Goal: Task Accomplishment & Management: Complete application form

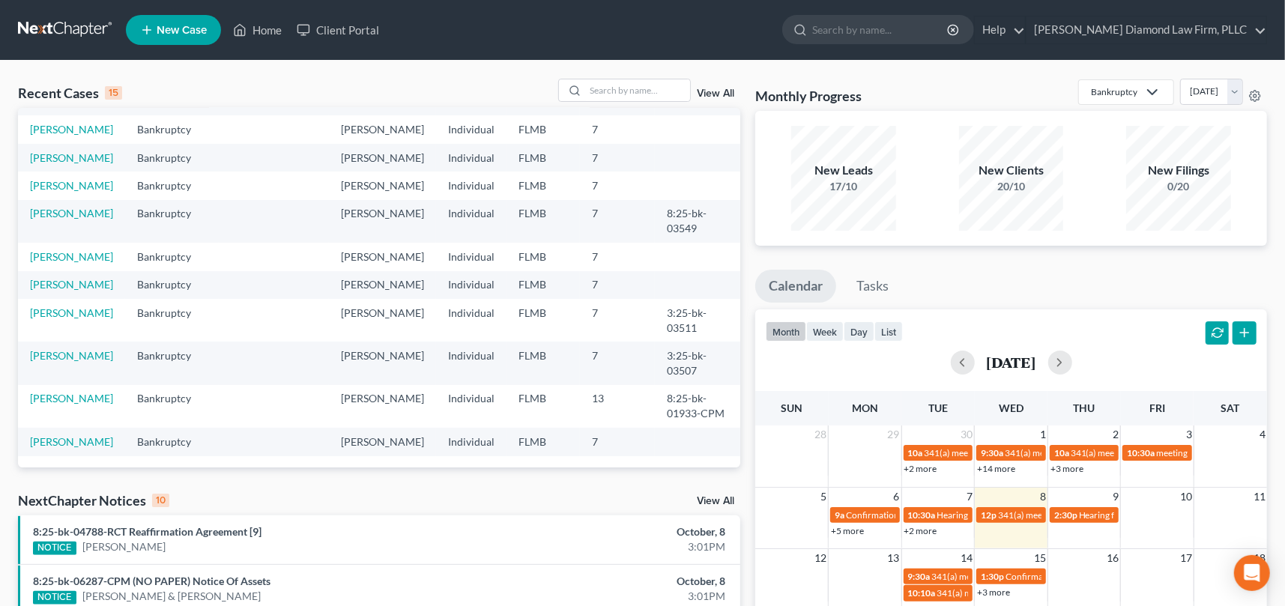
scroll to position [327, 0]
click at [61, 250] on link "[PERSON_NAME]" at bounding box center [71, 256] width 83 height 13
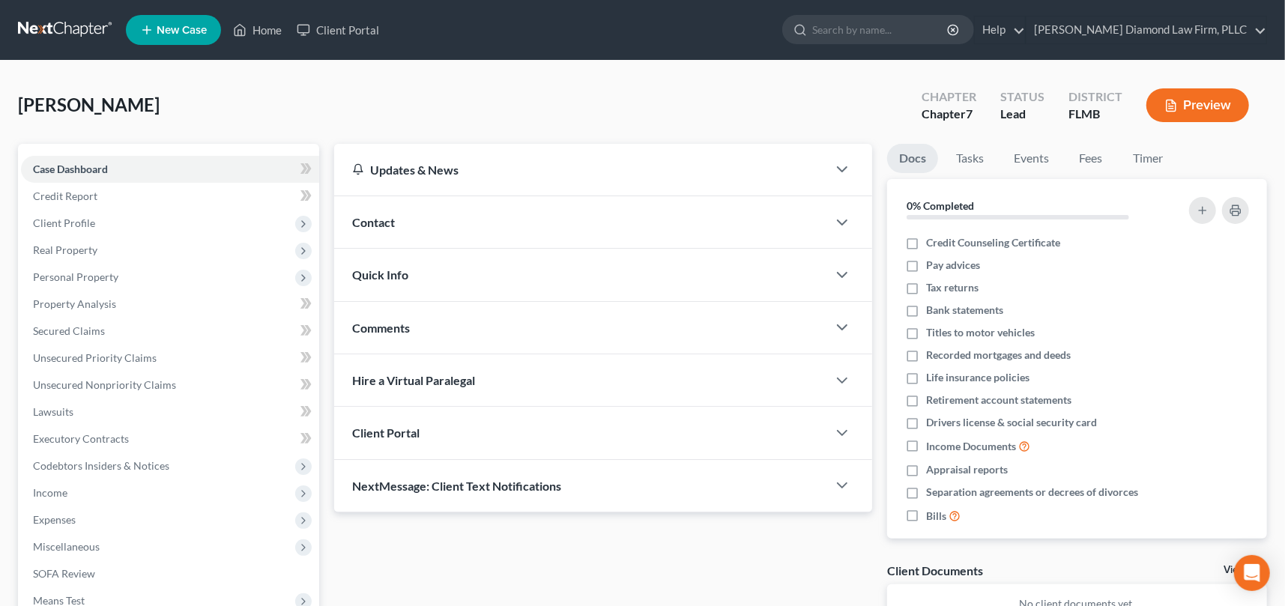
click at [408, 273] on div "Quick Info" at bounding box center [580, 275] width 493 height 52
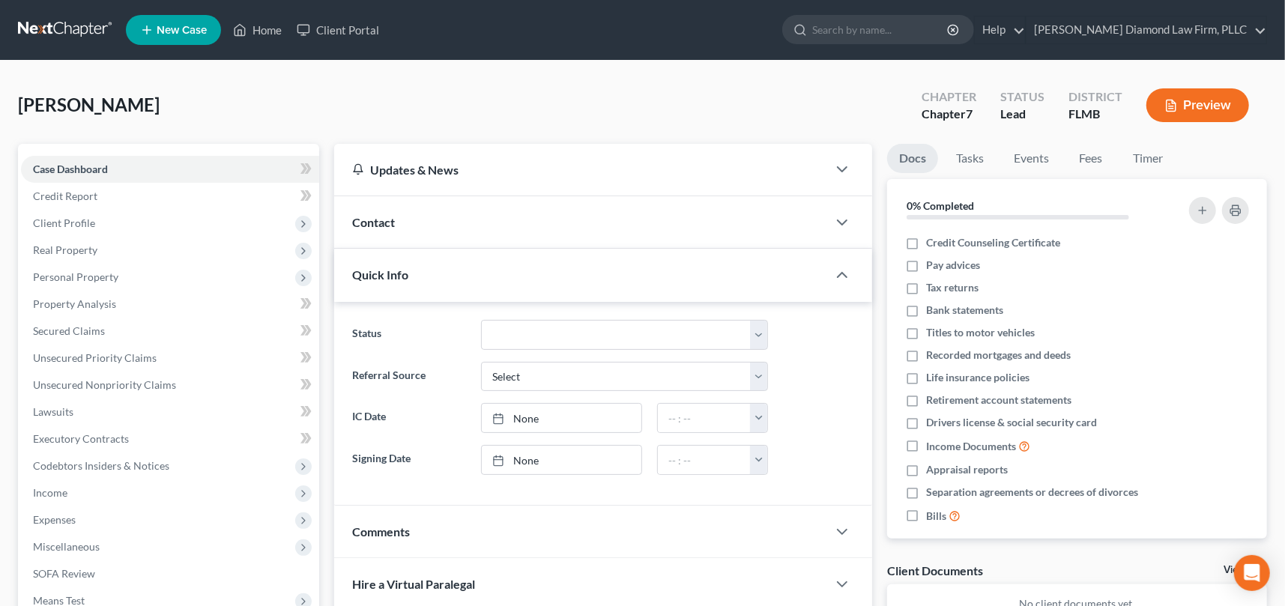
click at [402, 224] on div "Contact" at bounding box center [580, 222] width 493 height 52
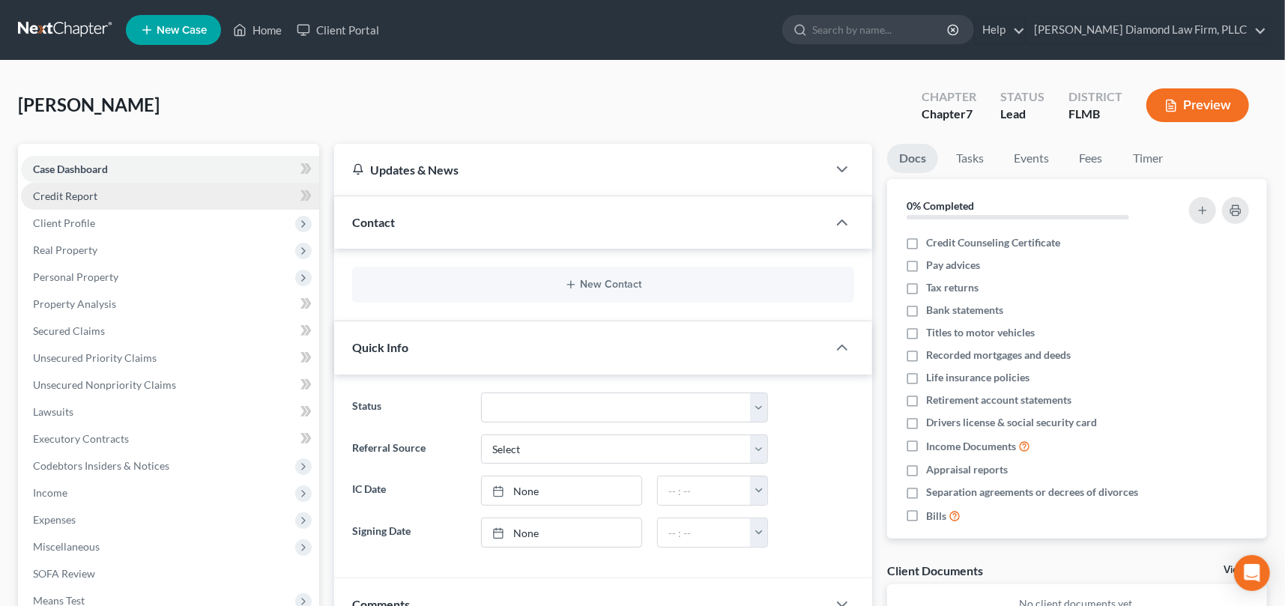
click at [88, 193] on span "Credit Report" at bounding box center [65, 196] width 64 height 13
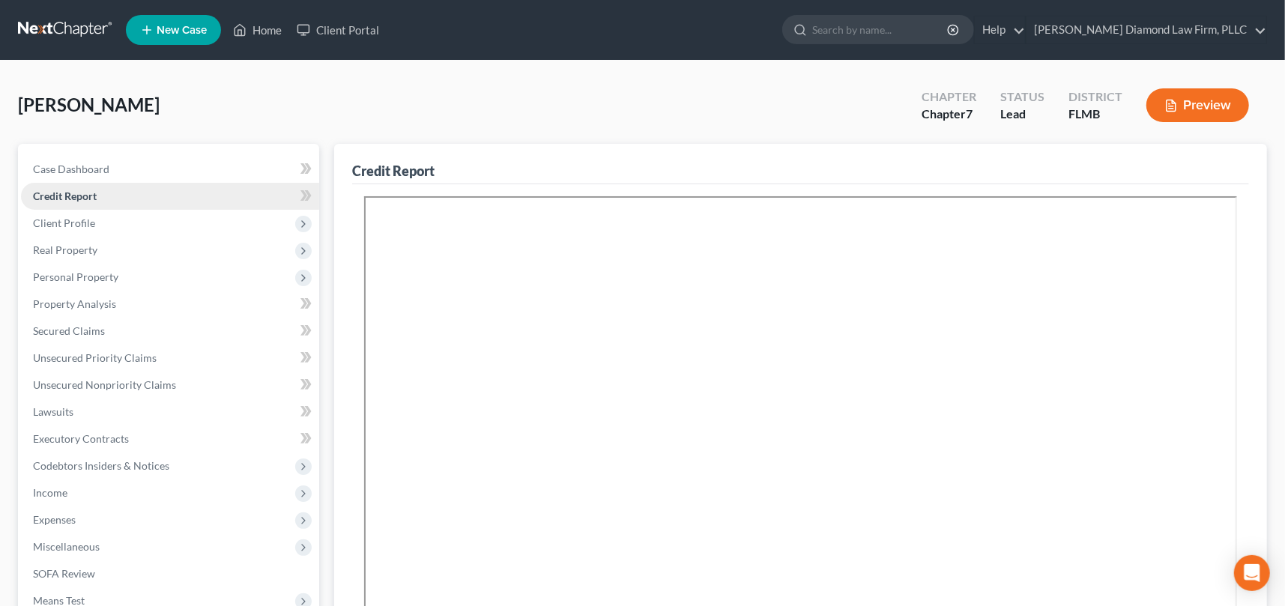
click at [69, 192] on span "Credit Report" at bounding box center [65, 196] width 64 height 13
click at [75, 219] on span "Client Profile" at bounding box center [64, 223] width 62 height 13
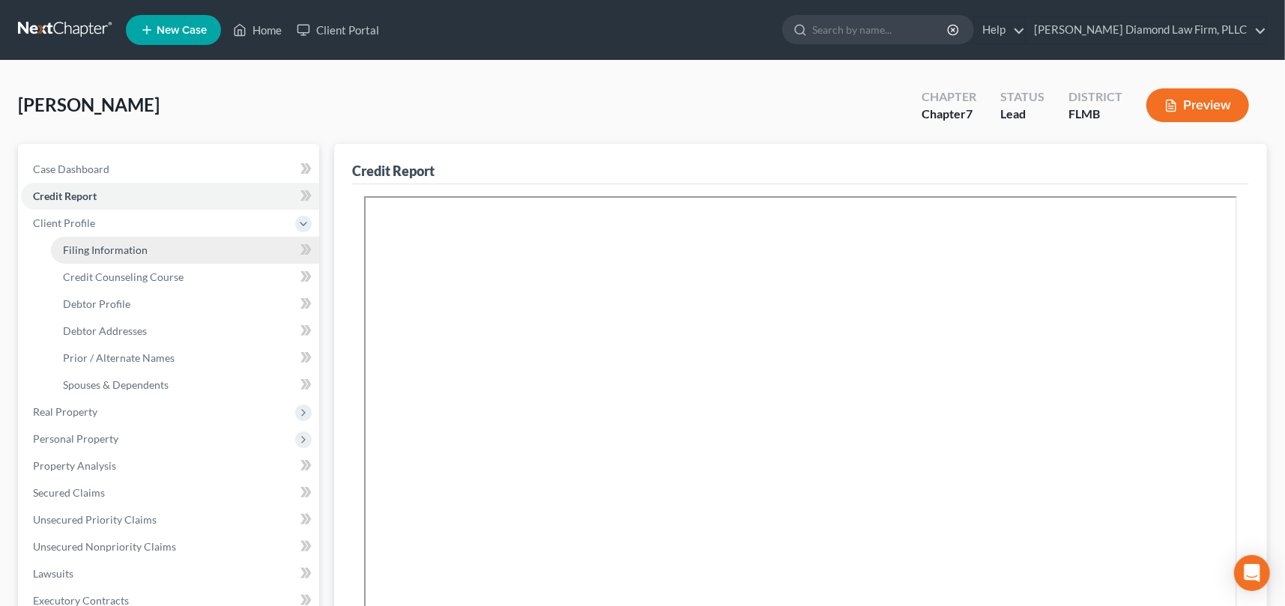
click at [118, 242] on link "Filing Information" at bounding box center [185, 250] width 268 height 27
select select "1"
select select "0"
select select "9"
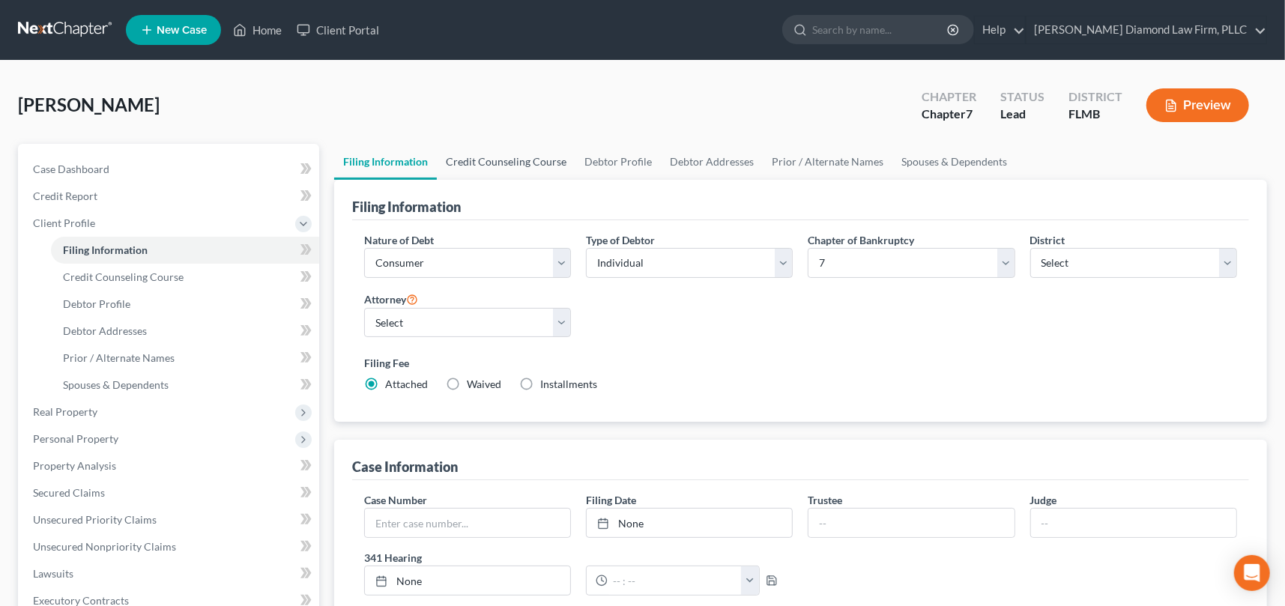
click at [501, 154] on link "Credit Counseling Course" at bounding box center [506, 162] width 139 height 36
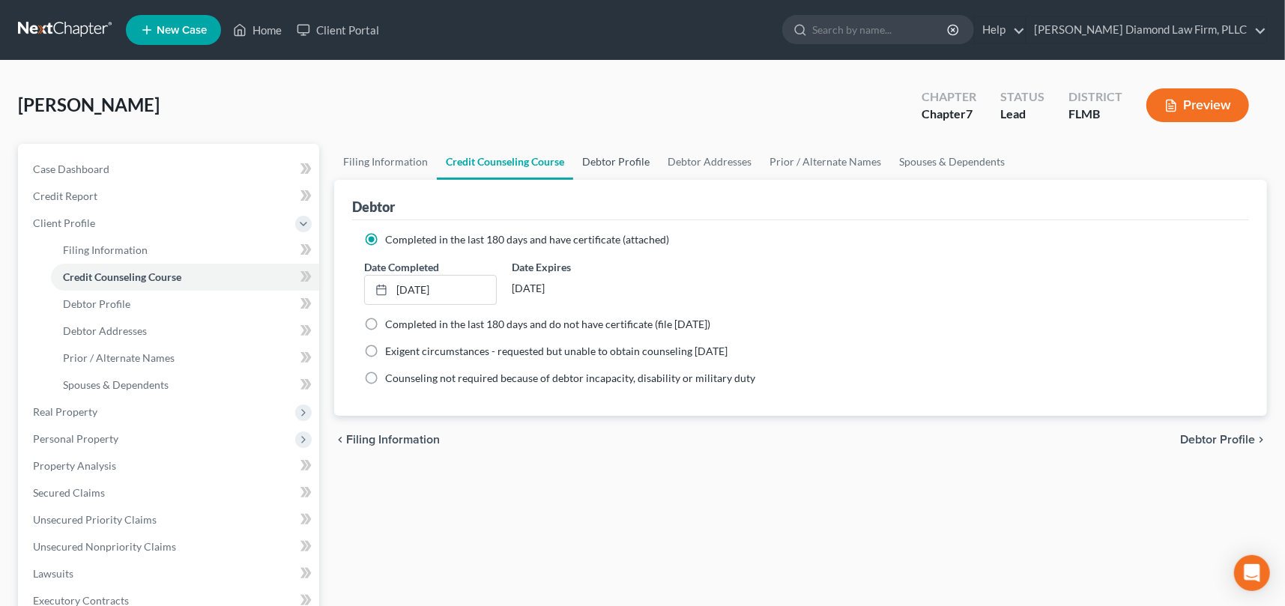
click at [623, 155] on link "Debtor Profile" at bounding box center [615, 162] width 85 height 36
select select "0"
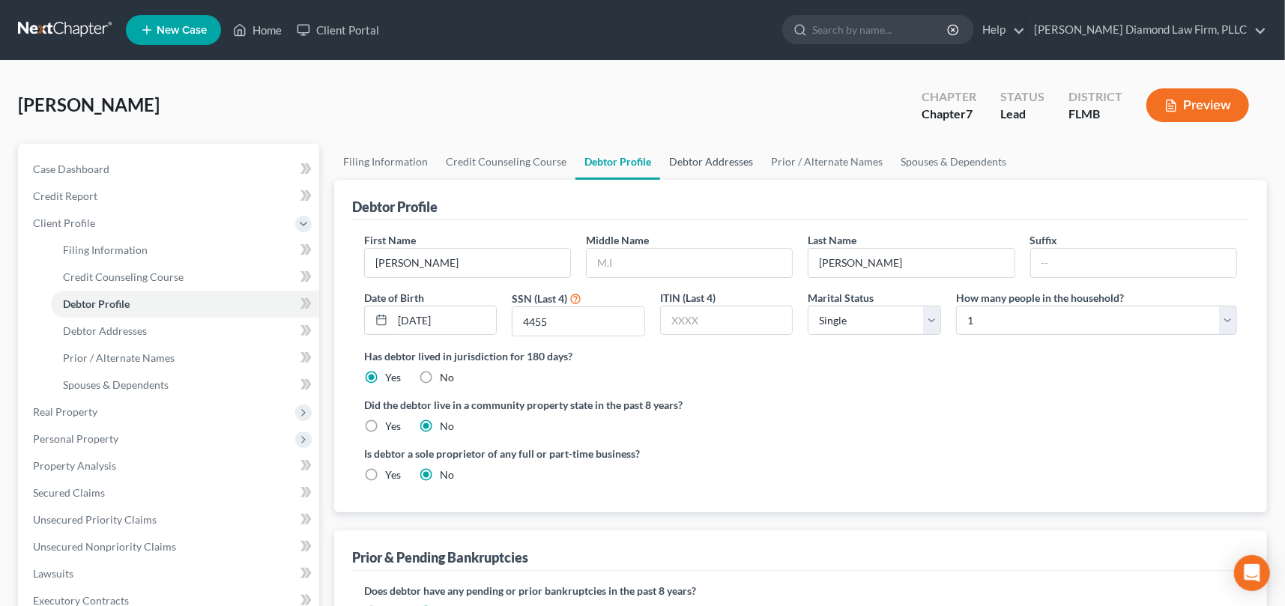
click at [703, 163] on link "Debtor Addresses" at bounding box center [711, 162] width 102 height 36
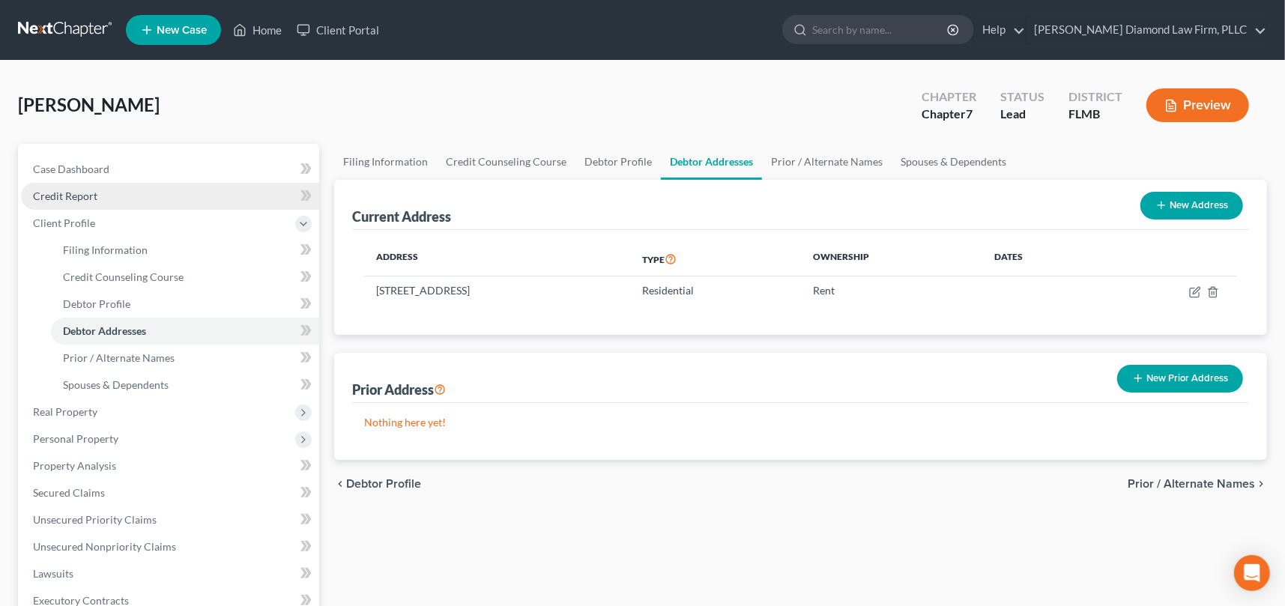
click at [100, 205] on link "Credit Report" at bounding box center [170, 196] width 298 height 27
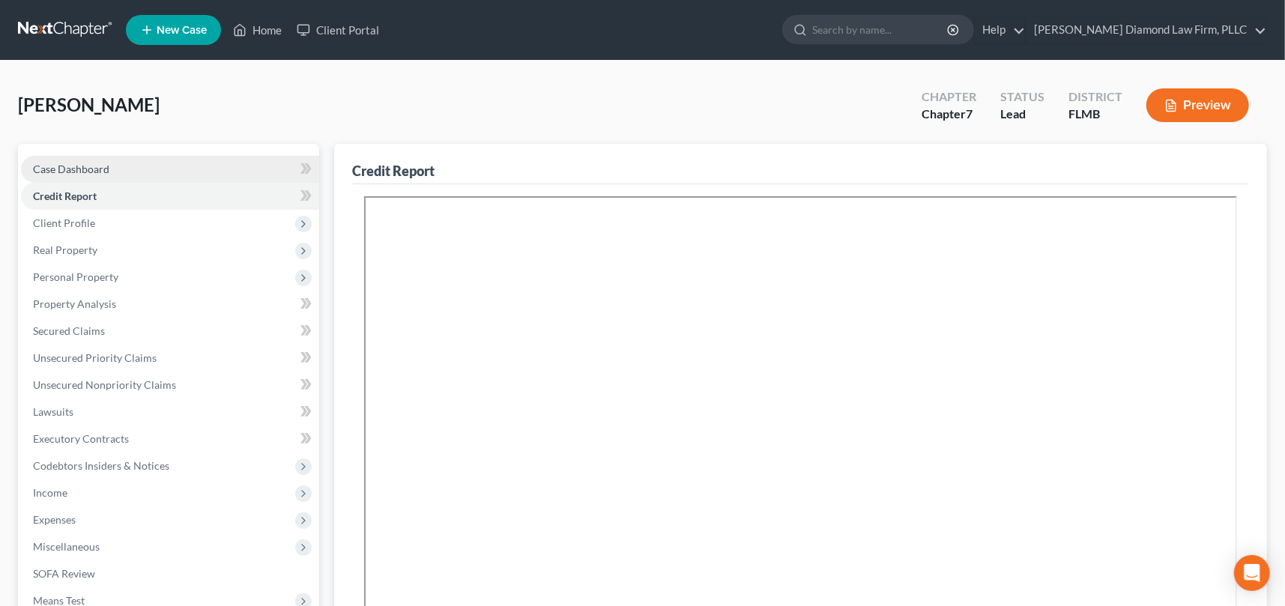
click at [107, 160] on link "Case Dashboard" at bounding box center [170, 169] width 298 height 27
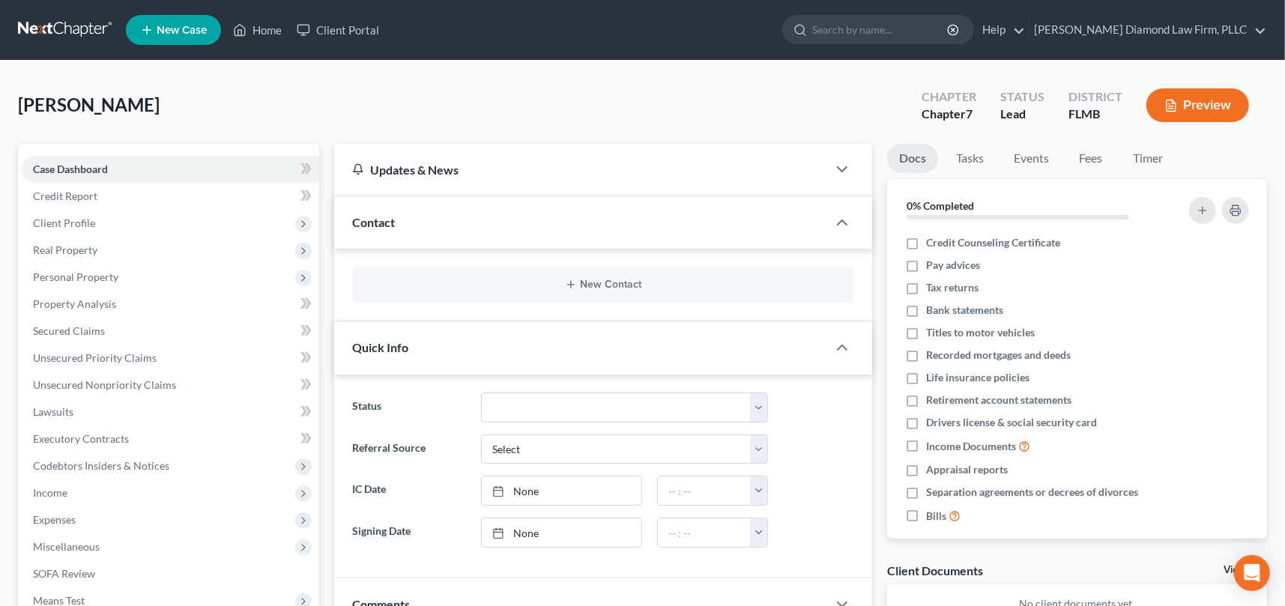
click at [596, 277] on div "New Contact" at bounding box center [603, 285] width 502 height 36
click at [606, 284] on button "New Contact" at bounding box center [603, 285] width 478 height 12
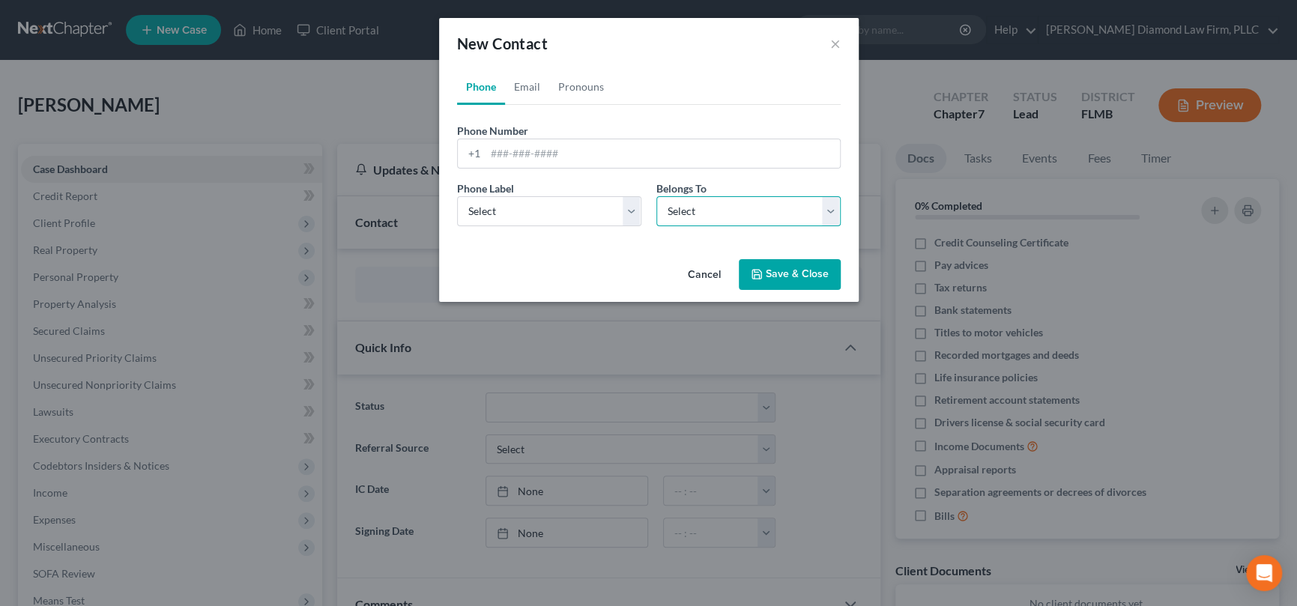
click at [748, 217] on select "Select Client Other" at bounding box center [749, 211] width 184 height 30
select select "0"
click at [657, 196] on select "Select Client Other" at bounding box center [749, 211] width 184 height 30
click at [532, 211] on select "Select Mobile Home Work Other" at bounding box center [549, 211] width 184 height 30
click at [528, 151] on input "tel" at bounding box center [663, 153] width 354 height 28
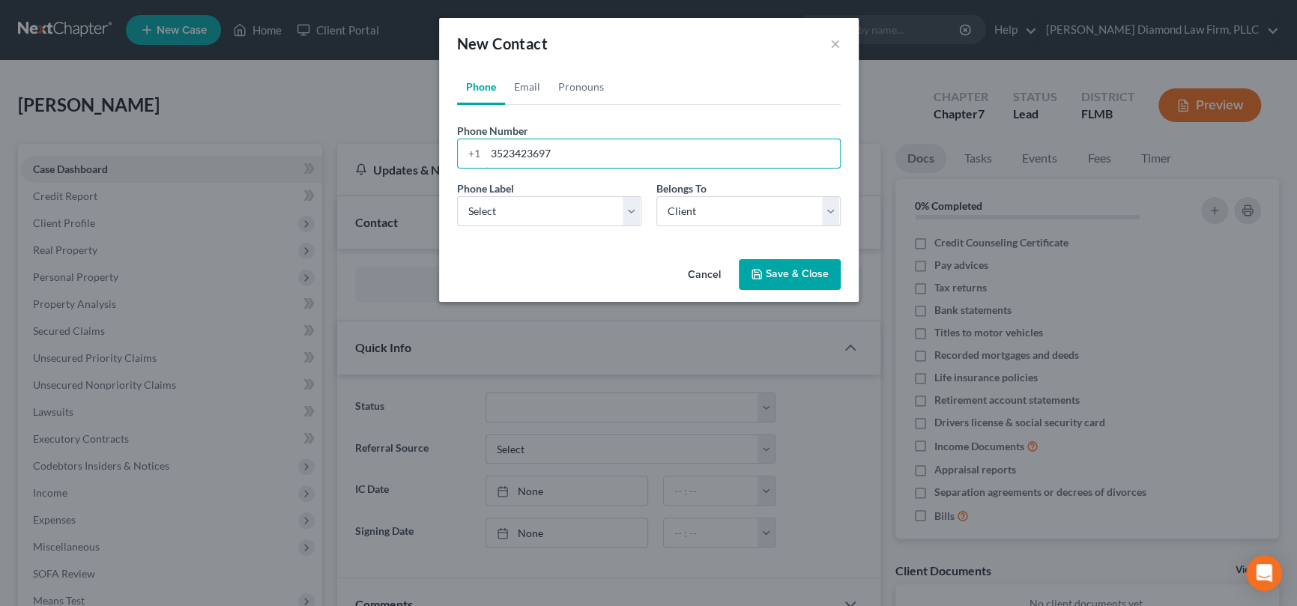
type input "3523423697"
click at [788, 265] on button "Save & Close" at bounding box center [790, 274] width 102 height 31
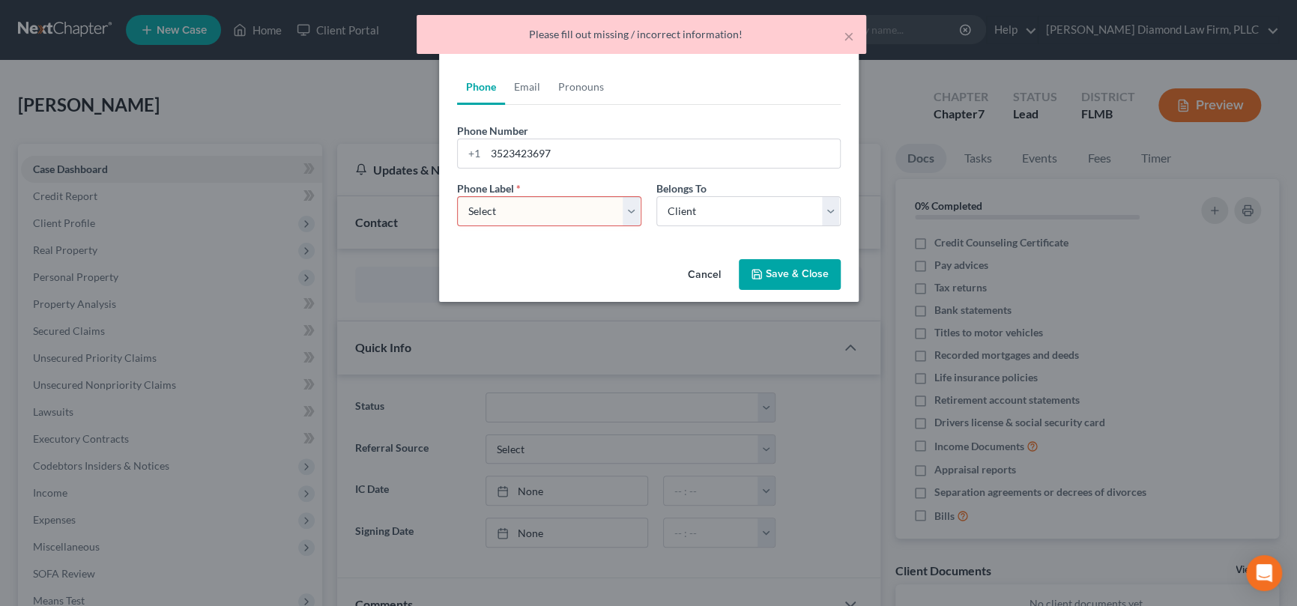
click at [555, 109] on div "Phone Number * +1 3523423697 Ext. Phone Label * Select Mobile Home Work Other B…" at bounding box center [649, 171] width 384 height 133
click at [525, 208] on select "Select Mobile Home Work Other" at bounding box center [549, 211] width 184 height 30
select select "0"
click at [457, 196] on select "Select Mobile Home Work Other" at bounding box center [549, 211] width 184 height 30
click at [797, 272] on button "Save & Close" at bounding box center [790, 274] width 102 height 31
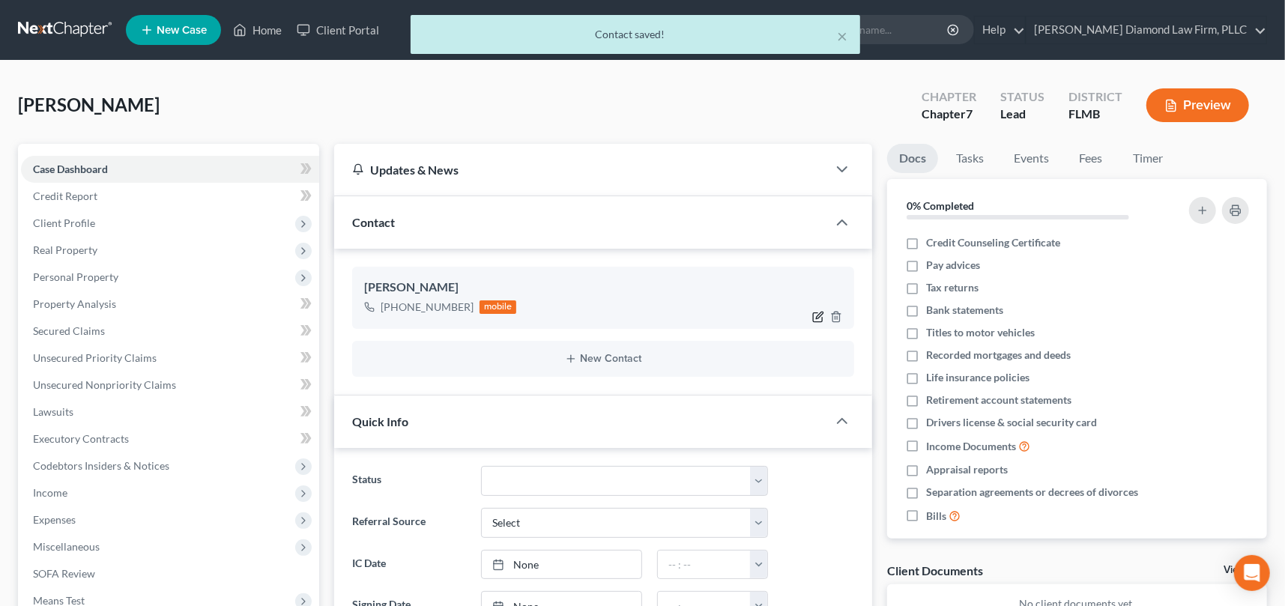
click at [818, 312] on icon "button" at bounding box center [818, 317] width 12 height 12
select select "0"
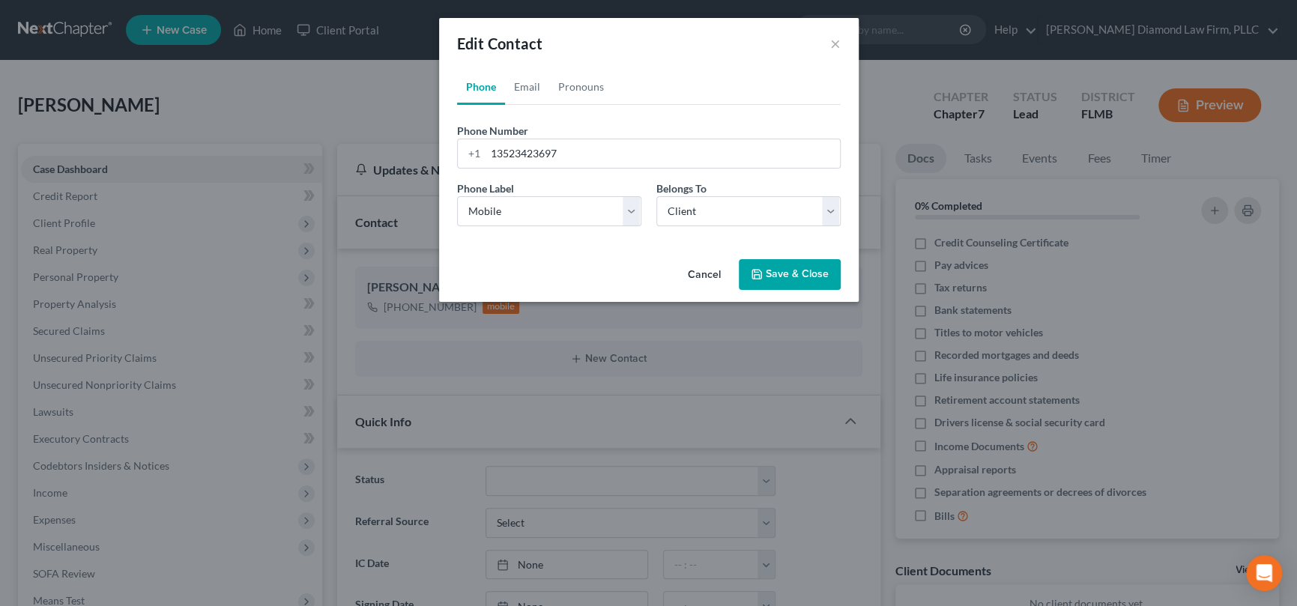
click at [719, 274] on button "Cancel" at bounding box center [704, 276] width 57 height 30
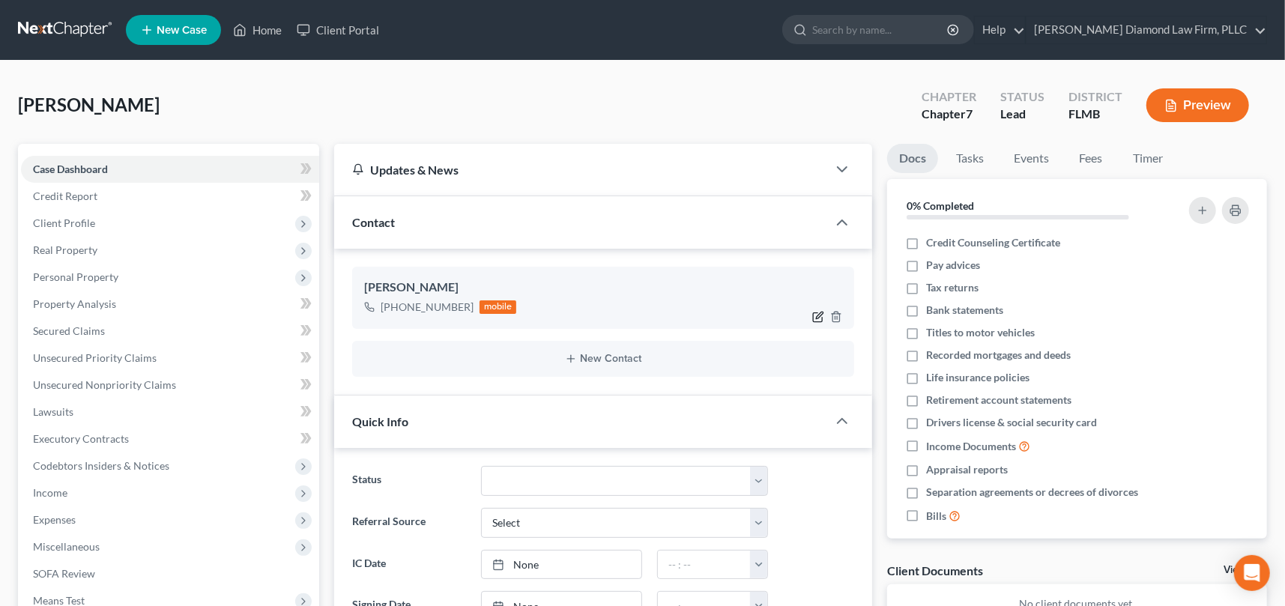
click at [815, 317] on icon "button" at bounding box center [818, 317] width 12 height 12
select select "0"
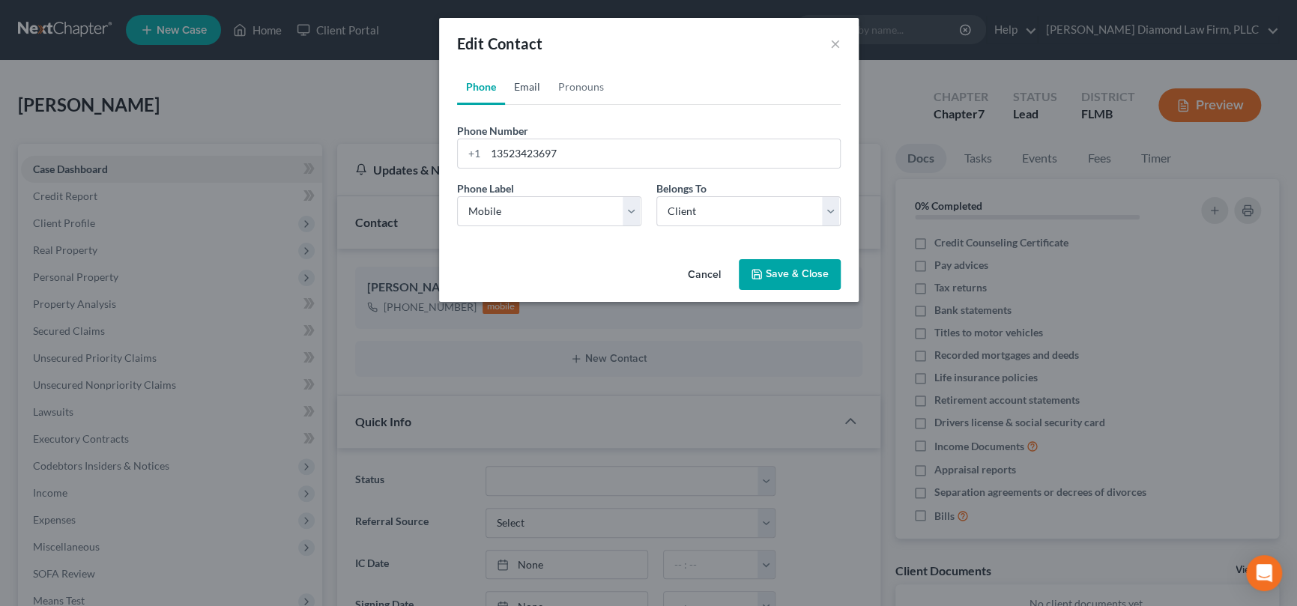
click at [525, 79] on link "Email" at bounding box center [527, 87] width 44 height 36
click at [532, 148] on input "email" at bounding box center [663, 153] width 354 height 28
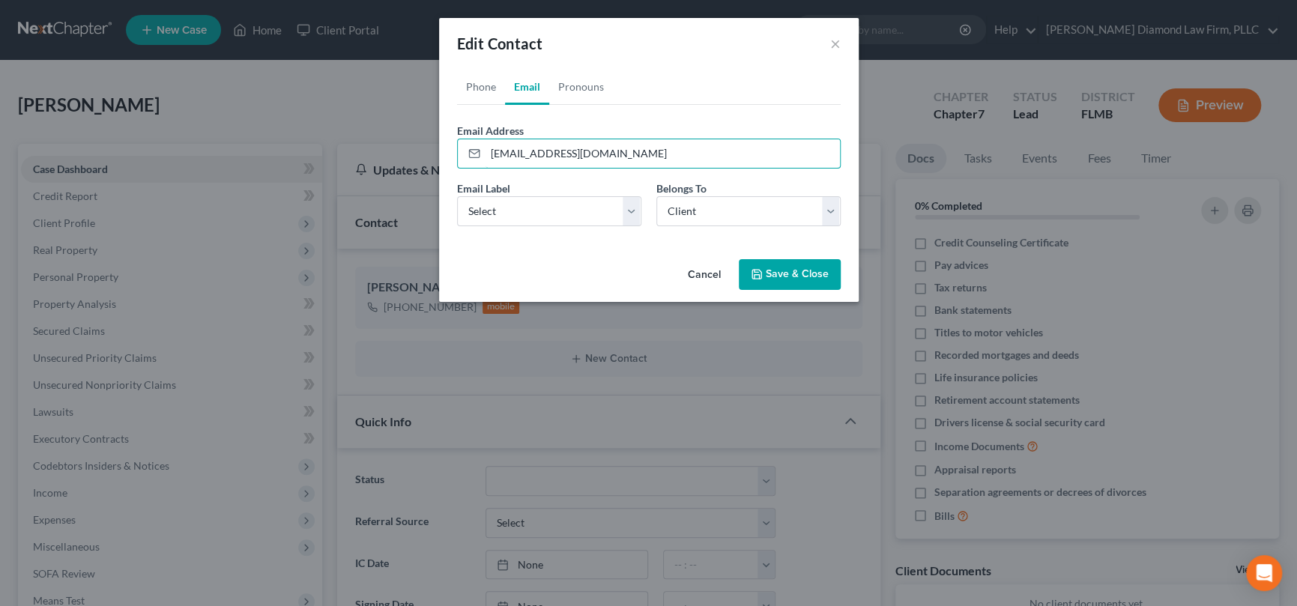
type input "[EMAIL_ADDRESS][DOMAIN_NAME]"
click at [794, 270] on button "Save & Close" at bounding box center [790, 274] width 102 height 31
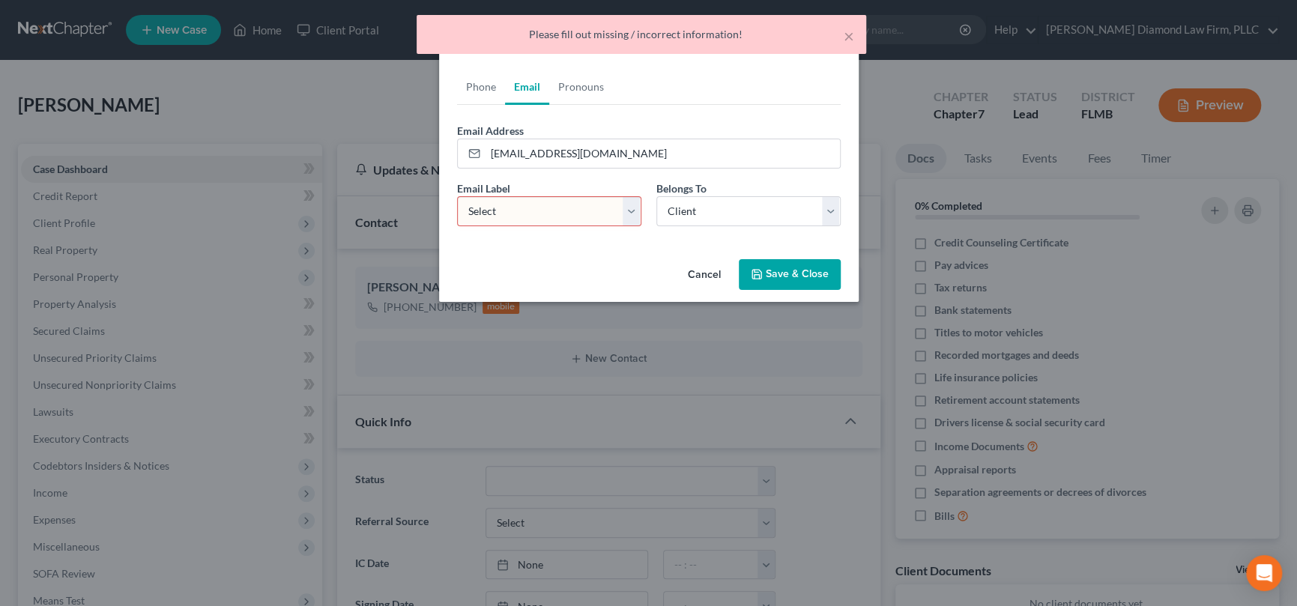
click at [633, 214] on select "Select Home Work Other" at bounding box center [549, 211] width 184 height 30
select select "0"
click at [457, 196] on select "Select Home Work Other" at bounding box center [549, 211] width 184 height 30
click at [805, 269] on button "Save & Close" at bounding box center [790, 274] width 102 height 31
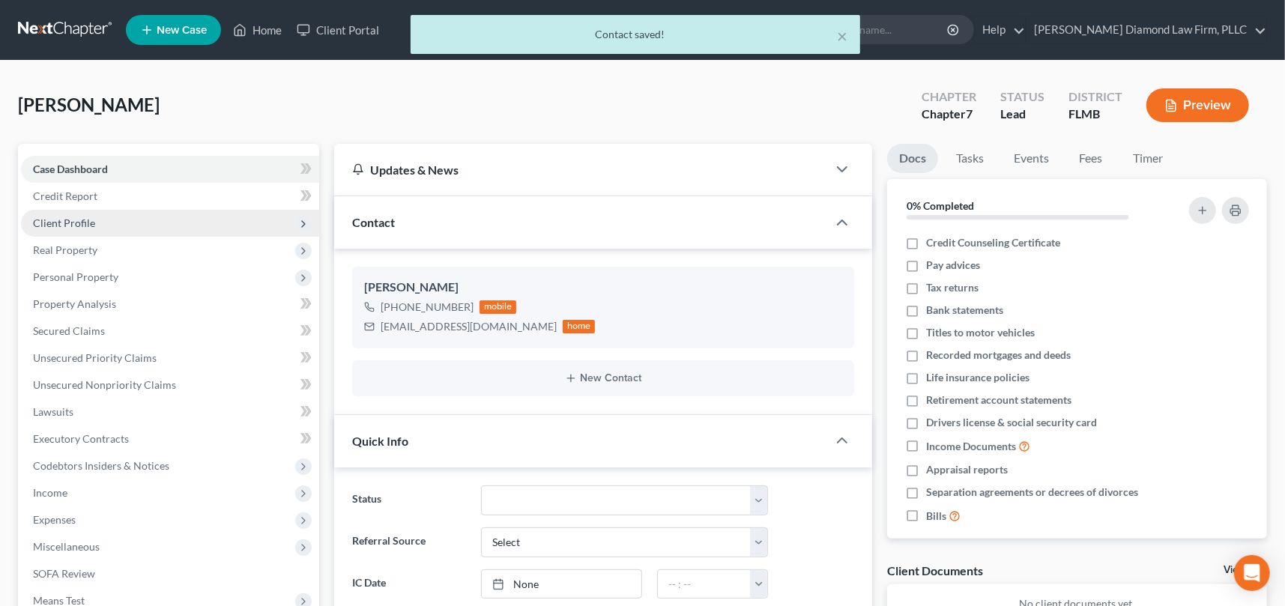
click at [93, 223] on span "Client Profile" at bounding box center [64, 223] width 62 height 13
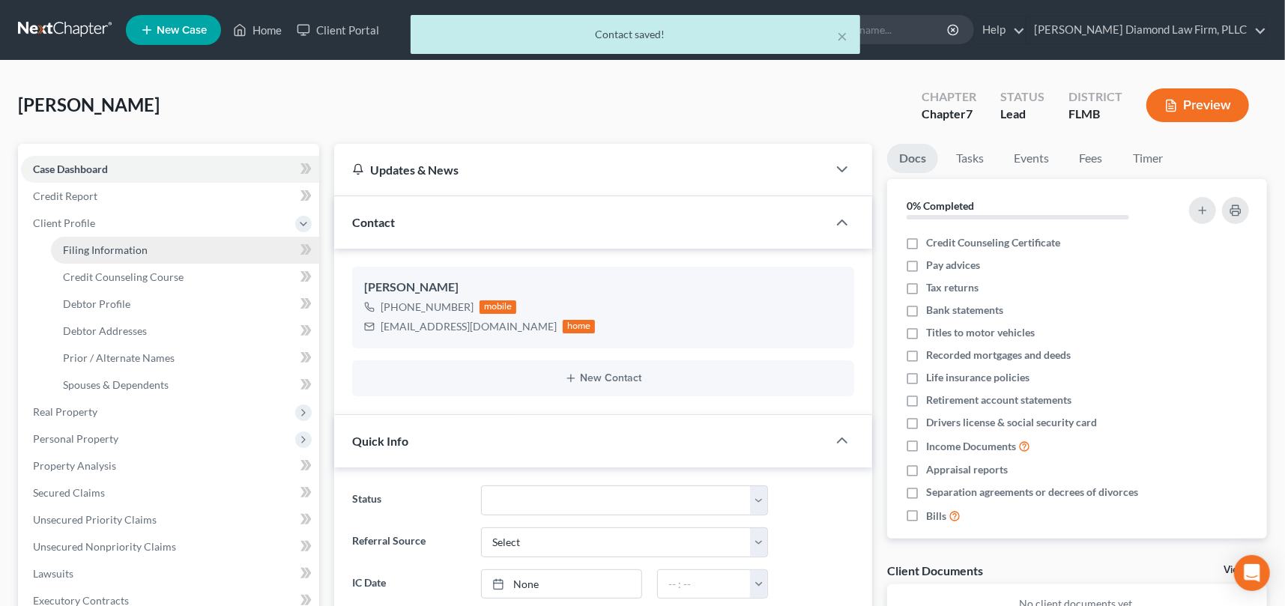
click at [109, 247] on span "Filing Information" at bounding box center [105, 250] width 85 height 13
select select "1"
select select "0"
select select "15"
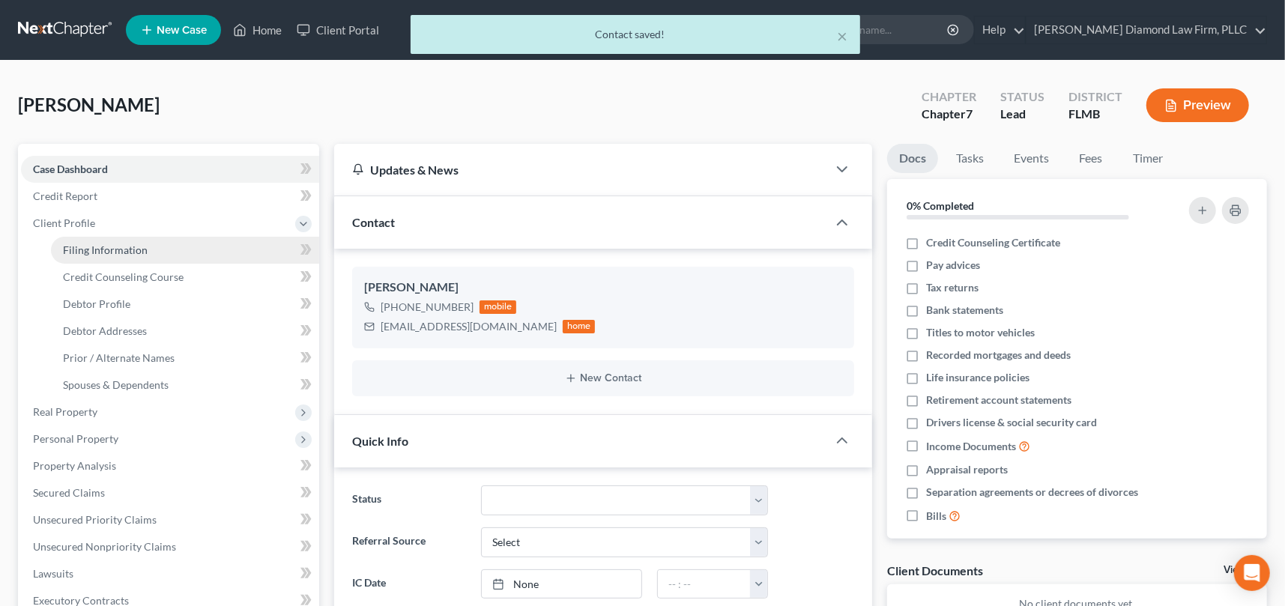
select select "0"
select select "9"
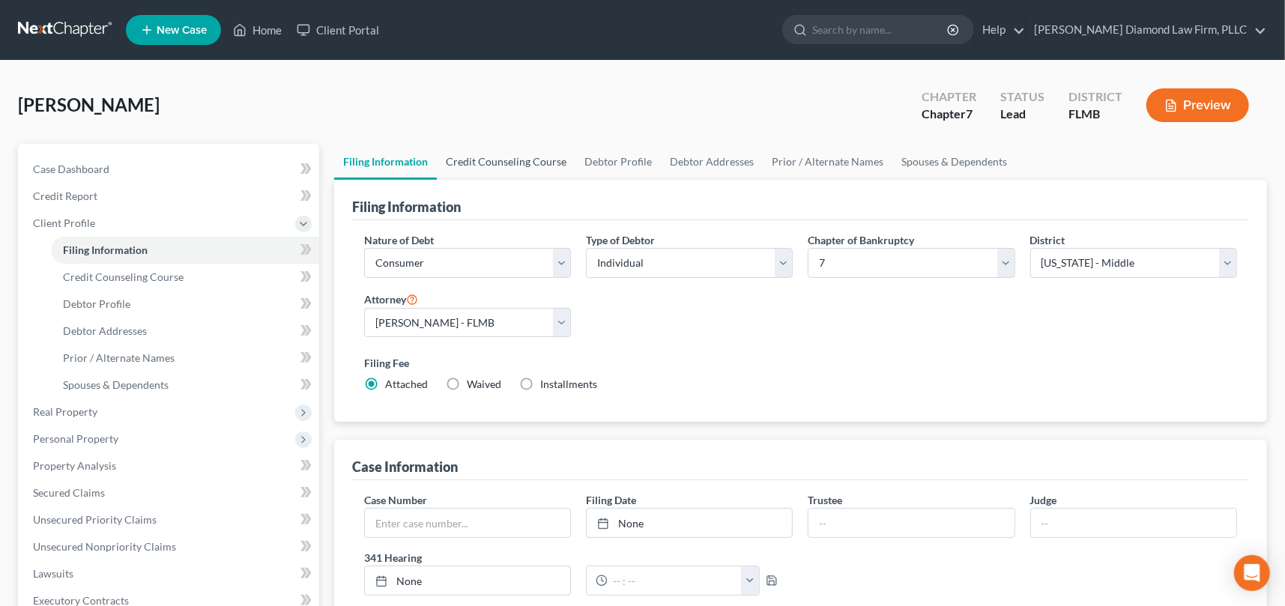
click at [543, 163] on link "Credit Counseling Course" at bounding box center [506, 162] width 139 height 36
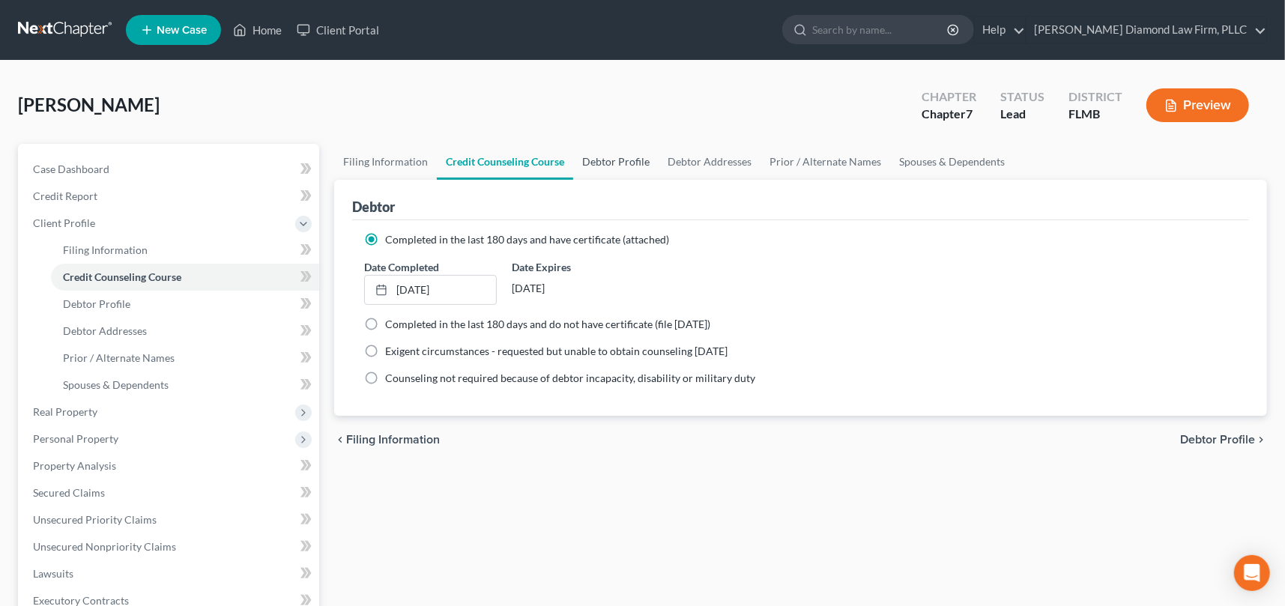
click at [621, 160] on link "Debtor Profile" at bounding box center [615, 162] width 85 height 36
select select "0"
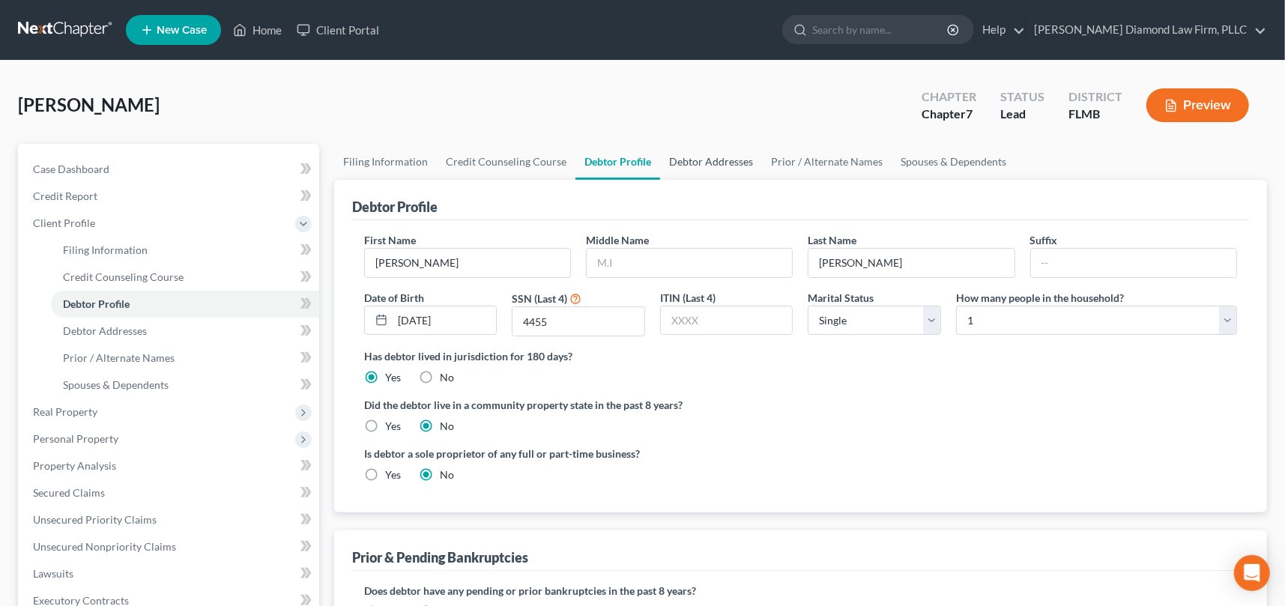
click at [734, 160] on link "Debtor Addresses" at bounding box center [711, 162] width 102 height 36
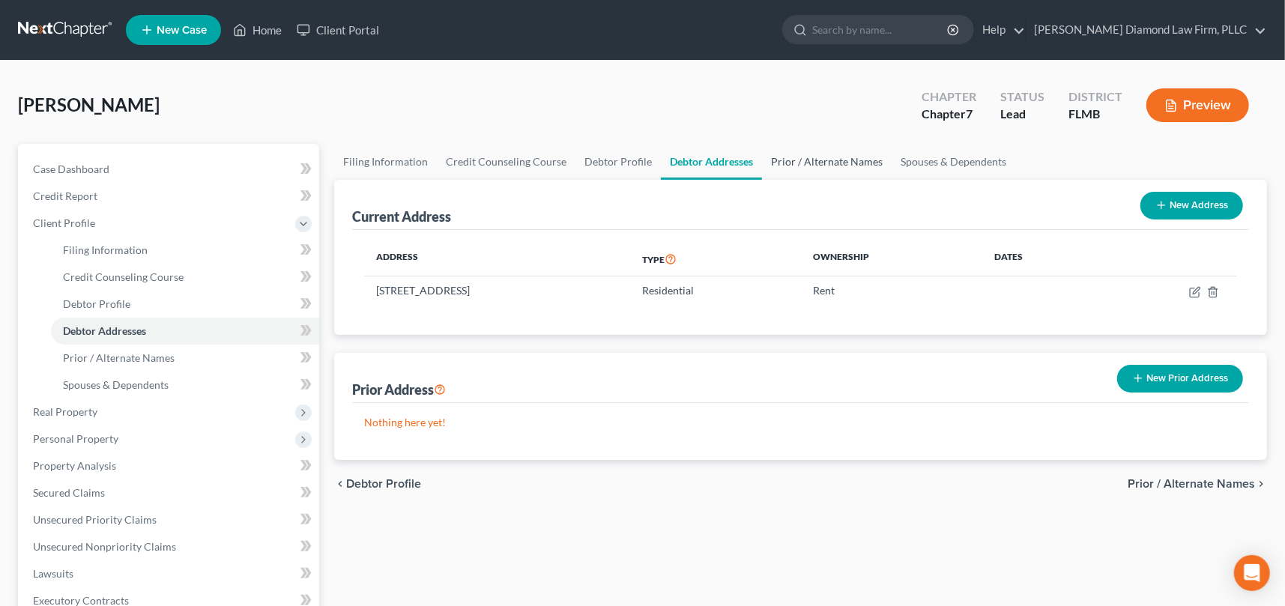
click at [847, 166] on link "Prior / Alternate Names" at bounding box center [827, 162] width 130 height 36
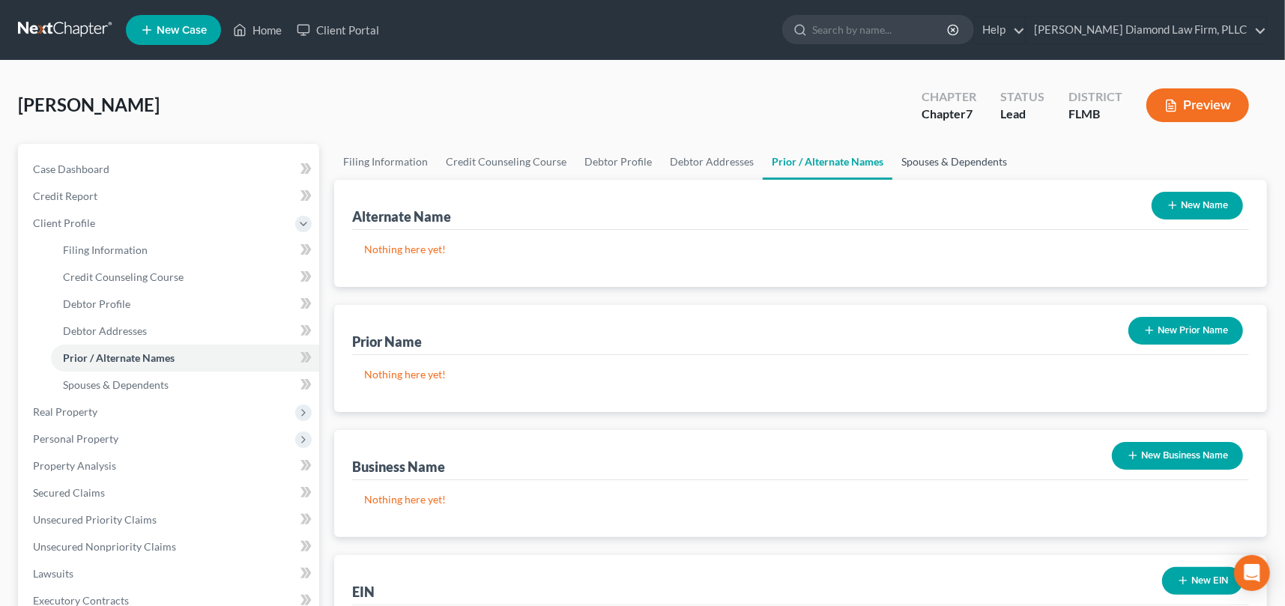
click at [971, 161] on link "Spouses & Dependents" at bounding box center [955, 162] width 124 height 36
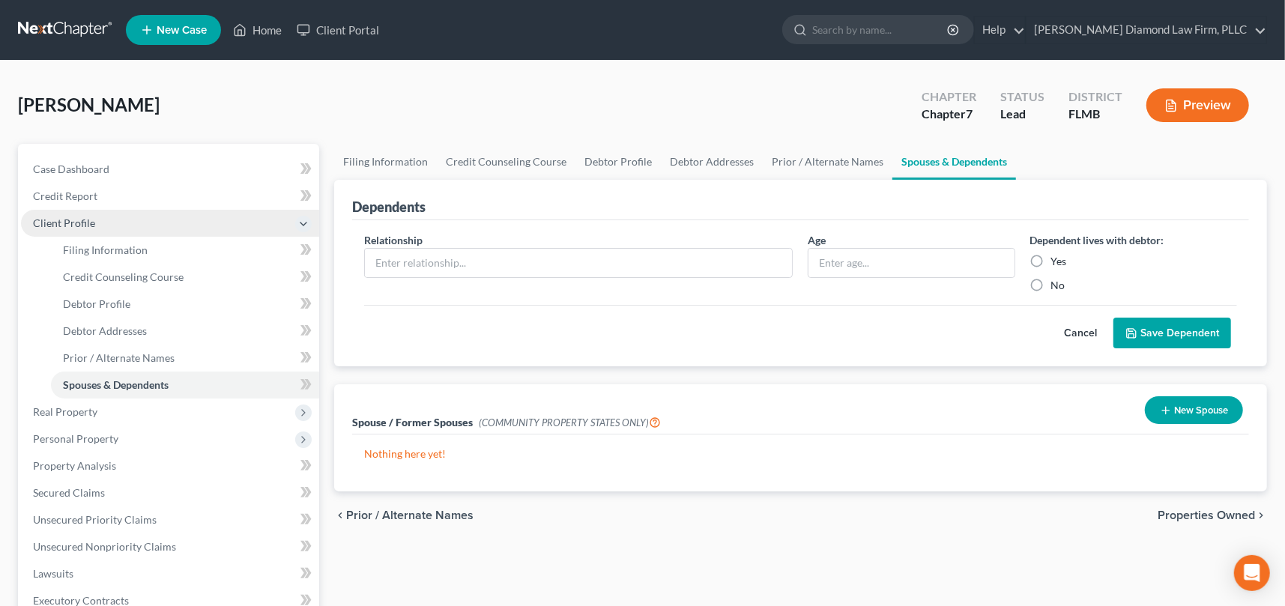
click at [313, 223] on span "Client Profile" at bounding box center [170, 223] width 298 height 27
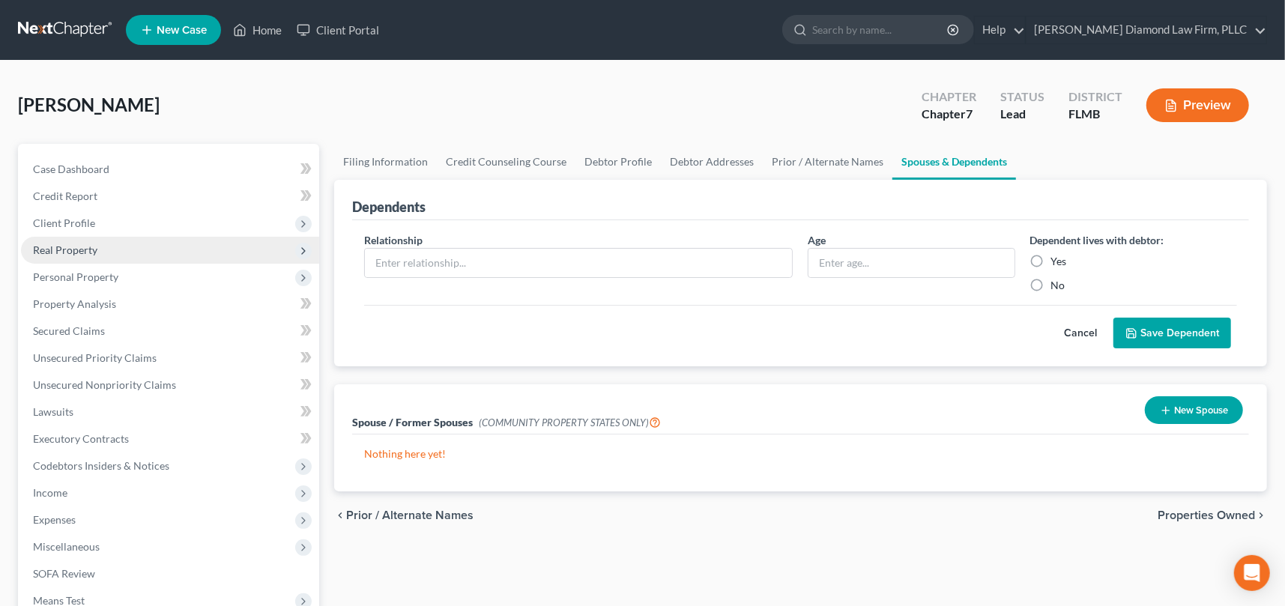
click at [91, 249] on span "Real Property" at bounding box center [65, 250] width 64 height 13
click at [102, 247] on span "Real Property" at bounding box center [170, 250] width 298 height 27
click at [81, 273] on span "Personal Property" at bounding box center [75, 277] width 85 height 13
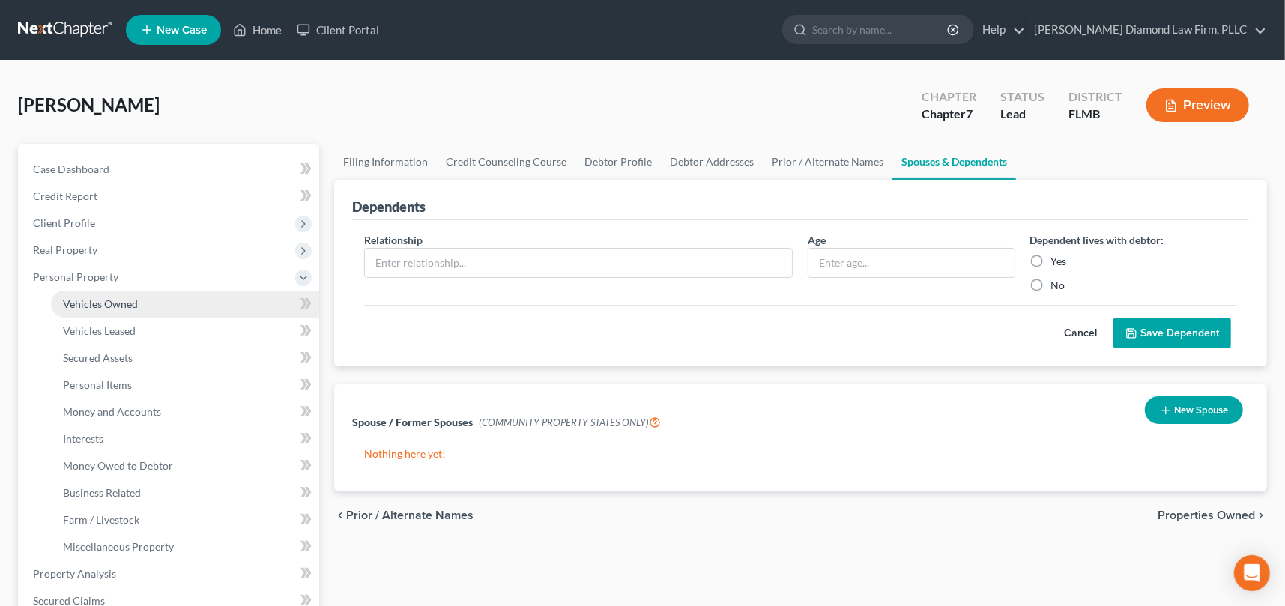
click at [108, 311] on link "Vehicles Owned" at bounding box center [185, 304] width 268 height 27
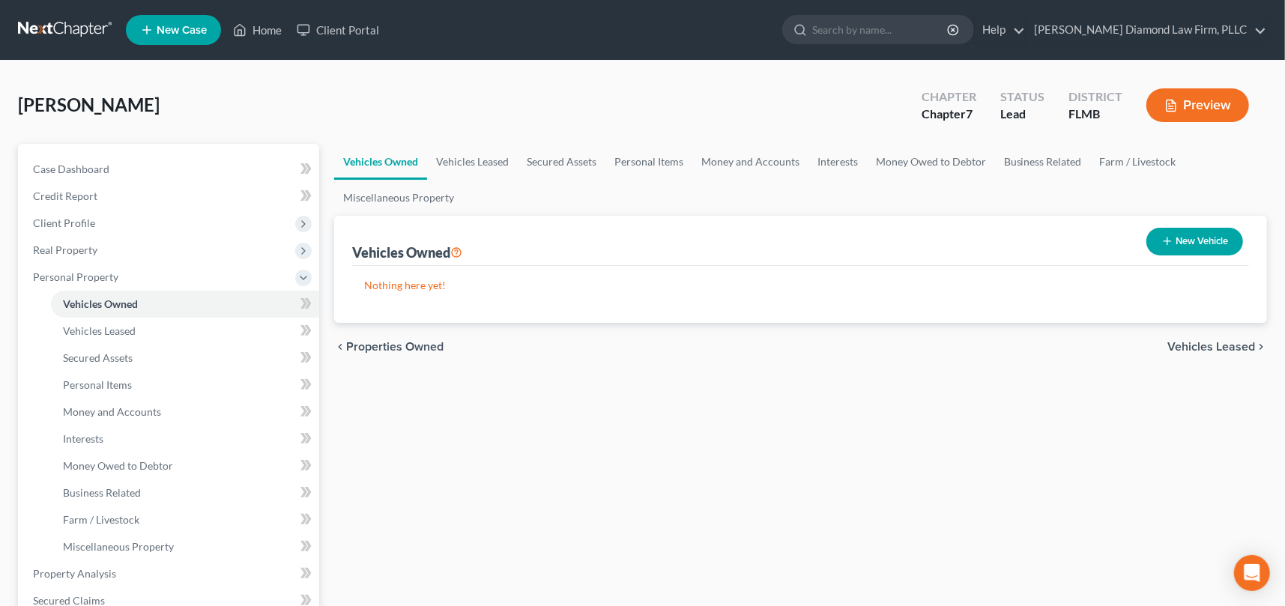
click at [1190, 238] on button "New Vehicle" at bounding box center [1195, 242] width 97 height 28
select select "0"
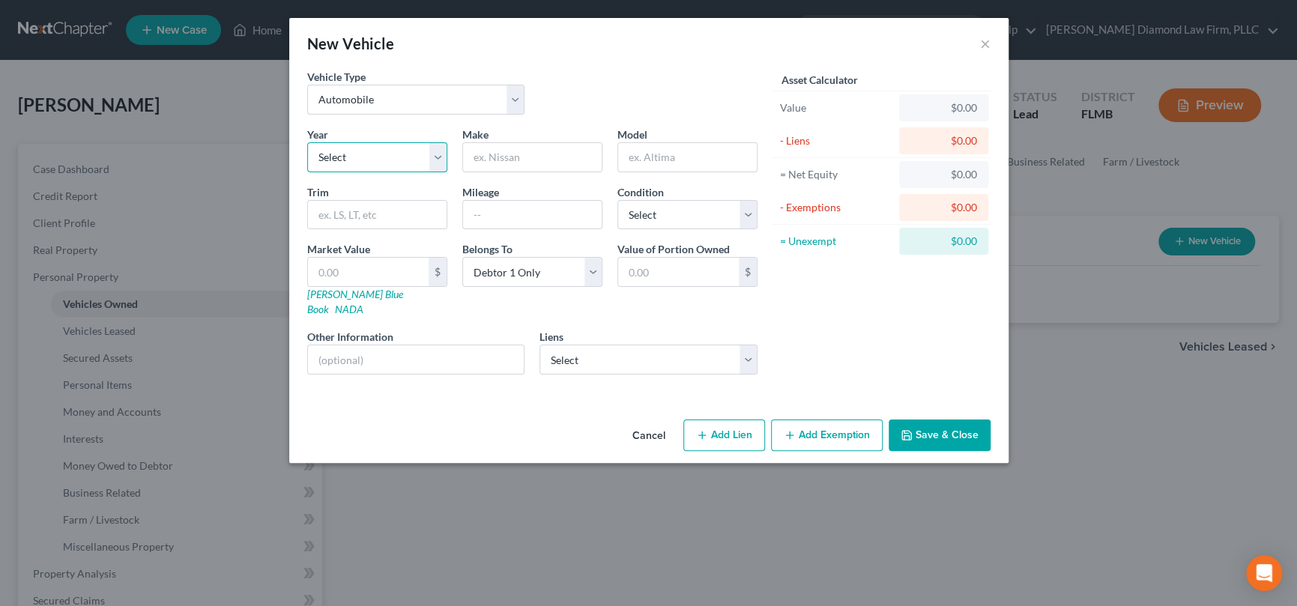
click at [360, 157] on select "Select 2026 2025 2024 2023 2022 2021 2020 2019 2018 2017 2016 2015 2014 2013 20…" at bounding box center [377, 157] width 140 height 30
select select "23"
click at [307, 142] on select "Select 2026 2025 2024 2023 2022 2021 2020 2019 2018 2017 2016 2015 2014 2013 20…" at bounding box center [377, 157] width 140 height 30
click at [530, 159] on input "text" at bounding box center [532, 157] width 139 height 28
type input "Chevy"
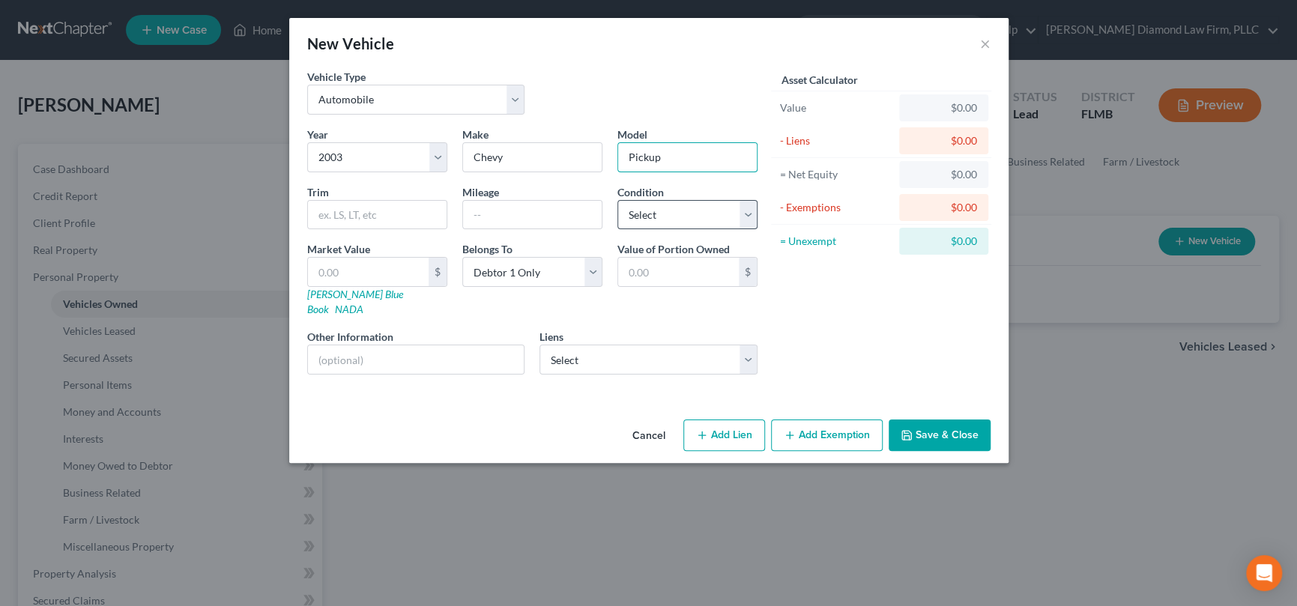
type input "Pickup"
click at [712, 221] on select "Select Excellent Very Good Good Fair Poor" at bounding box center [688, 215] width 140 height 30
click at [704, 217] on select "Select Excellent Very Good Good Fair Poor" at bounding box center [688, 215] width 140 height 30
select select "2"
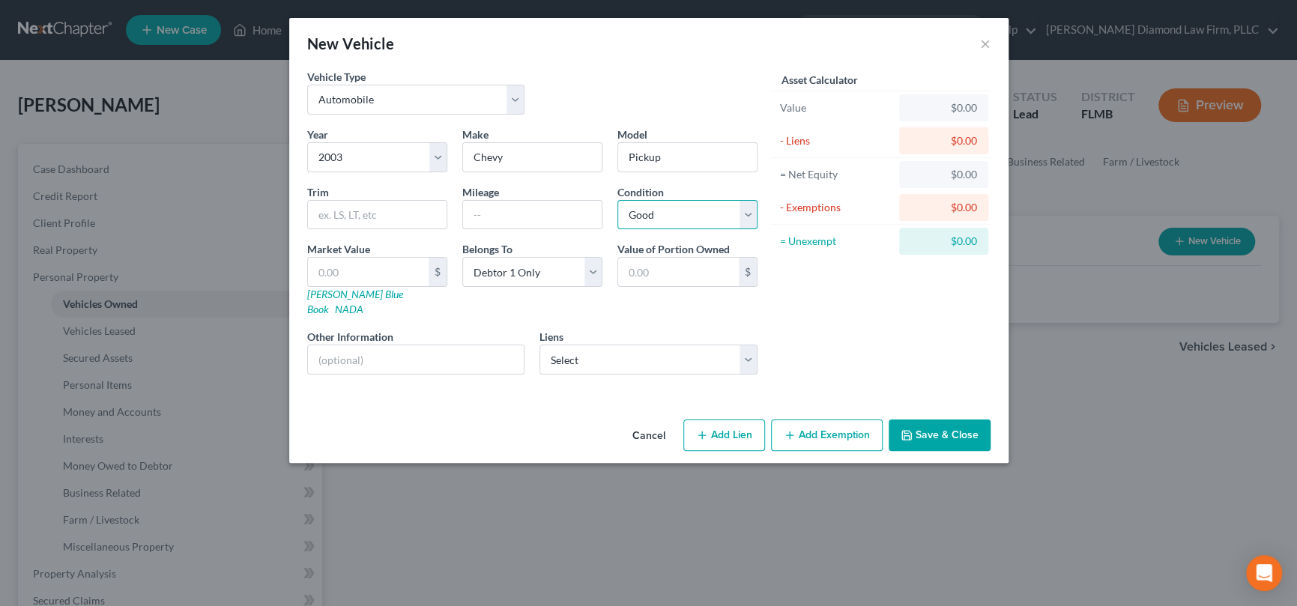
click at [618, 200] on select "Select Excellent Very Good Good Fair Poor" at bounding box center [688, 215] width 140 height 30
click at [352, 346] on input "text" at bounding box center [416, 360] width 217 height 28
type input "VIN 1GCCS19X538206658"
click at [968, 420] on button "Save & Close" at bounding box center [940, 435] width 102 height 31
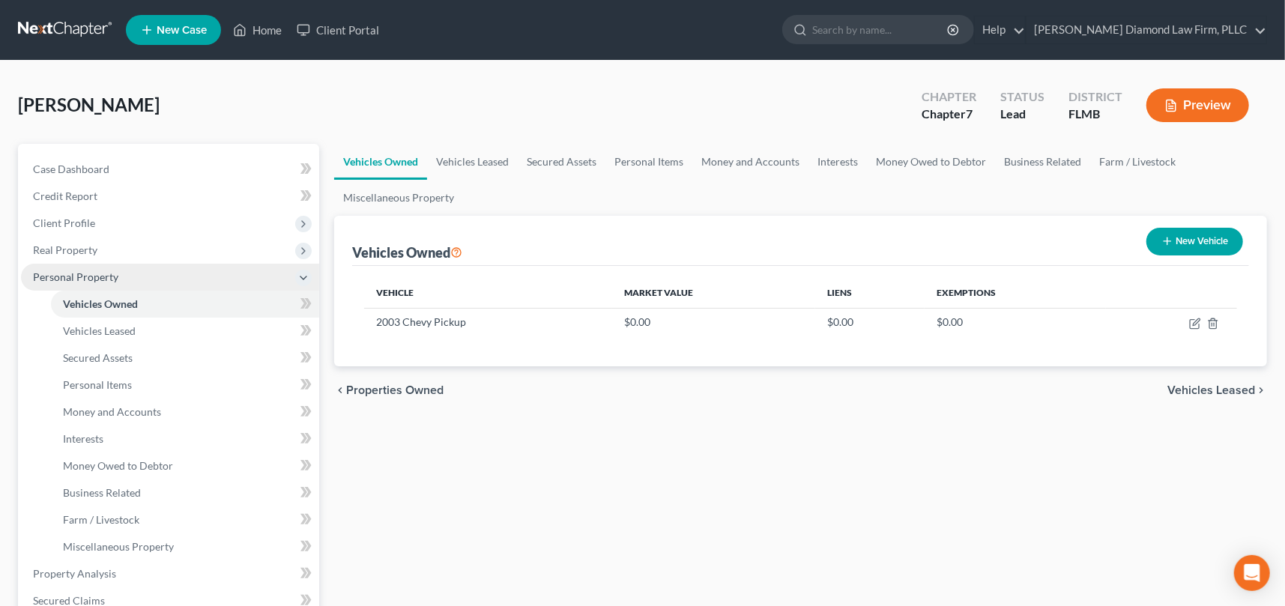
click at [304, 276] on icon at bounding box center [304, 278] width 12 height 12
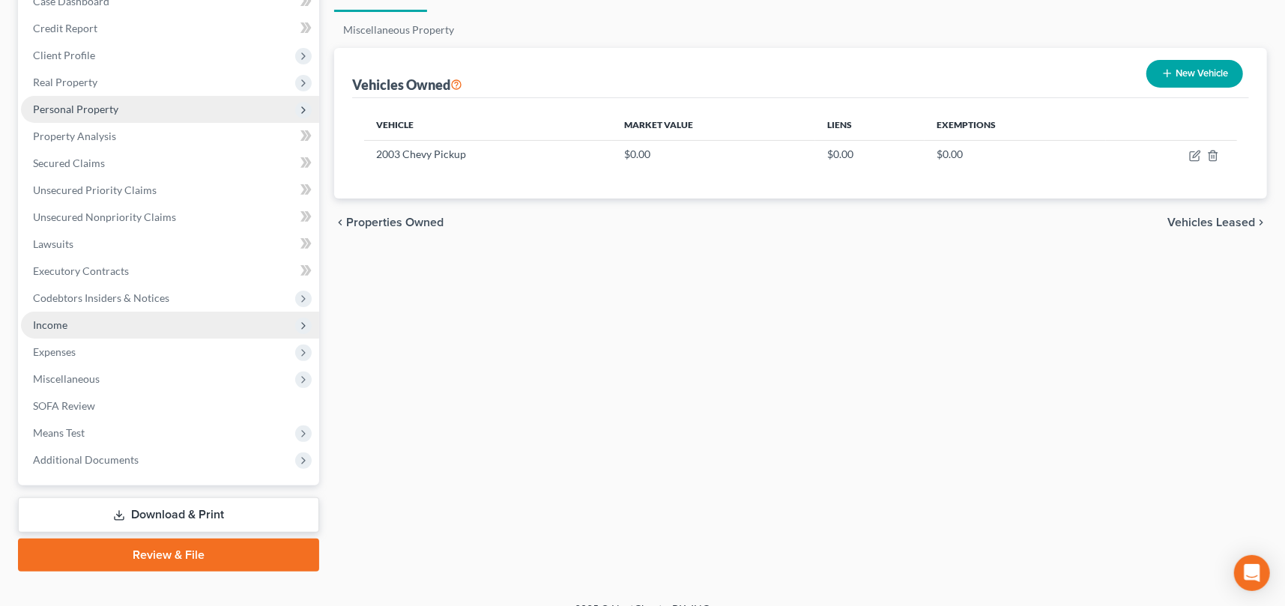
scroll to position [189, 0]
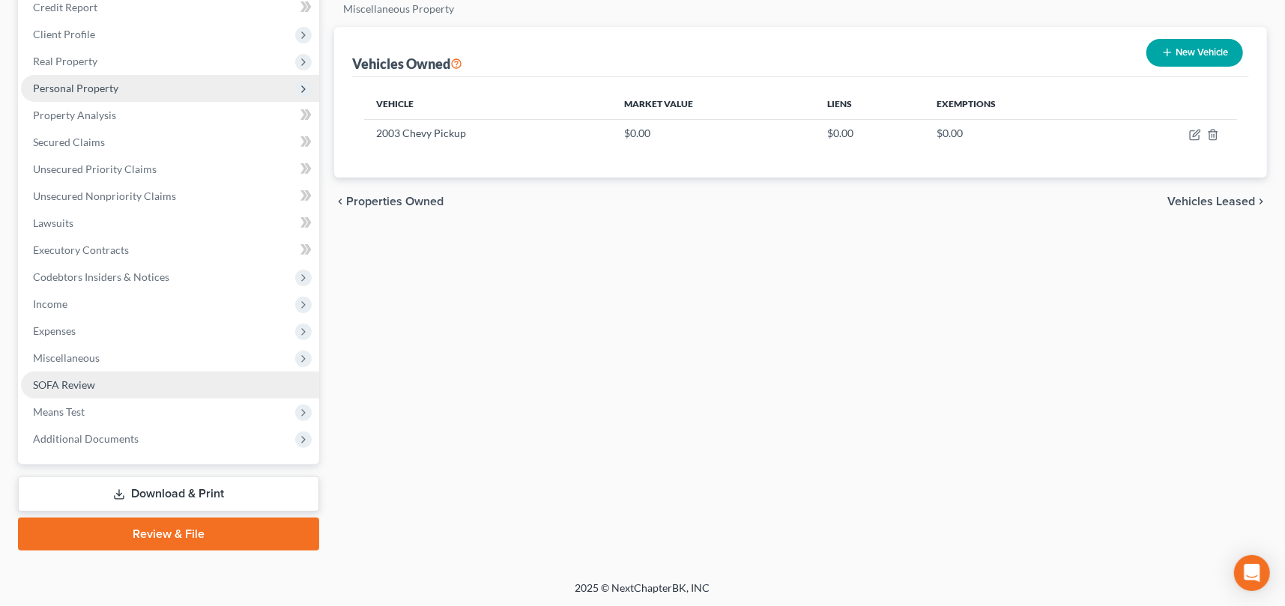
click at [91, 389] on span "SOFA Review" at bounding box center [64, 384] width 62 height 13
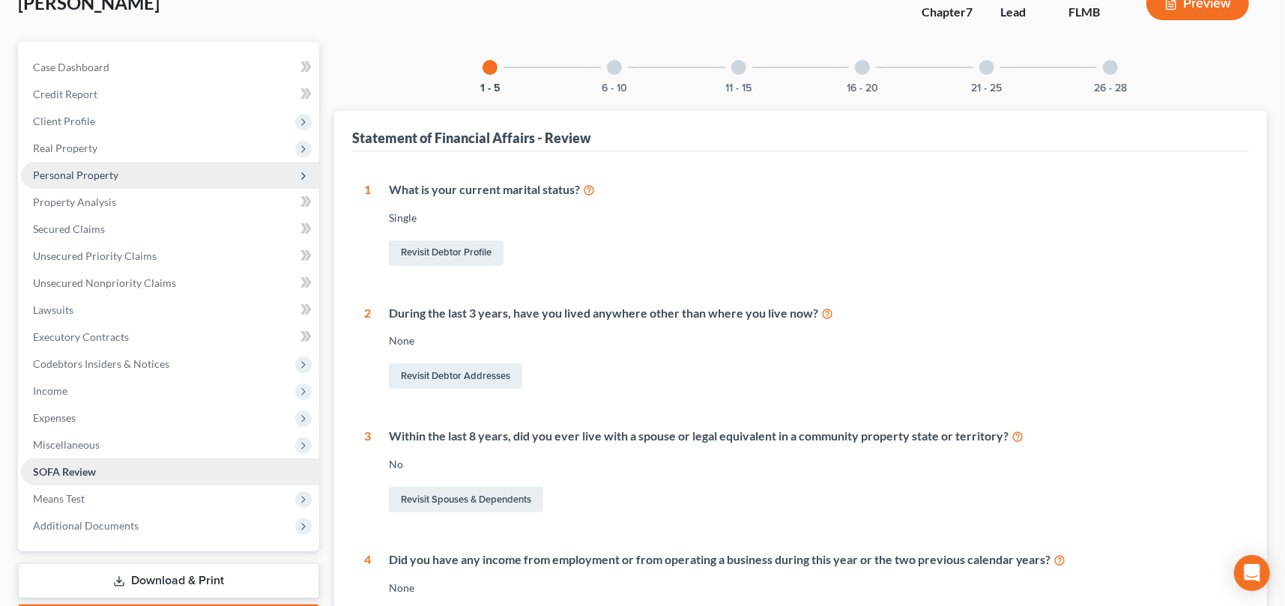
scroll to position [150, 0]
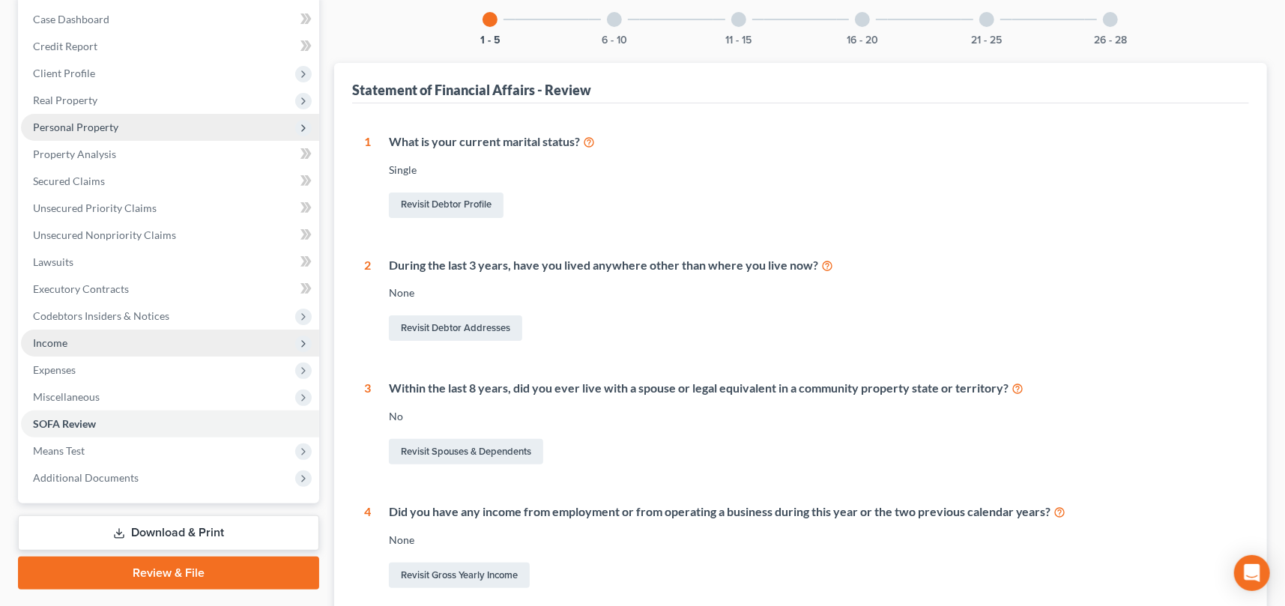
click at [88, 341] on span "Income" at bounding box center [170, 343] width 298 height 27
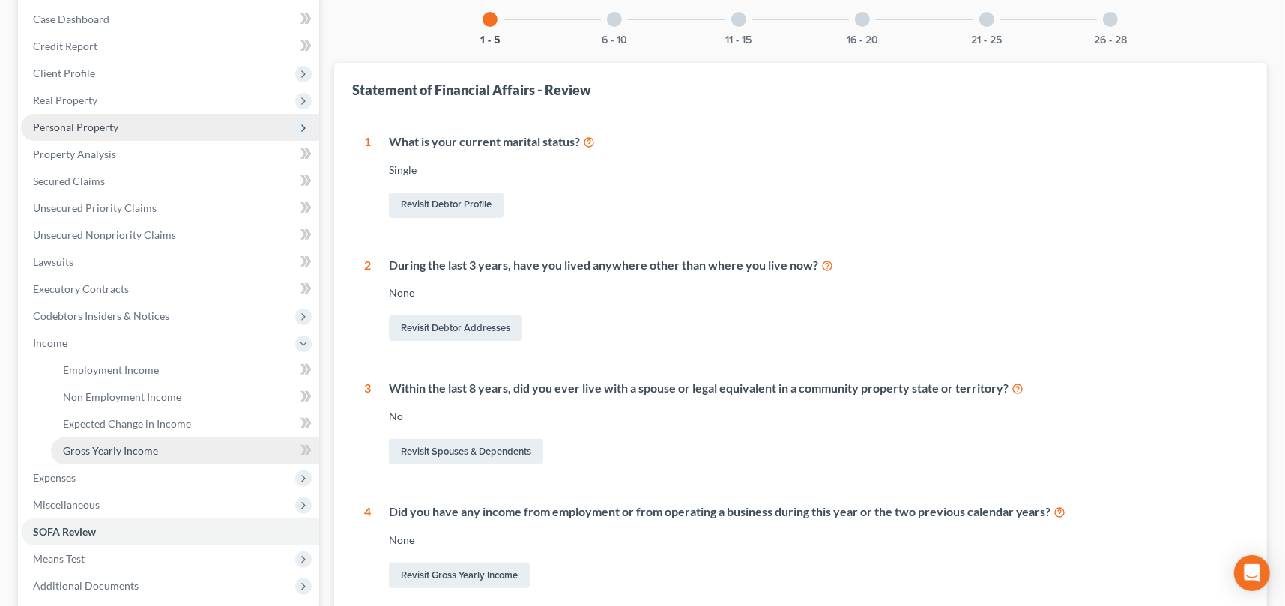
click at [130, 450] on span "Gross Yearly Income" at bounding box center [110, 450] width 95 height 13
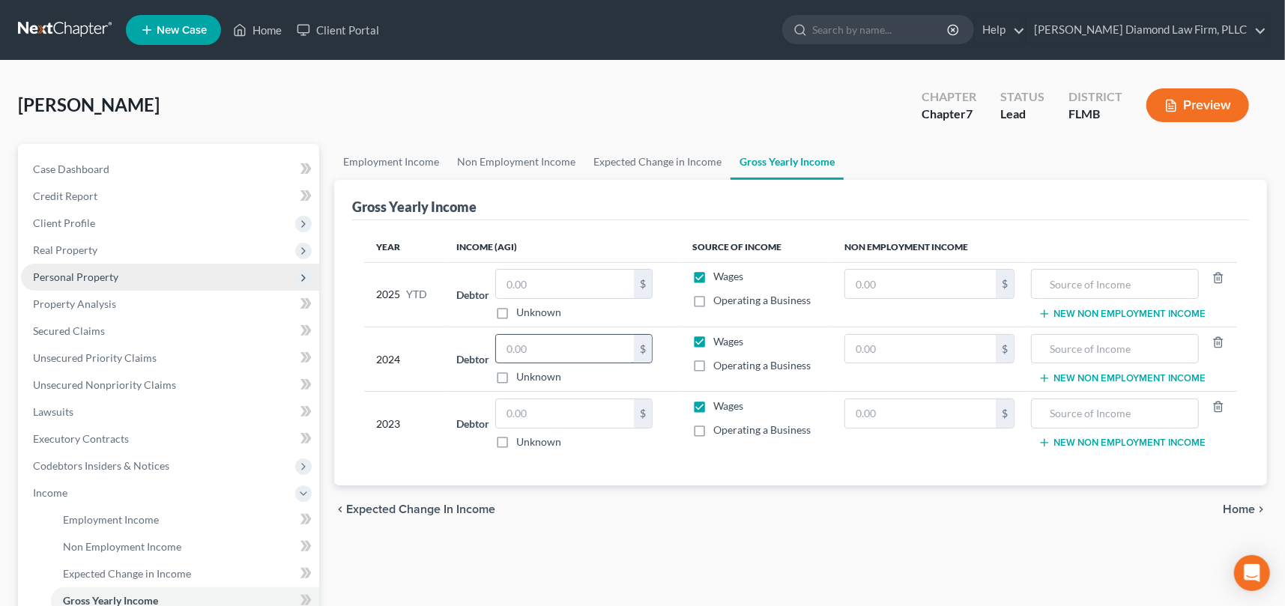
click at [567, 351] on input "text" at bounding box center [565, 349] width 138 height 28
type input "2"
click at [555, 406] on input "text" at bounding box center [565, 413] width 138 height 28
type input "20,660"
click at [1089, 405] on input "text" at bounding box center [1115, 413] width 151 height 28
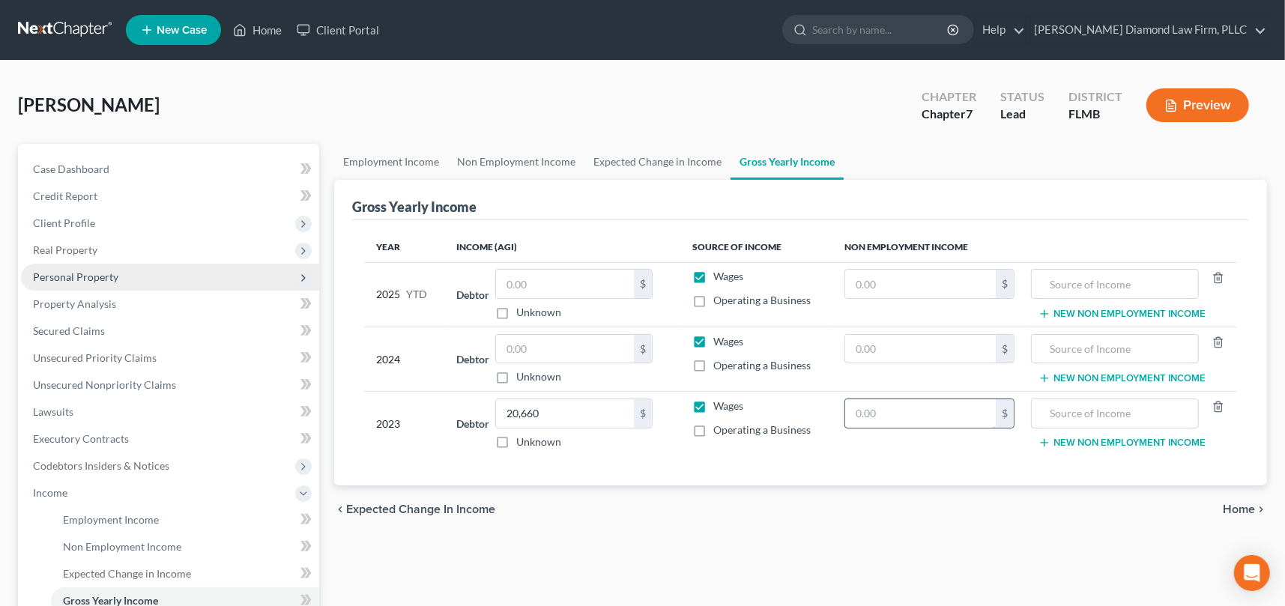
click at [916, 411] on input "text" at bounding box center [920, 413] width 151 height 28
type input "26,896"
click at [1056, 405] on input "text" at bounding box center [1115, 413] width 151 height 28
type input "s"
type input "Social Security"
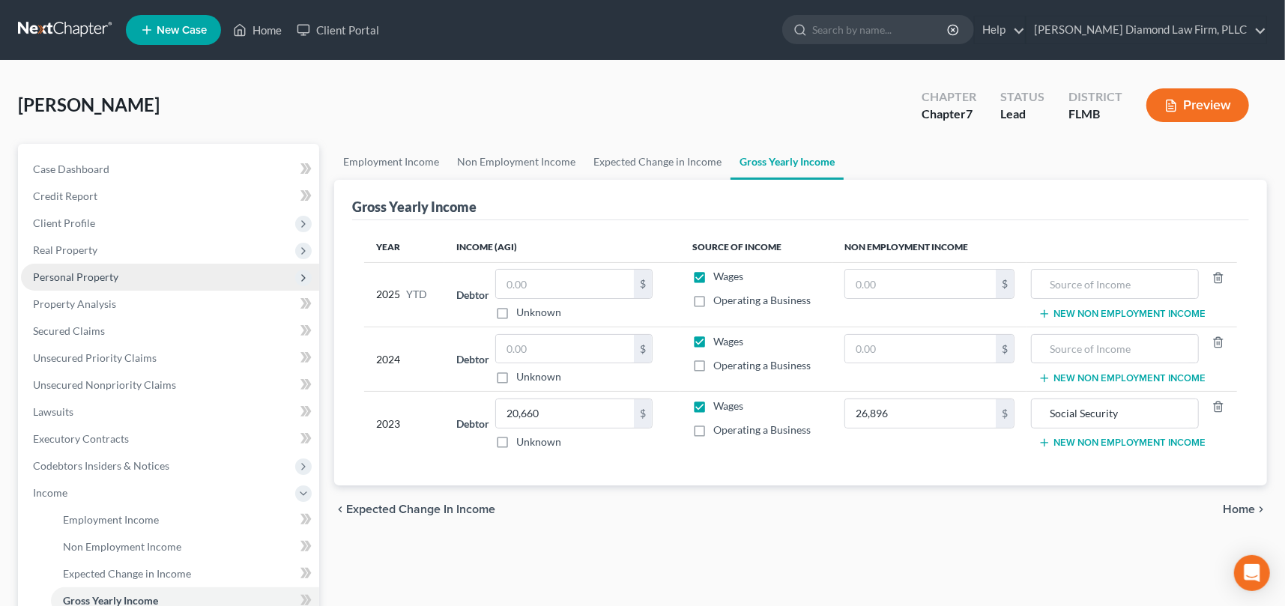
click at [1137, 444] on button "New Non Employment Income" at bounding box center [1122, 443] width 167 height 12
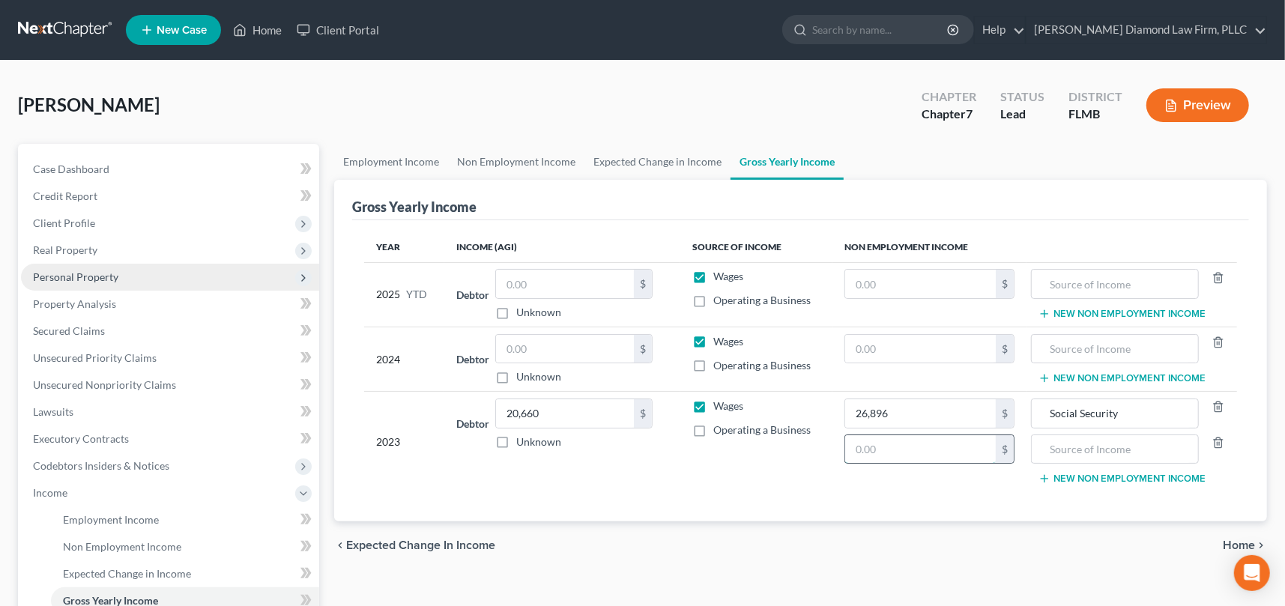
click at [957, 447] on input "text" at bounding box center [920, 449] width 151 height 28
type input "3,627"
type input "Tax Refund"
click at [839, 504] on div "Year Income (AGI) Source of Income Non Employment Income 2025 YTD Debtor $ Unkn…" at bounding box center [800, 370] width 897 height 301
click at [582, 346] on input "text" at bounding box center [565, 349] width 138 height 28
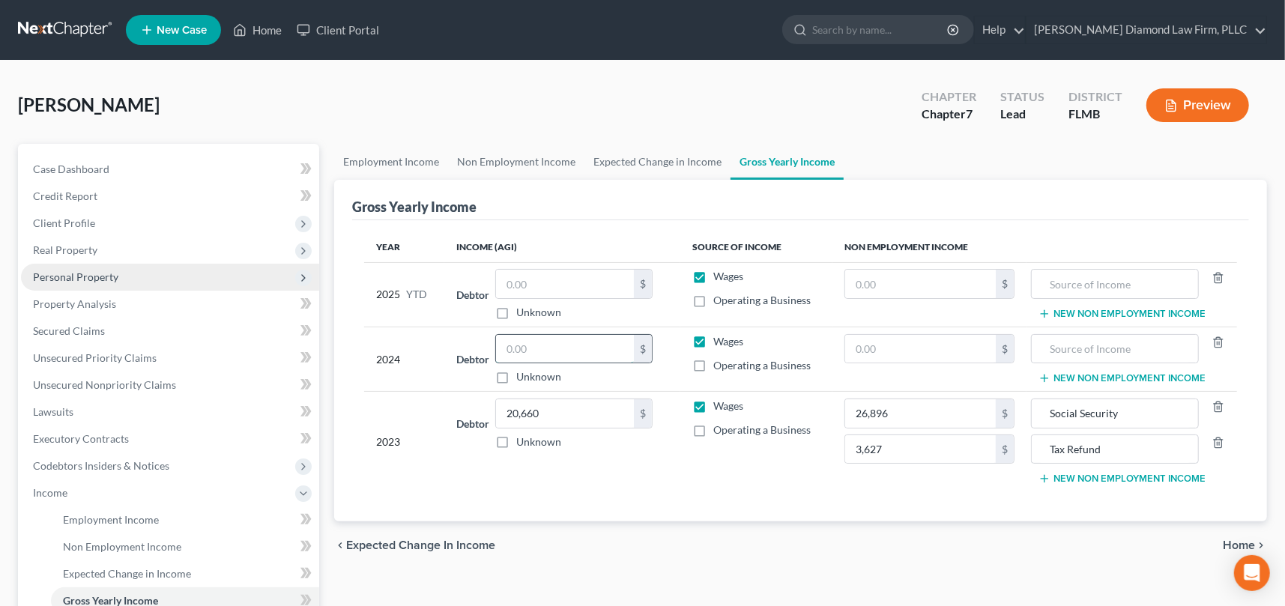
click at [557, 348] on input "text" at bounding box center [565, 349] width 138 height 28
type input "21,539"
click at [1095, 349] on input "text" at bounding box center [1115, 349] width 151 height 28
type input "27885"
click at [962, 346] on input "text" at bounding box center [920, 349] width 151 height 28
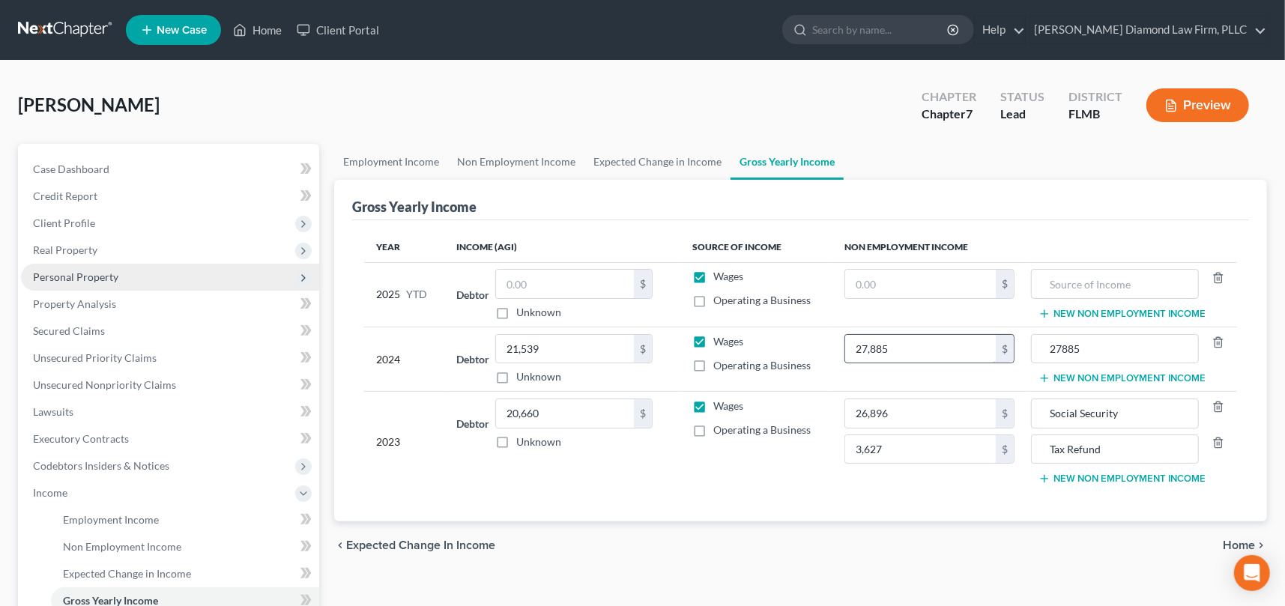
type input "27,885"
type input "Social SEcurity"
click at [1110, 373] on button "New Non Employment Income" at bounding box center [1122, 378] width 167 height 12
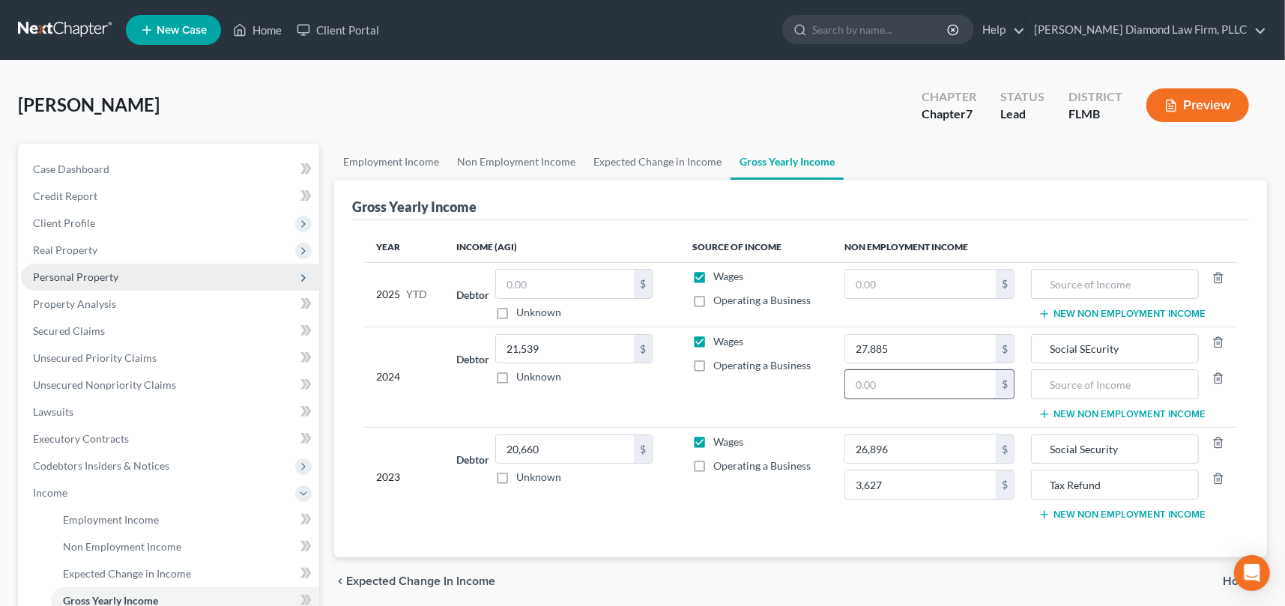
click at [885, 378] on input "text" at bounding box center [920, 384] width 151 height 28
type input "4,073"
click at [1185, 390] on input "text" at bounding box center [1115, 384] width 151 height 28
type input "Tax Refund"
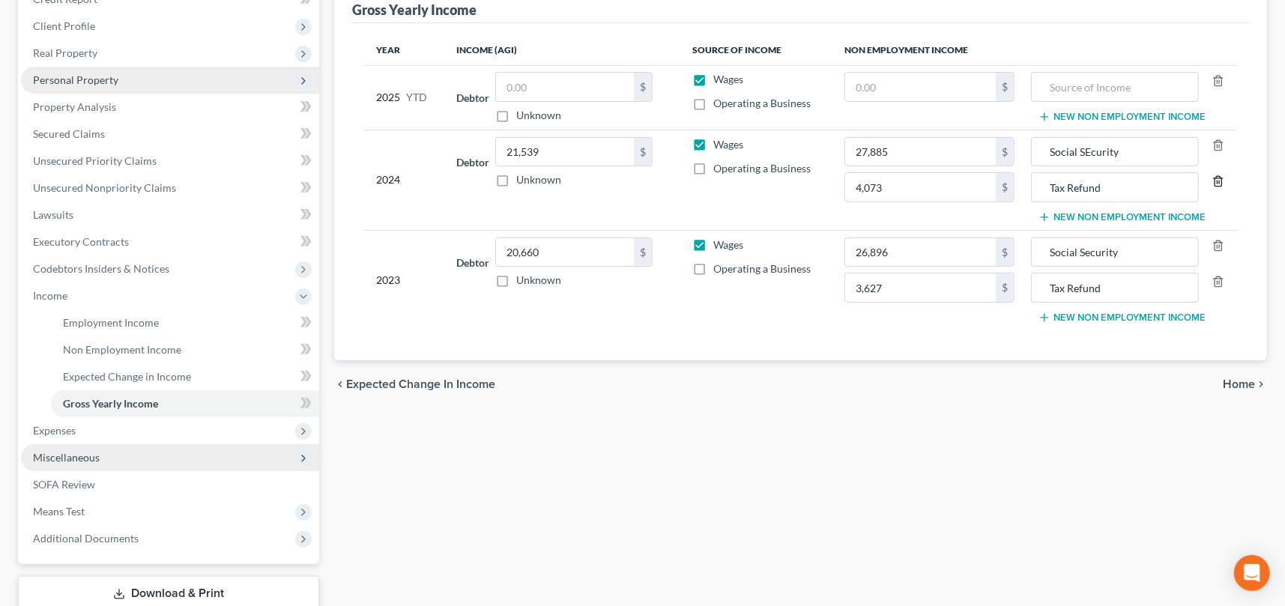
scroll to position [225, 0]
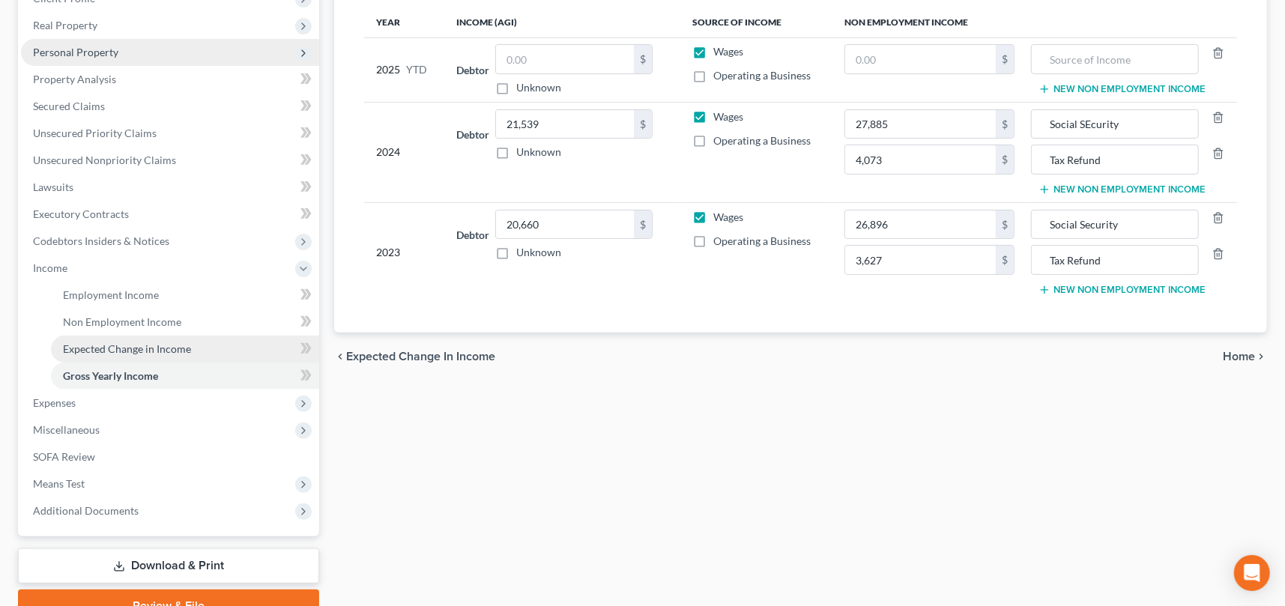
click at [106, 345] on span "Expected Change in Income" at bounding box center [127, 349] width 128 height 13
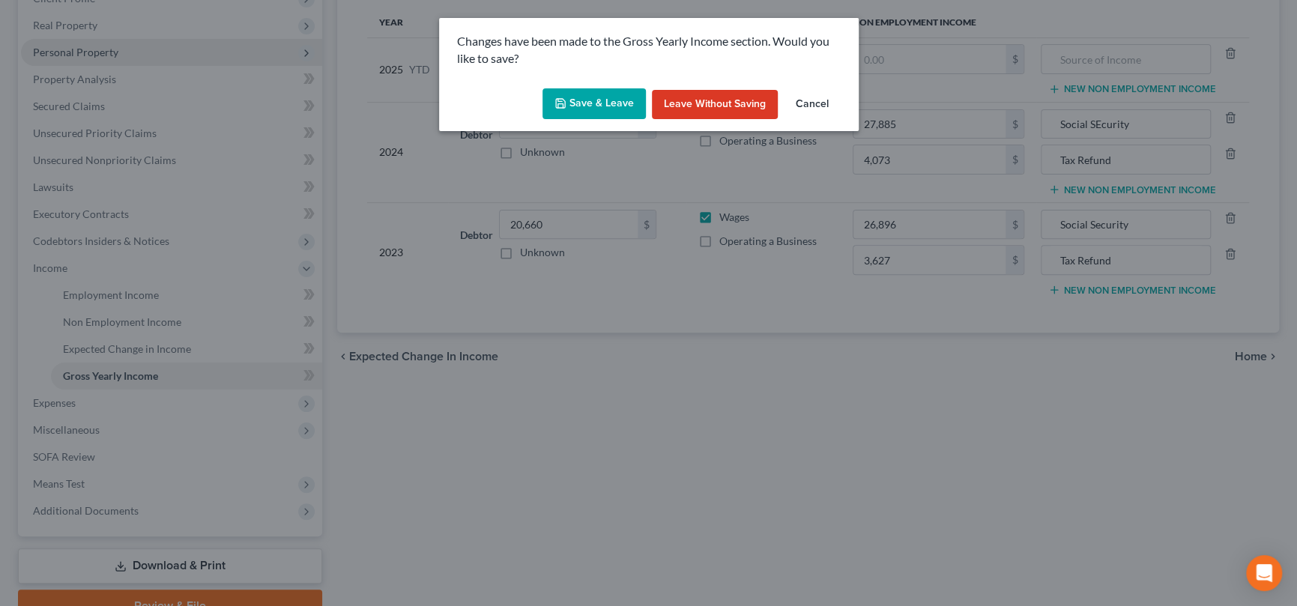
click at [591, 100] on button "Save & Leave" at bounding box center [594, 103] width 103 height 31
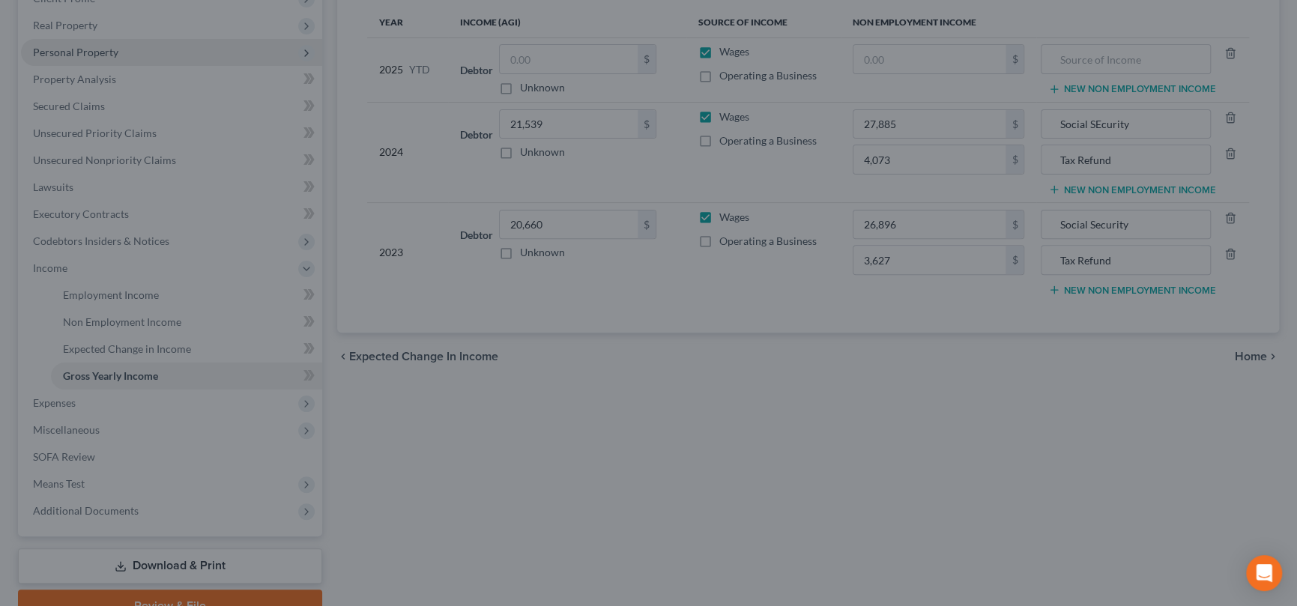
type input "3,627.00"
type input "Tax Refund"
type input "4,073.00"
type input "Tax Refund"
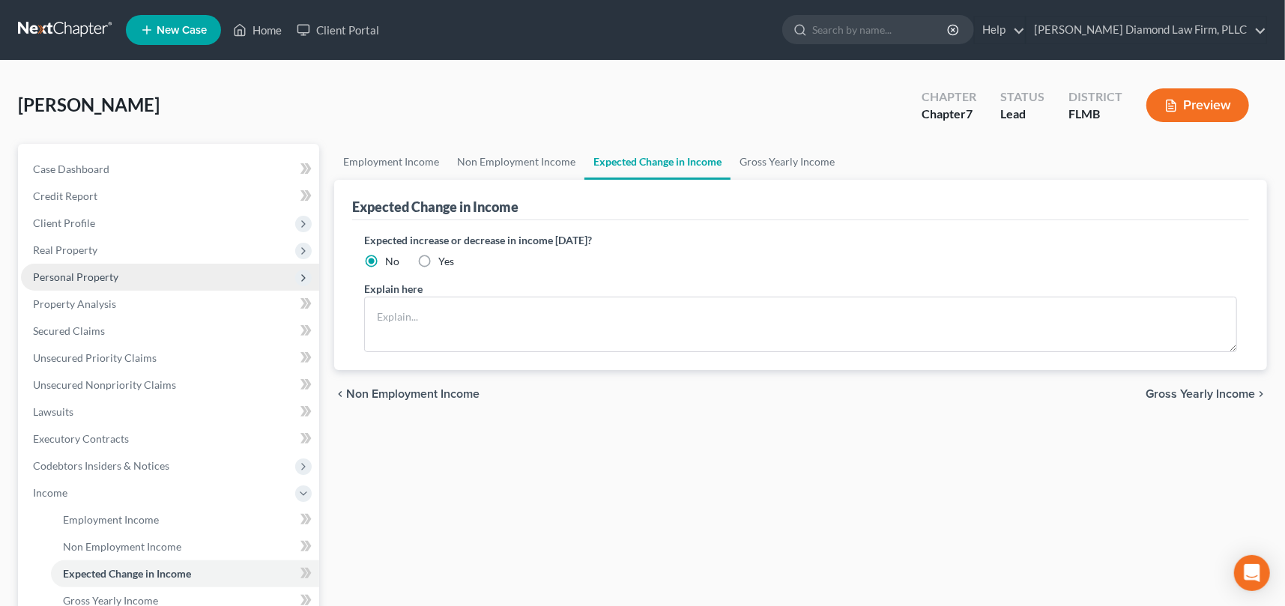
click at [101, 283] on span "Personal Property" at bounding box center [170, 277] width 298 height 27
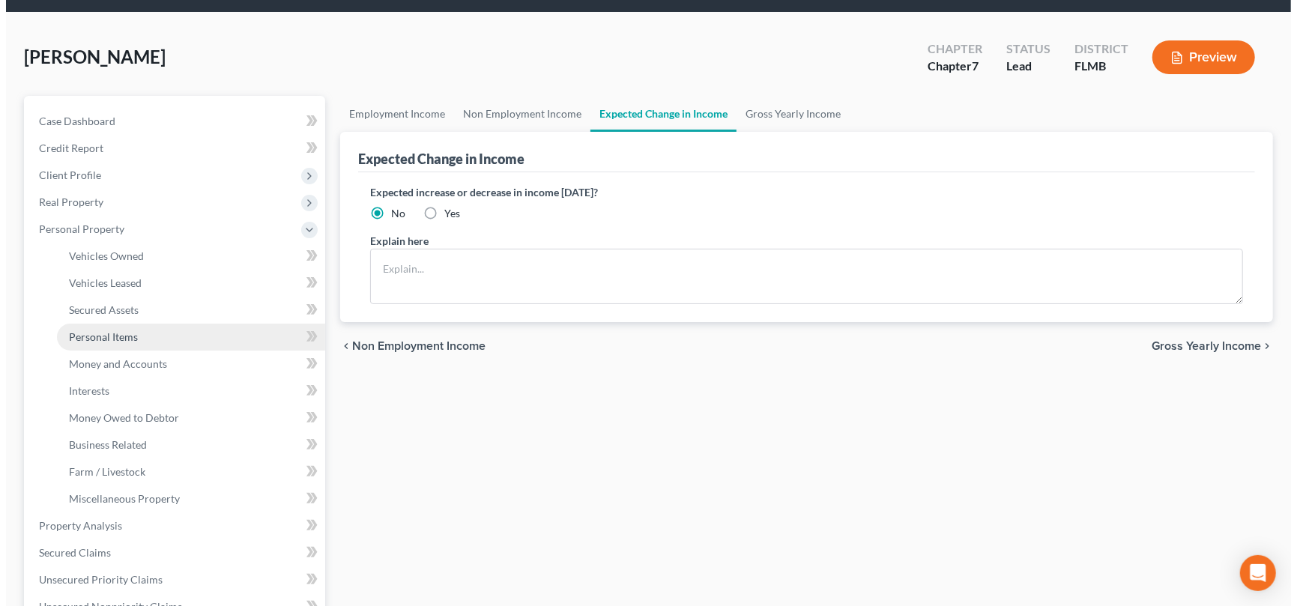
scroll to position [75, 0]
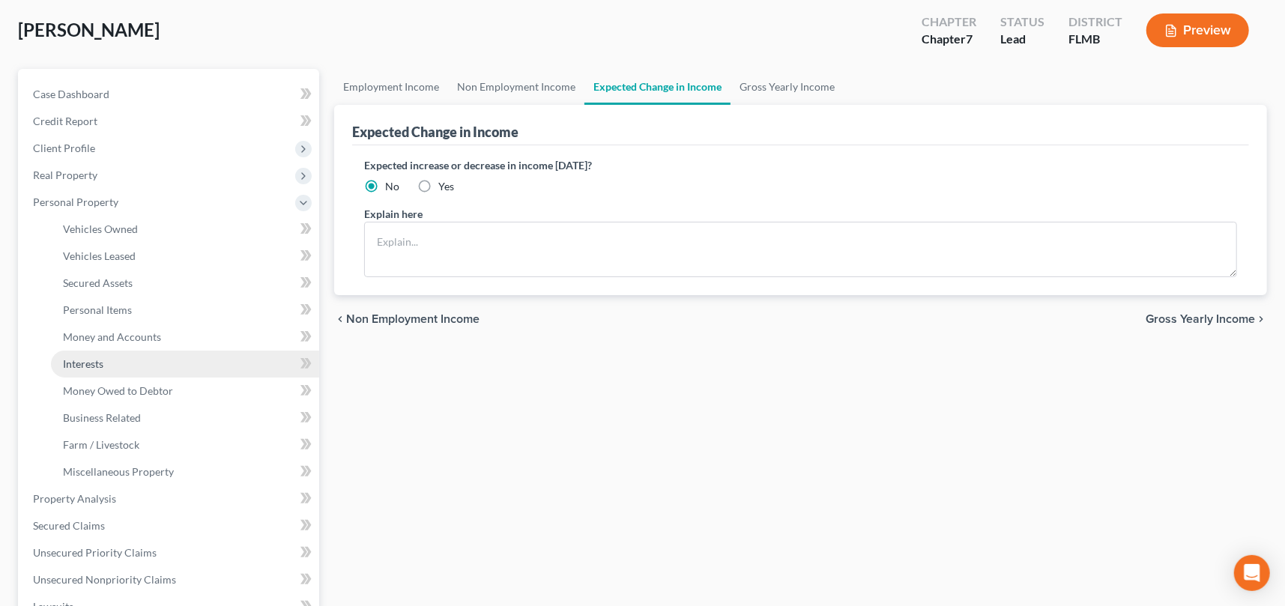
click at [103, 363] on span "Interests" at bounding box center [83, 363] width 40 height 13
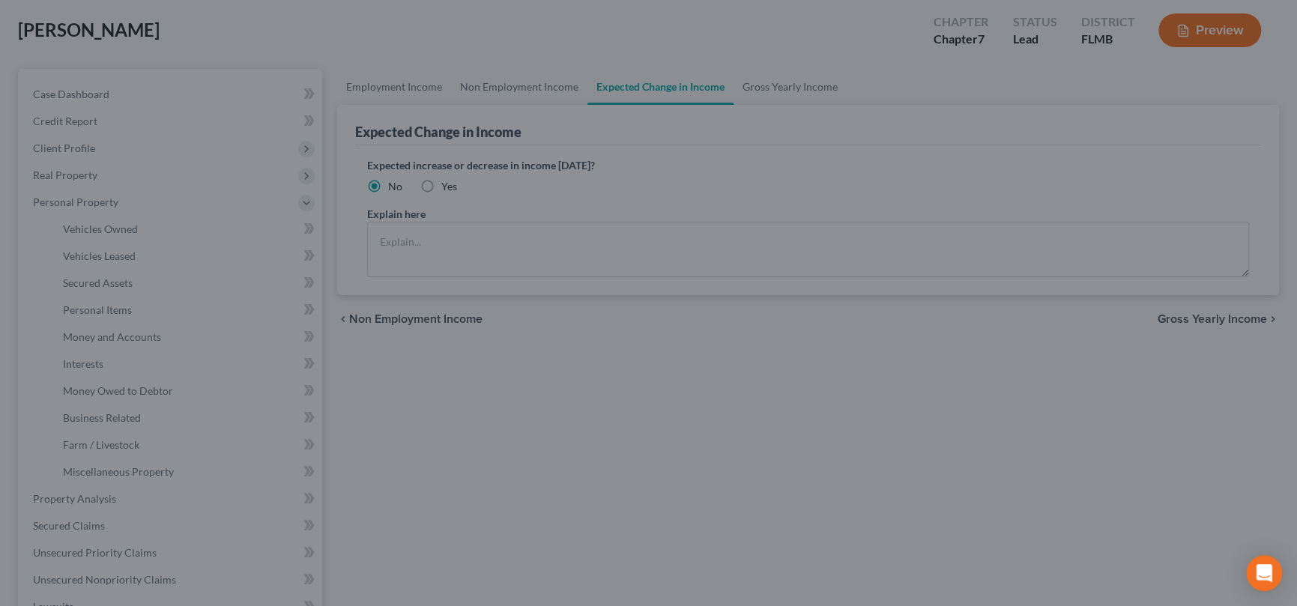
drag, startPoint x: 897, startPoint y: 444, endPoint x: 899, endPoint y: 434, distance: 9.9
click at [897, 443] on div at bounding box center [648, 303] width 1297 height 606
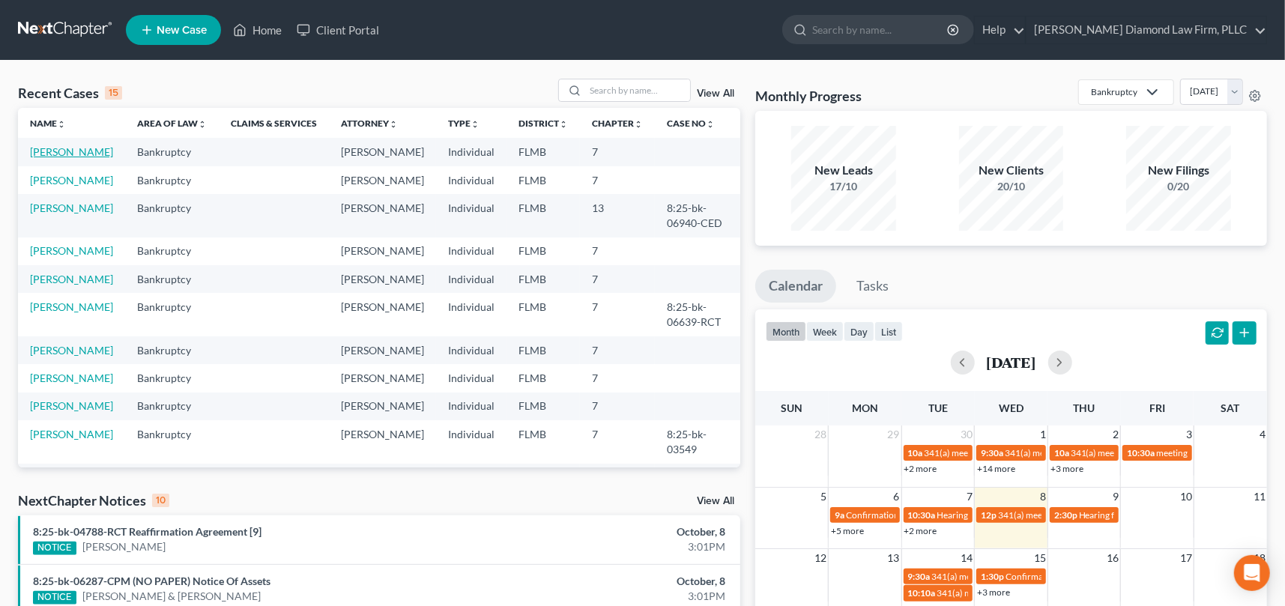
click at [57, 152] on link "[PERSON_NAME]" at bounding box center [71, 151] width 83 height 13
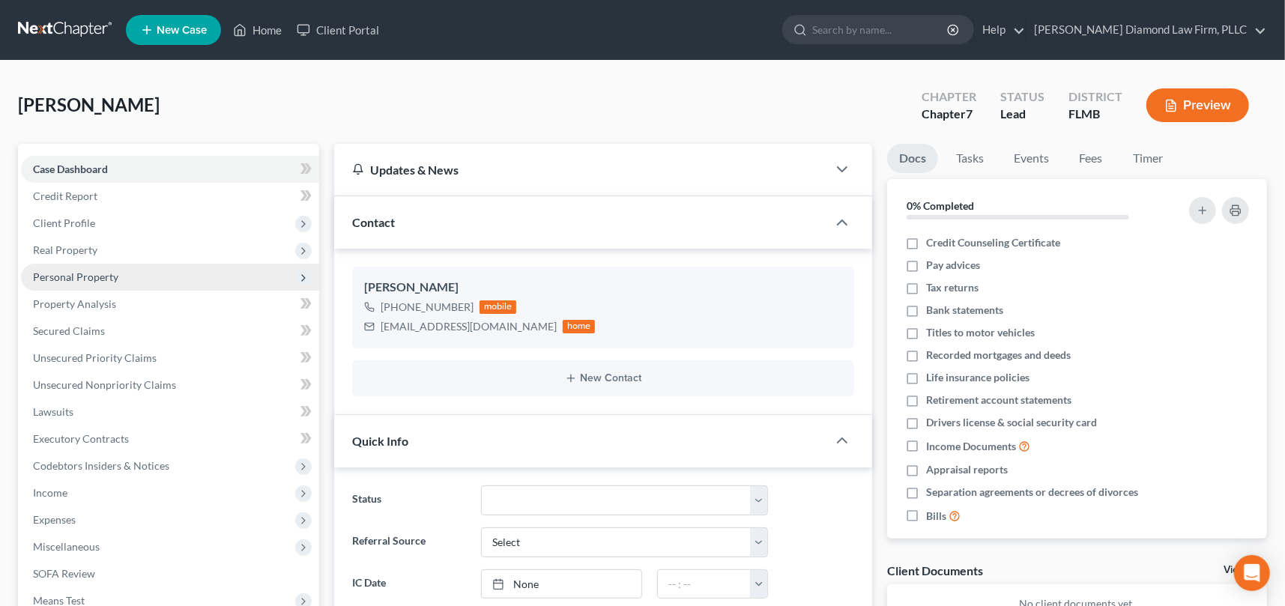
click at [97, 280] on span "Personal Property" at bounding box center [75, 277] width 85 height 13
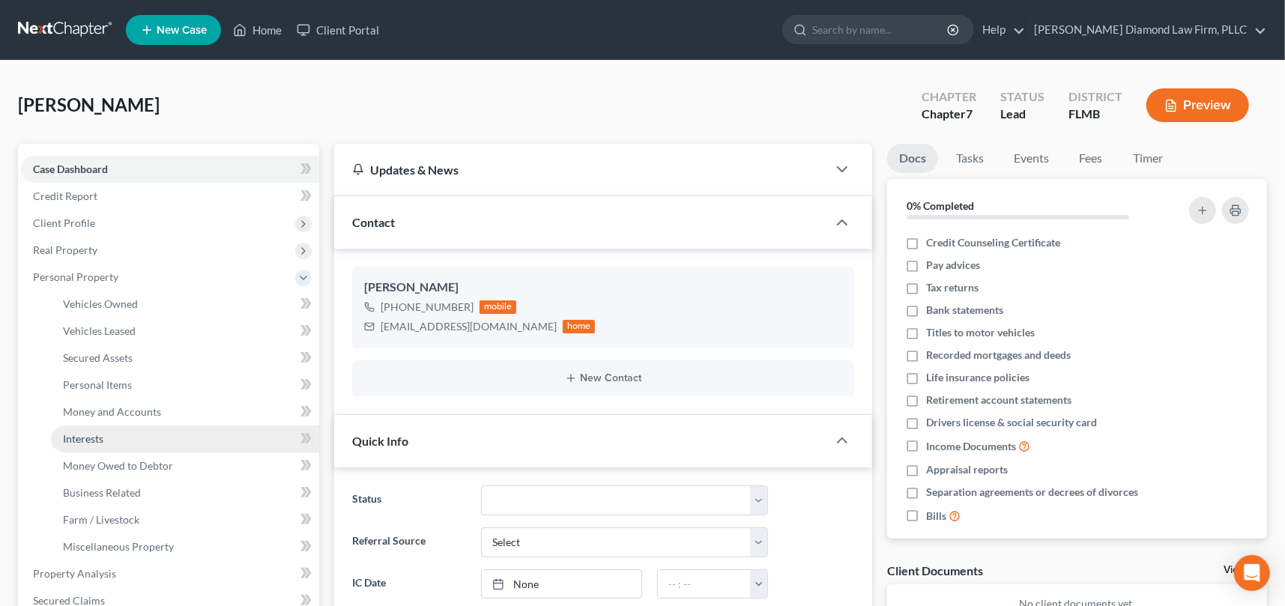
click at [117, 440] on link "Interests" at bounding box center [185, 439] width 268 height 27
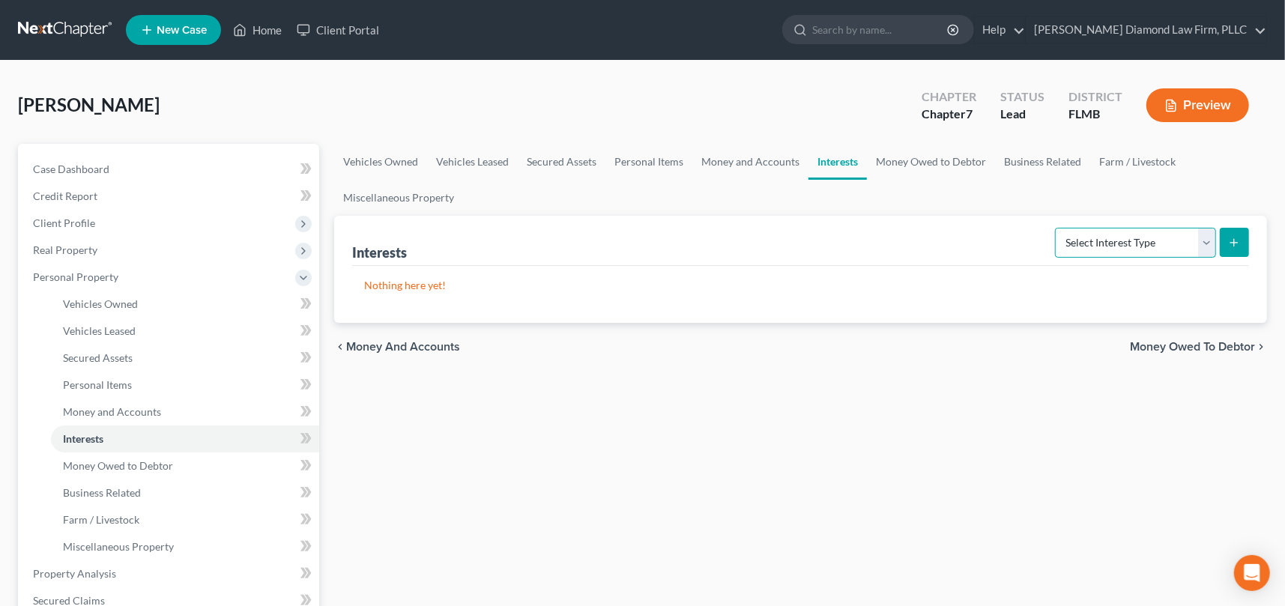
click at [1204, 243] on select "Select Interest Type 401K Annuity Bond Education IRA Government Bond Government…" at bounding box center [1135, 243] width 161 height 30
click at [756, 443] on div "Vehicles Owned Vehicles Leased Secured Assets Personal Items Money and Accounts…" at bounding box center [801, 577] width 948 height 866
click at [942, 163] on link "Money Owed to Debtor" at bounding box center [931, 162] width 128 height 36
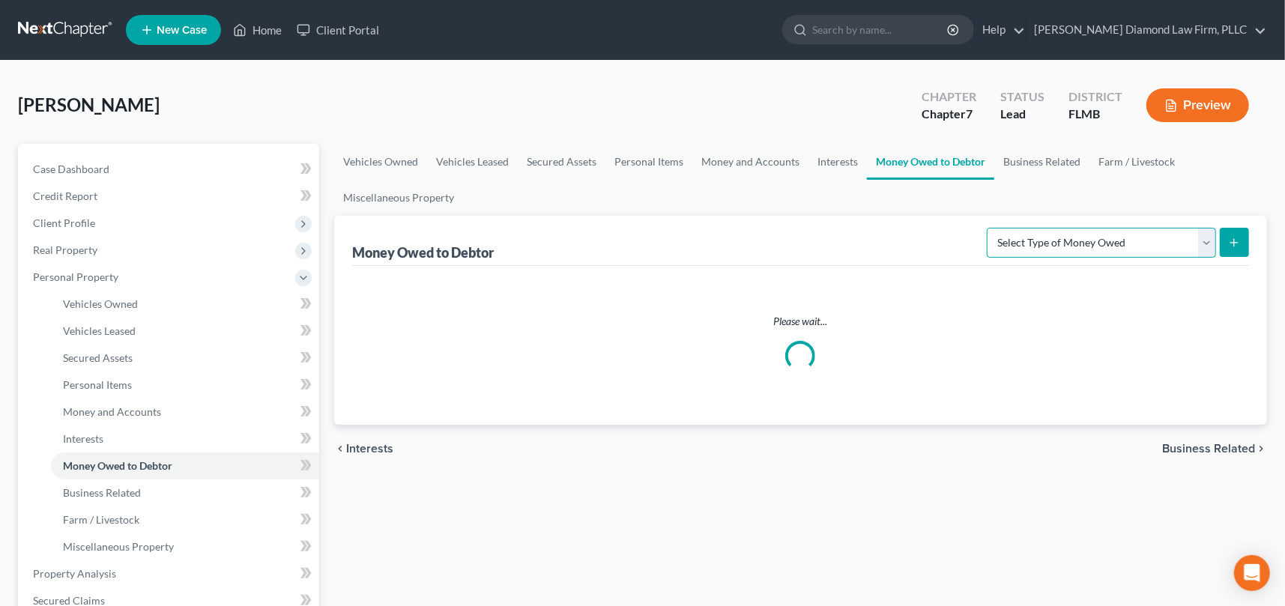
click at [1207, 244] on select "Select Type of Money Owed Accounts Receivable Alimony Child Support Claims Agai…" at bounding box center [1101, 243] width 229 height 30
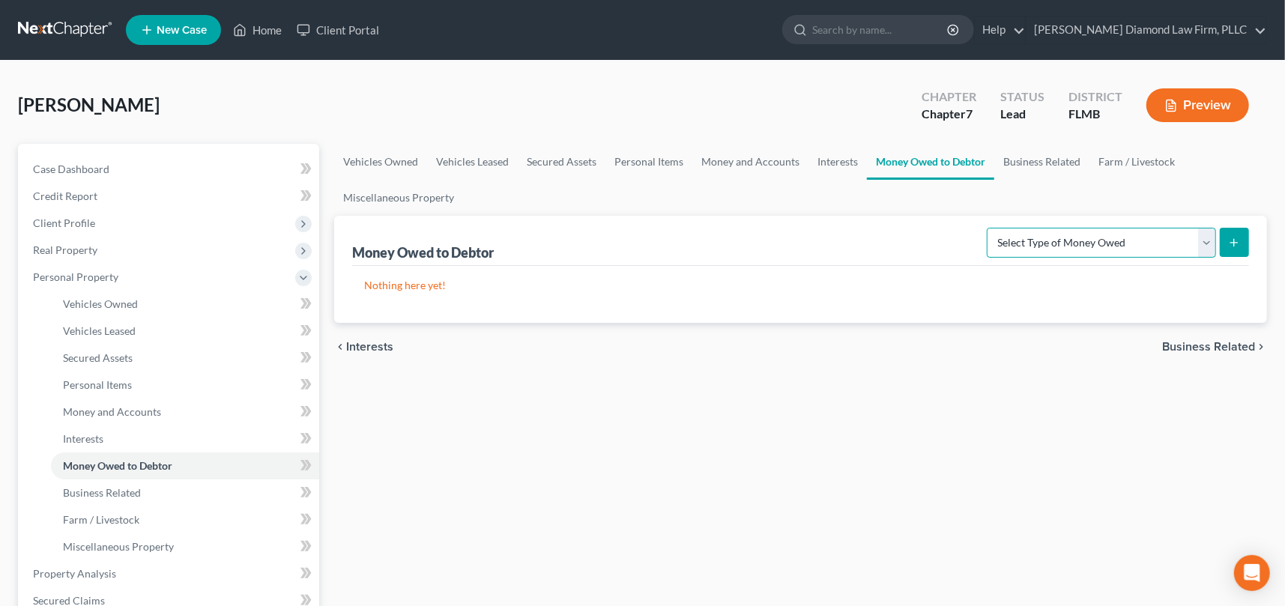
select select "other_contingent_and_unliquidated_claims"
click at [990, 228] on select "Select Type of Money Owed Accounts Receivable Alimony Child Support Claims Agai…" at bounding box center [1101, 243] width 229 height 30
click at [1236, 241] on icon "submit" at bounding box center [1234, 243] width 12 height 12
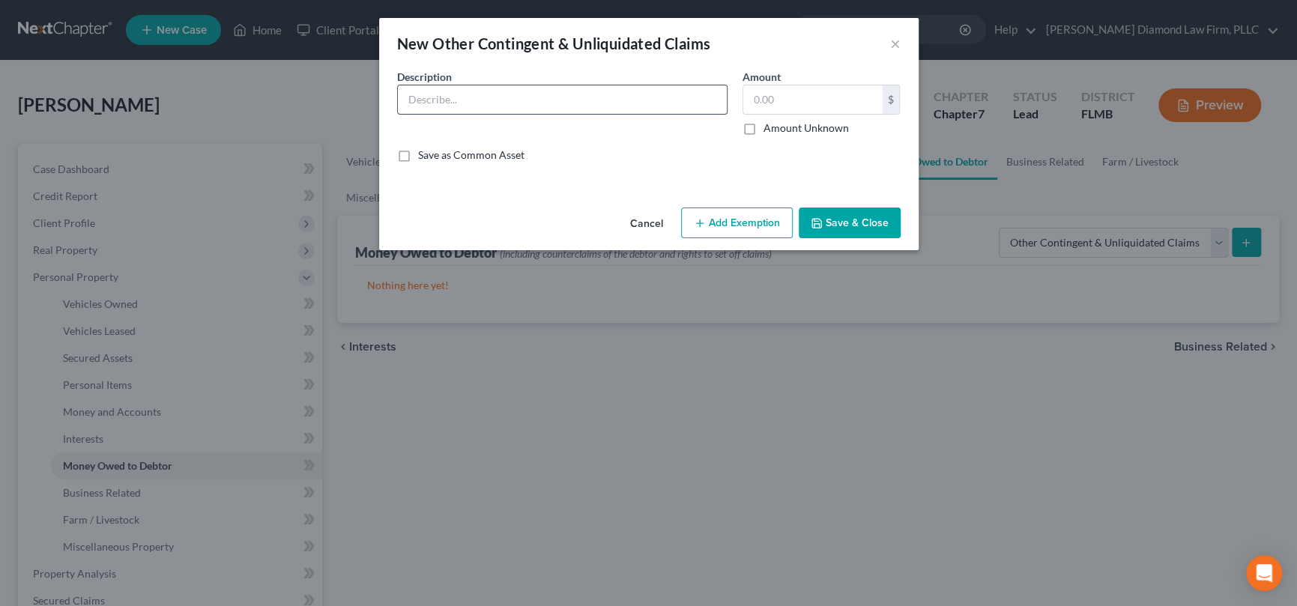
click at [511, 112] on input "text" at bounding box center [562, 99] width 329 height 28
type input "2"
type input "Est. 2025 tax refund"
type input "3,000"
drag, startPoint x: 872, startPoint y: 219, endPoint x: 857, endPoint y: 217, distance: 15.2
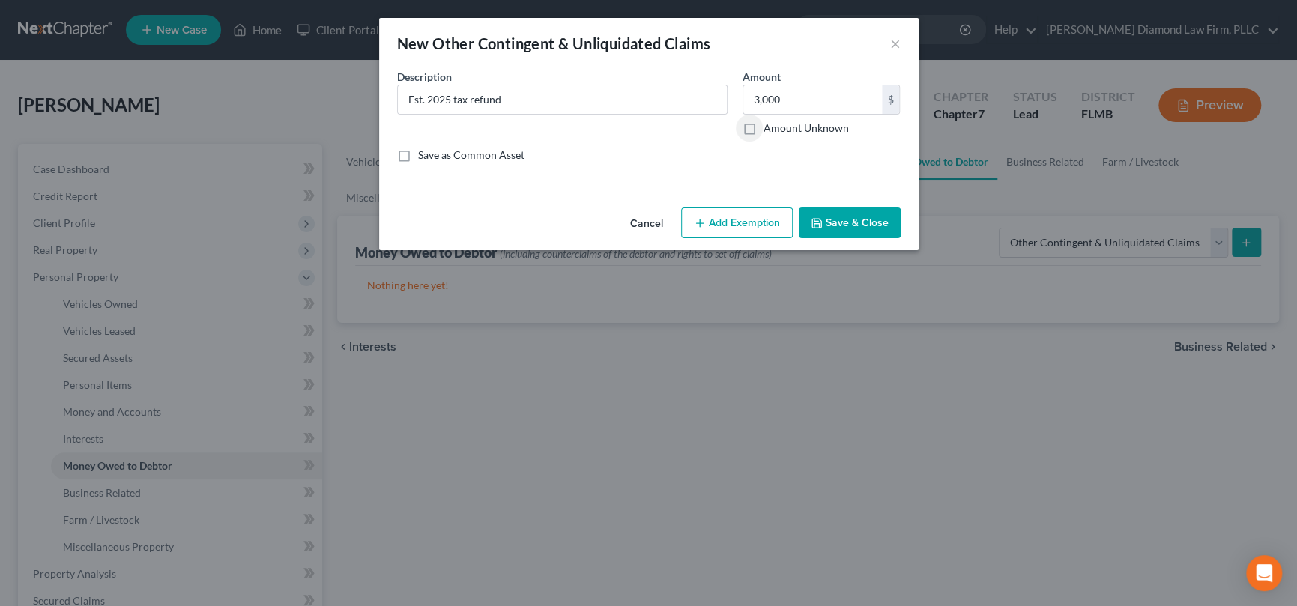
click at [872, 221] on button "Save & Close" at bounding box center [850, 223] width 102 height 31
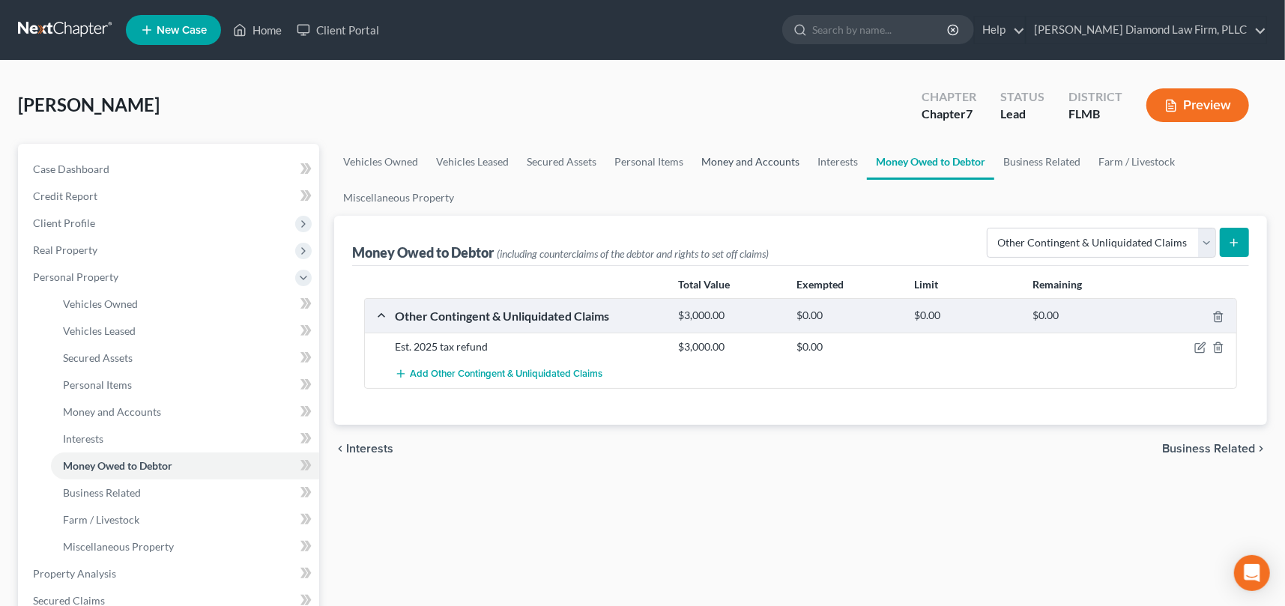
click at [724, 162] on link "Money and Accounts" at bounding box center [751, 162] width 116 height 36
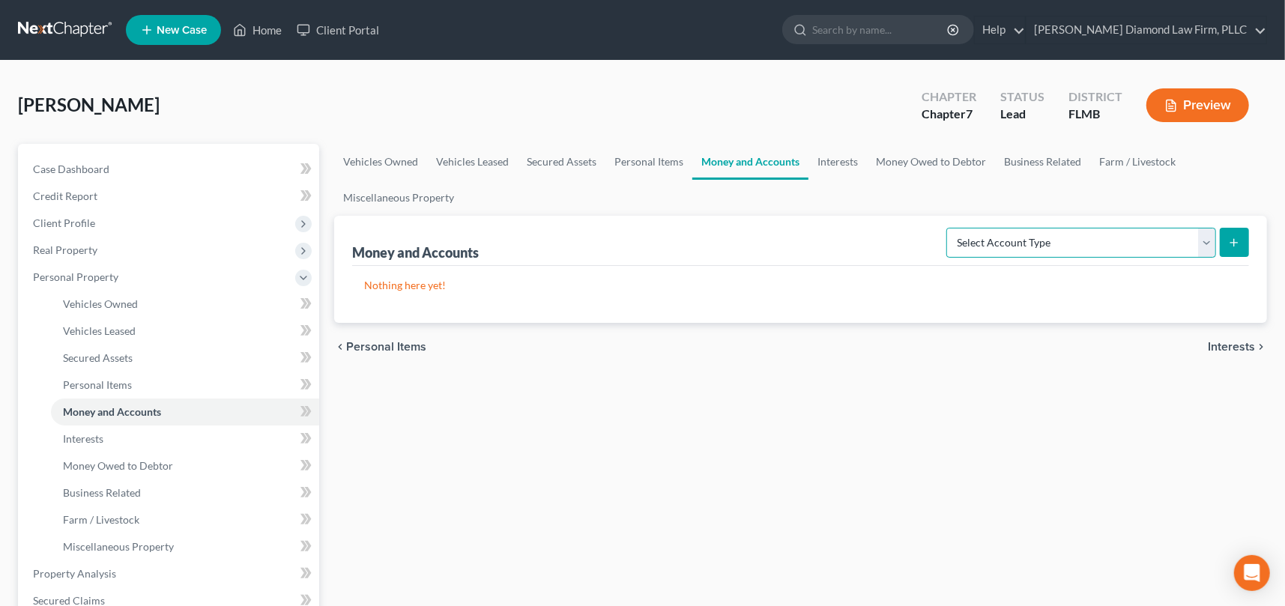
click at [1203, 244] on select "Select Account Type Brokerage Cash on Hand Certificates of Deposit Checking Acc…" at bounding box center [1082, 243] width 270 height 30
select select "checking"
click at [950, 228] on select "Select Account Type Brokerage Cash on Hand Certificates of Deposit Checking Acc…" at bounding box center [1082, 243] width 270 height 30
click at [1239, 243] on icon "submit" at bounding box center [1234, 243] width 12 height 12
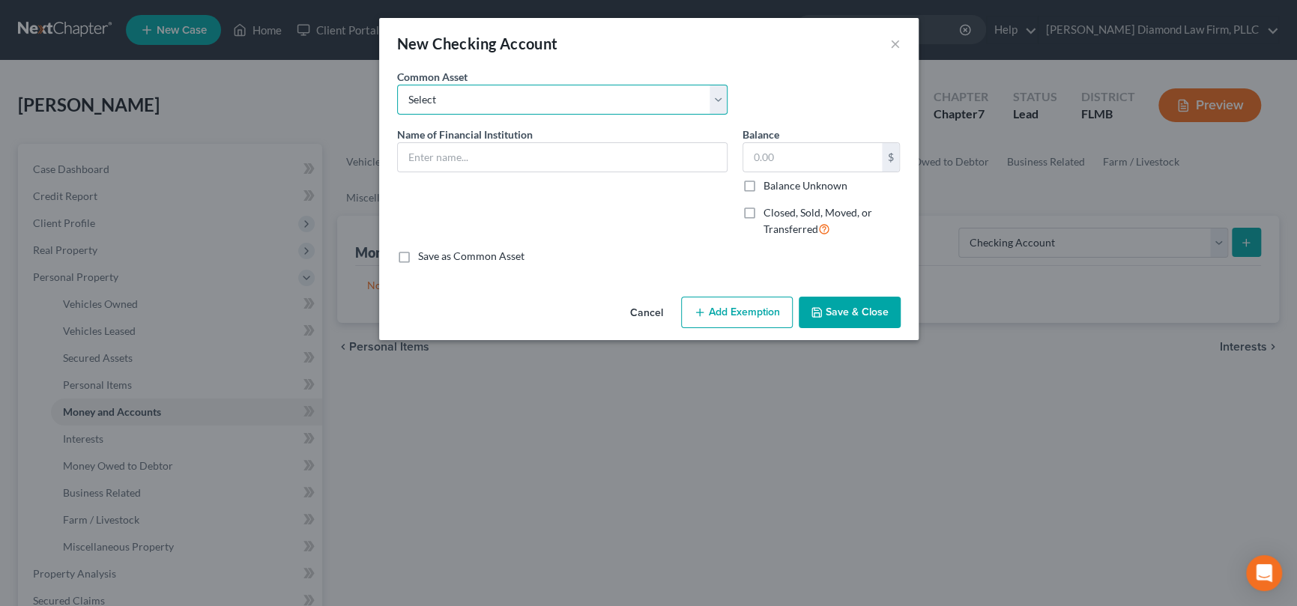
click at [508, 97] on select "Select Chase Bank Achieva Truist Regions Truist Navy Federal CU Bank of America…" at bounding box center [562, 100] width 331 height 30
click at [560, 54] on div "New Checking Account ×" at bounding box center [649, 43] width 540 height 51
click at [495, 143] on input "text" at bounding box center [562, 157] width 329 height 28
type input "s"
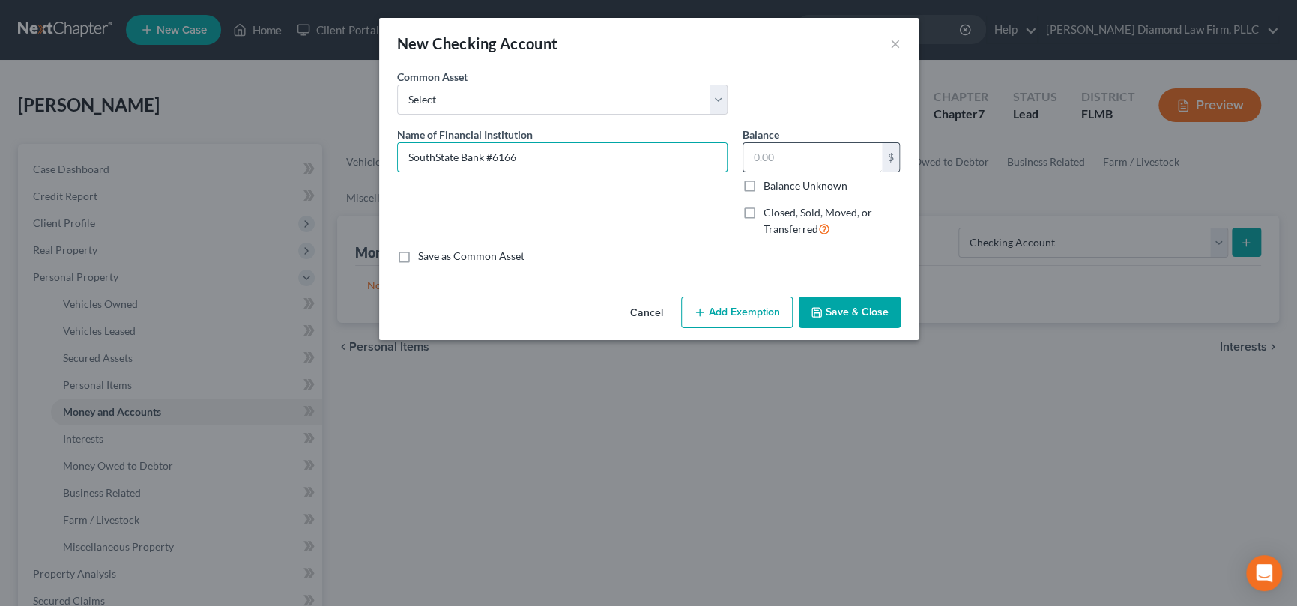
type input "SouthState Bank #6166"
click at [857, 161] on input "text" at bounding box center [812, 157] width 139 height 28
type input "1,185.29"
click at [865, 310] on button "Save & Close" at bounding box center [850, 312] width 102 height 31
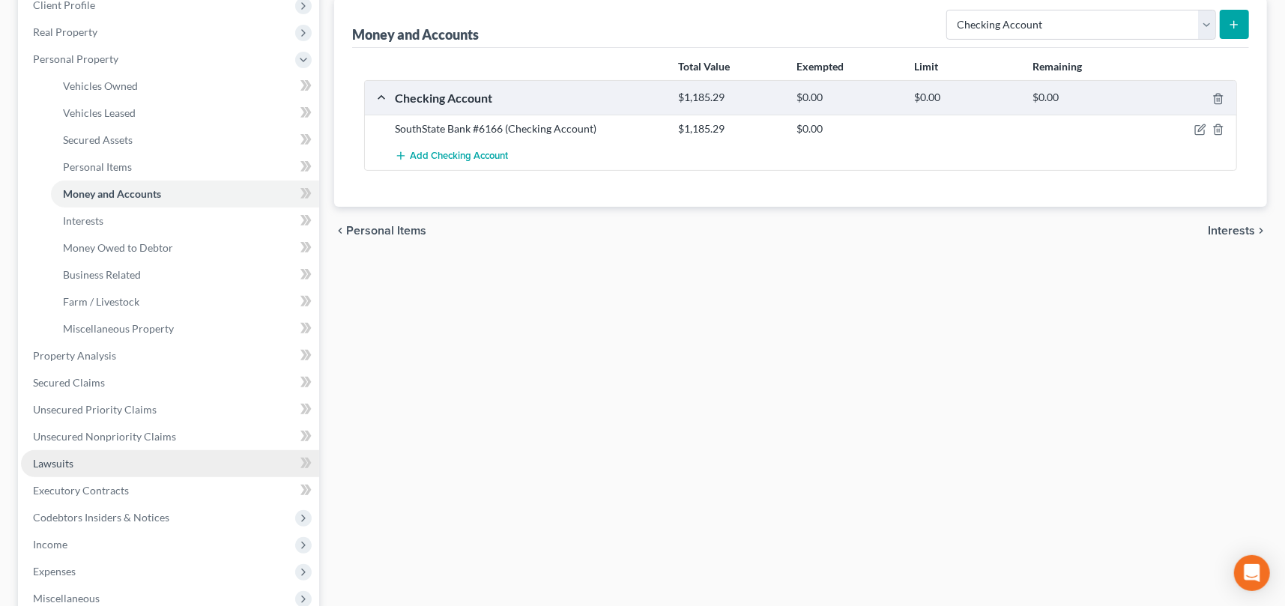
scroll to position [225, 0]
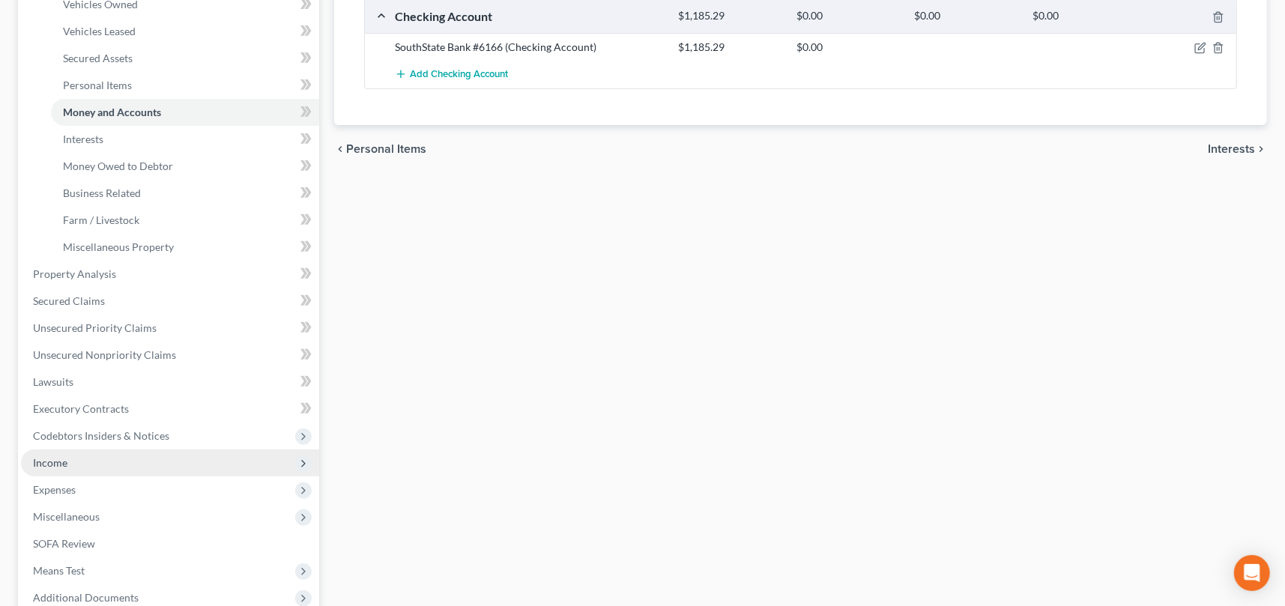
click at [116, 468] on span "Income" at bounding box center [170, 463] width 298 height 27
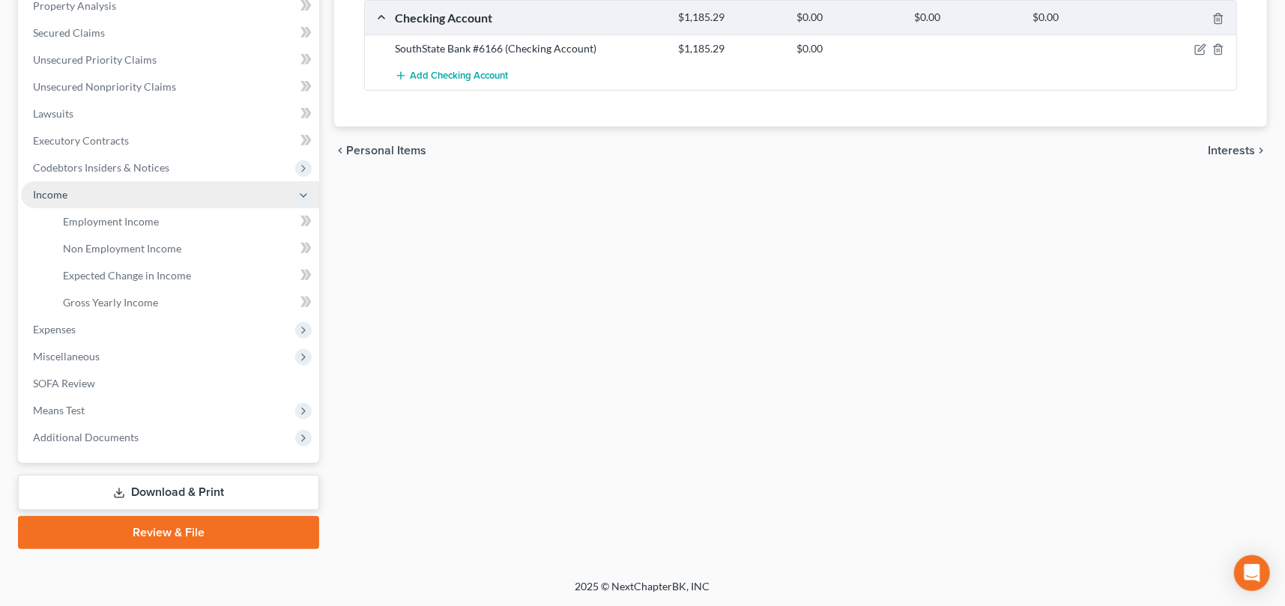
scroll to position [297, 0]
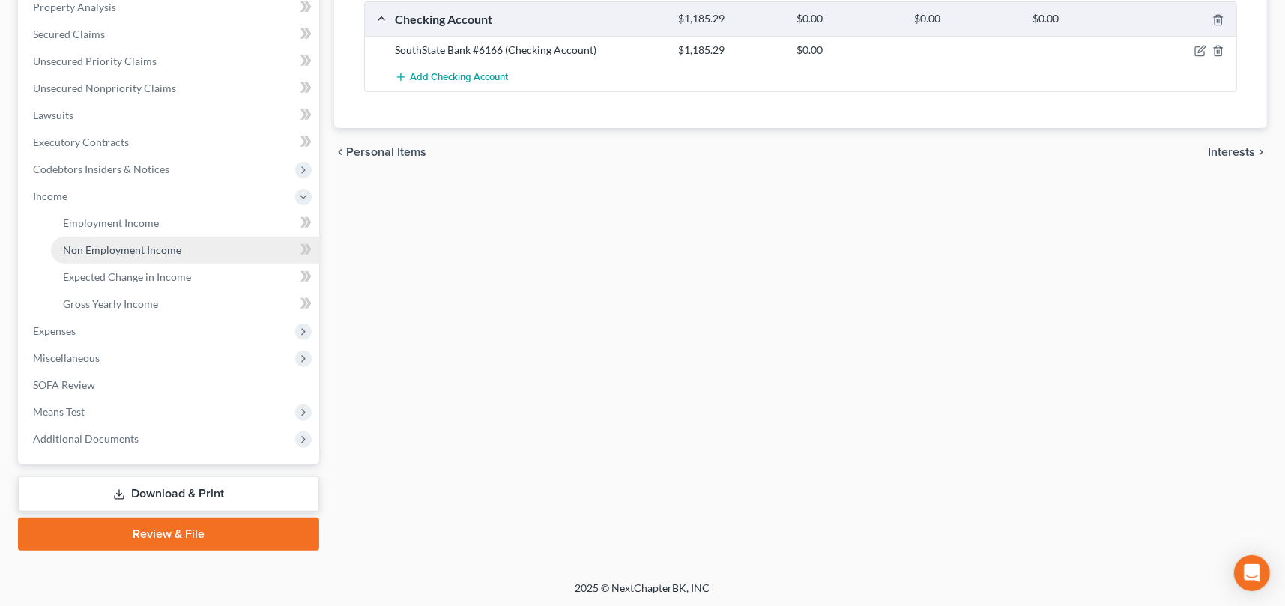
click at [184, 252] on link "Non Employment Income" at bounding box center [185, 250] width 268 height 27
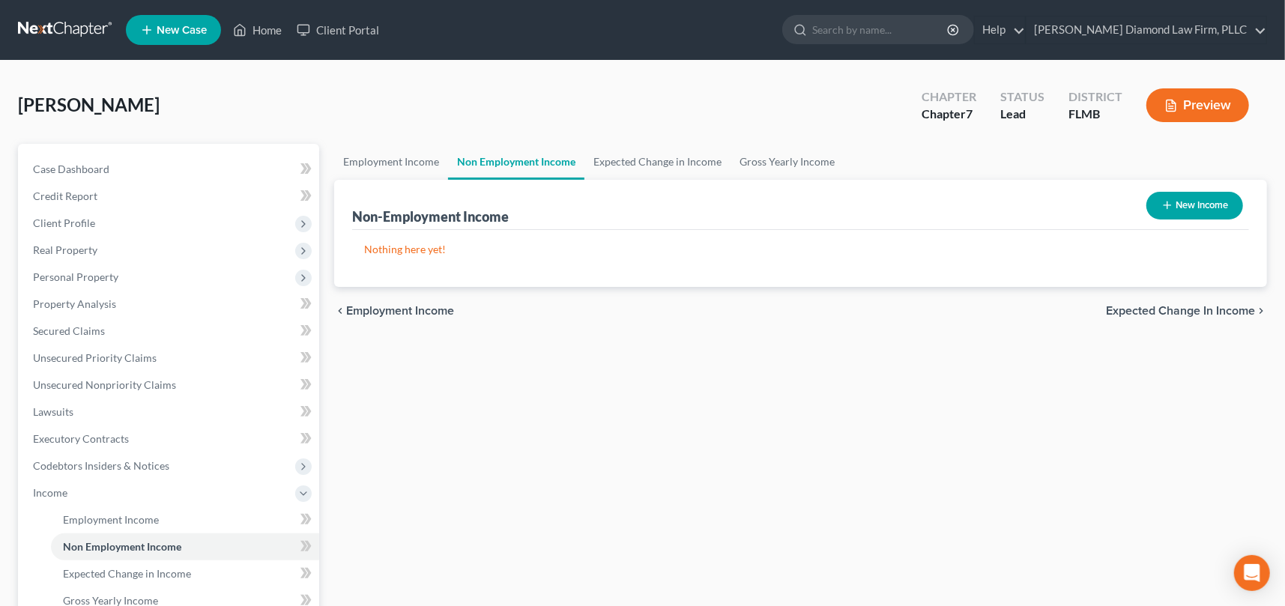
click at [1203, 200] on button "New Income" at bounding box center [1195, 206] width 97 height 28
select select "0"
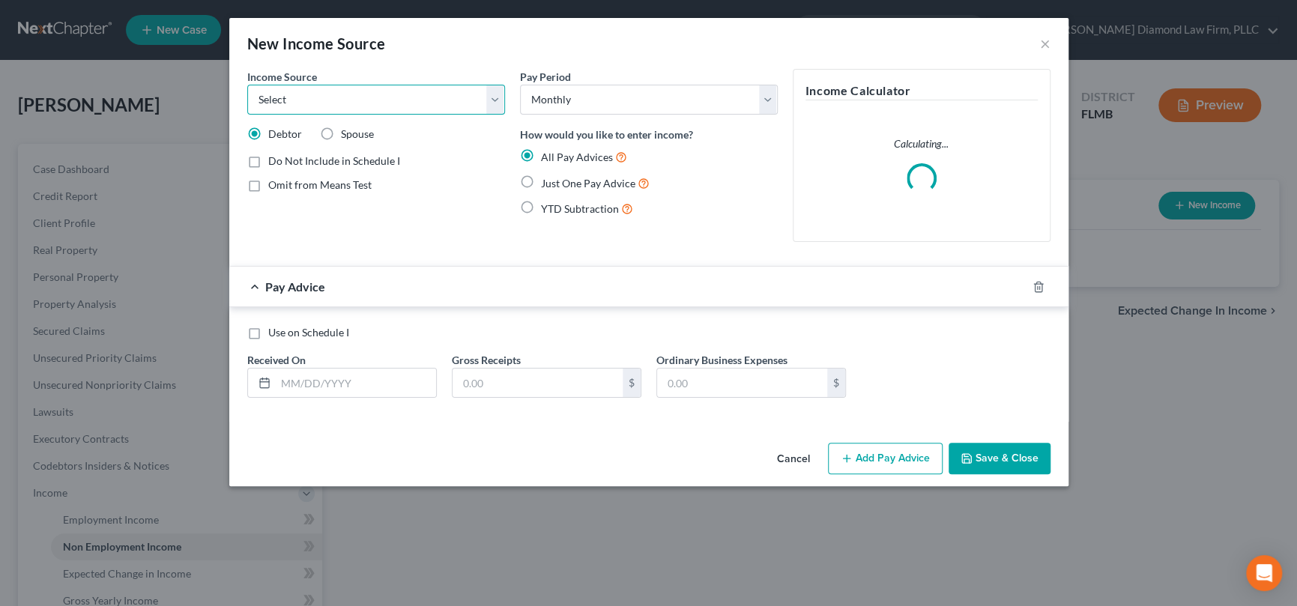
click at [364, 94] on select "Select Unemployment Disability (from employer) Pension Retirement Social Securi…" at bounding box center [376, 100] width 258 height 30
select select "4"
click at [247, 85] on select "Select Unemployment Disability (from employer) Pension Retirement Social Securi…" at bounding box center [376, 100] width 258 height 30
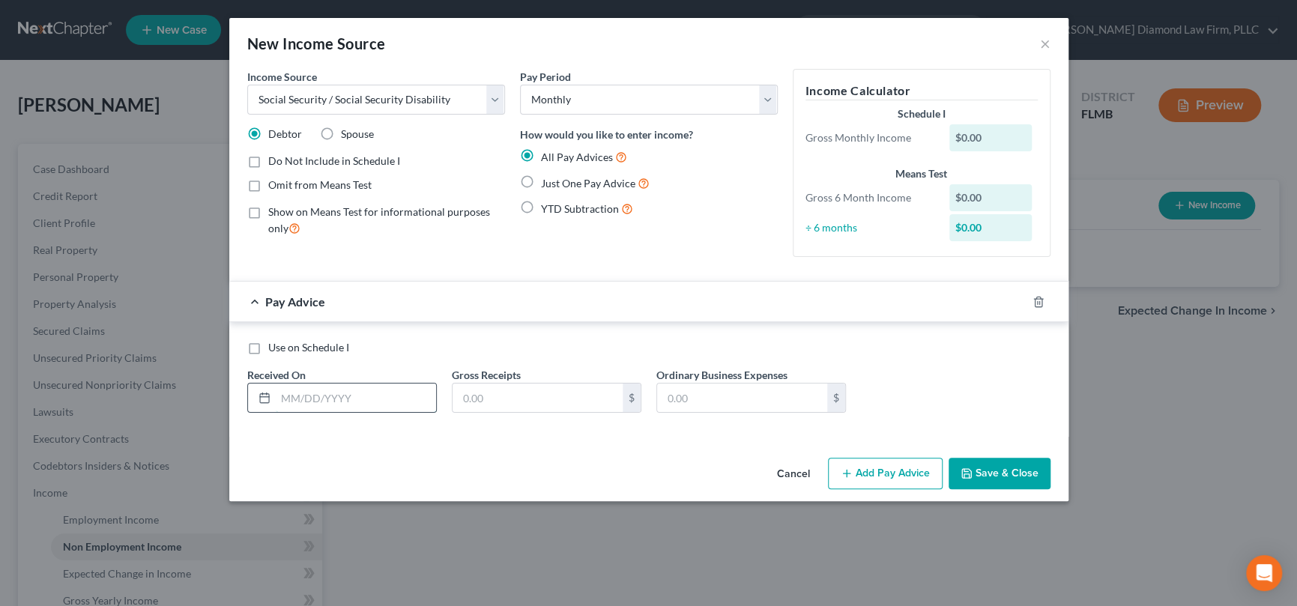
click at [346, 393] on input "text" at bounding box center [356, 398] width 160 height 28
type input "[DATE]"
type input "1"
type input "2,087.40"
click at [899, 474] on button "Add Pay Advice" at bounding box center [885, 473] width 115 height 31
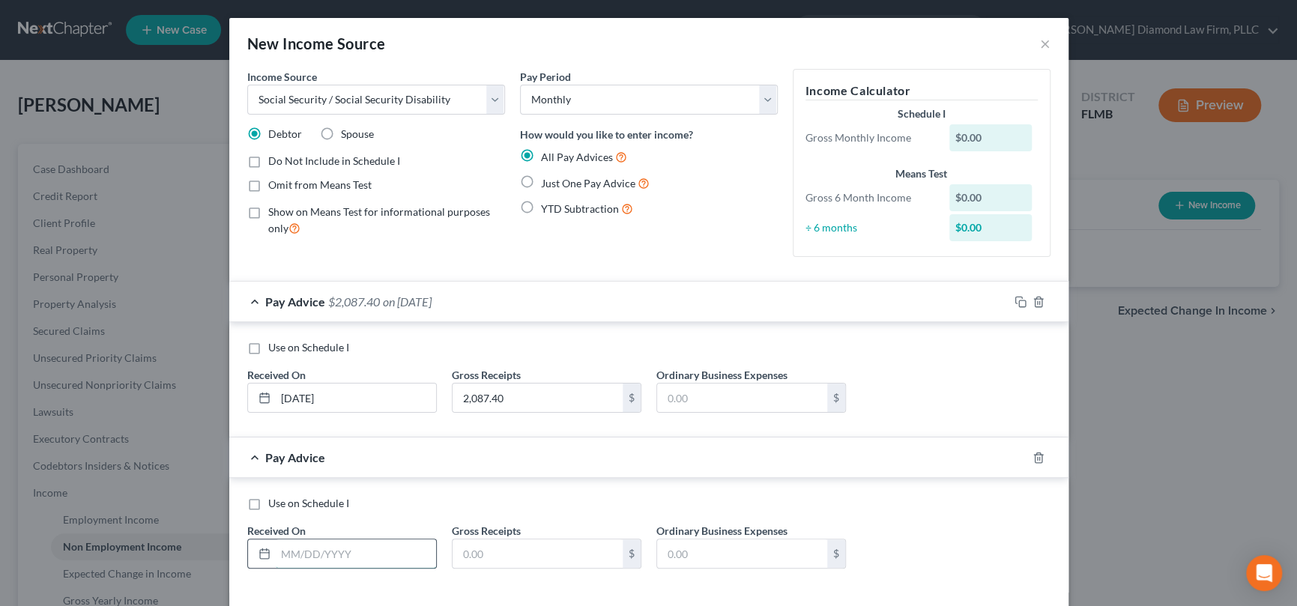
click at [388, 543] on input "text" at bounding box center [356, 554] width 160 height 28
type input "[DATE]"
type input "2,087.40"
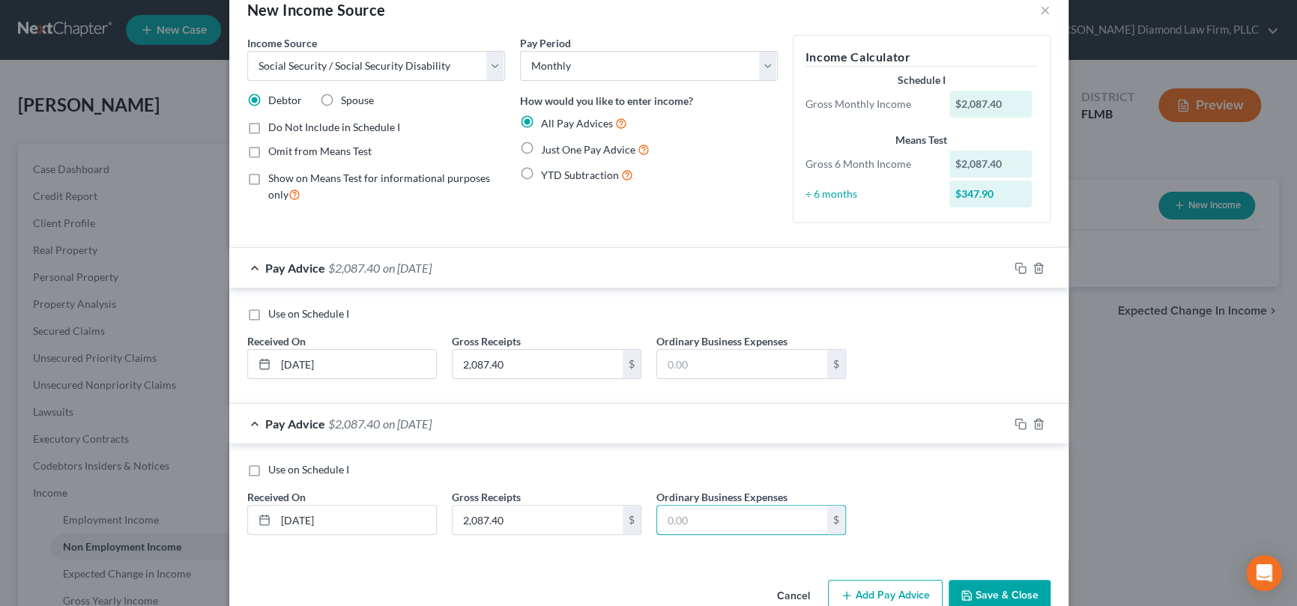
scroll to position [67, 0]
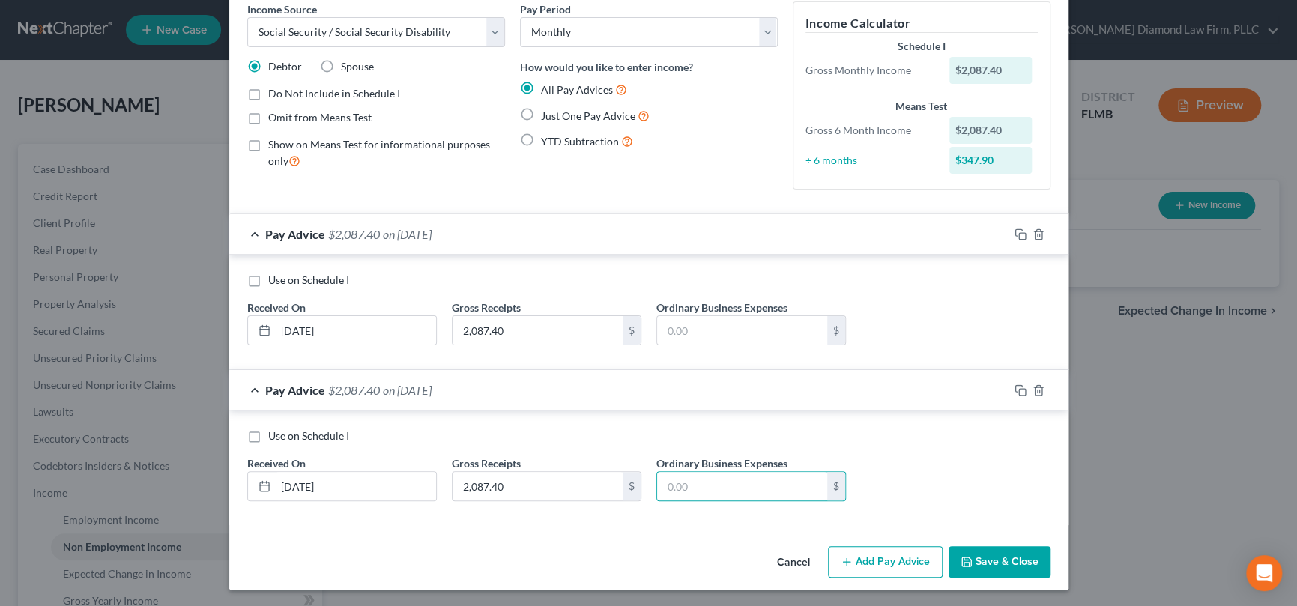
click at [872, 564] on button "Add Pay Advice" at bounding box center [885, 561] width 115 height 31
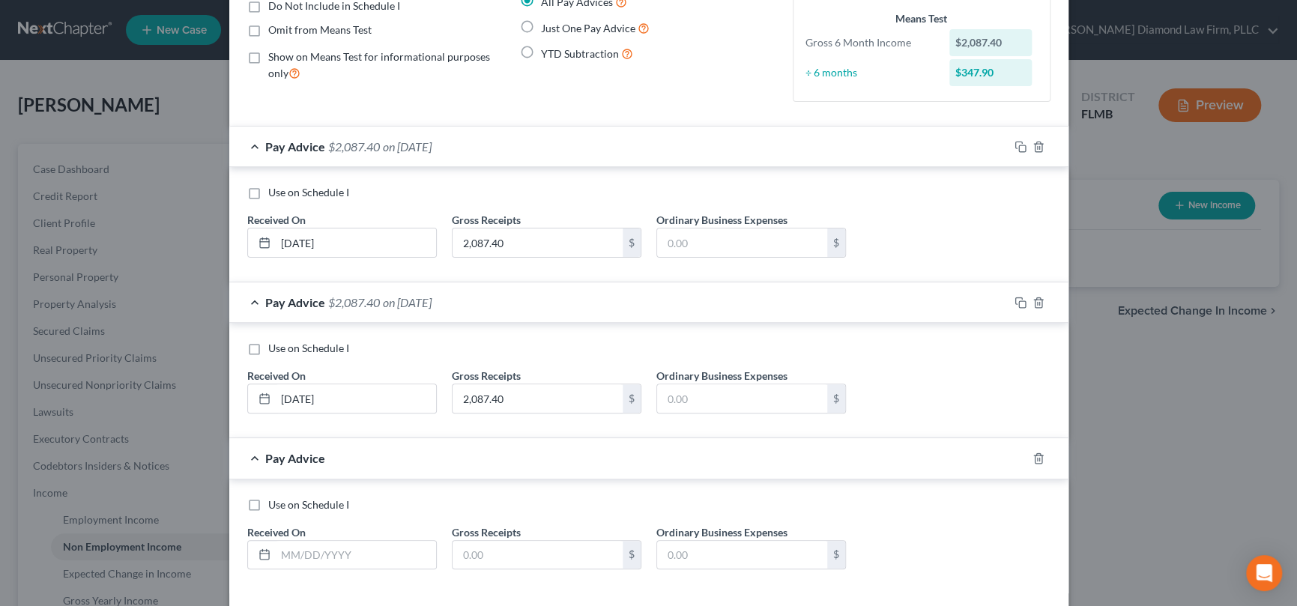
scroll to position [217, 0]
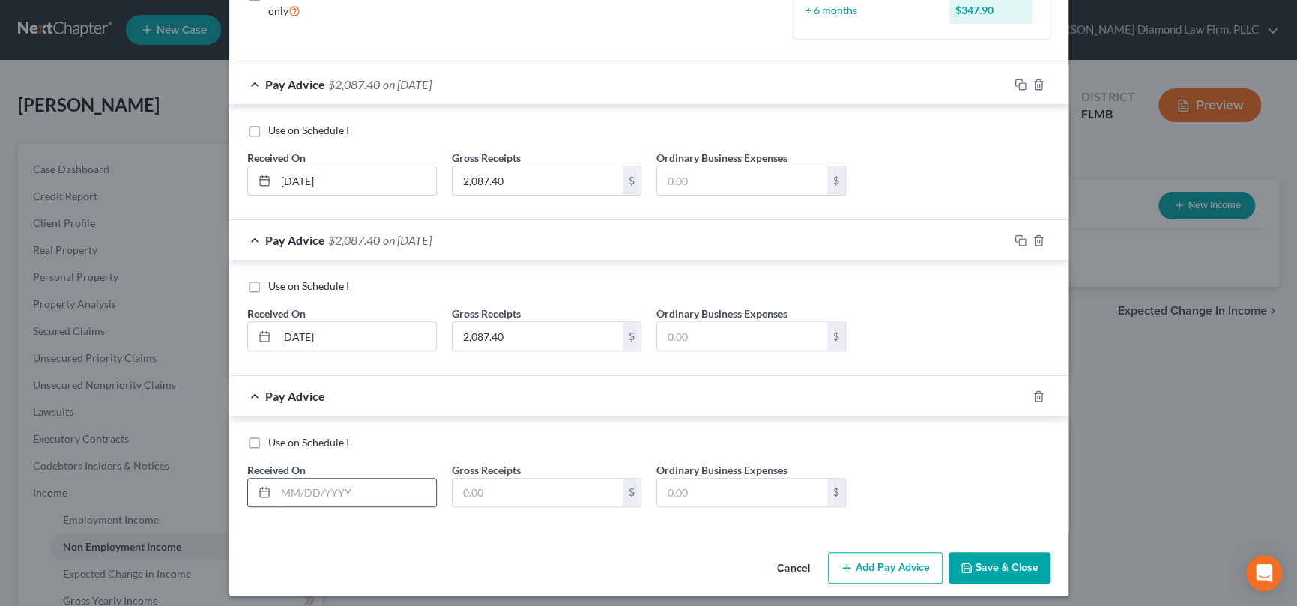
click at [328, 486] on input "text" at bounding box center [356, 493] width 160 height 28
type input "[DATE]"
type input "2,087.40"
click at [869, 565] on button "Add Pay Advice" at bounding box center [885, 567] width 115 height 31
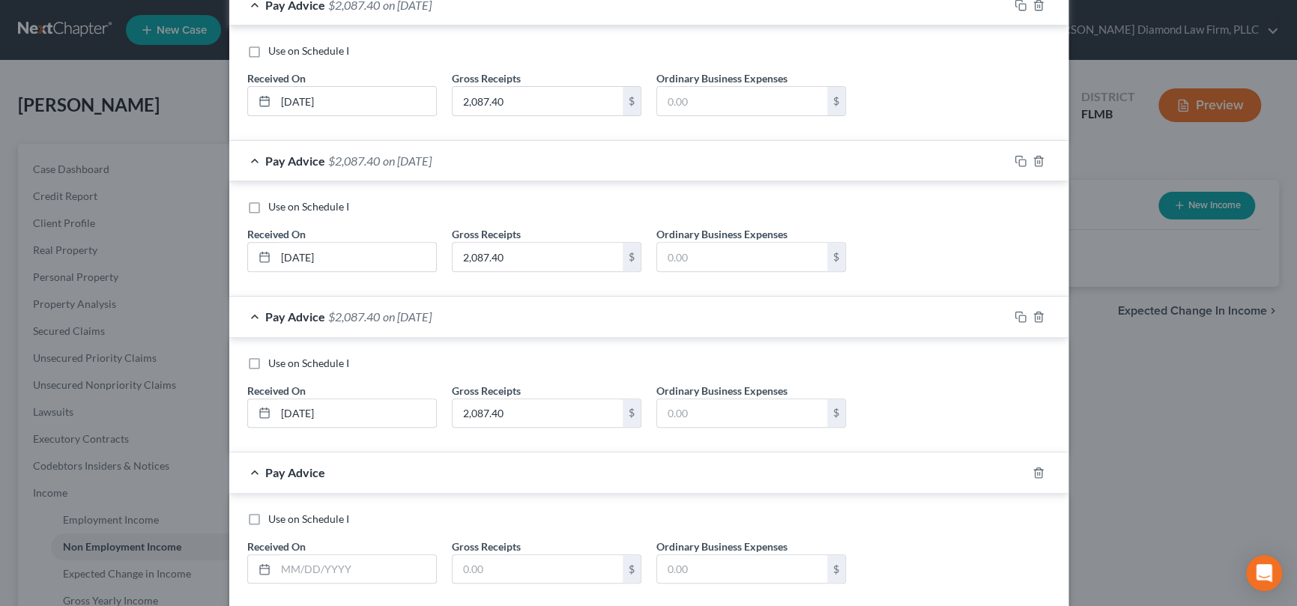
scroll to position [367, 0]
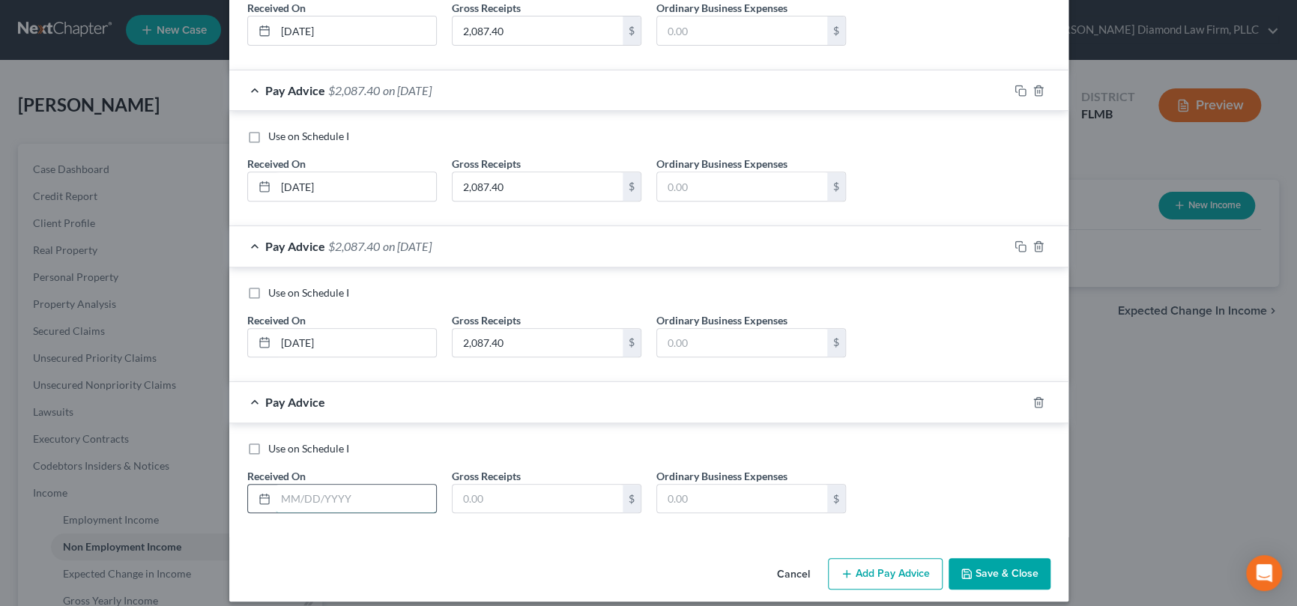
click at [313, 492] on input "text" at bounding box center [356, 499] width 160 height 28
type input "[DATE]"
type input "2,087.40"
click at [906, 574] on button "Add Pay Advice" at bounding box center [885, 573] width 115 height 31
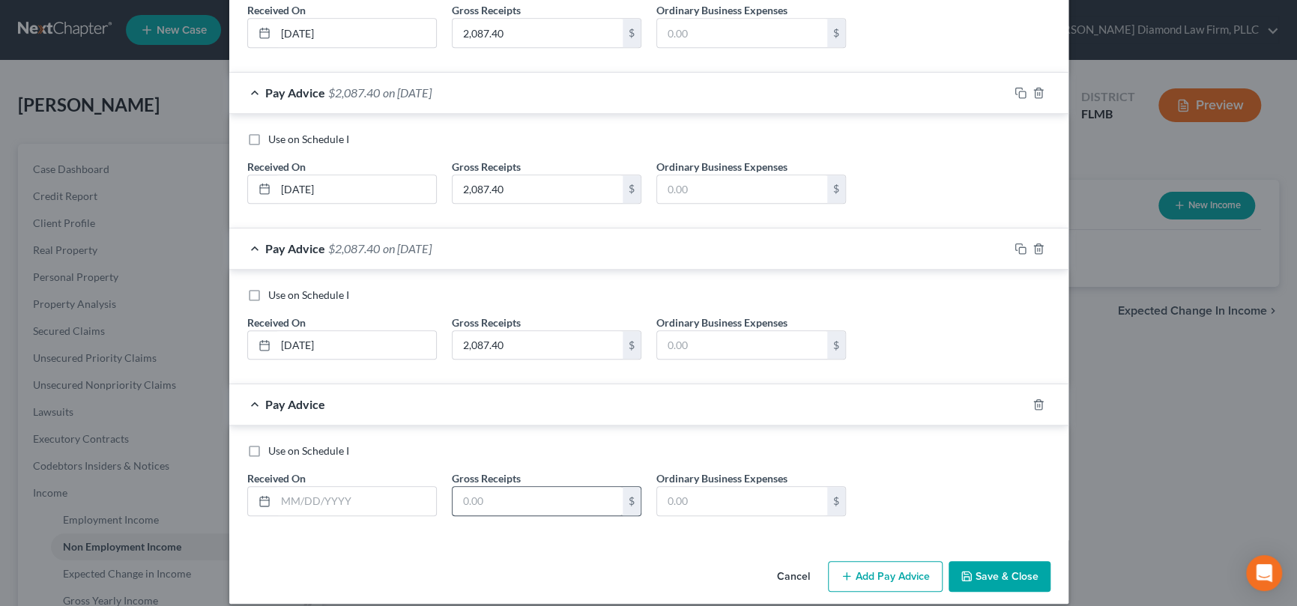
scroll to position [534, 0]
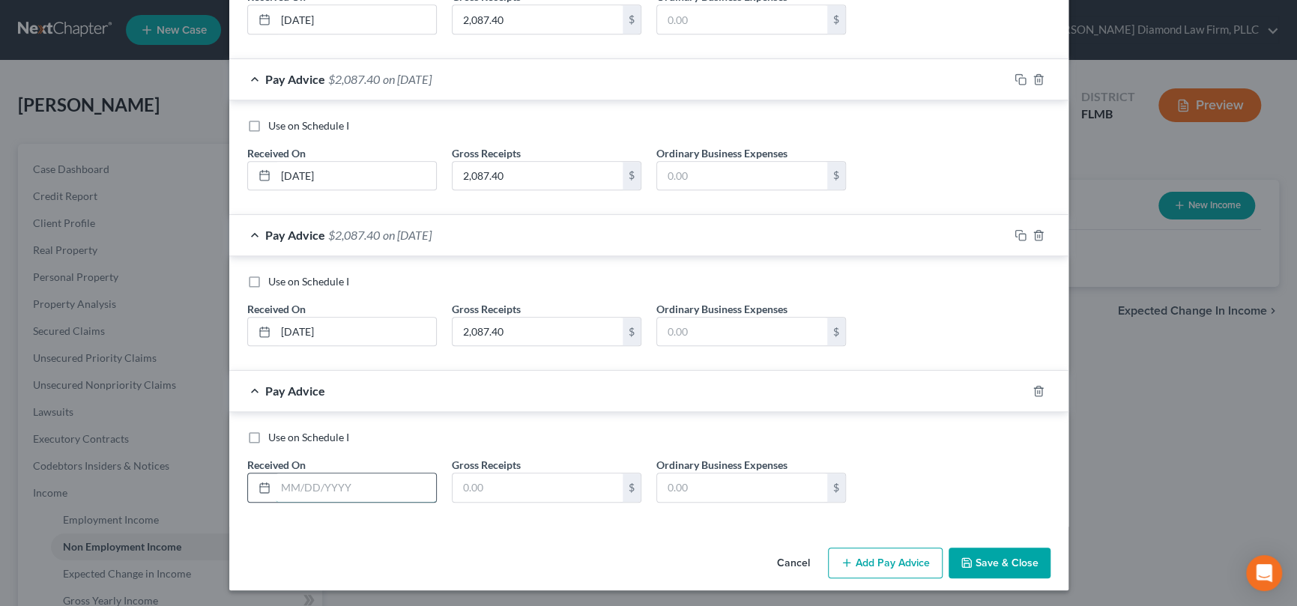
click at [374, 479] on input "text" at bounding box center [356, 488] width 160 height 28
type input "[DATE]"
type input "2,087.40"
click at [885, 563] on button "Add Pay Advice" at bounding box center [885, 563] width 115 height 31
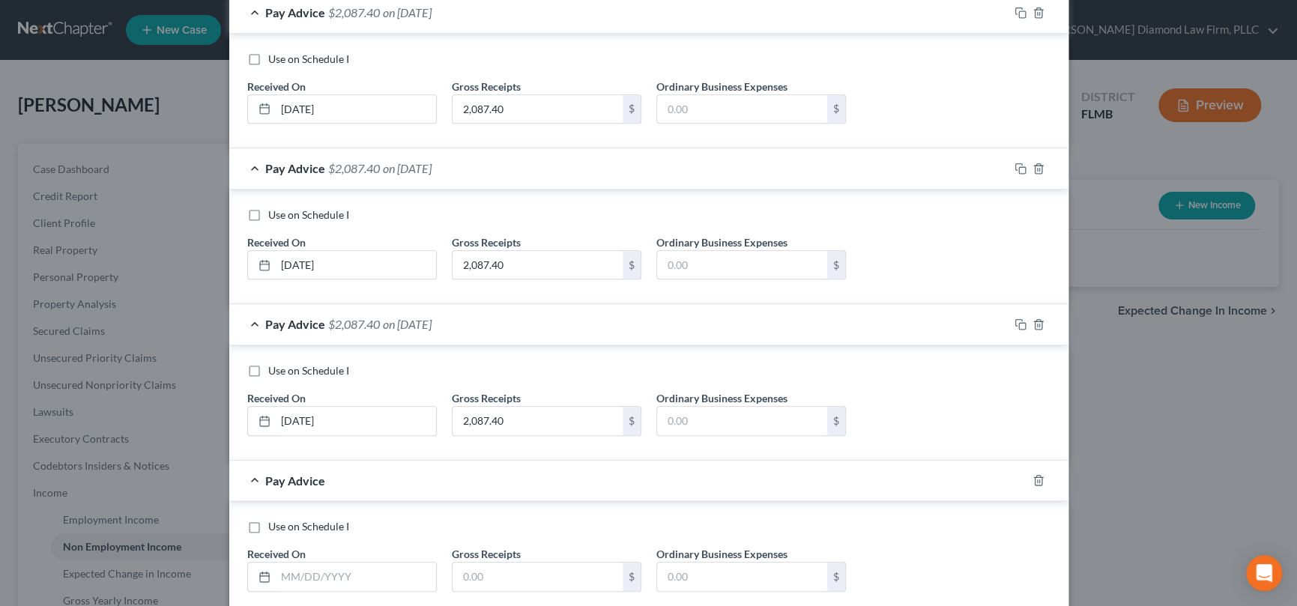
scroll to position [690, 0]
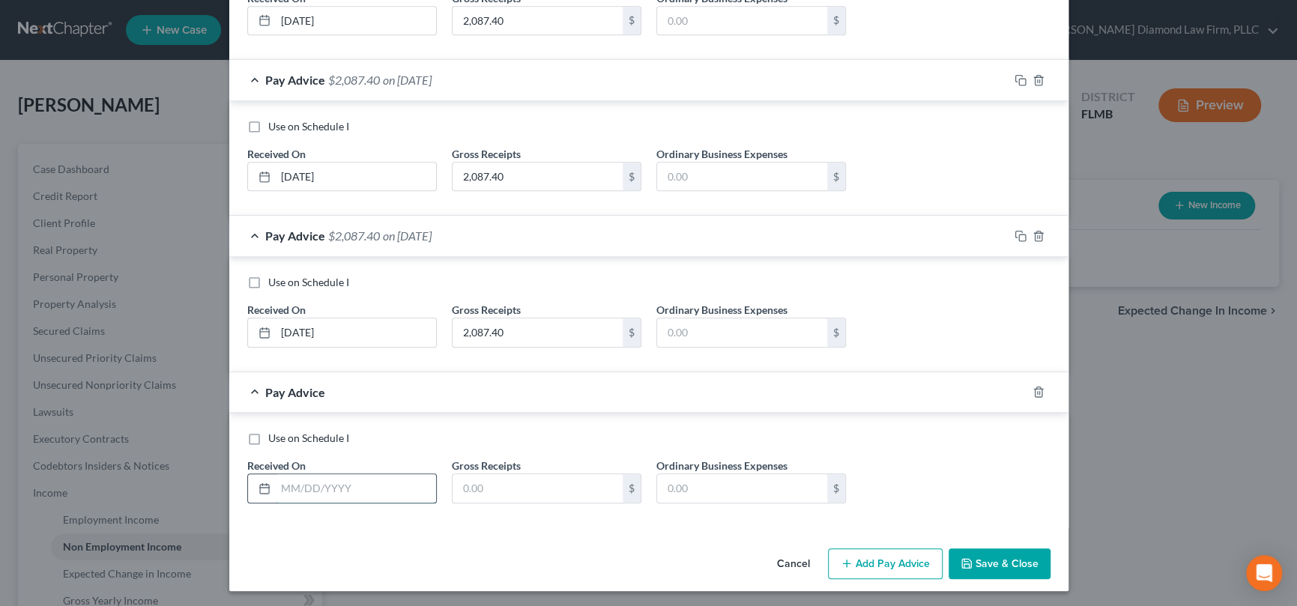
click at [324, 480] on input "text" at bounding box center [356, 488] width 160 height 28
type input "[DATE]"
type input "2,087.40"
click at [905, 560] on button "Add Pay Advice" at bounding box center [885, 564] width 115 height 31
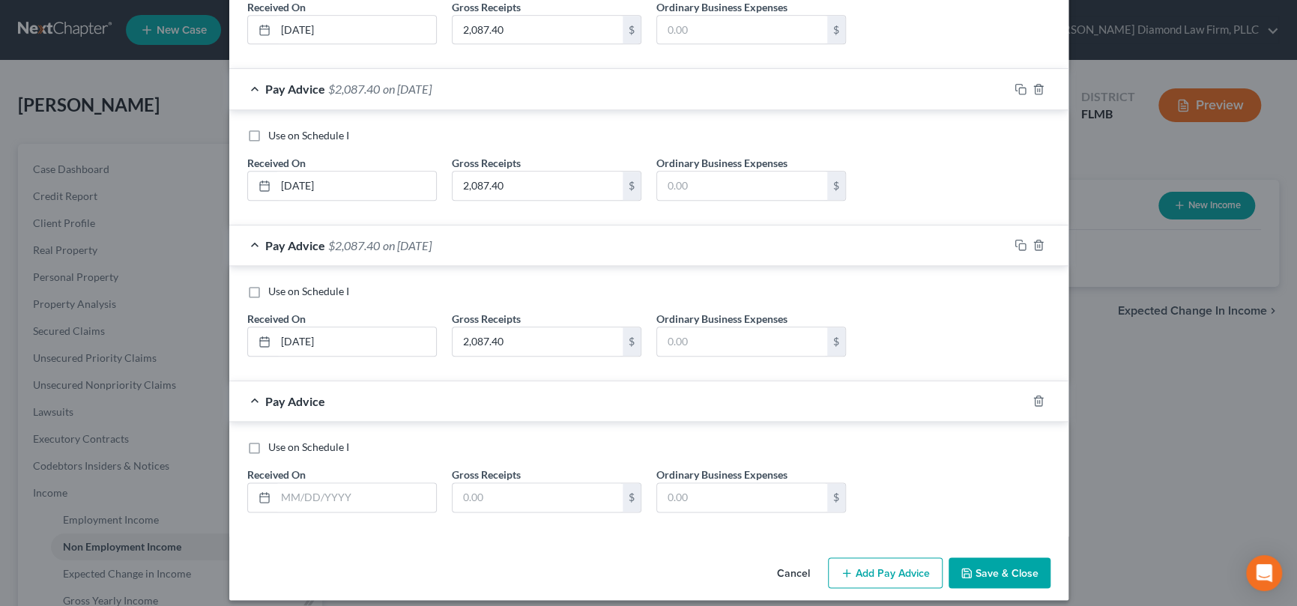
scroll to position [839, 0]
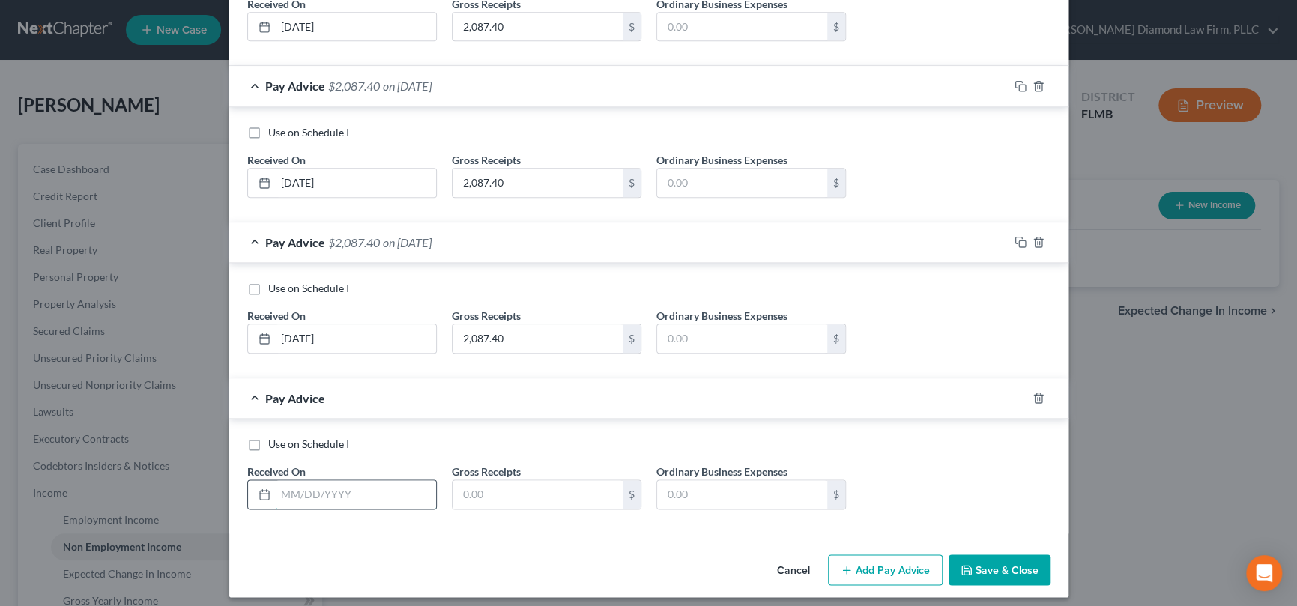
click at [354, 481] on input "text" at bounding box center [356, 494] width 160 height 28
type input "[DATE]"
type input "2,087.40"
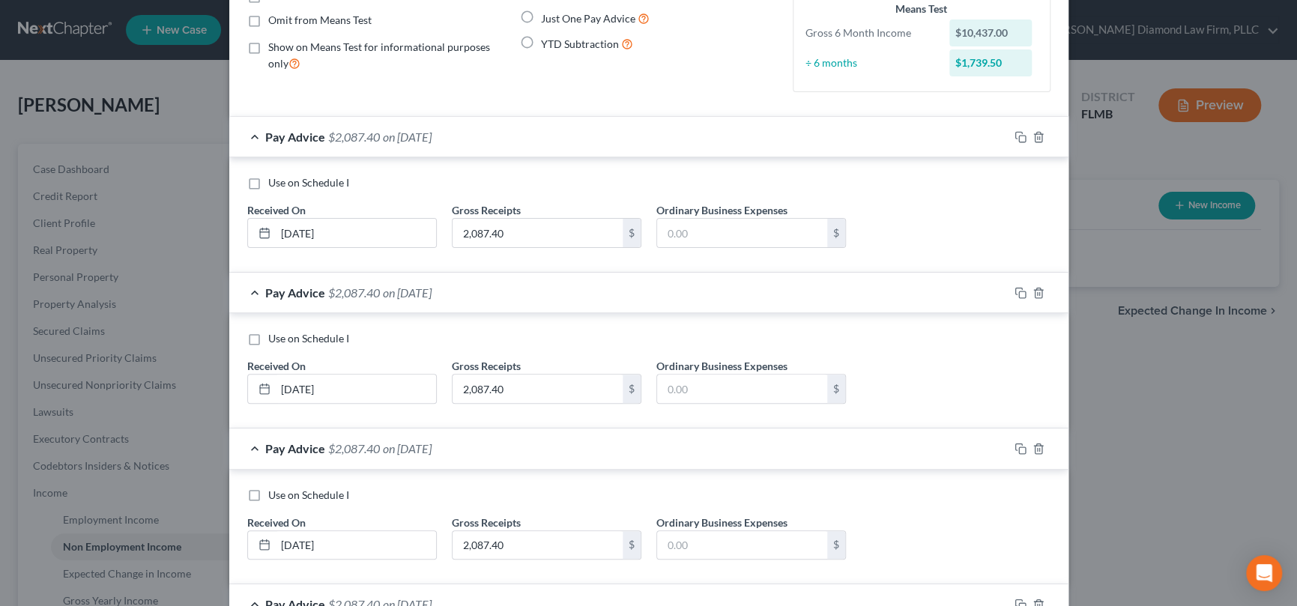
scroll to position [0, 0]
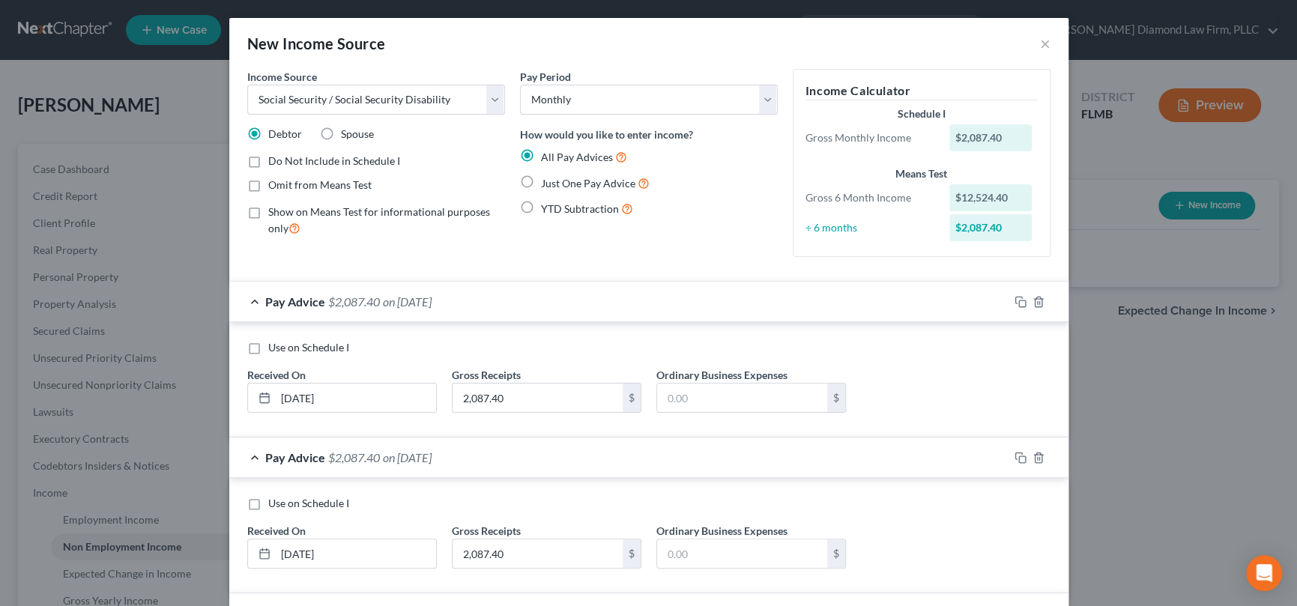
click at [268, 346] on label "Use on Schedule I" at bounding box center [308, 347] width 81 height 15
click at [274, 346] on input "Use on Schedule I" at bounding box center [279, 345] width 10 height 10
click at [268, 346] on label "Use on Schedule I" at bounding box center [308, 347] width 81 height 15
click at [274, 346] on input "Use on Schedule I" at bounding box center [279, 345] width 10 height 10
checkbox input "false"
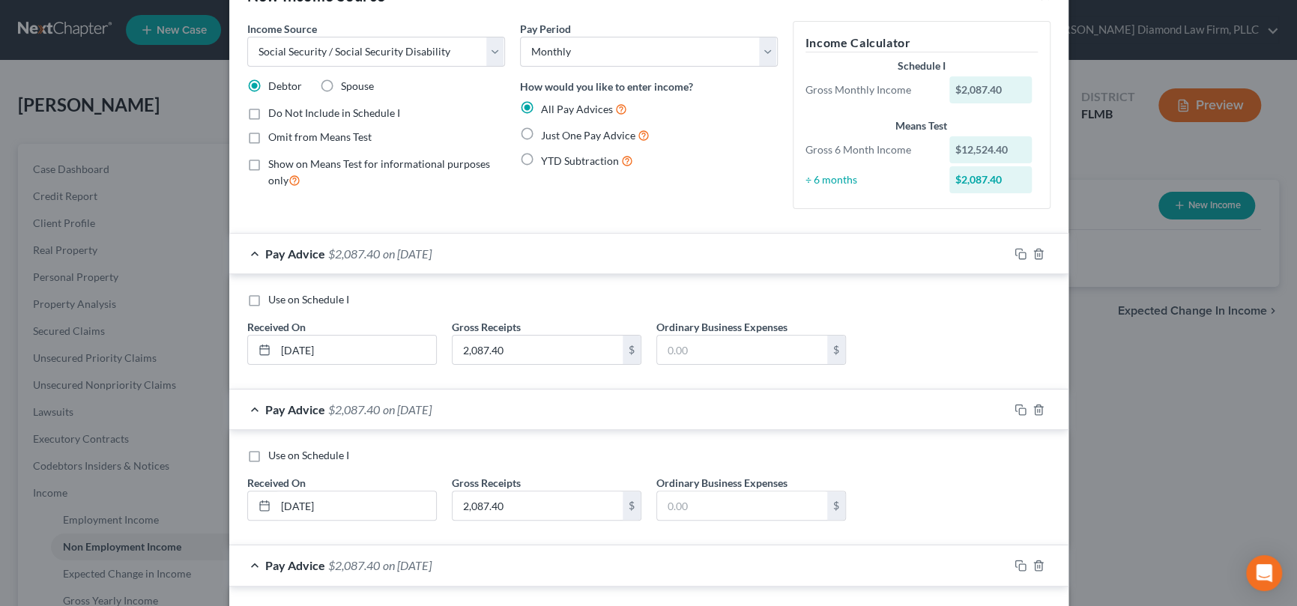
scroll to position [75, 0]
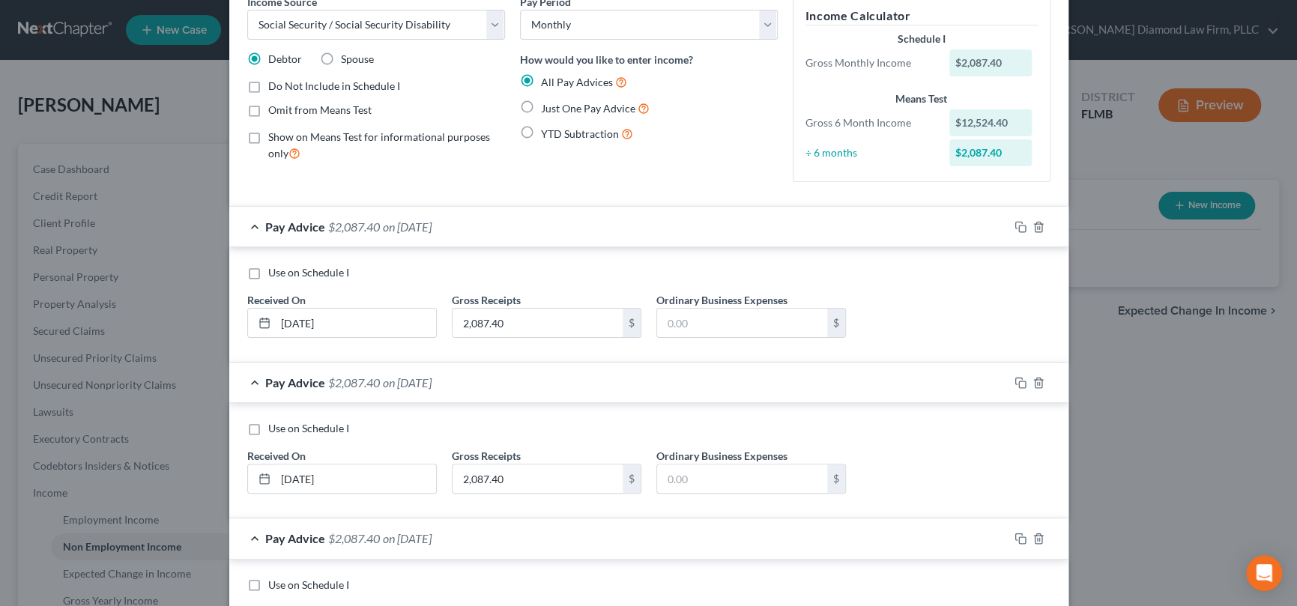
click at [268, 426] on label "Use on Schedule I" at bounding box center [308, 428] width 81 height 15
click at [274, 426] on input "Use on Schedule I" at bounding box center [279, 426] width 10 height 10
checkbox input "true"
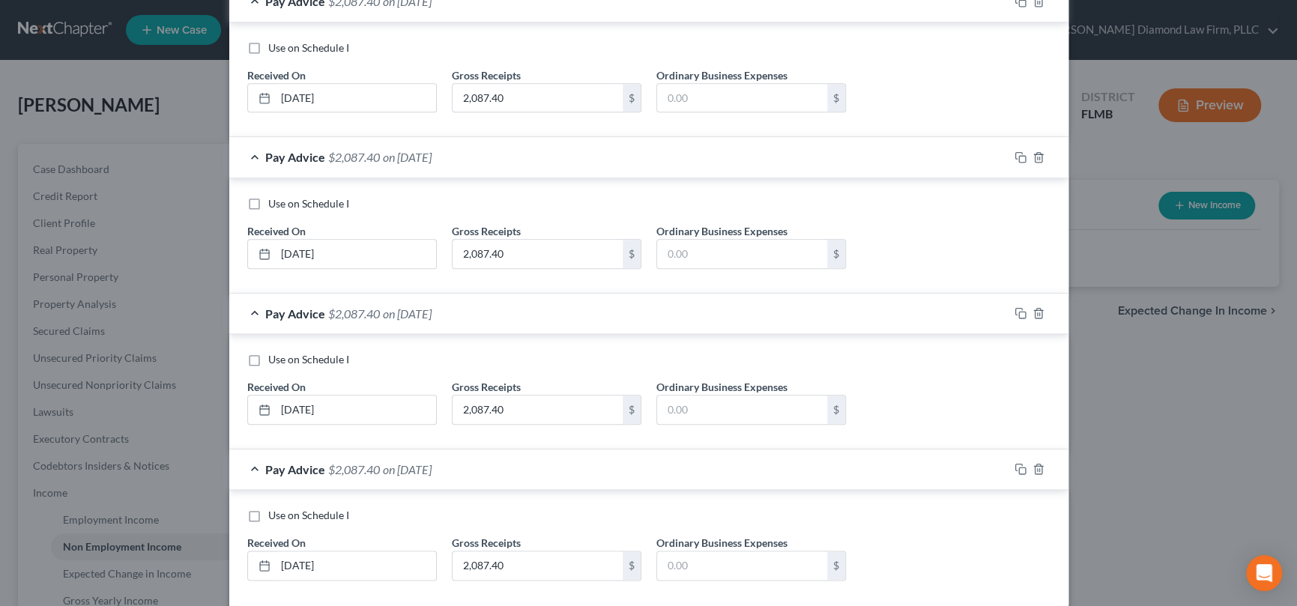
scroll to position [845, 0]
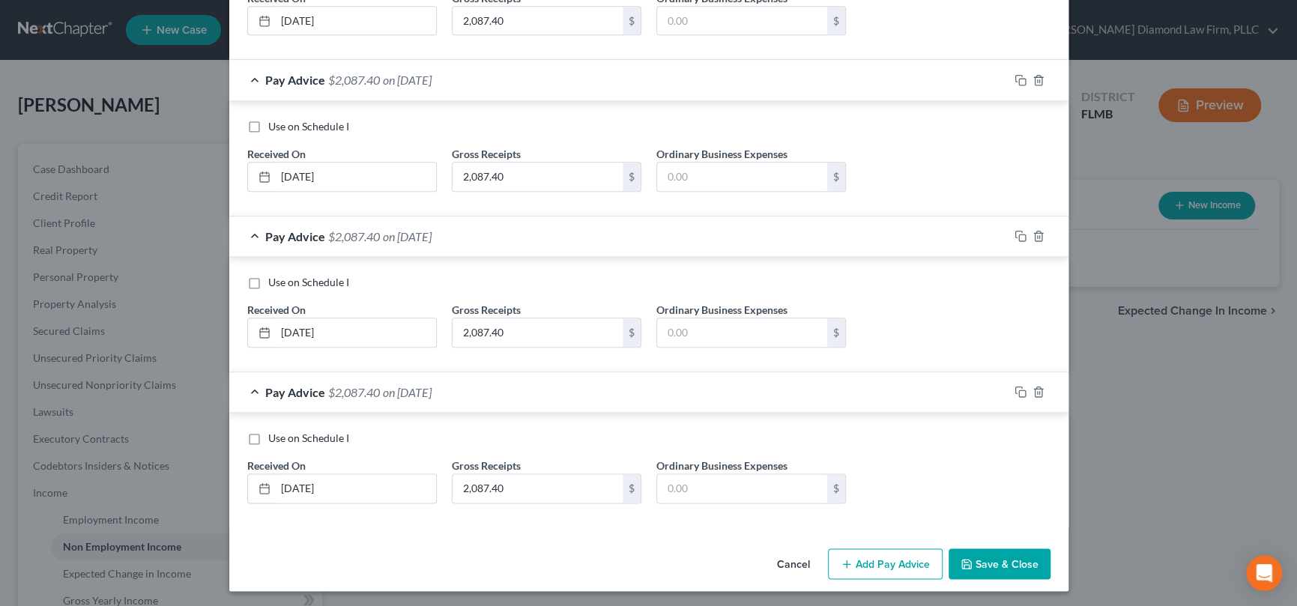
click at [991, 555] on button "Save & Close" at bounding box center [1000, 564] width 102 height 31
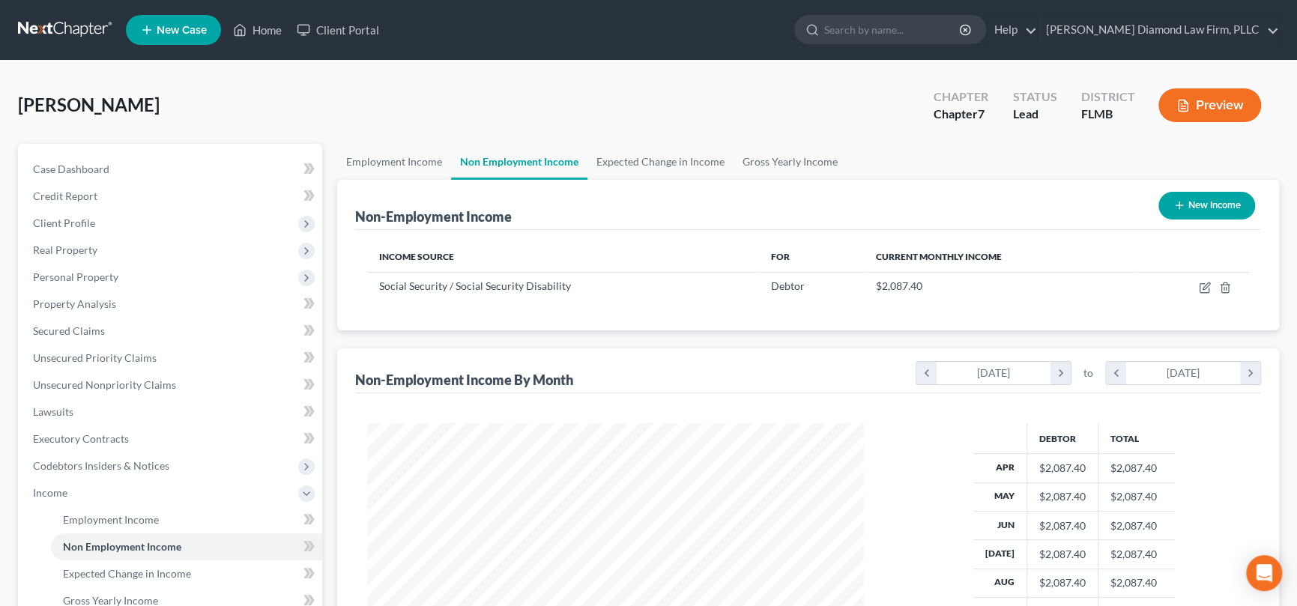
scroll to position [749198, 748939]
click at [1184, 204] on button "New Income" at bounding box center [1195, 206] width 97 height 28
select select "0"
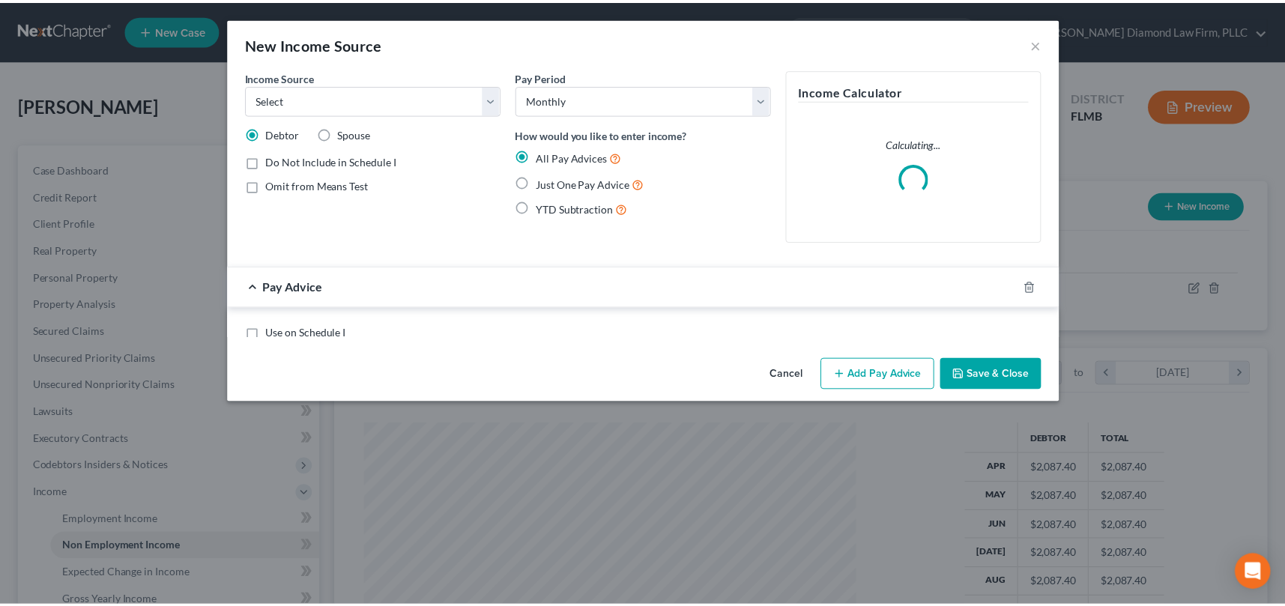
scroll to position [268, 531]
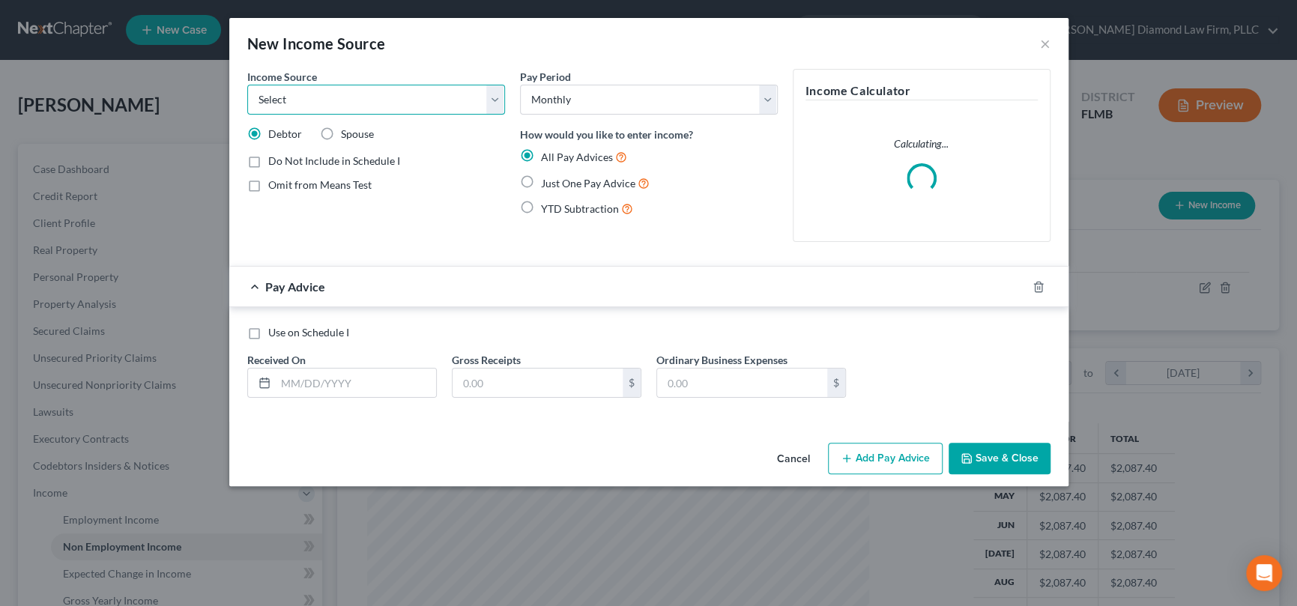
click at [347, 105] on select "Select Unemployment Disability (from employer) Pension Retirement Social Securi…" at bounding box center [376, 100] width 258 height 30
select select "2"
click at [247, 85] on select "Select Unemployment Disability (from employer) Pension Retirement Social Securi…" at bounding box center [376, 100] width 258 height 30
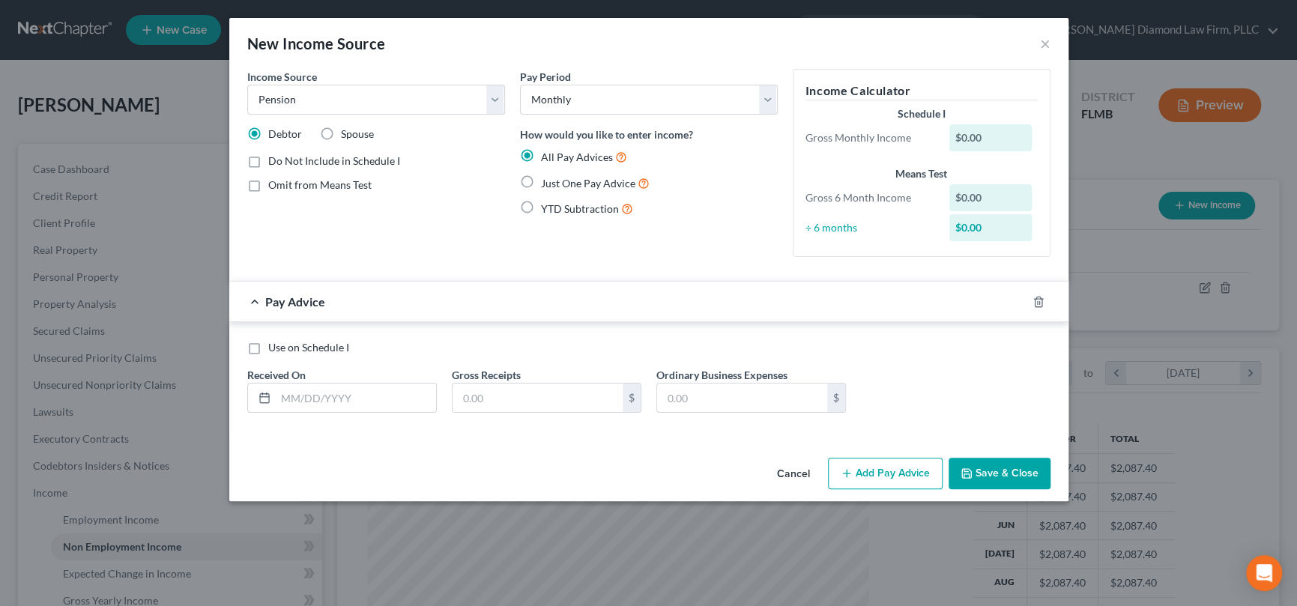
click at [268, 349] on label "Use on Schedule I" at bounding box center [308, 347] width 81 height 15
click at [274, 349] on input "Use on Schedule I" at bounding box center [279, 345] width 10 height 10
checkbox input "true"
click at [313, 394] on input "text" at bounding box center [356, 398] width 160 height 28
click at [360, 399] on input "text" at bounding box center [356, 398] width 160 height 28
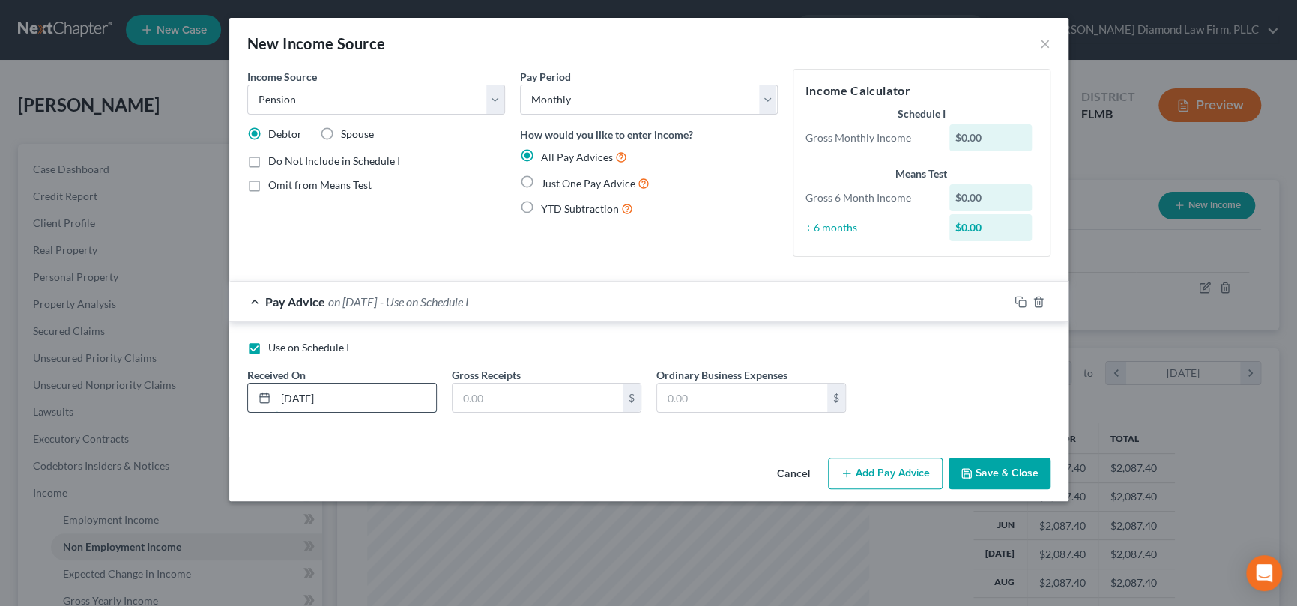
type input "[DATE]"
type input "224.41"
click at [1020, 469] on button "Save & Close" at bounding box center [1000, 473] width 102 height 31
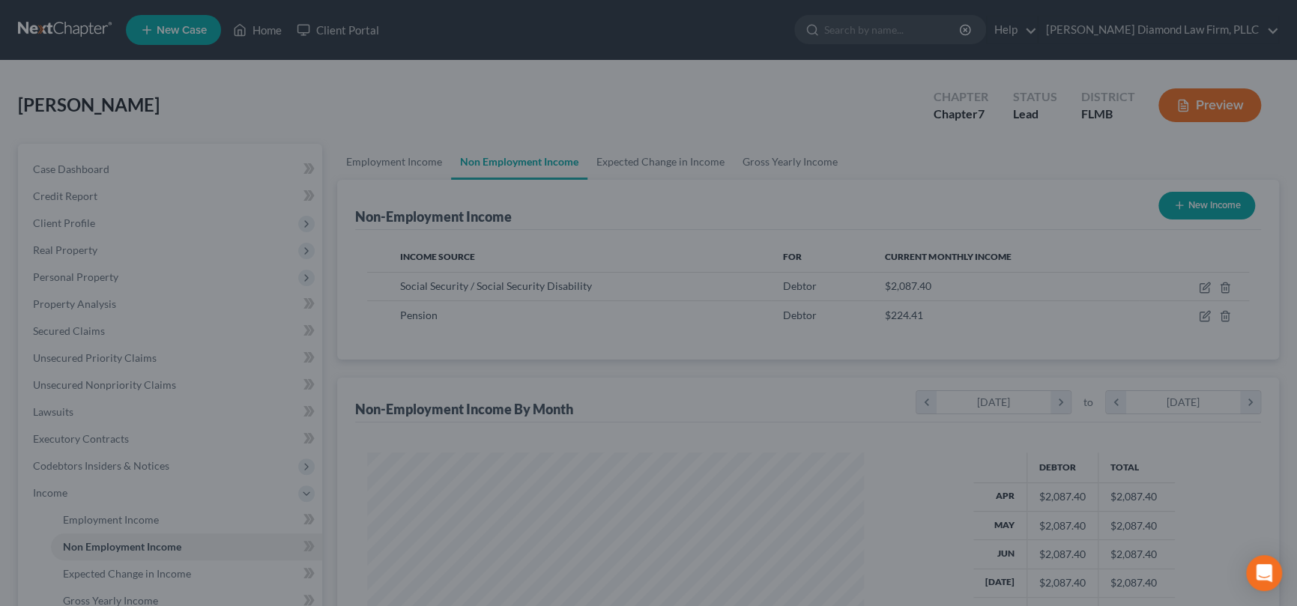
scroll to position [749198, 748939]
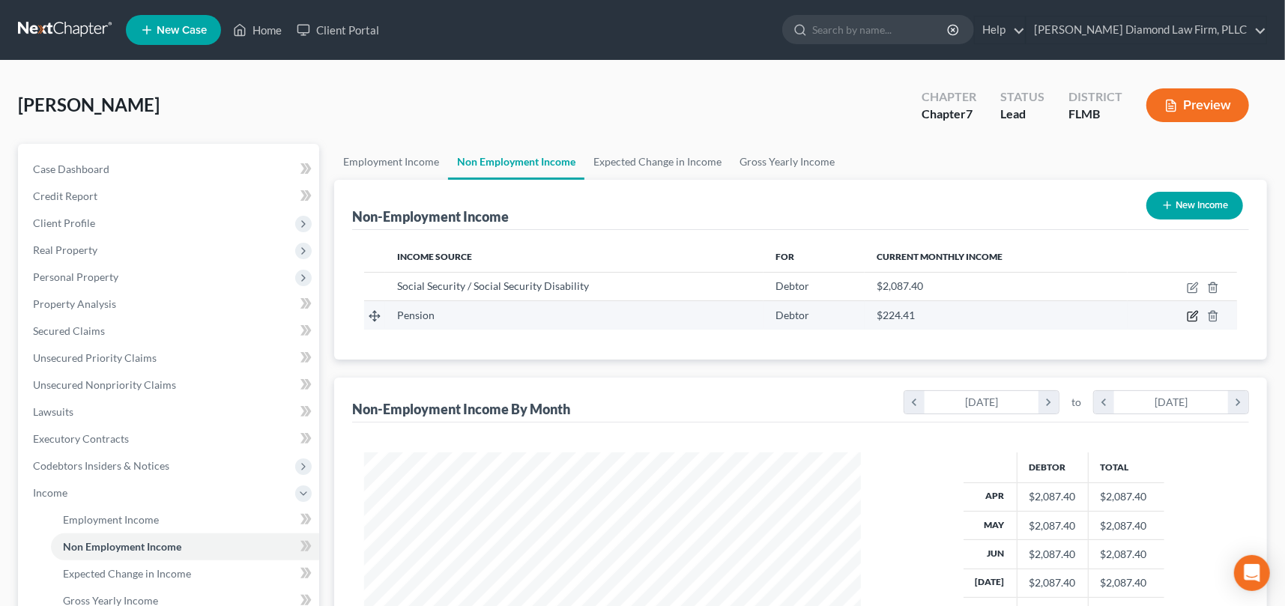
click at [1192, 315] on icon "button" at bounding box center [1193, 316] width 12 height 12
select select "2"
select select "0"
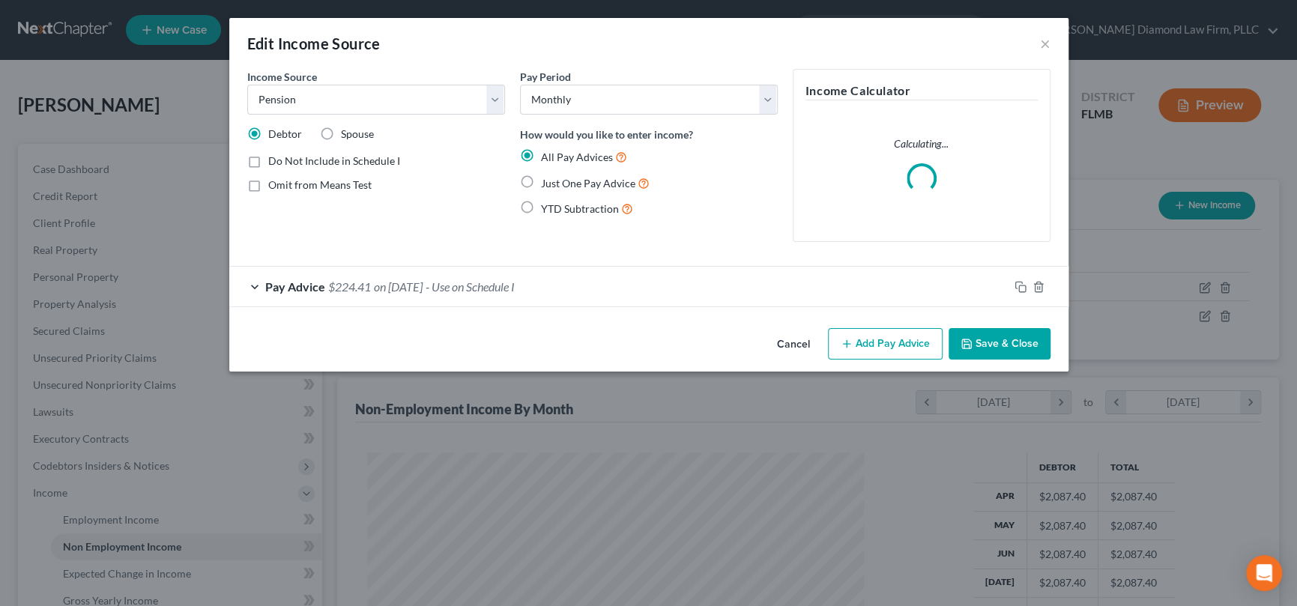
scroll to position [268, 531]
click at [893, 339] on button "Add Pay Advice" at bounding box center [885, 343] width 115 height 31
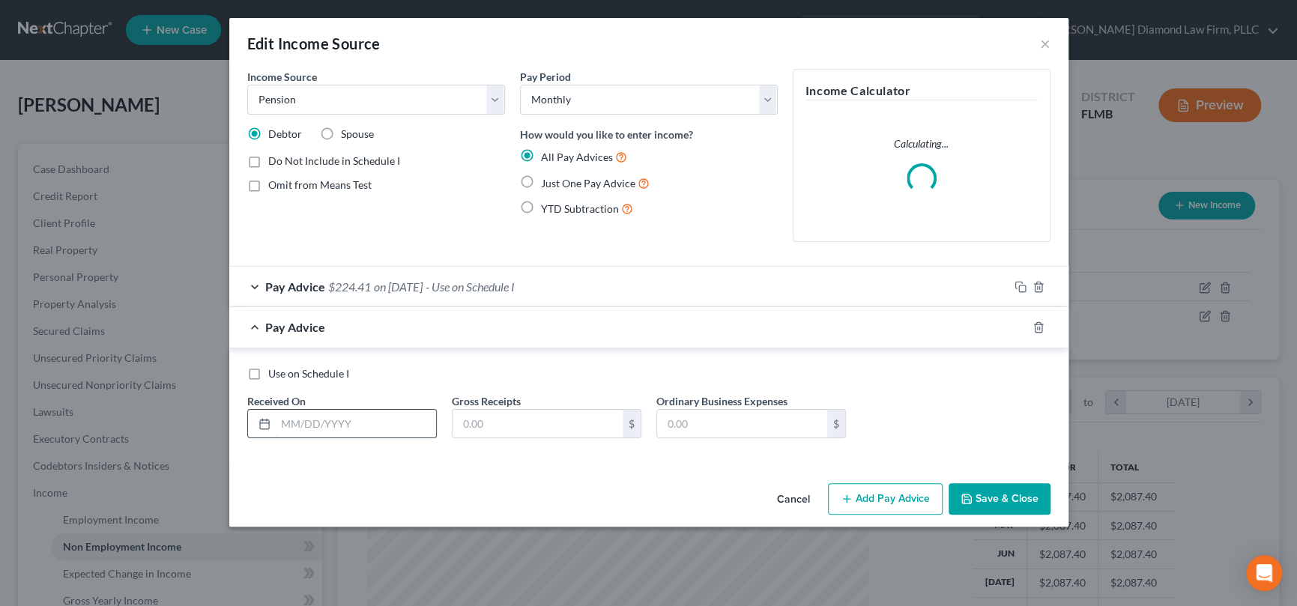
click at [342, 420] on input "text" at bounding box center [356, 424] width 160 height 28
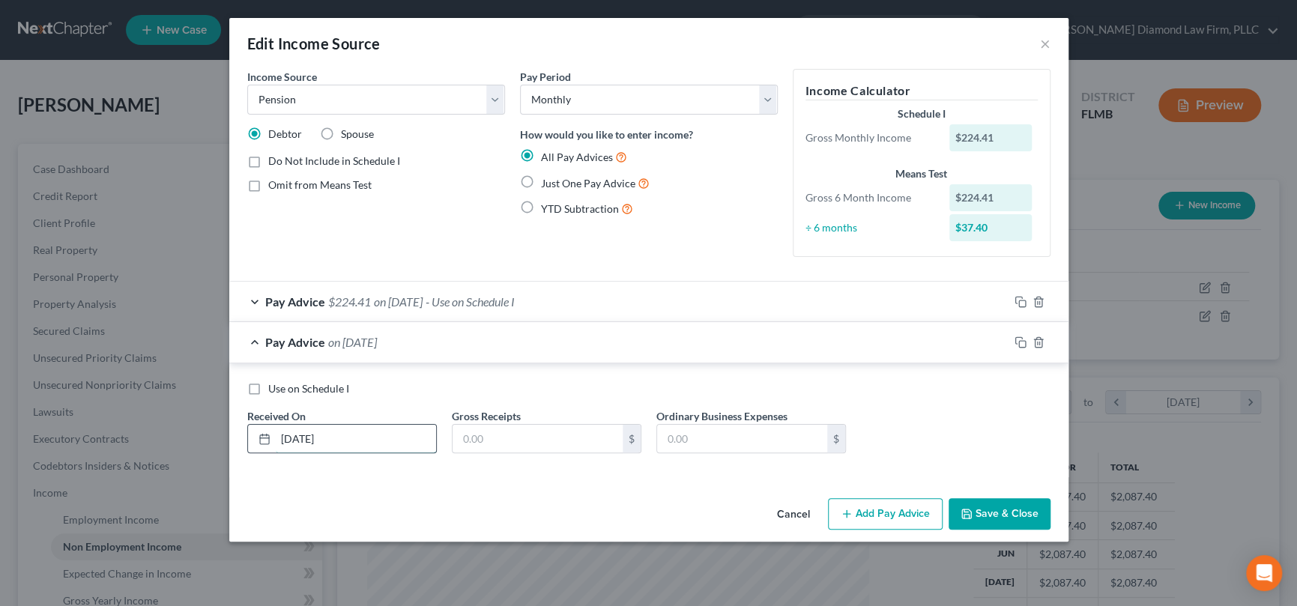
type input "[DATE]"
type input "224.41"
click at [893, 514] on button "Add Pay Advice" at bounding box center [885, 513] width 115 height 31
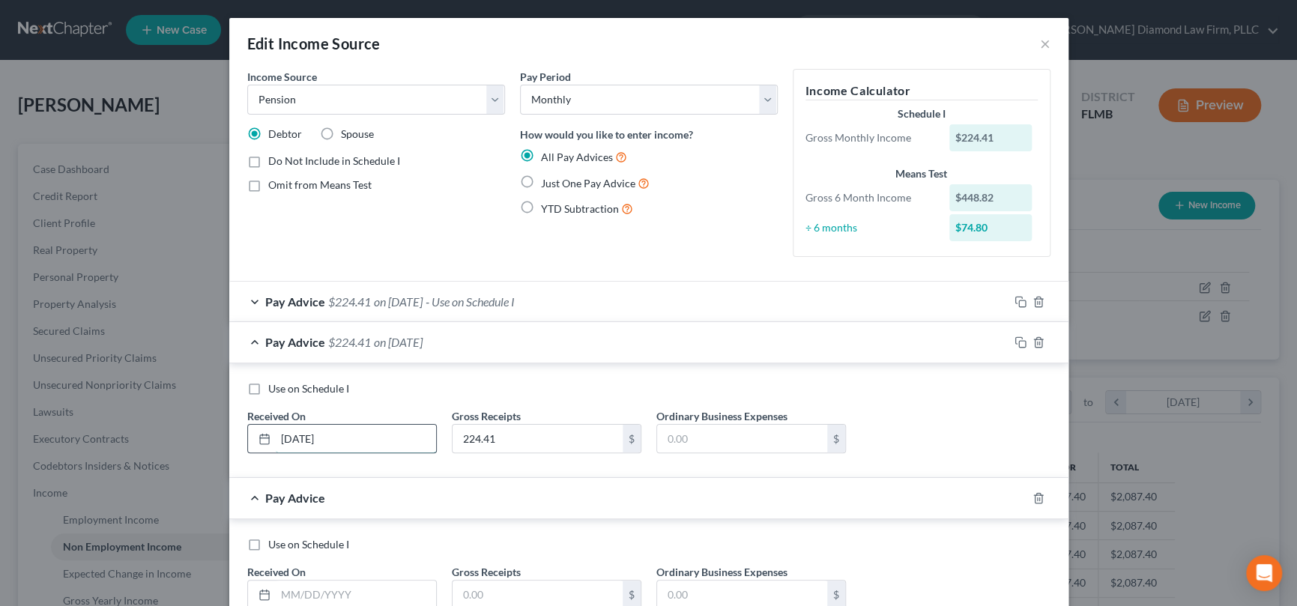
click at [305, 440] on input "[DATE]" at bounding box center [356, 439] width 160 height 28
click at [289, 438] on input "[DATE]" at bounding box center [356, 439] width 160 height 28
type input "[DATE]"
type input "184.70"
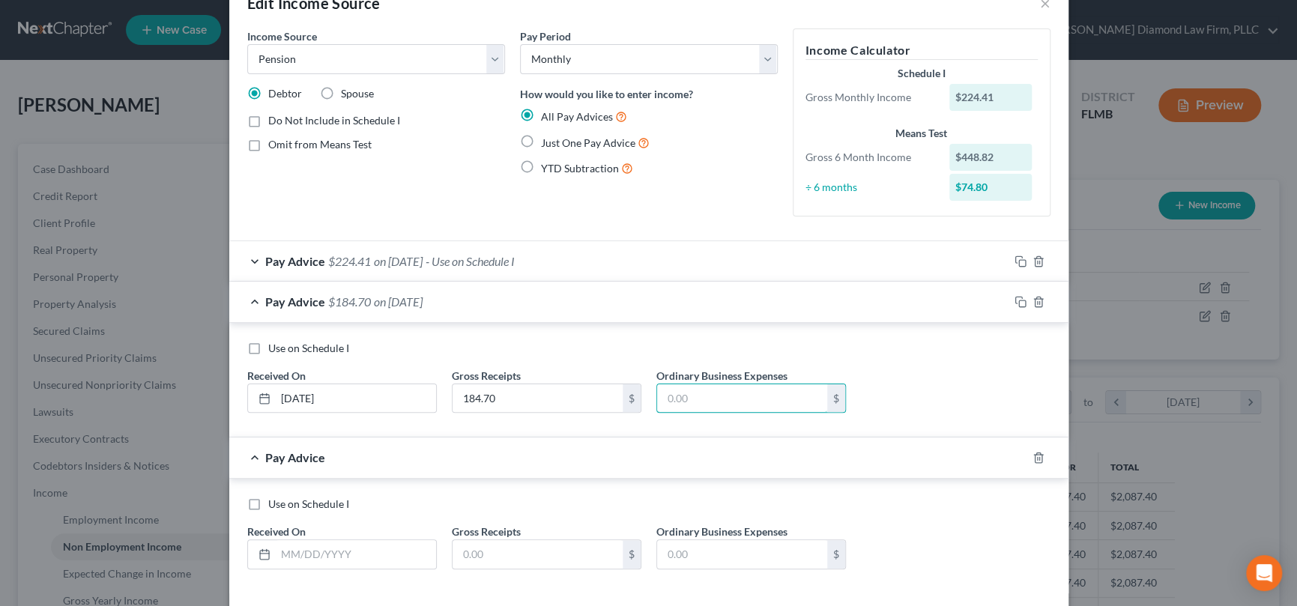
scroll to position [109, 0]
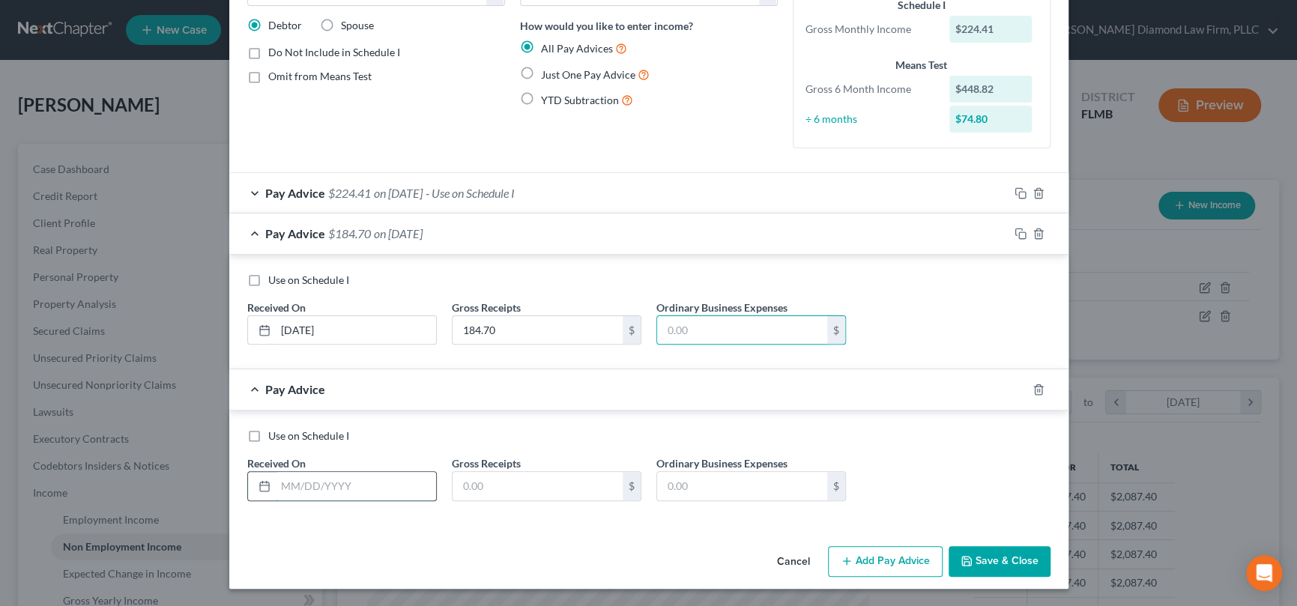
click at [320, 477] on input "text" at bounding box center [356, 486] width 160 height 28
type input "[DATE]"
type input "184.70"
click at [886, 561] on button "Add Pay Advice" at bounding box center [885, 561] width 115 height 31
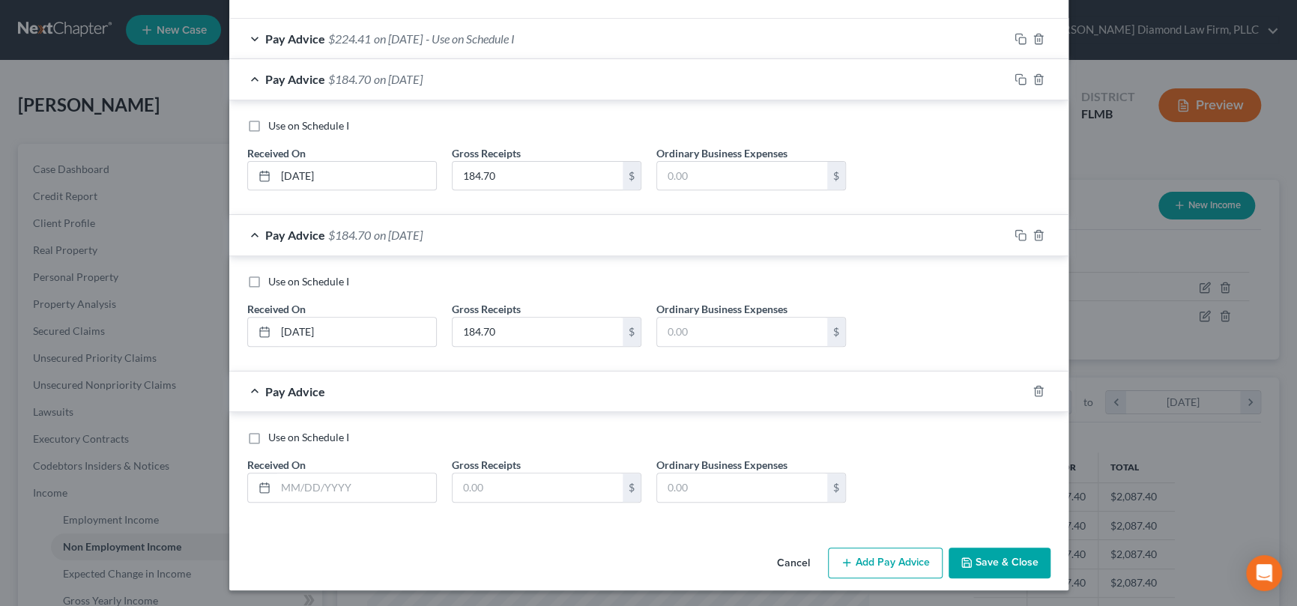
scroll to position [264, 0]
click at [343, 484] on input "text" at bounding box center [356, 487] width 160 height 28
type input "[DATE]"
type input "156.99"
click at [892, 558] on button "Add Pay Advice" at bounding box center [885, 562] width 115 height 31
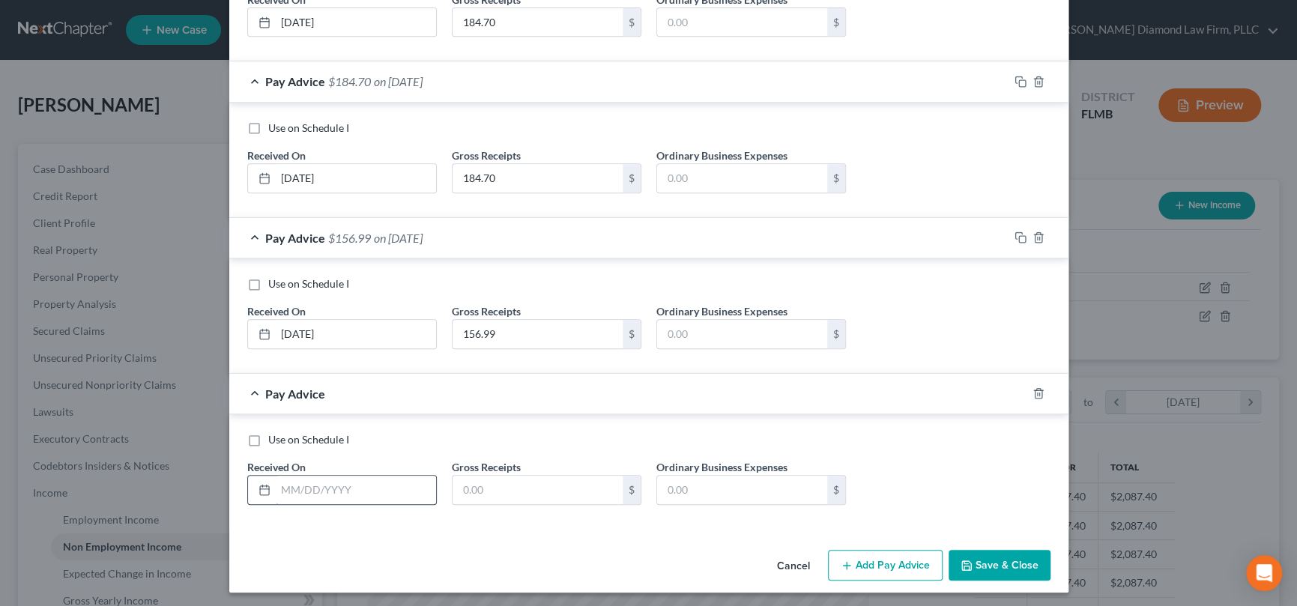
scroll to position [420, 0]
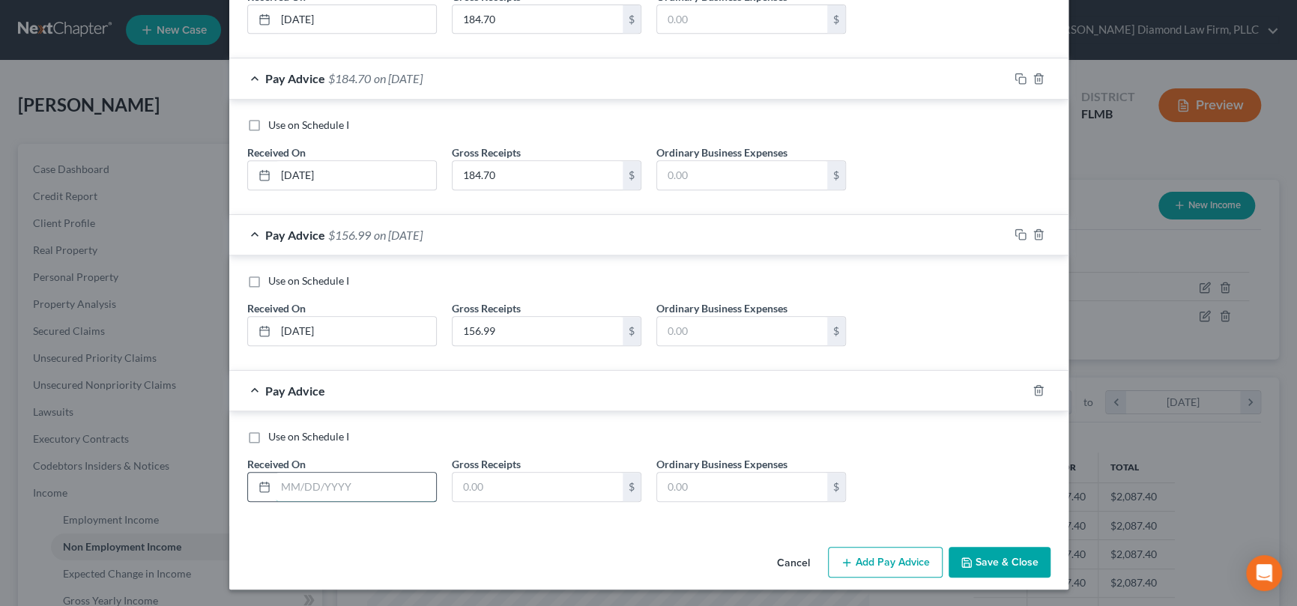
click at [320, 486] on input "text" at bounding box center [356, 487] width 160 height 28
type input "[DATE]"
type input "312.96"
click at [902, 552] on button "Add Pay Advice" at bounding box center [885, 562] width 115 height 31
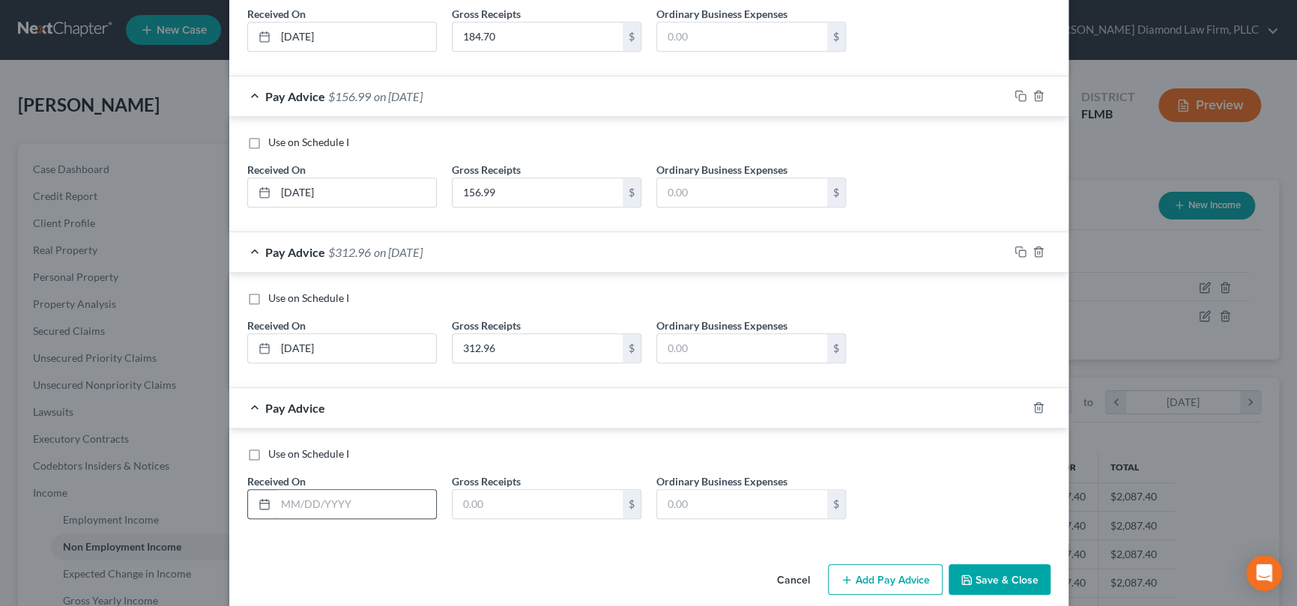
scroll to position [570, 0]
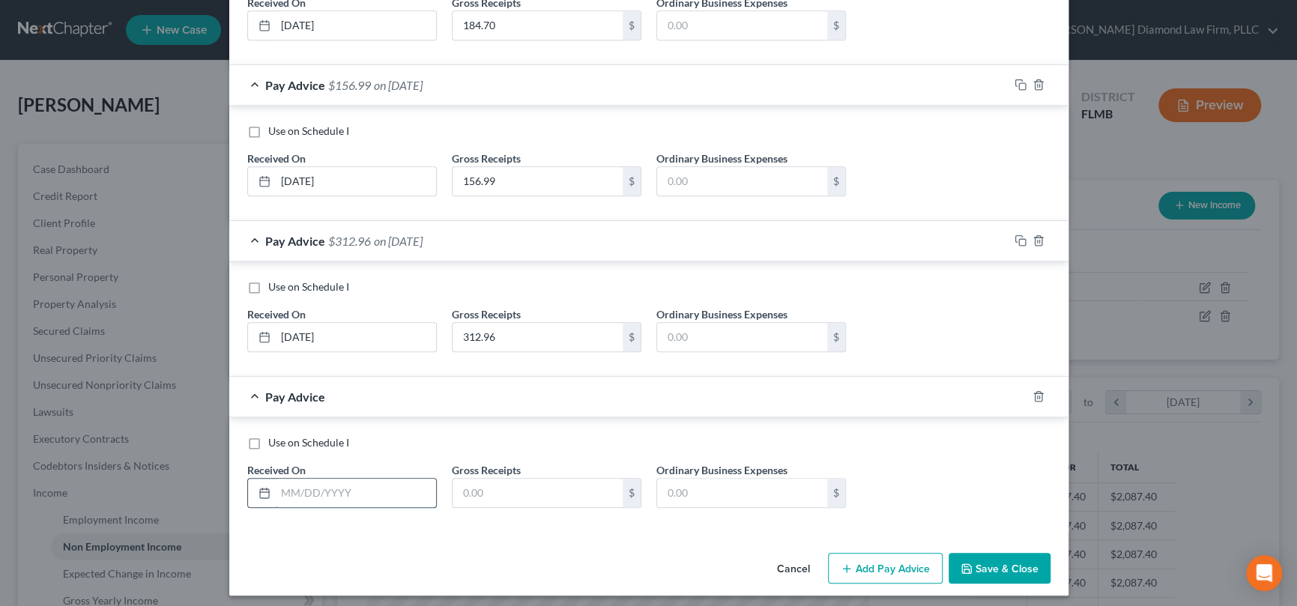
click at [354, 485] on input "text" at bounding box center [356, 493] width 160 height 28
type input "[DATE]"
type input "382.95"
click at [877, 566] on button "Add Pay Advice" at bounding box center [885, 568] width 115 height 31
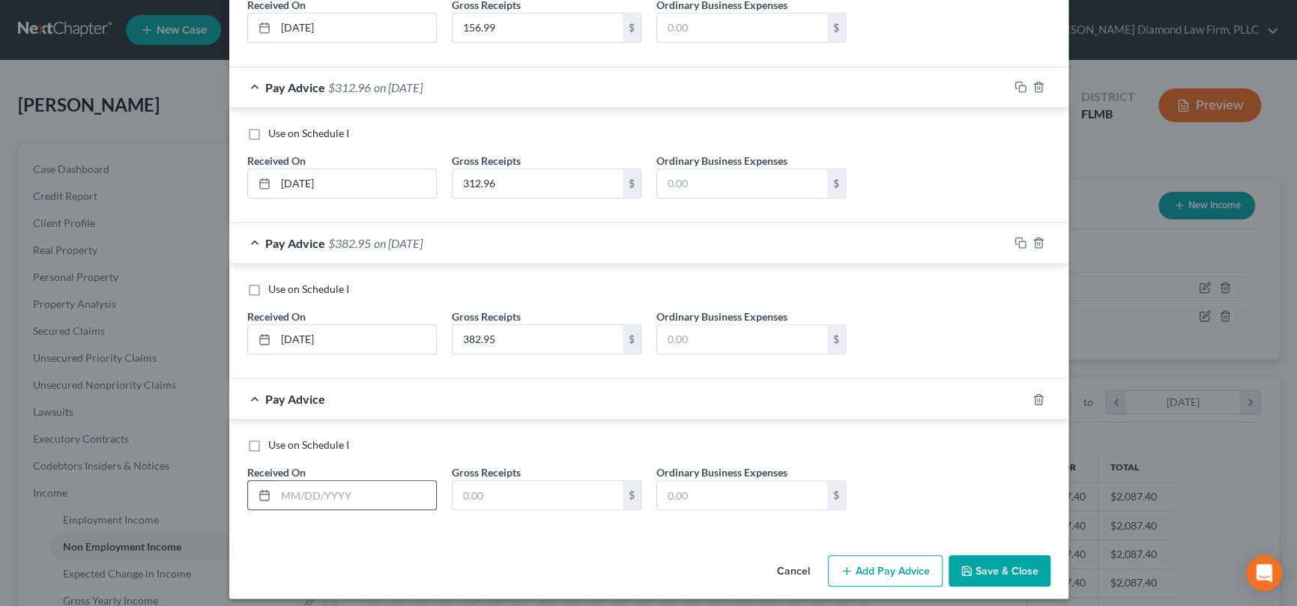
scroll to position [731, 0]
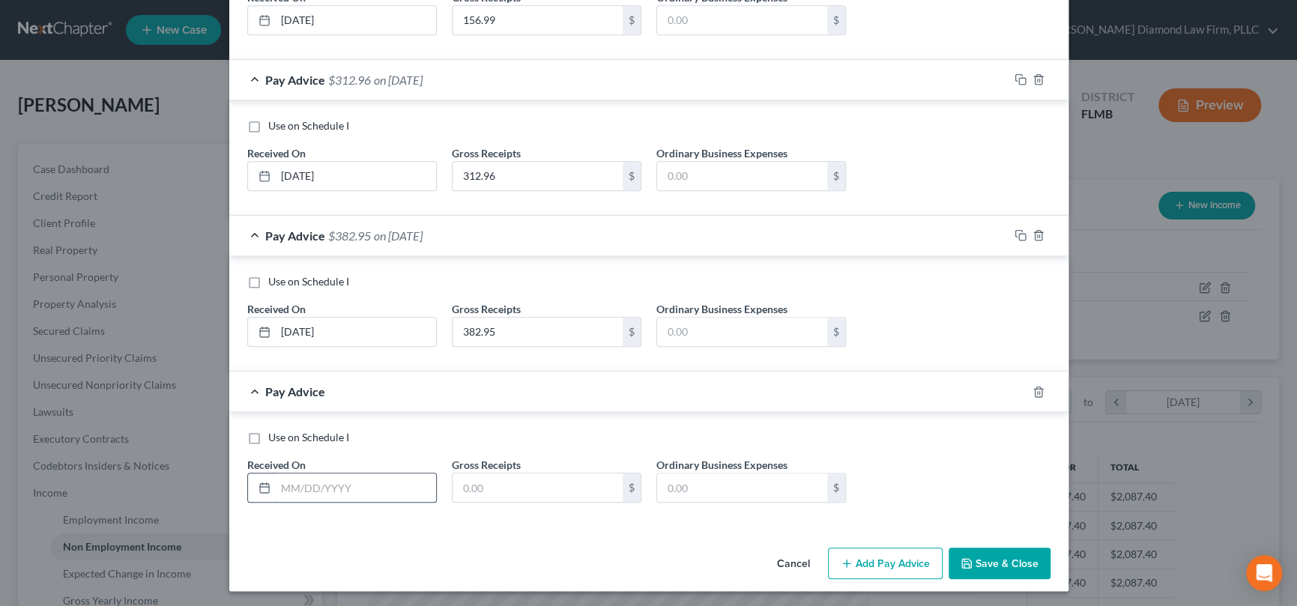
click at [337, 484] on input "text" at bounding box center [356, 488] width 160 height 28
type input "[DATE]"
type input "497.20"
click at [896, 558] on button "Add Pay Advice" at bounding box center [885, 563] width 115 height 31
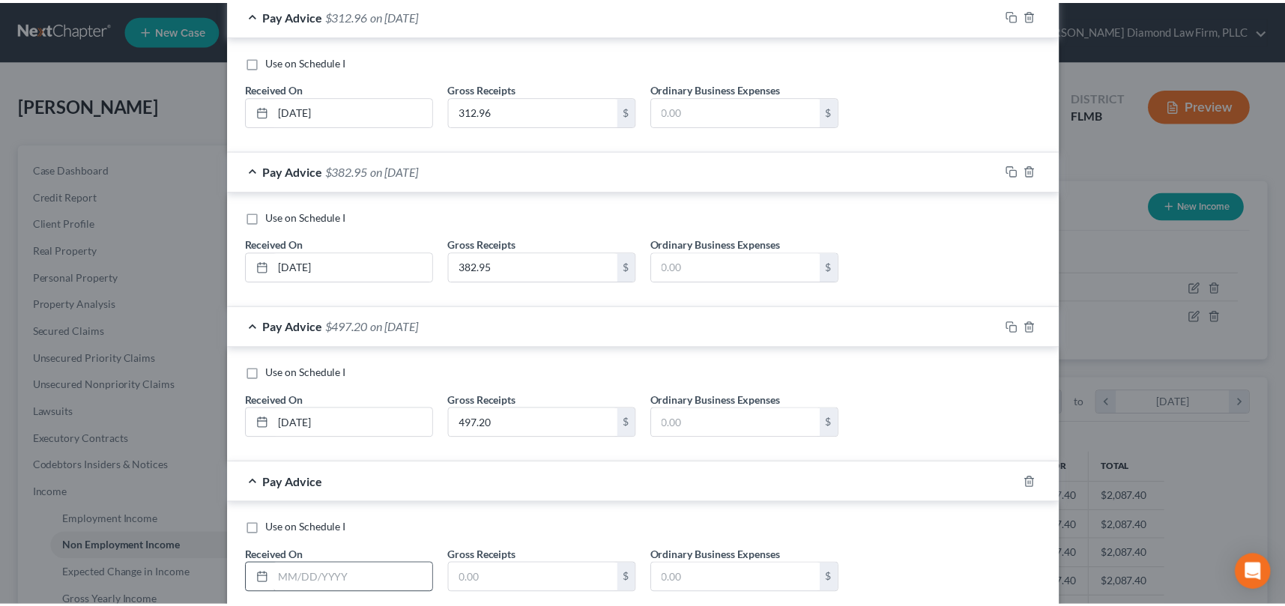
scroll to position [886, 0]
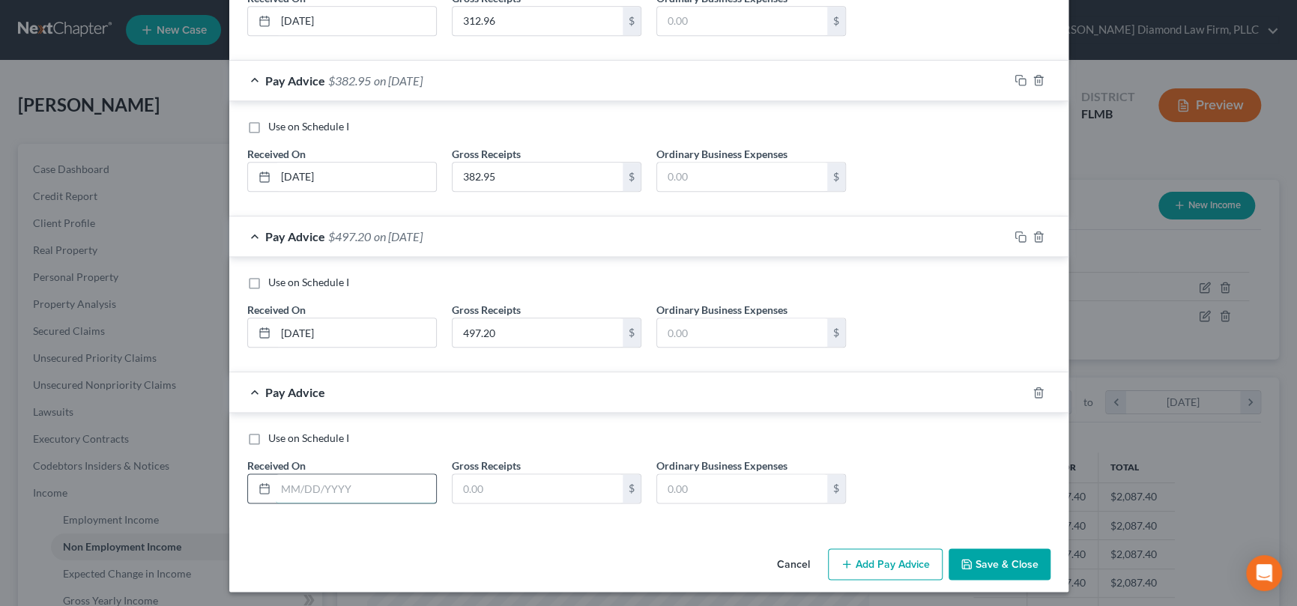
click at [357, 484] on input "text" at bounding box center [356, 488] width 160 height 28
type input "06/277/2025"
type input "545.40"
click at [786, 560] on button "Cancel" at bounding box center [793, 565] width 57 height 30
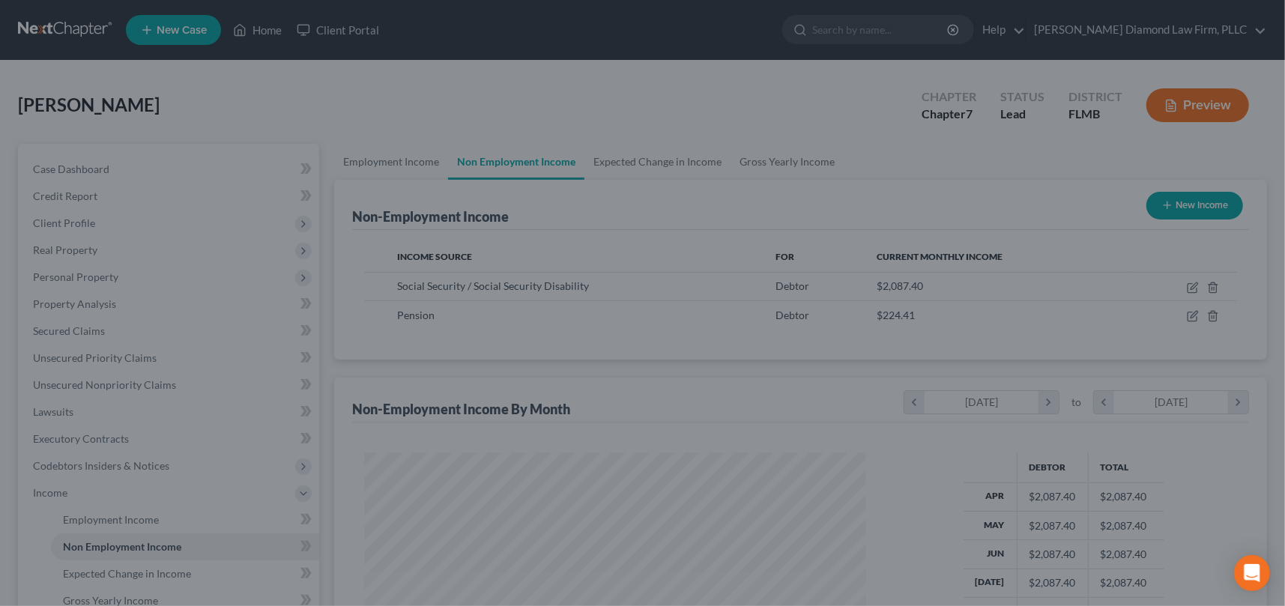
scroll to position [749198, 748939]
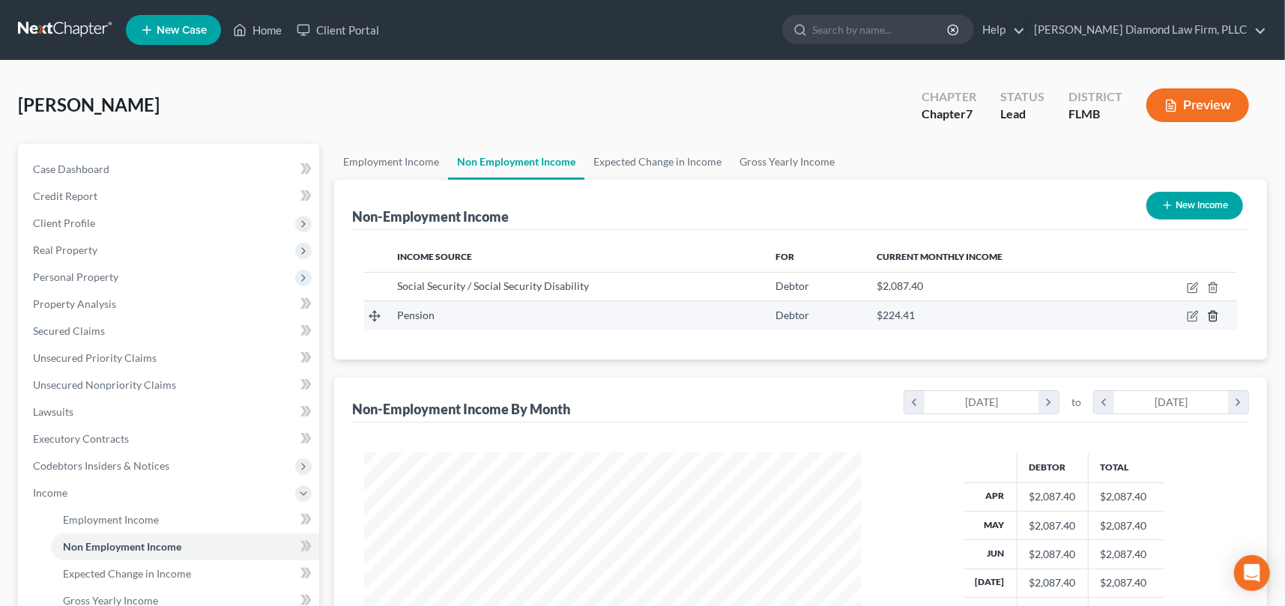
click at [1215, 318] on icon "button" at bounding box center [1213, 316] width 12 height 12
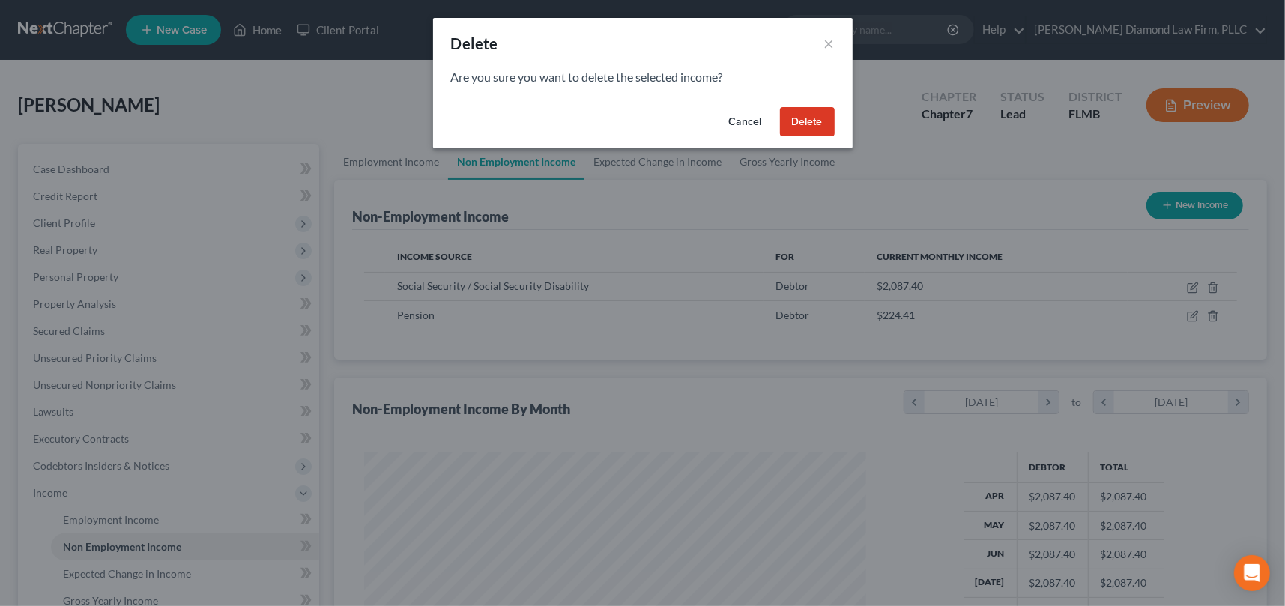
scroll to position [268, 531]
click at [813, 121] on button "Delete" at bounding box center [813, 122] width 55 height 30
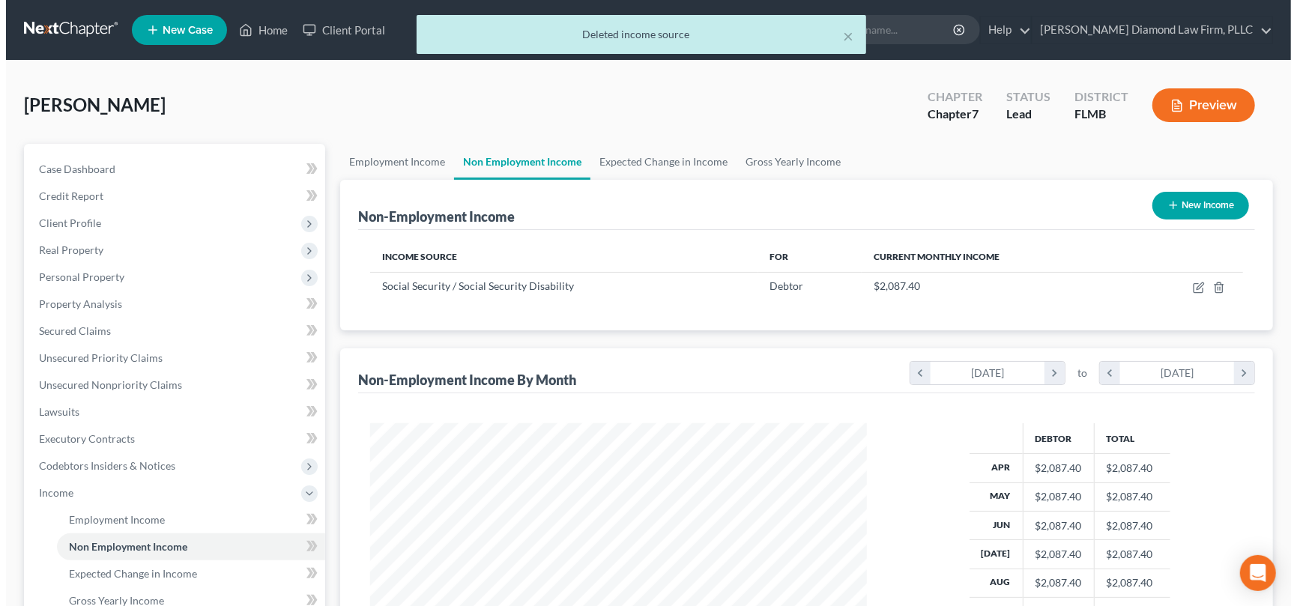
scroll to position [749198, 748939]
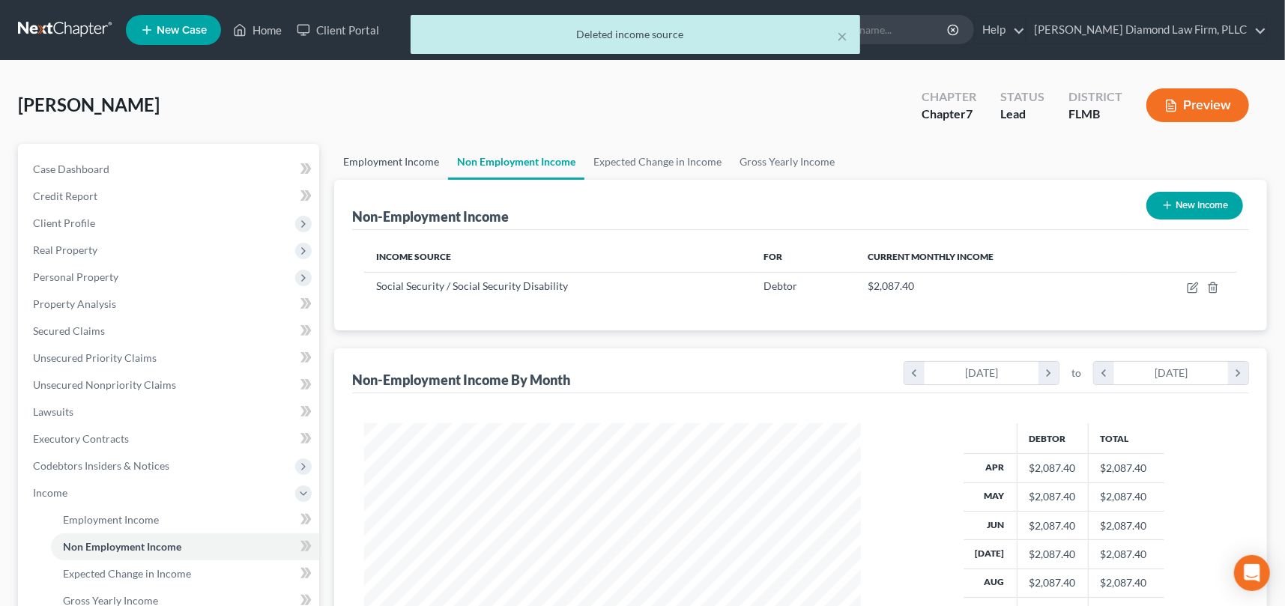
click at [390, 161] on link "Employment Income" at bounding box center [391, 162] width 114 height 36
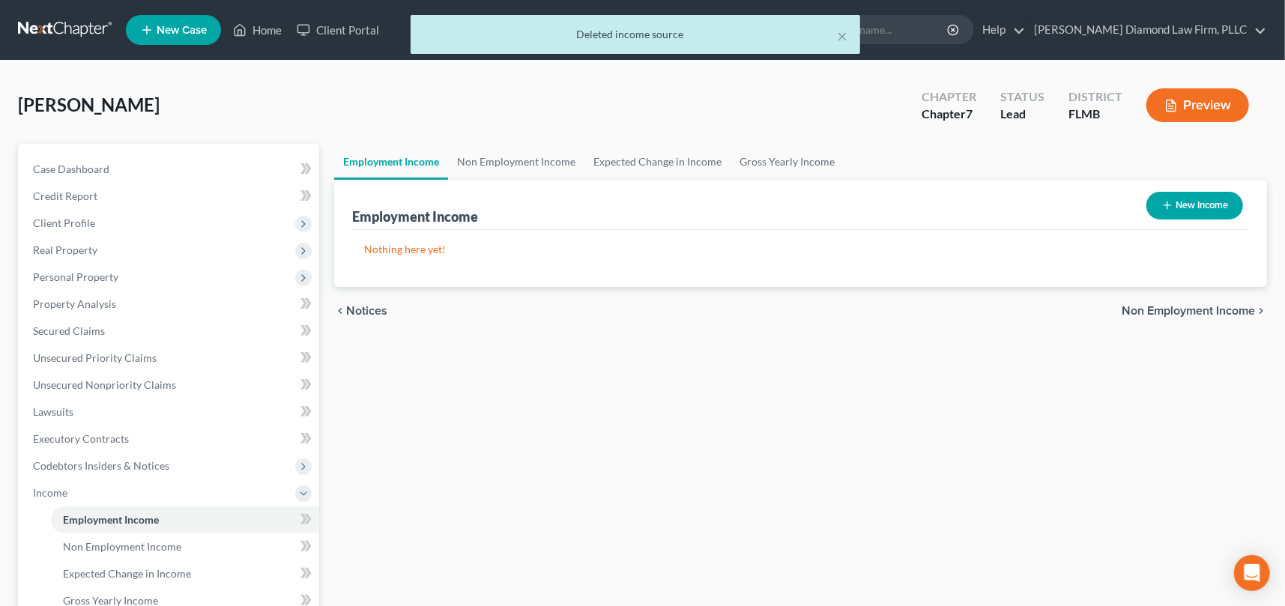
click at [1199, 204] on button "New Income" at bounding box center [1195, 206] width 97 height 28
select select "0"
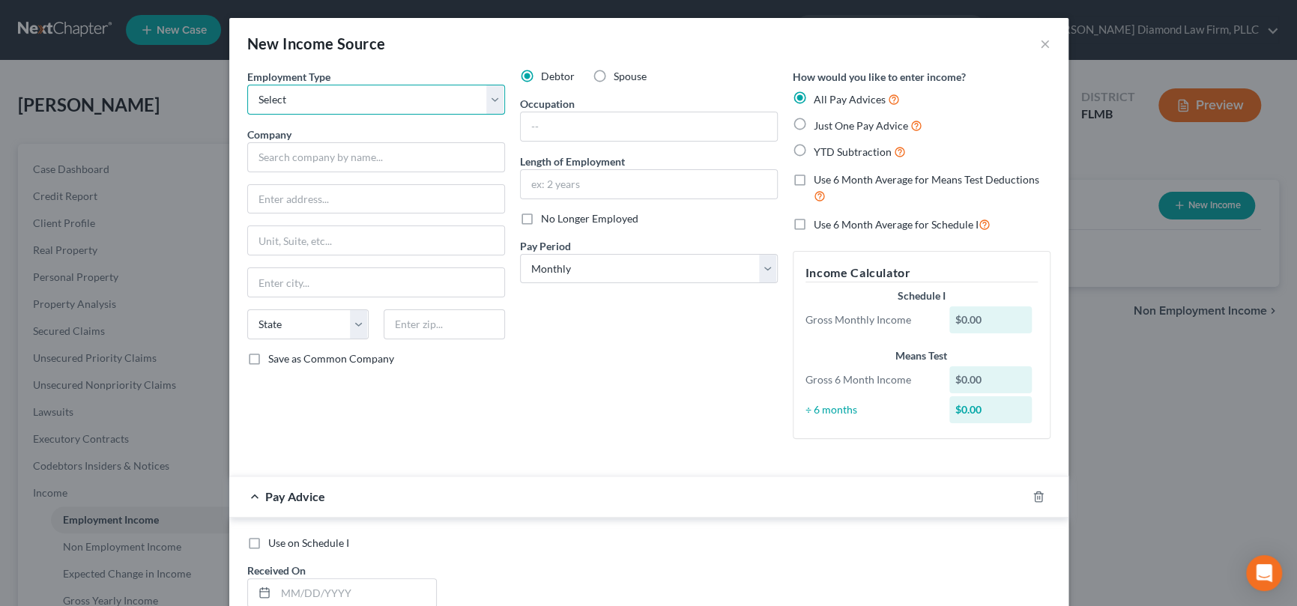
click at [307, 100] on select "Select Full or [DEMOGRAPHIC_DATA] Employment Self Employment" at bounding box center [376, 100] width 258 height 30
select select "0"
click at [247, 85] on select "Select Full or [DEMOGRAPHIC_DATA] Employment Self Employment" at bounding box center [376, 100] width 258 height 30
click at [301, 161] on input "text" at bounding box center [376, 157] width 258 height 30
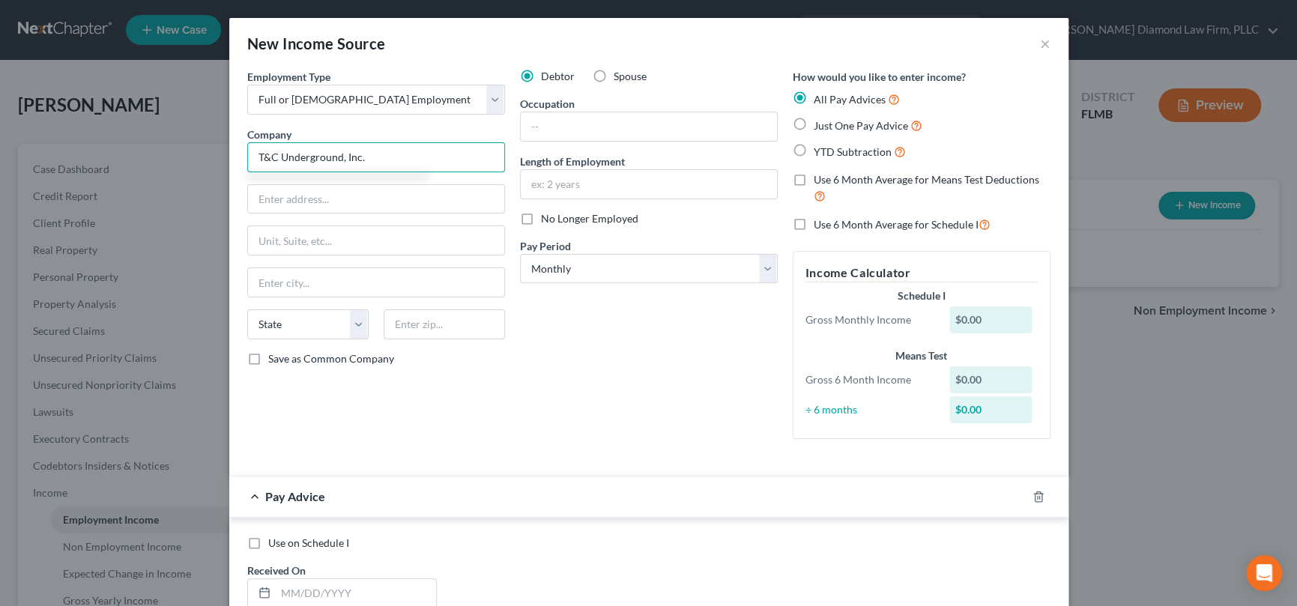
type input "T&C Underground, Inc."
click at [317, 331] on select "State [US_STATE] AK AR AZ CA CO CT DE DC [GEOGRAPHIC_DATA] [GEOGRAPHIC_DATA] GU…" at bounding box center [307, 325] width 121 height 30
select select "9"
click at [247, 310] on select "State [US_STATE] AK AR AZ CA CO CT DE DC [GEOGRAPHIC_DATA] [GEOGRAPHIC_DATA] GU…" at bounding box center [307, 325] width 121 height 30
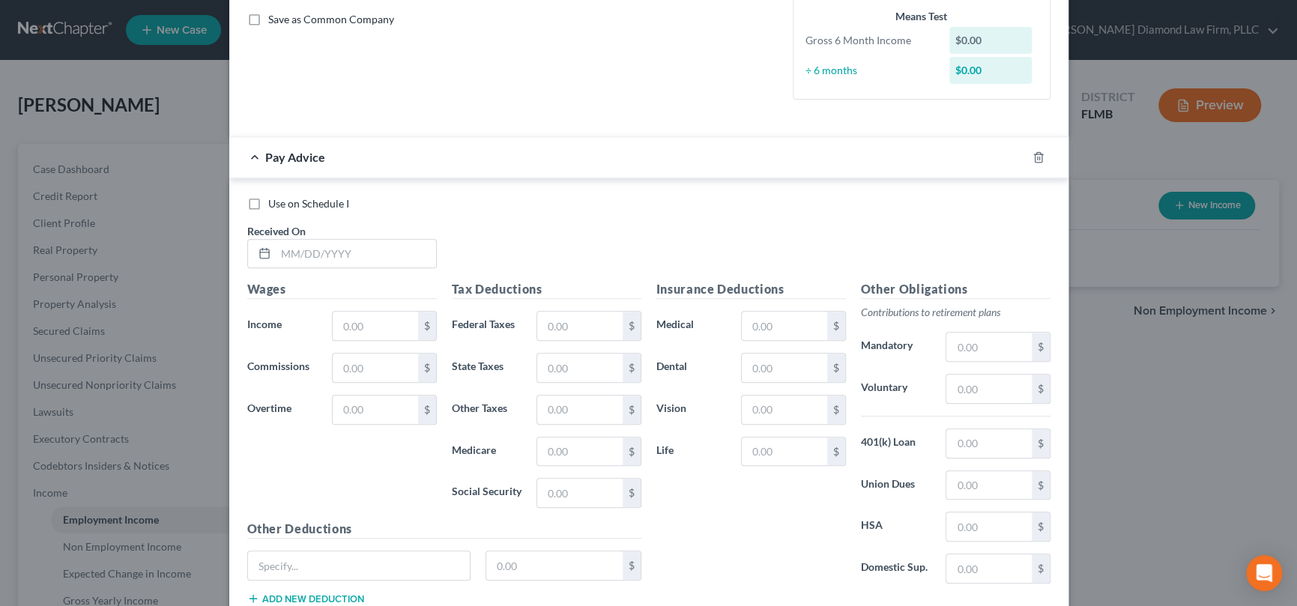
scroll to position [375, 0]
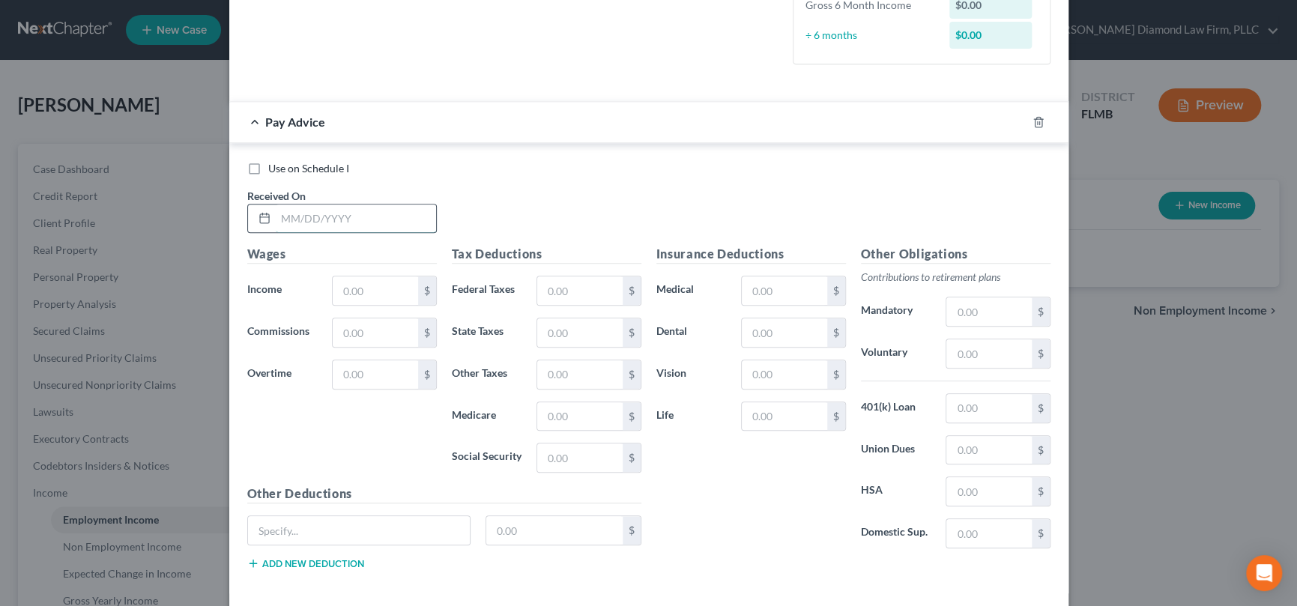
click at [344, 223] on input "text" at bounding box center [356, 219] width 160 height 28
type input "[DATE]"
type input "200"
click at [596, 295] on input "text" at bounding box center [579, 291] width 85 height 28
type input "2.90"
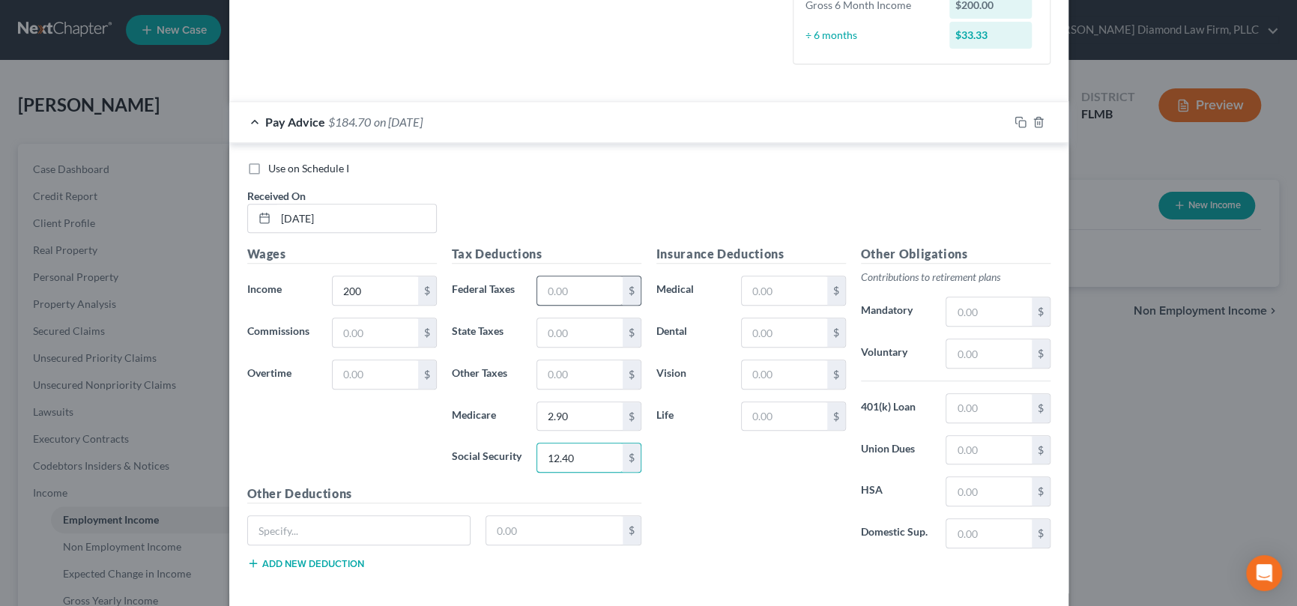
type input "12.40"
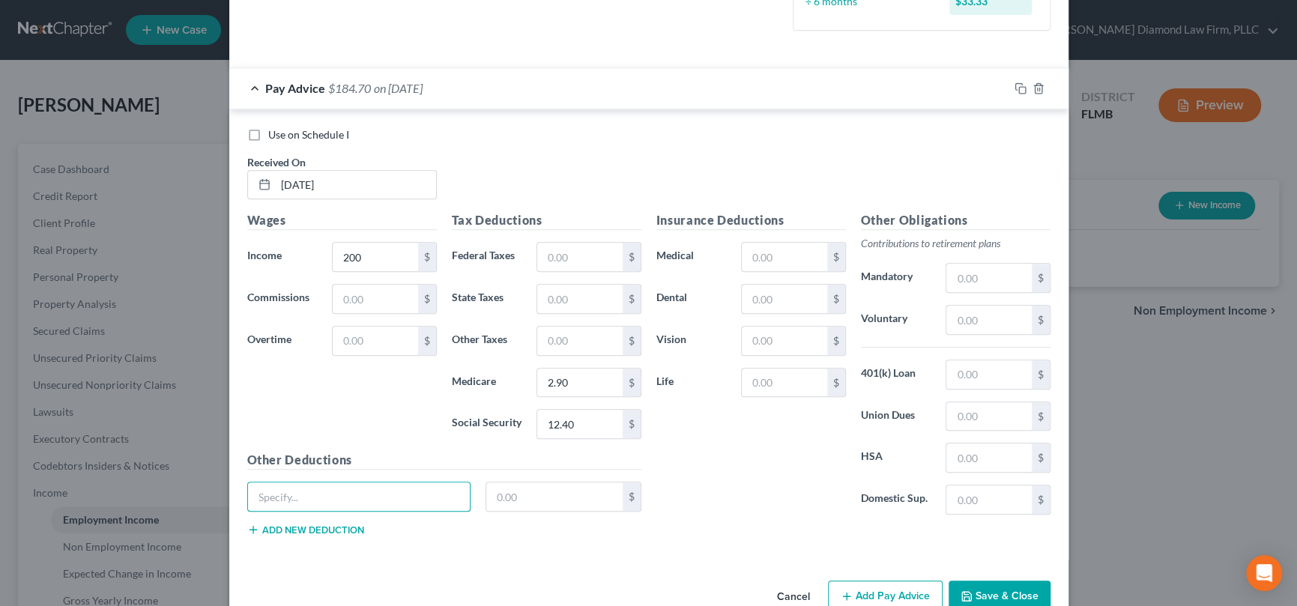
scroll to position [442, 0]
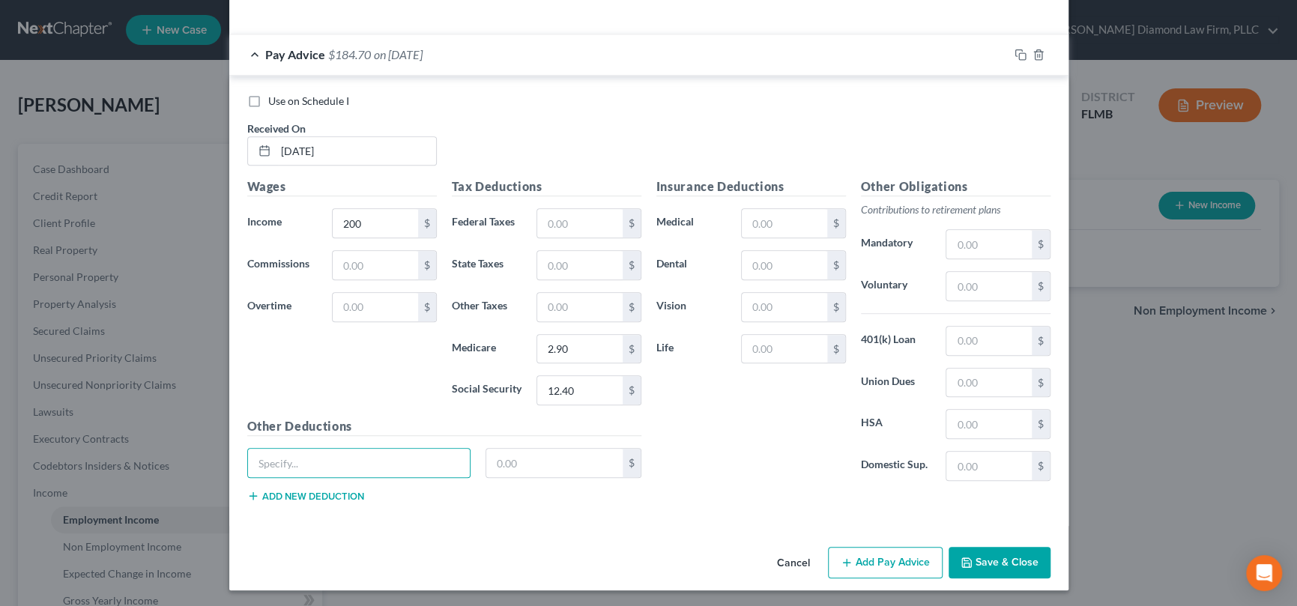
click at [996, 560] on button "Save & Close" at bounding box center [1000, 562] width 102 height 31
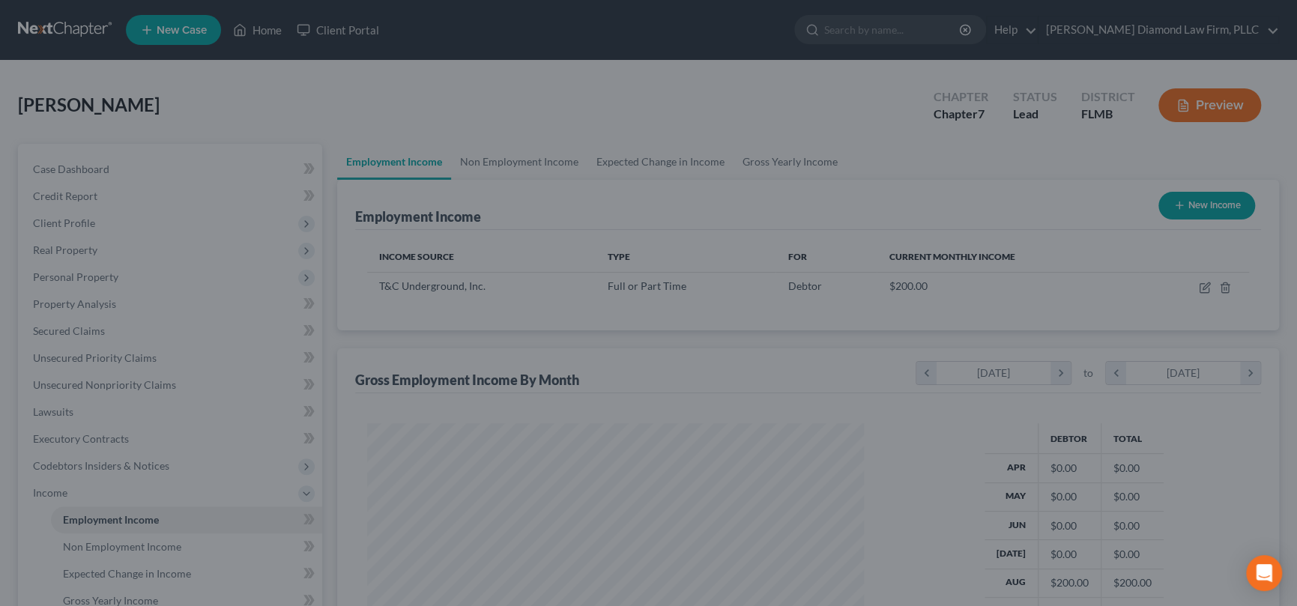
scroll to position [749198, 748939]
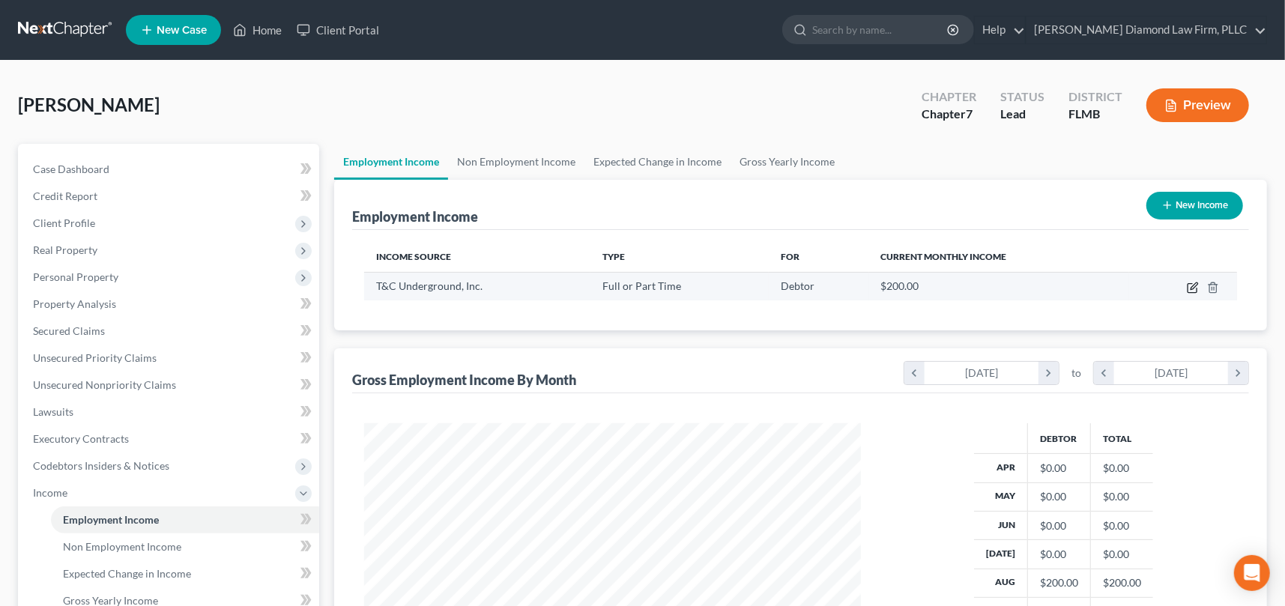
click at [1190, 287] on icon "button" at bounding box center [1193, 288] width 12 height 12
select select "0"
select select "9"
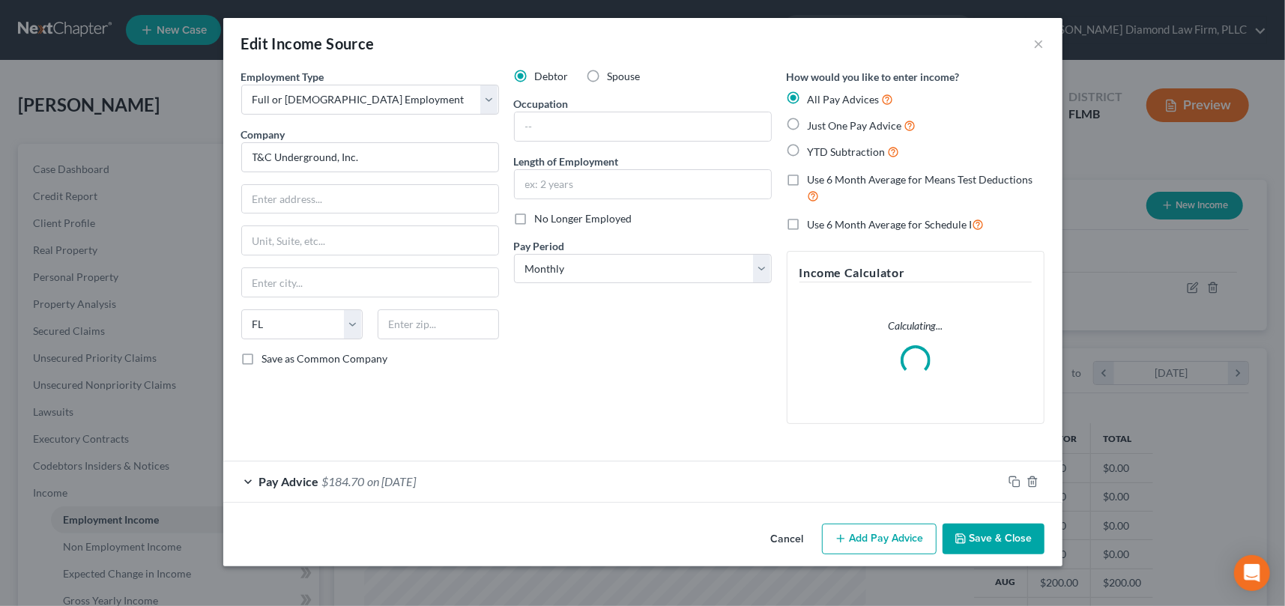
scroll to position [268, 531]
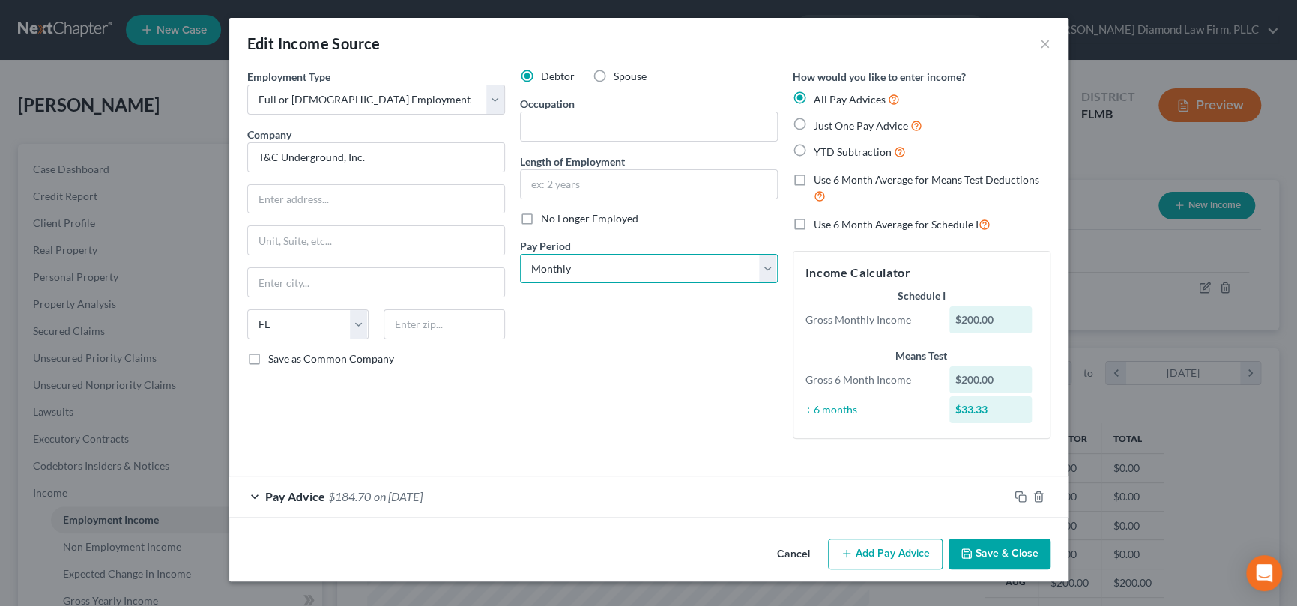
click at [639, 265] on select "Select Monthly Twice Monthly Every Other Week Weekly" at bounding box center [649, 269] width 258 height 30
select select "3"
click at [520, 254] on select "Select Monthly Twice Monthly Every Other Week Weekly" at bounding box center [649, 269] width 258 height 30
click at [591, 378] on div "Debtor Spouse Occupation Length of Employment No Longer Employed Pay Period * S…" at bounding box center [649, 260] width 273 height 382
click at [1018, 554] on button "Save & Close" at bounding box center [1000, 554] width 102 height 31
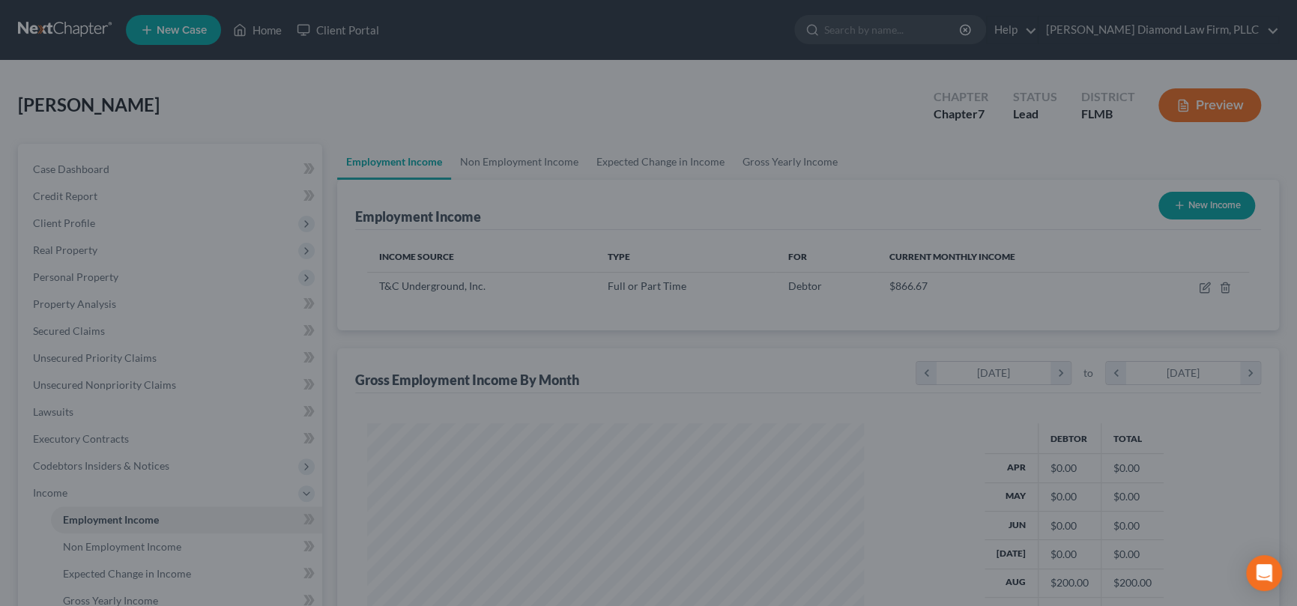
scroll to position [749198, 748939]
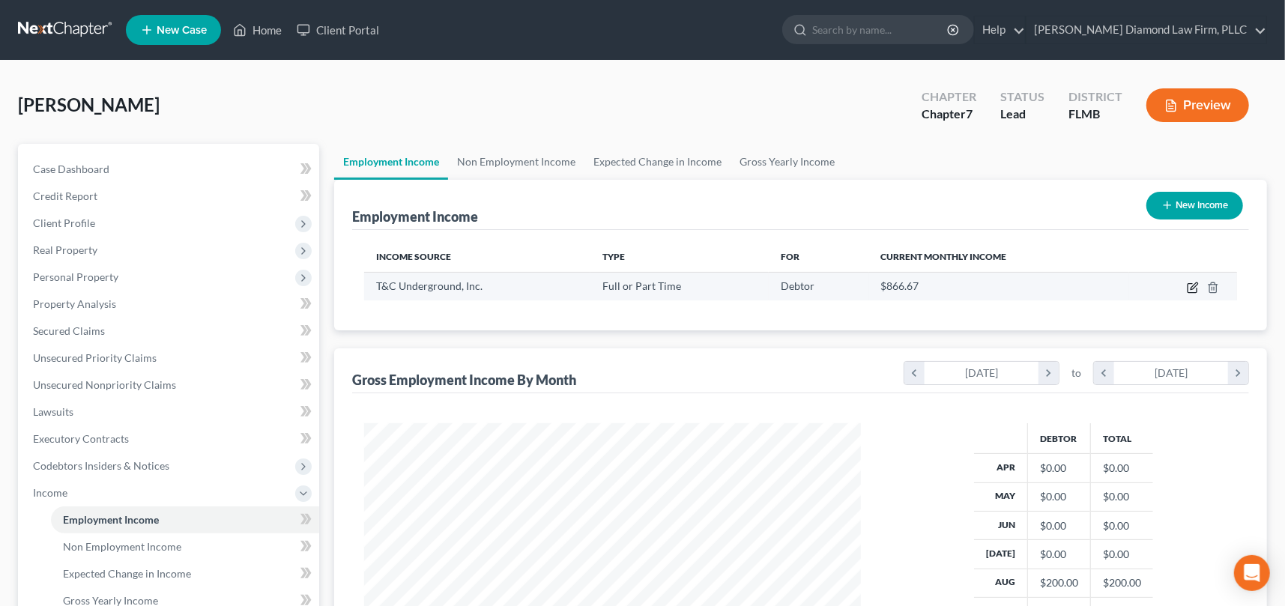
click at [1192, 289] on icon "button" at bounding box center [1194, 286] width 7 height 7
select select "0"
select select "9"
select select "3"
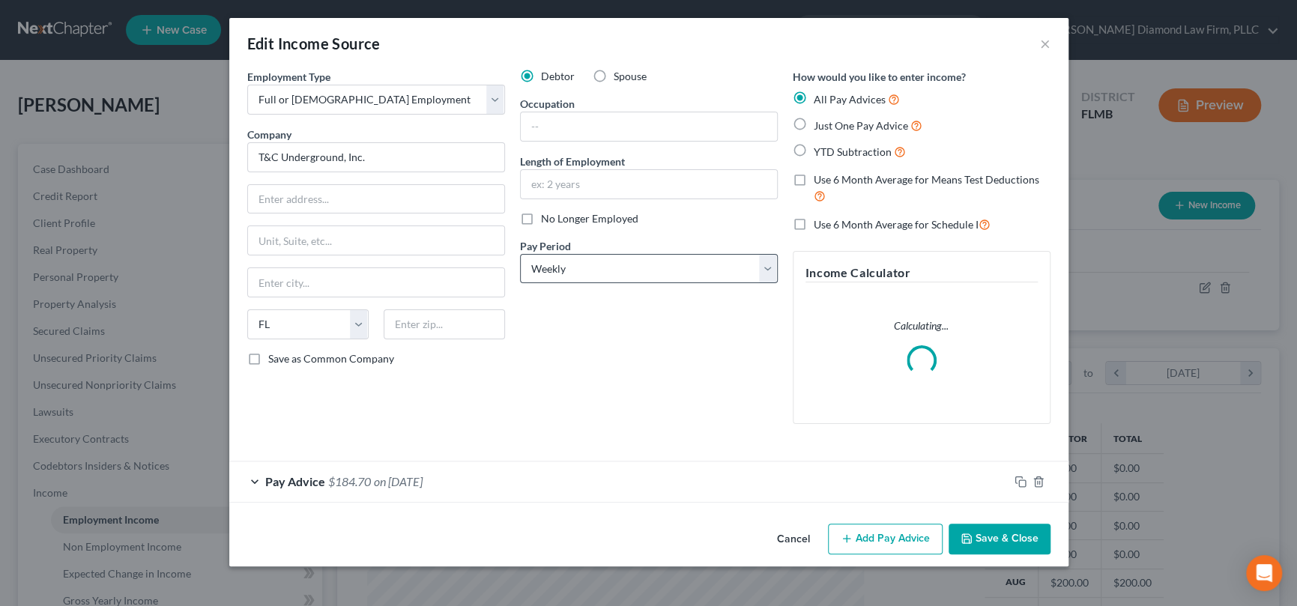
scroll to position [268, 531]
click at [887, 543] on button "Add Pay Advice" at bounding box center [885, 539] width 115 height 31
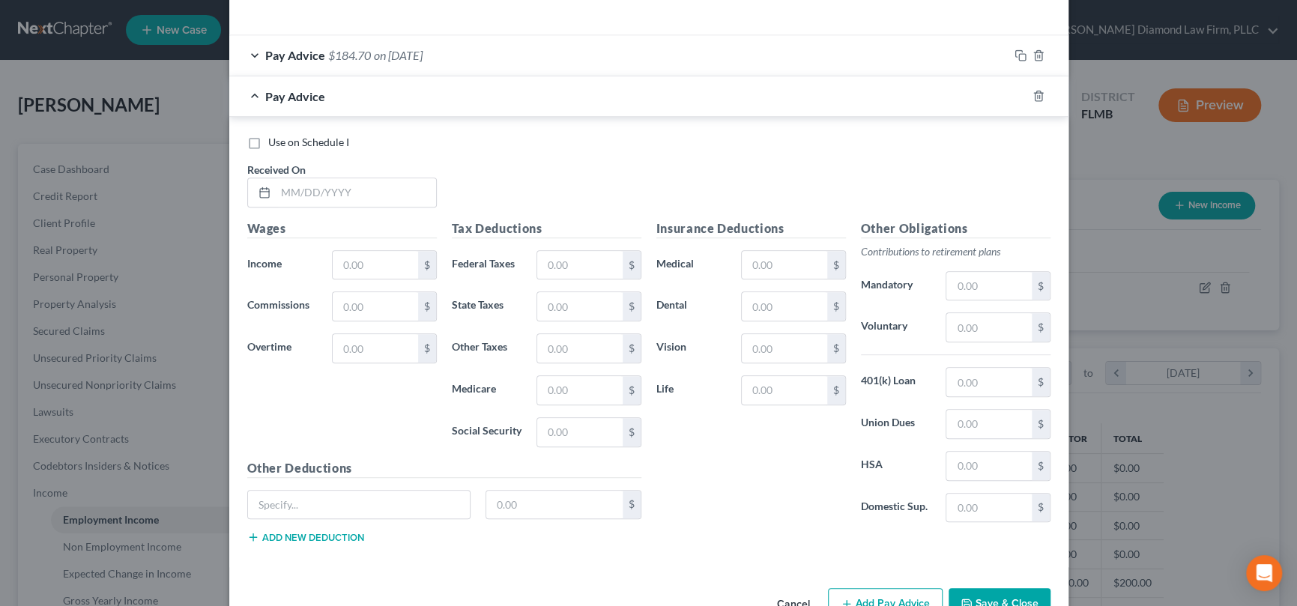
scroll to position [450, 0]
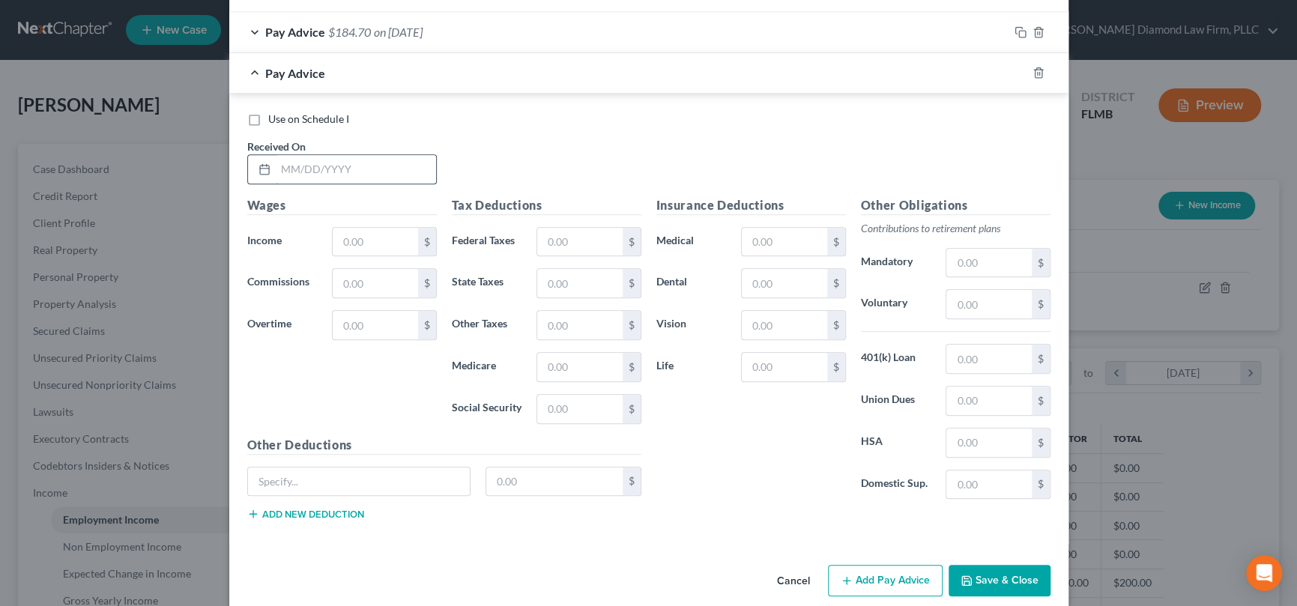
click at [340, 170] on input "text" at bounding box center [356, 169] width 160 height 28
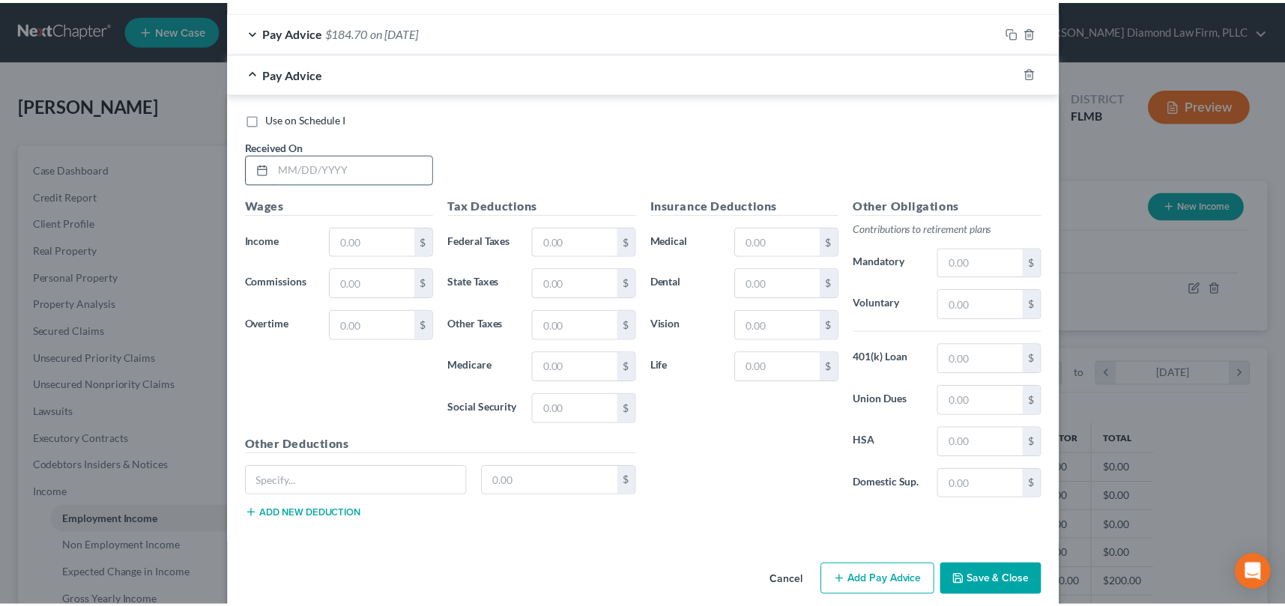
scroll to position [495, 0]
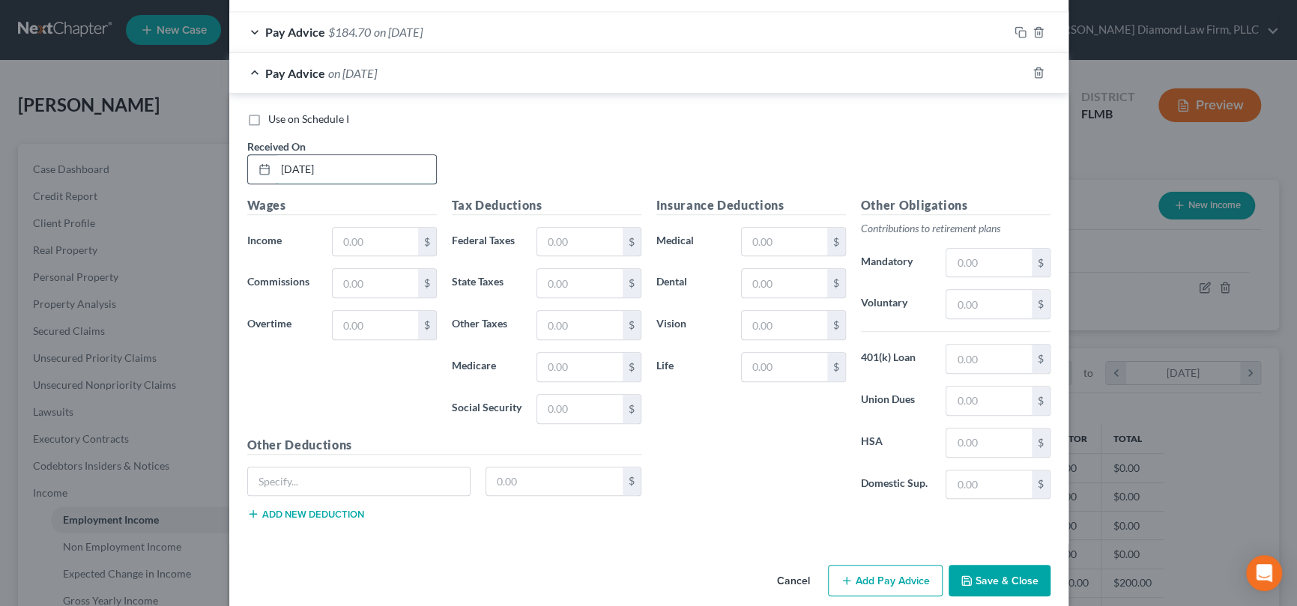
type input "[DATE]"
type input "200"
click at [558, 236] on input "text" at bounding box center [579, 242] width 85 height 28
type input "1"
type input "2.90"
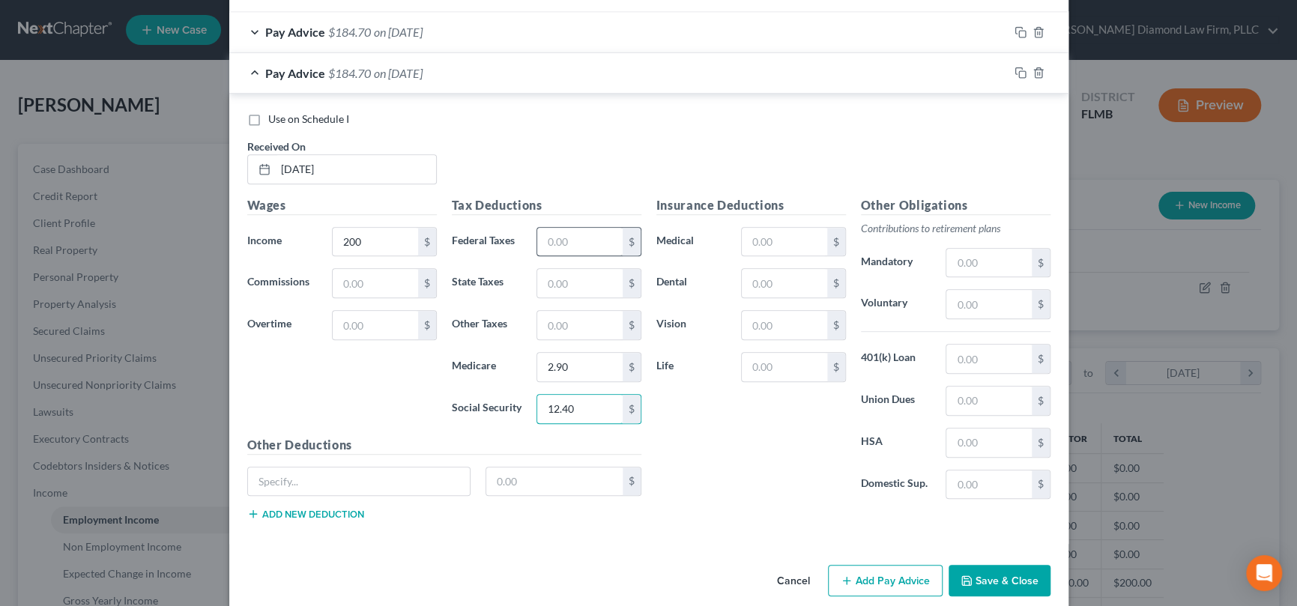
type input "12.40"
click at [1015, 570] on button "Save & Close" at bounding box center [1000, 580] width 102 height 31
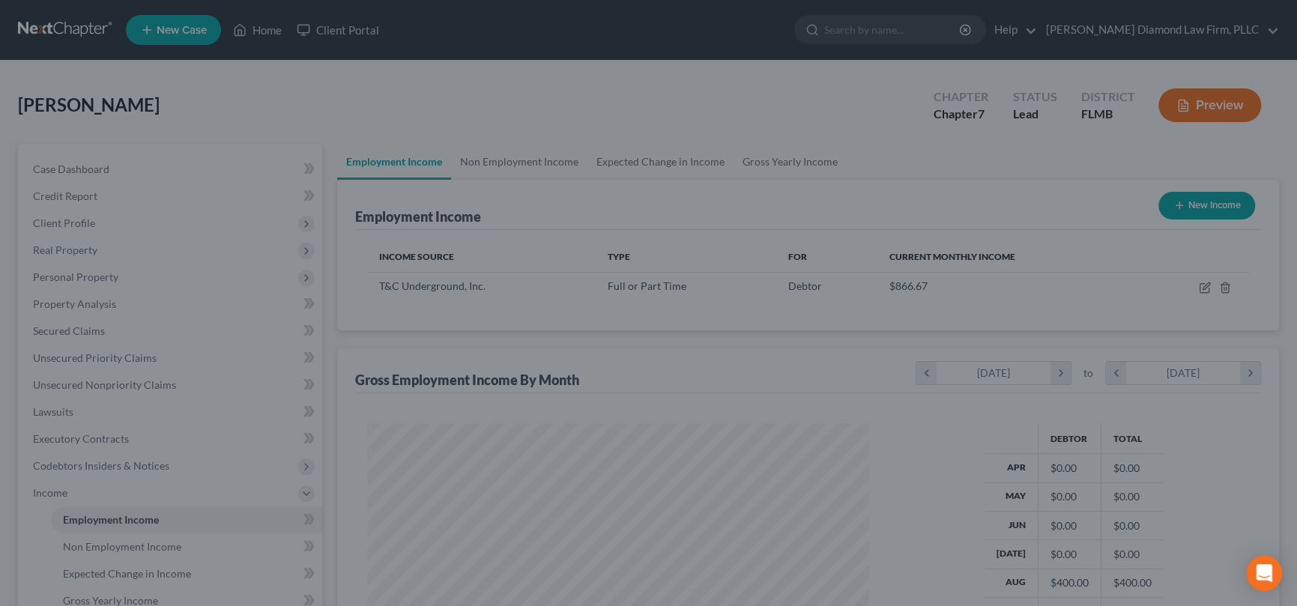
scroll to position [749198, 748939]
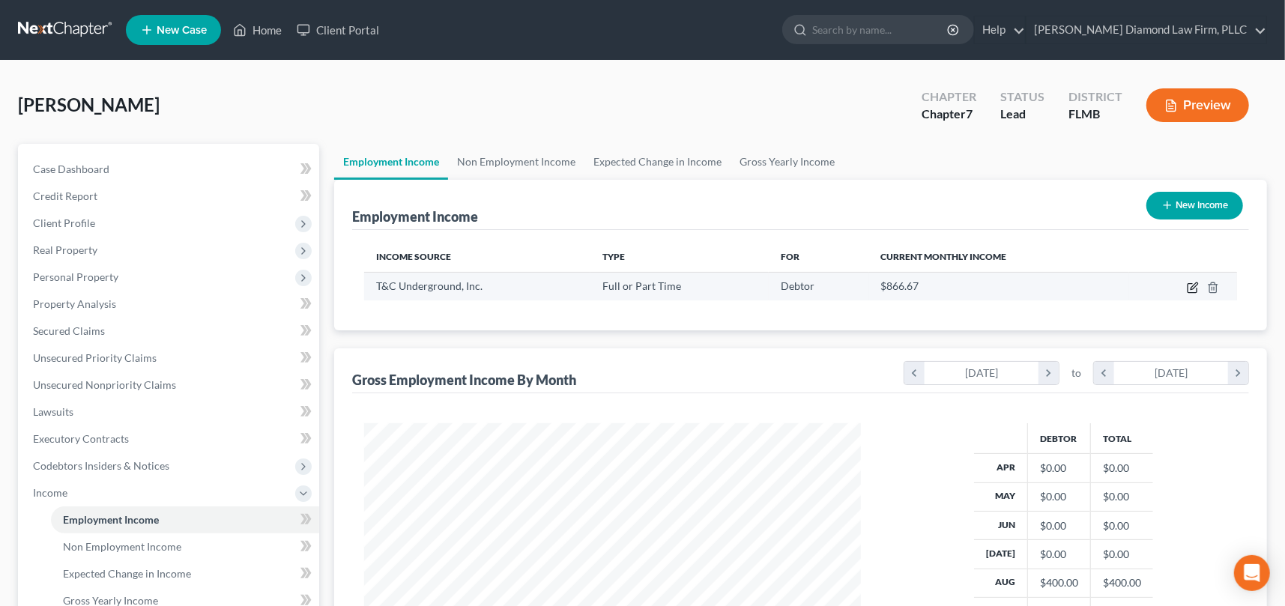
click at [1194, 287] on icon "button" at bounding box center [1194, 286] width 7 height 7
select select "0"
select select "9"
select select "3"
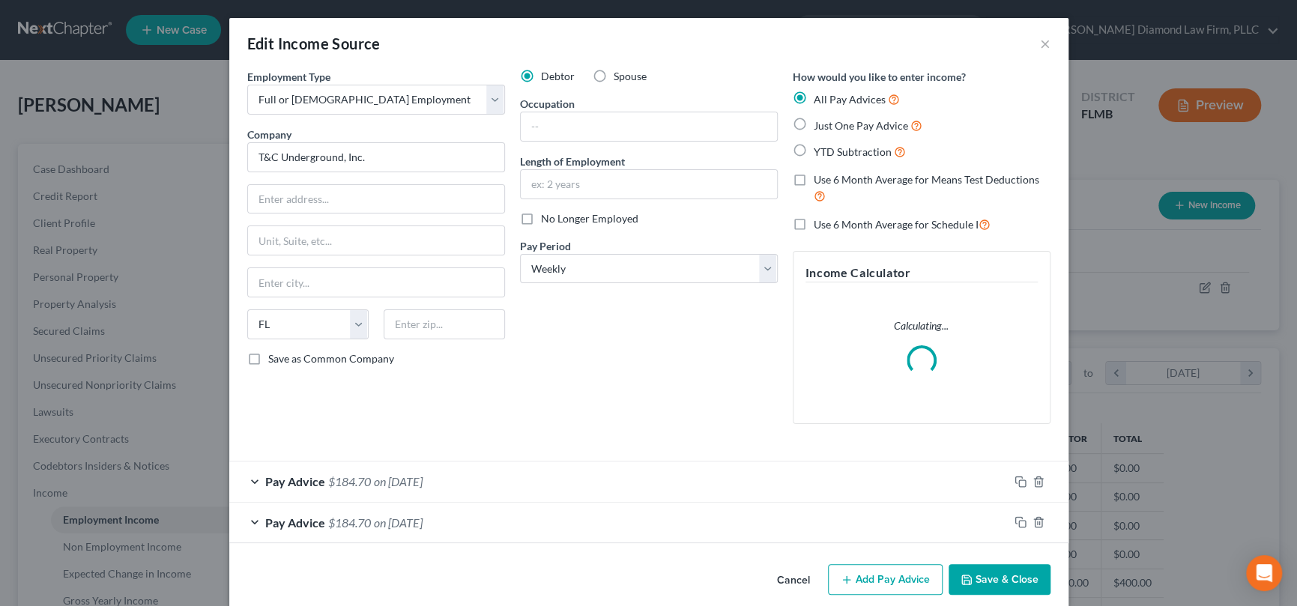
scroll to position [18, 0]
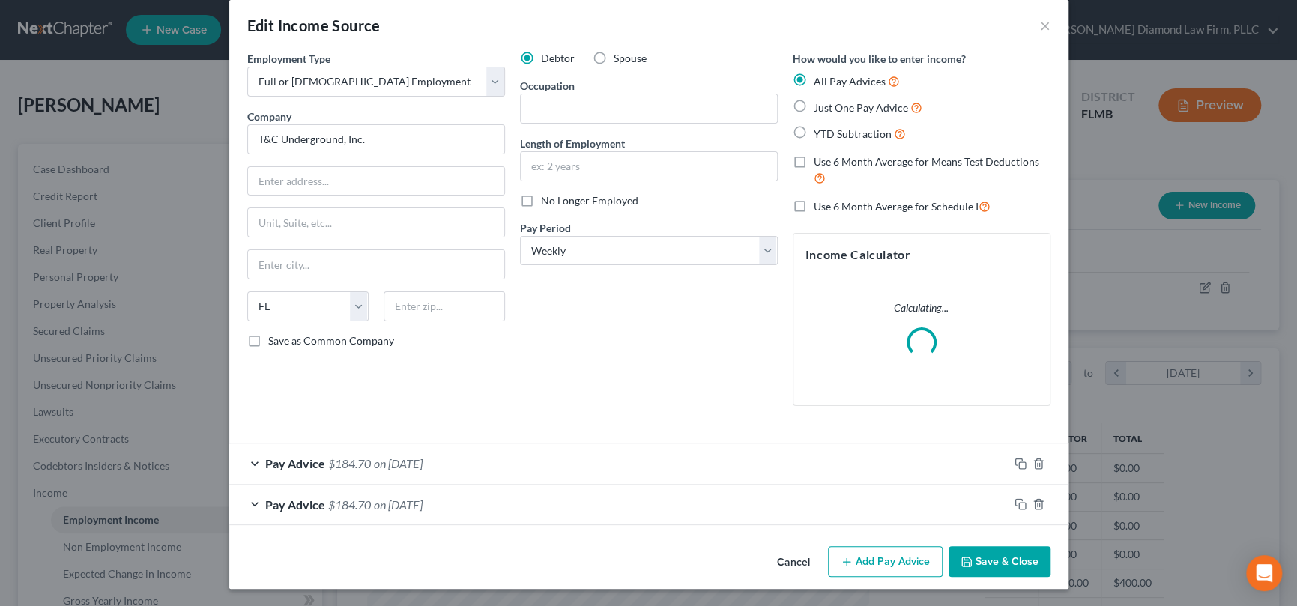
click at [253, 462] on div "Pay Advice $184.70 on [DATE]" at bounding box center [618, 464] width 779 height 40
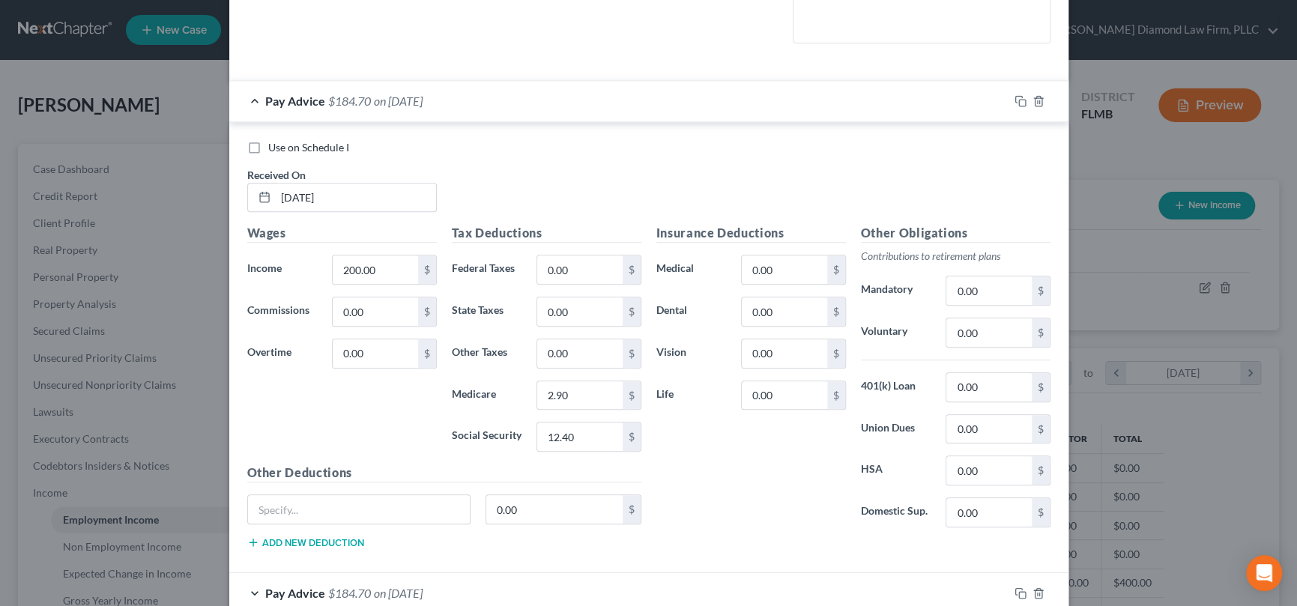
scroll to position [393, 0]
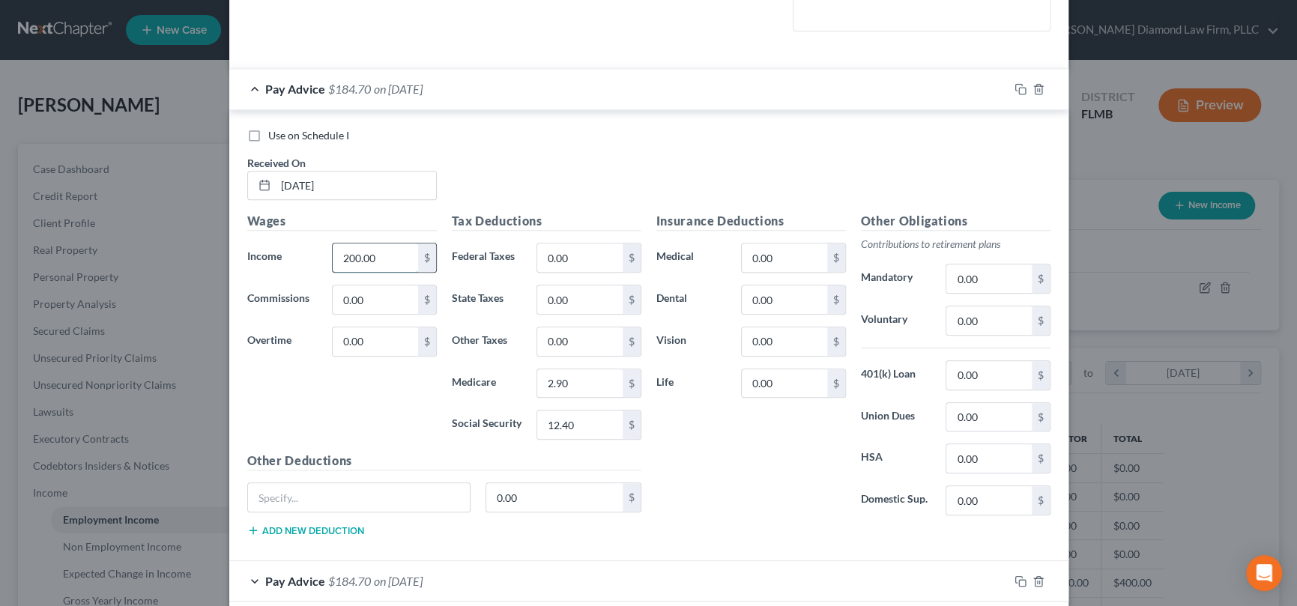
click at [394, 255] on input "200.00" at bounding box center [375, 258] width 85 height 28
type input "140"
click at [587, 380] on input "2.90" at bounding box center [579, 383] width 85 height 28
type input "2.03"
type input "8.68"
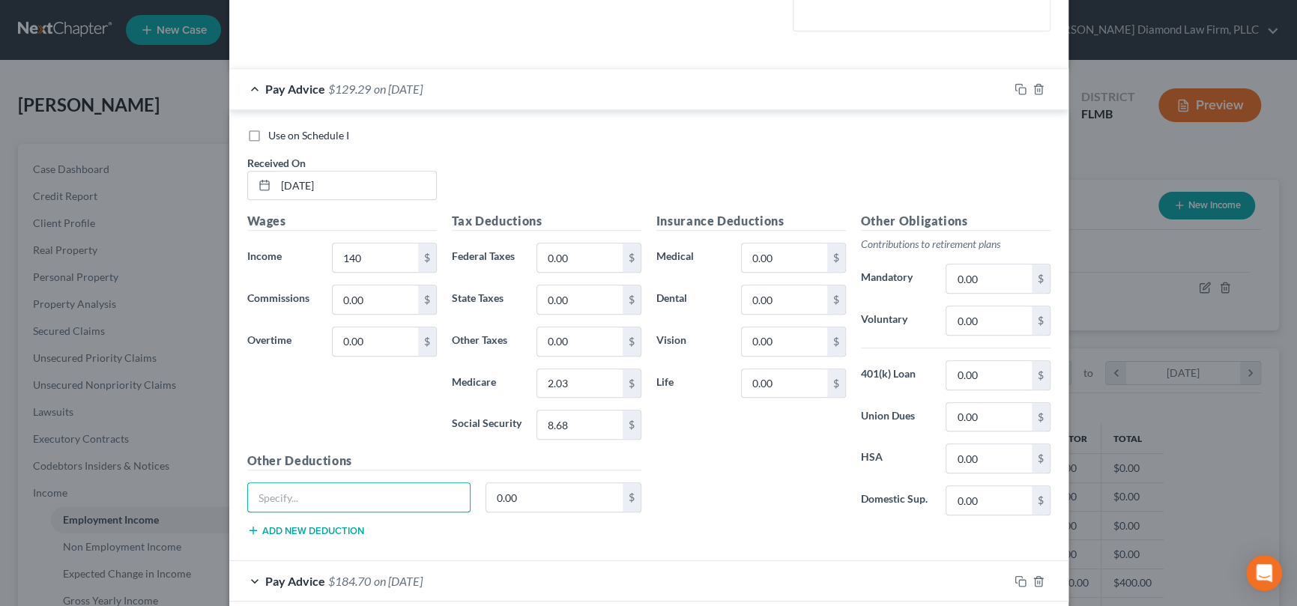
scroll to position [468, 0]
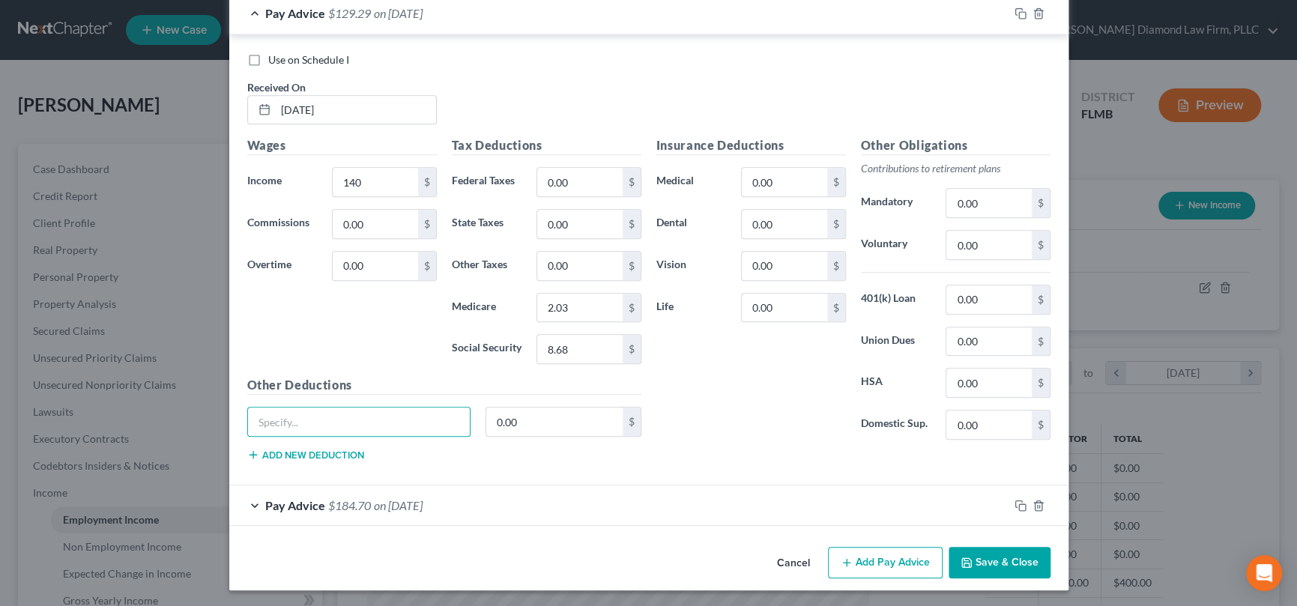
click at [878, 558] on button "Add Pay Advice" at bounding box center [885, 562] width 115 height 31
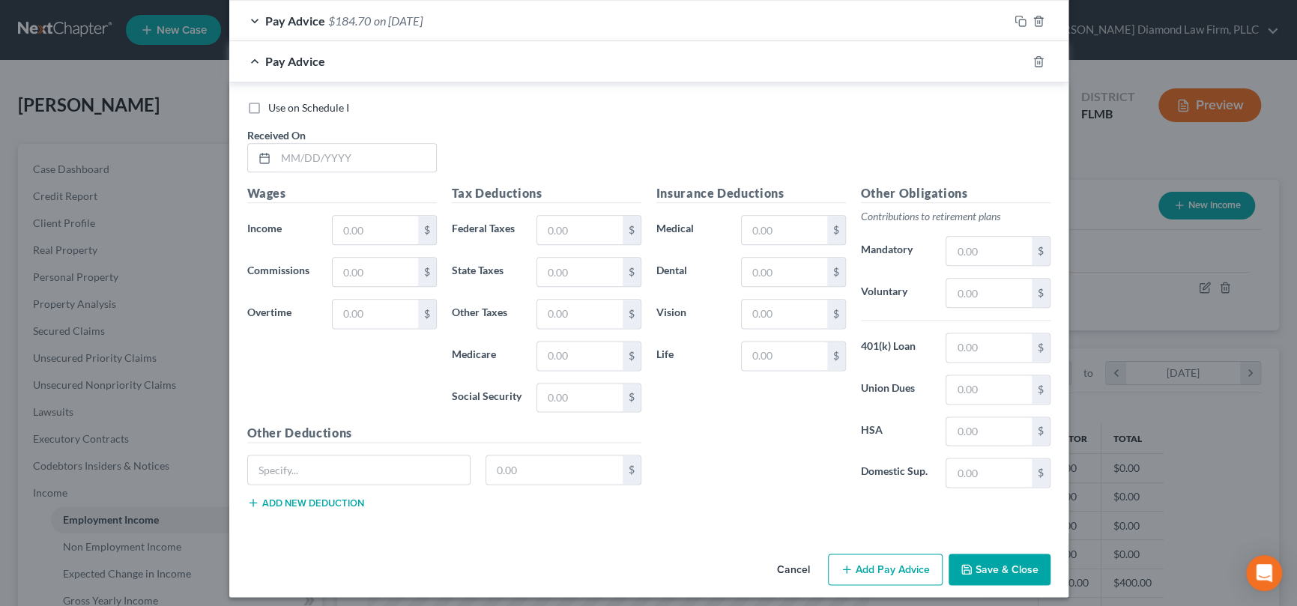
scroll to position [1003, 0]
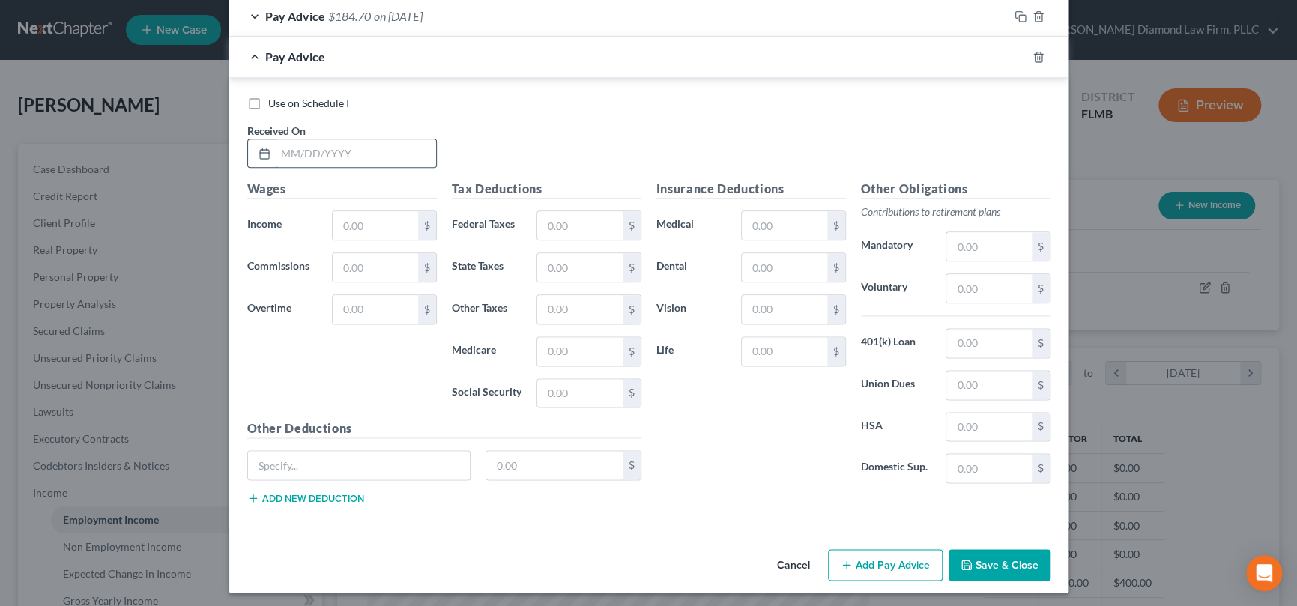
click at [349, 144] on input "text" at bounding box center [356, 153] width 160 height 28
type input "[DATE]"
type input "170"
click at [602, 350] on input "text" at bounding box center [579, 351] width 85 height 28
type input "2.47"
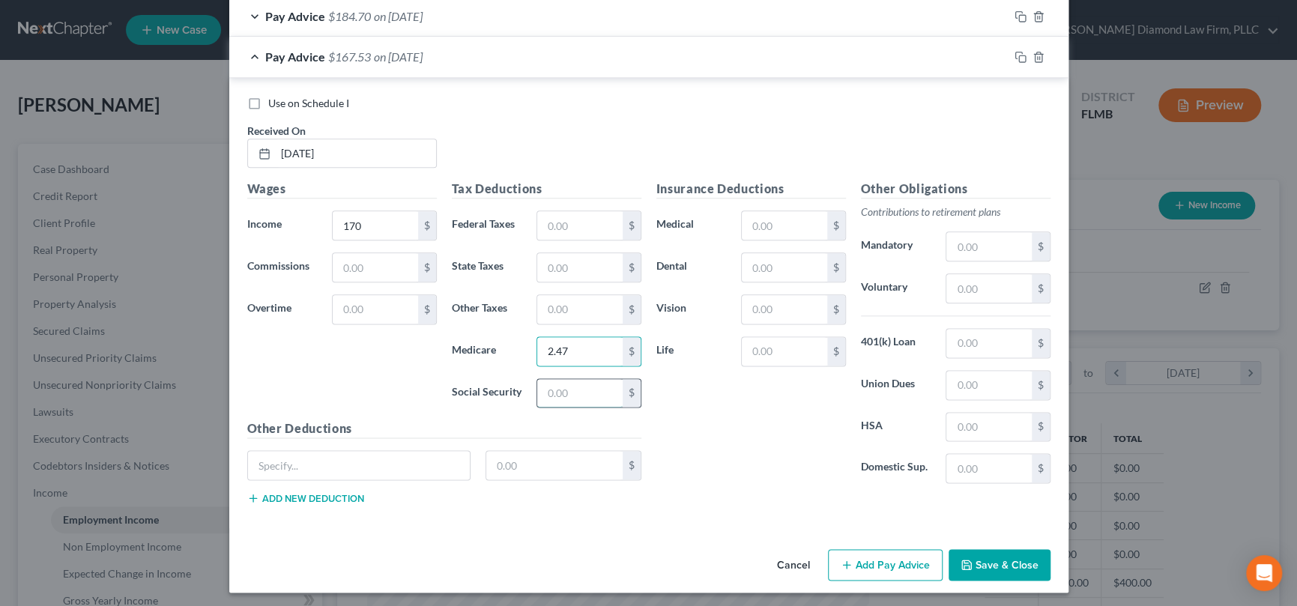
click at [587, 381] on input "text" at bounding box center [579, 393] width 85 height 28
type input "10.54"
click at [911, 567] on button "Add Pay Advice" at bounding box center [885, 564] width 115 height 31
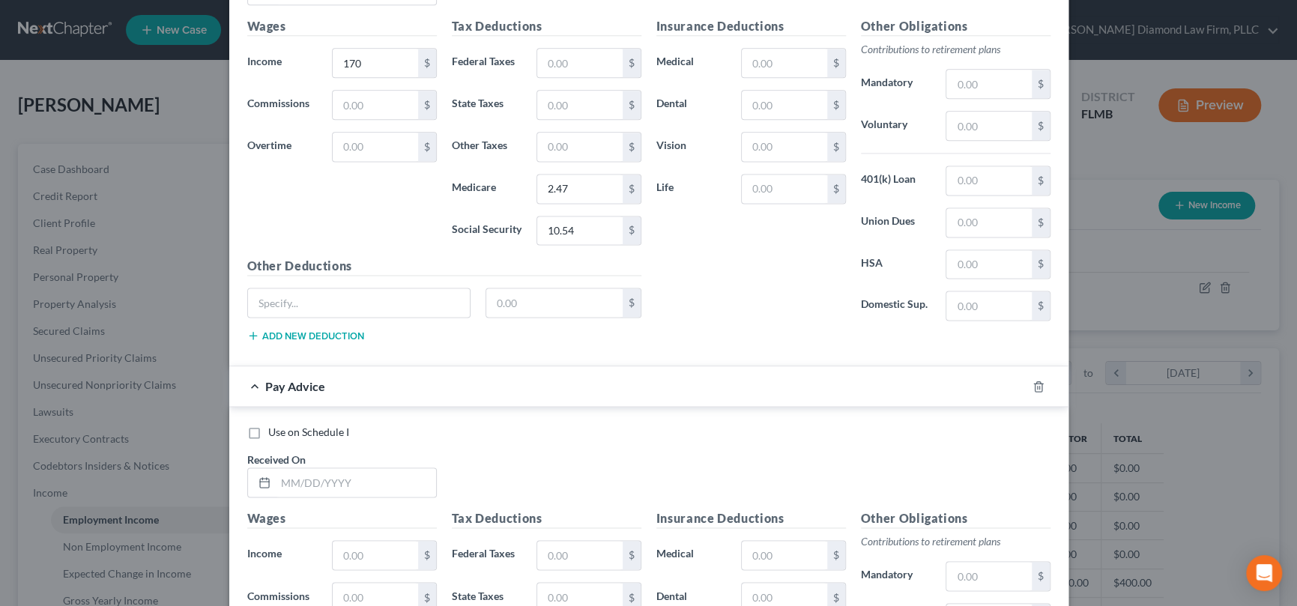
scroll to position [1452, 0]
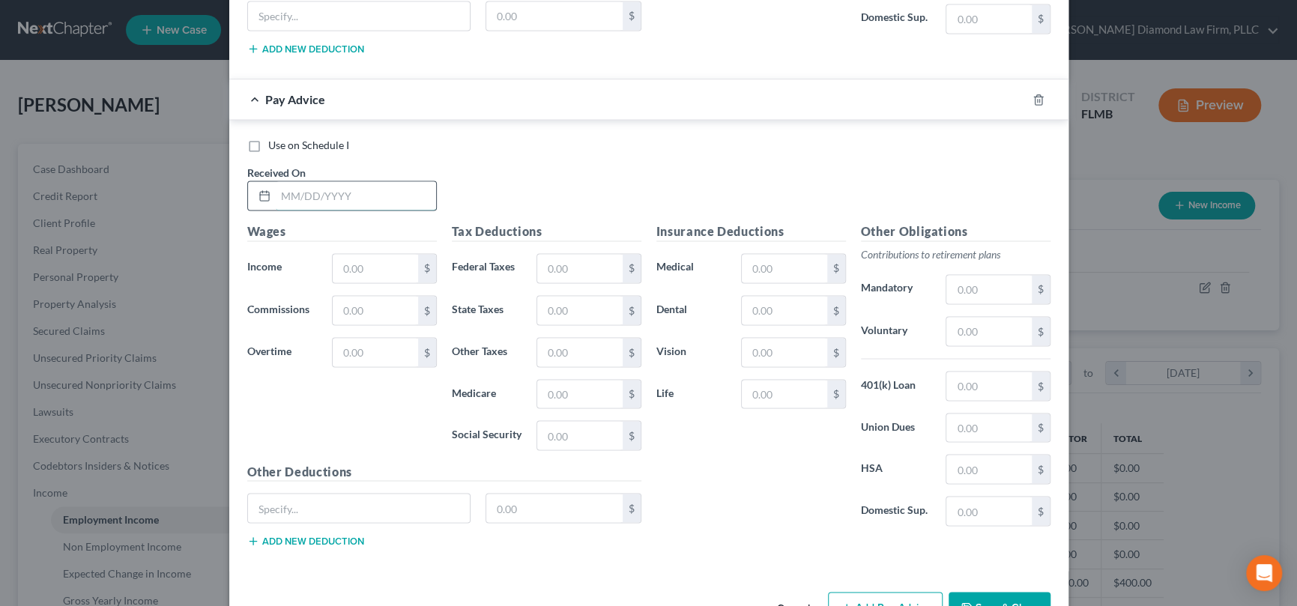
click at [332, 192] on input "text" at bounding box center [356, 195] width 160 height 28
type input "[DATE]"
type input "345"
type input "5"
type input "21.69"
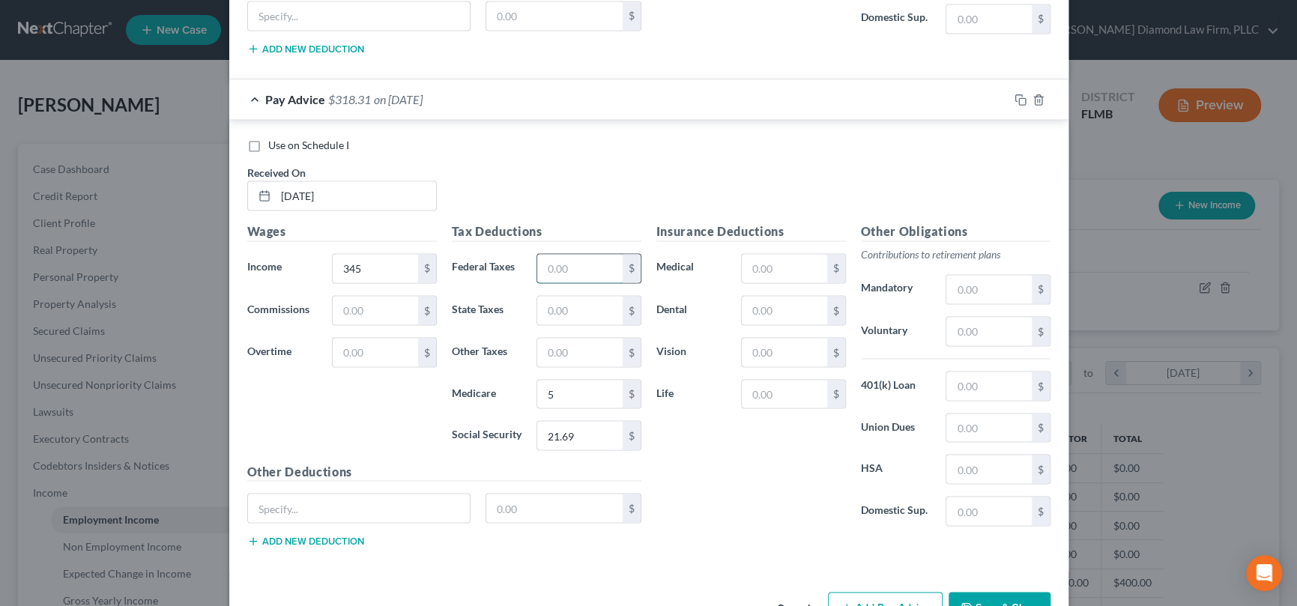
click at [569, 264] on input "text" at bounding box center [579, 268] width 85 height 28
type input "5.65"
click at [888, 596] on button "Add Pay Advice" at bounding box center [885, 607] width 115 height 31
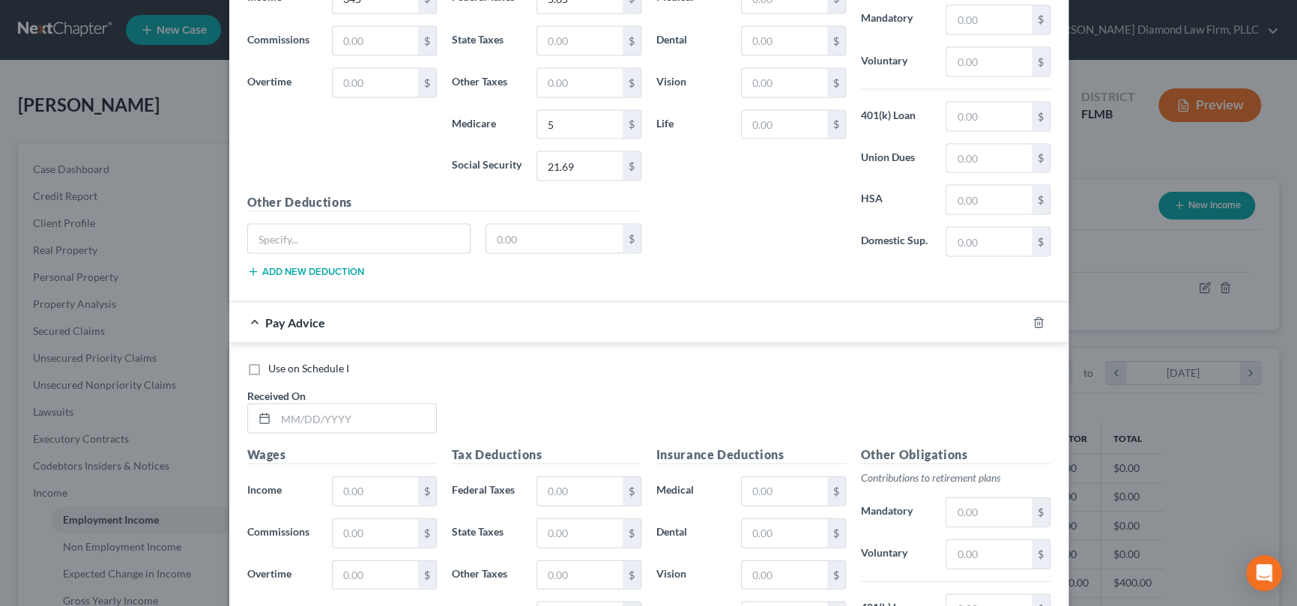
scroll to position [1752, 0]
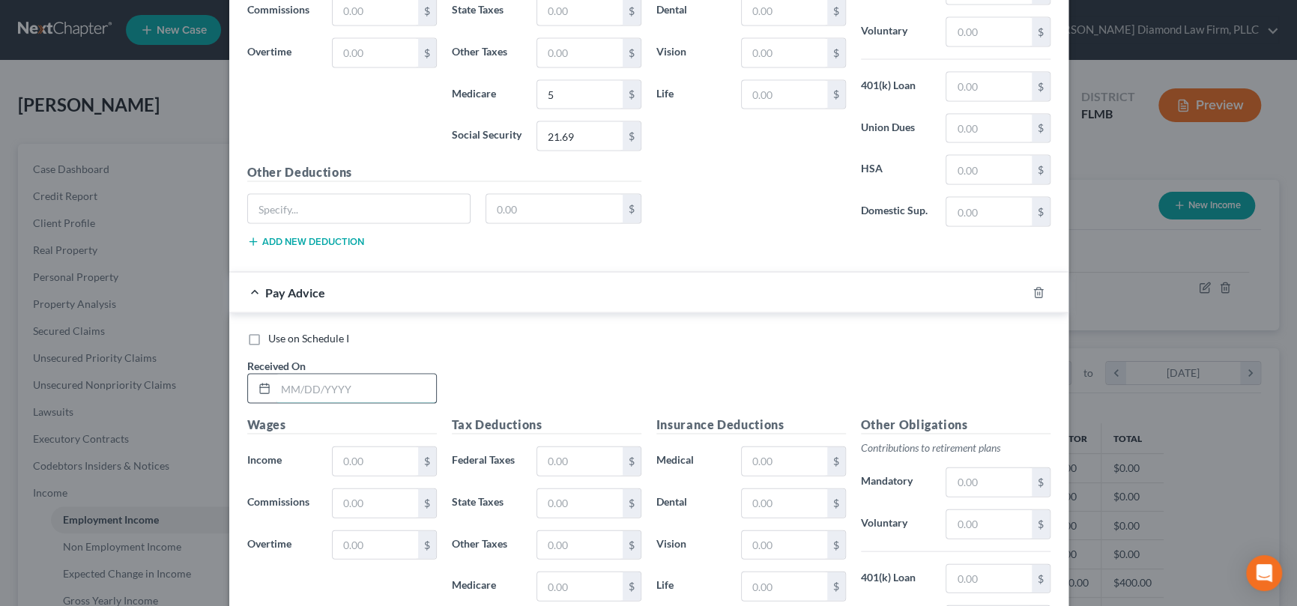
click at [362, 383] on input "text" at bounding box center [356, 388] width 160 height 28
type input "[DATE]"
type input "430"
type input "14.15"
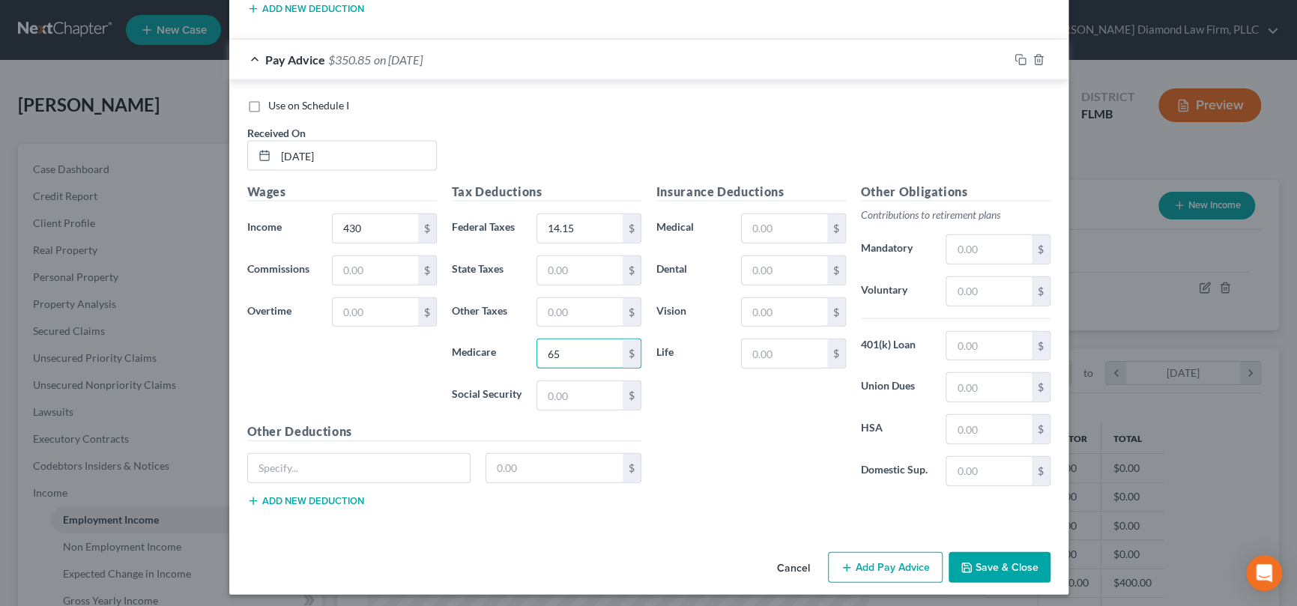
type input "6"
type input "5.24"
type input "26.66"
click at [863, 563] on button "Add Pay Advice" at bounding box center [885, 567] width 115 height 31
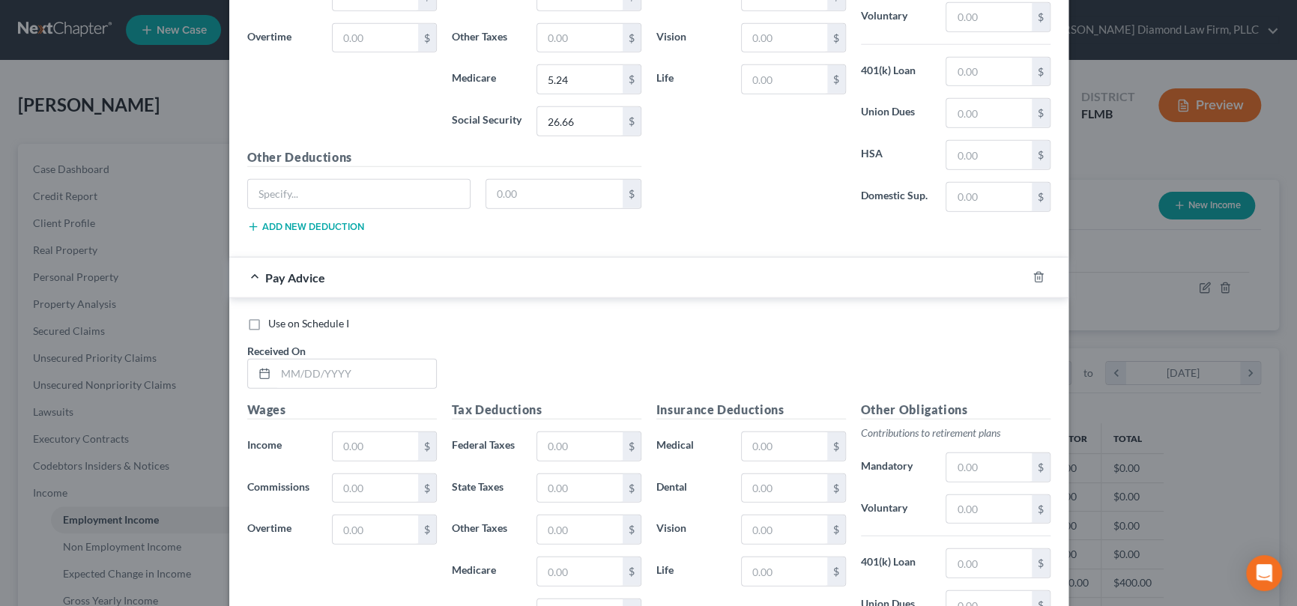
scroll to position [2359, 0]
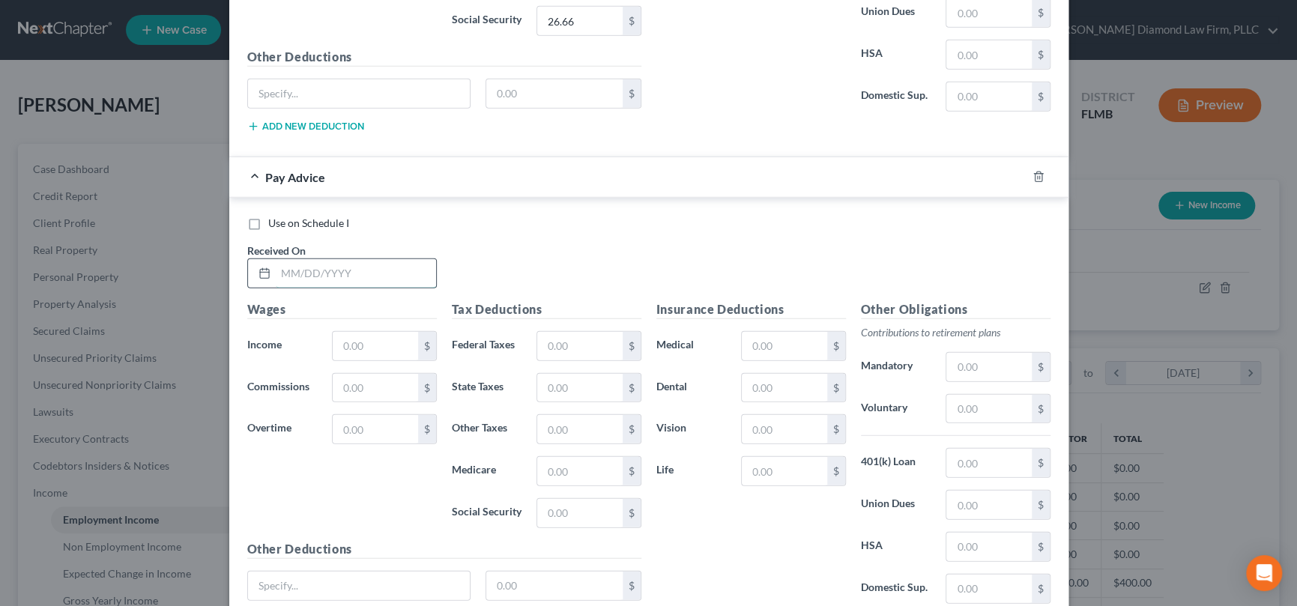
click at [328, 263] on input "text" at bounding box center [356, 273] width 160 height 28
type input "[DATE]"
type input "630"
type input "36.50"
type input "9.14"
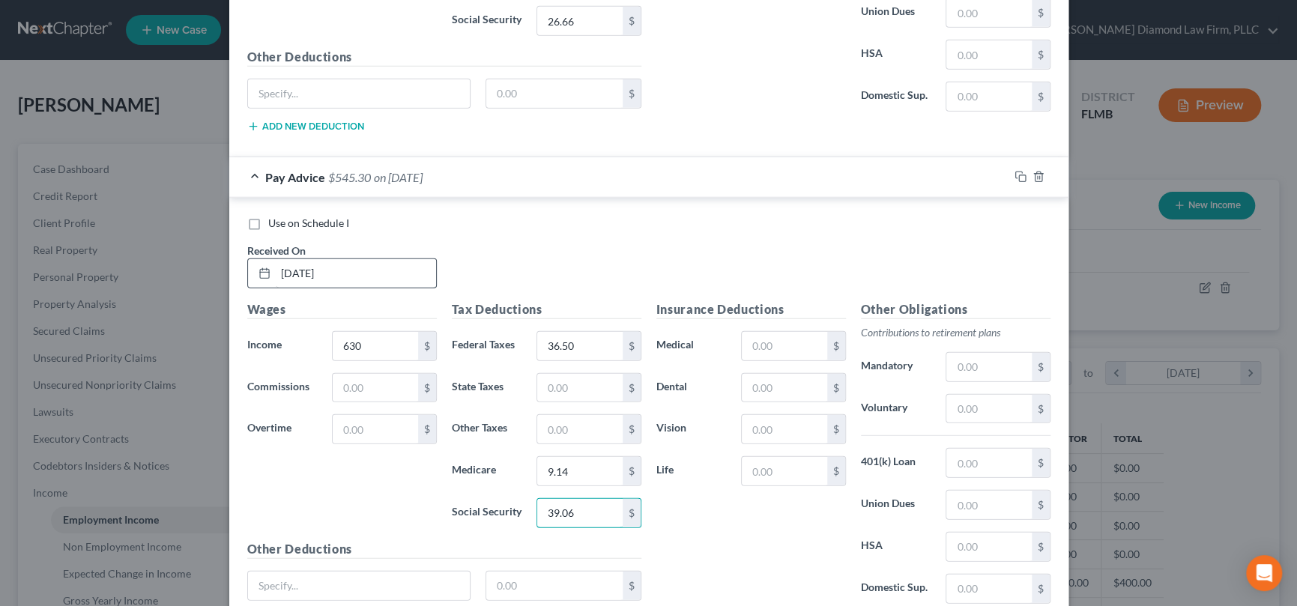
type input "39.06"
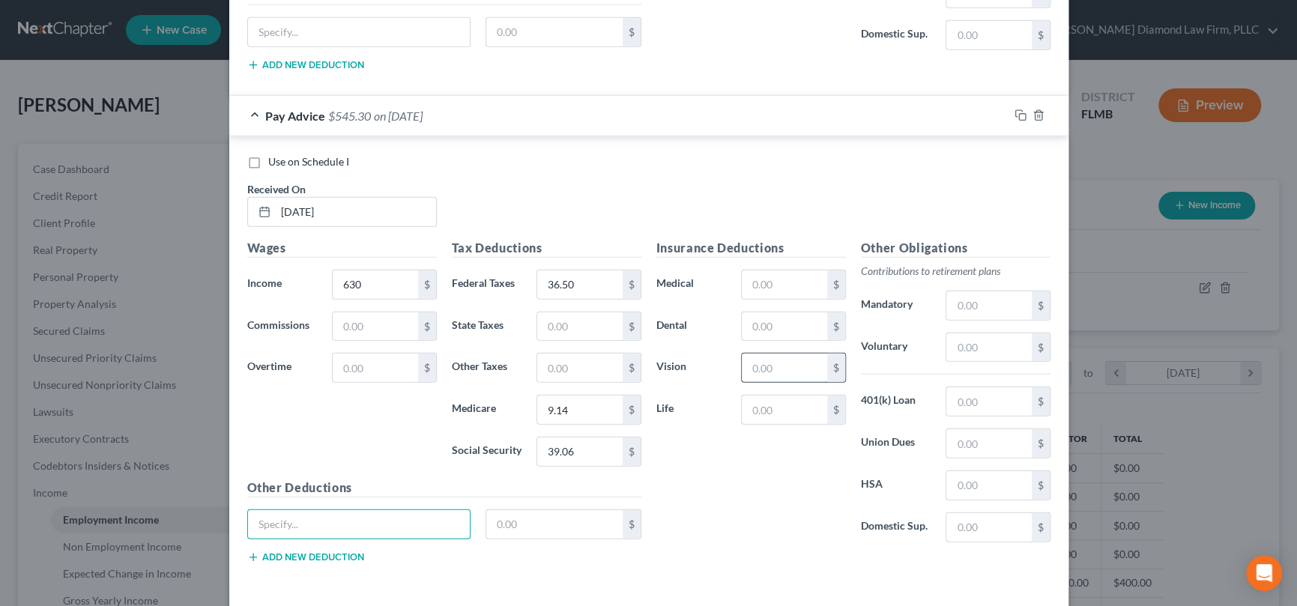
scroll to position [2475, 0]
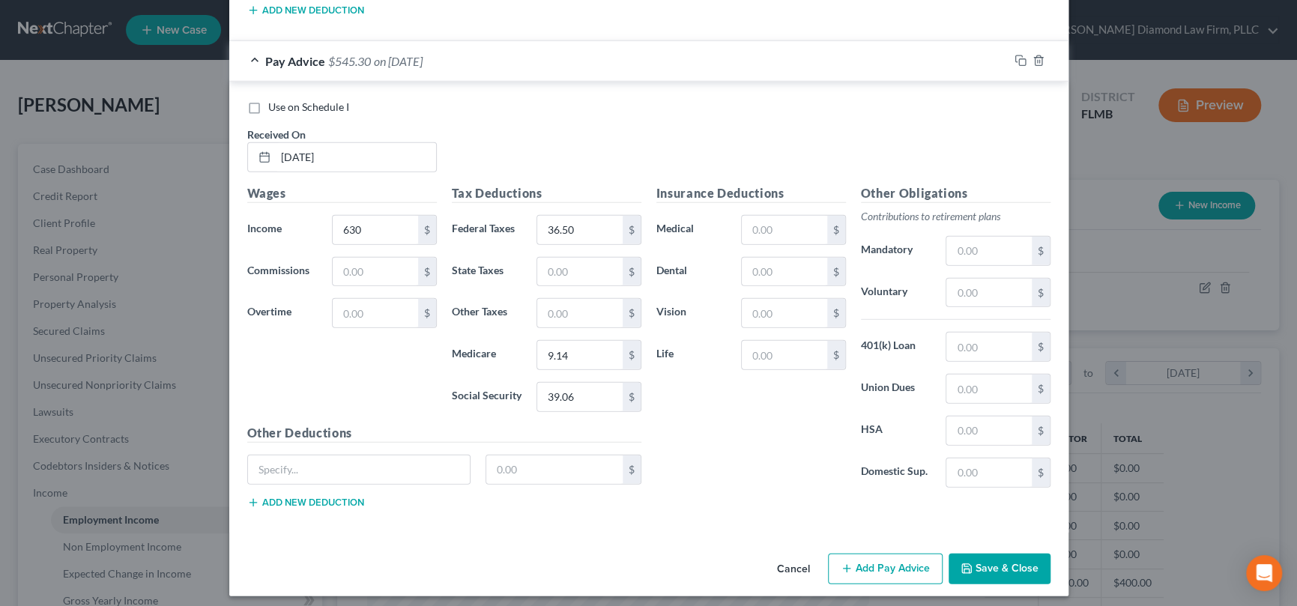
click at [851, 560] on button "Add Pay Advice" at bounding box center [885, 569] width 115 height 31
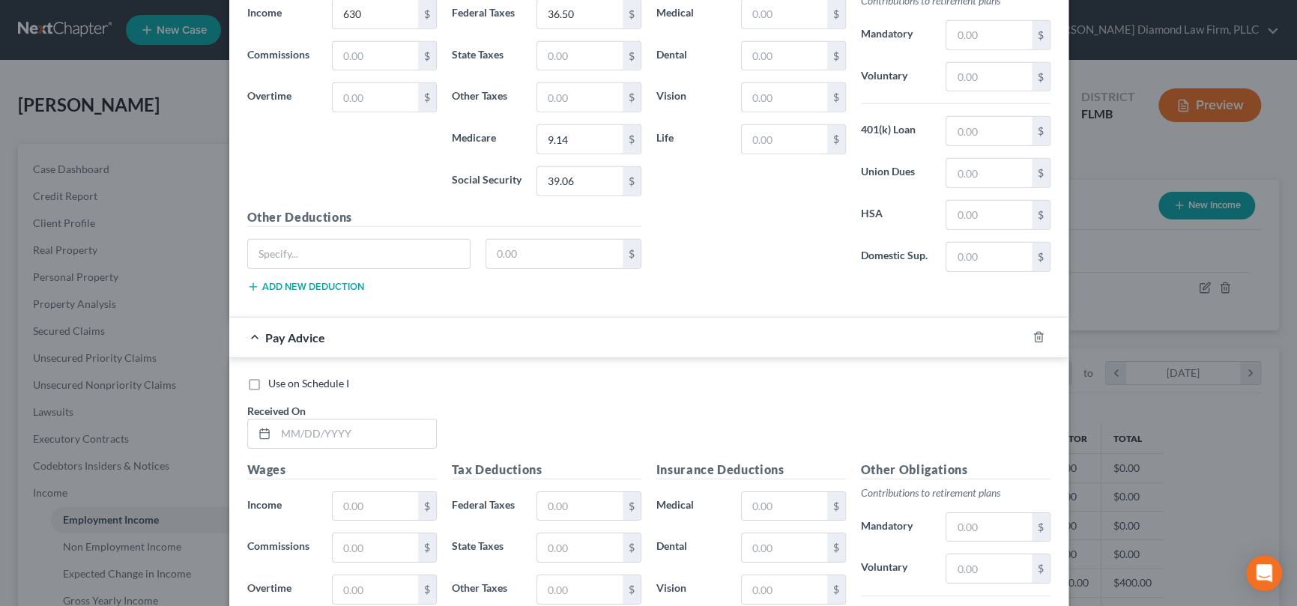
scroll to position [2700, 0]
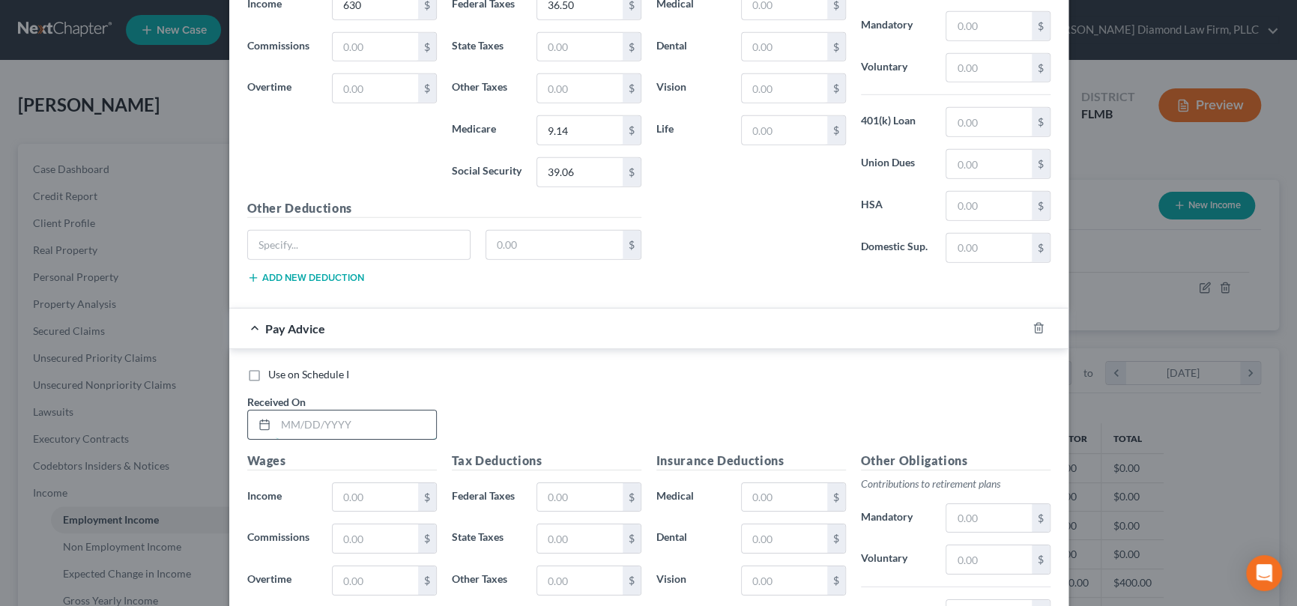
click at [345, 413] on input "text" at bounding box center [356, 425] width 160 height 28
type input "[DATE]"
type input "670"
type input "41.20"
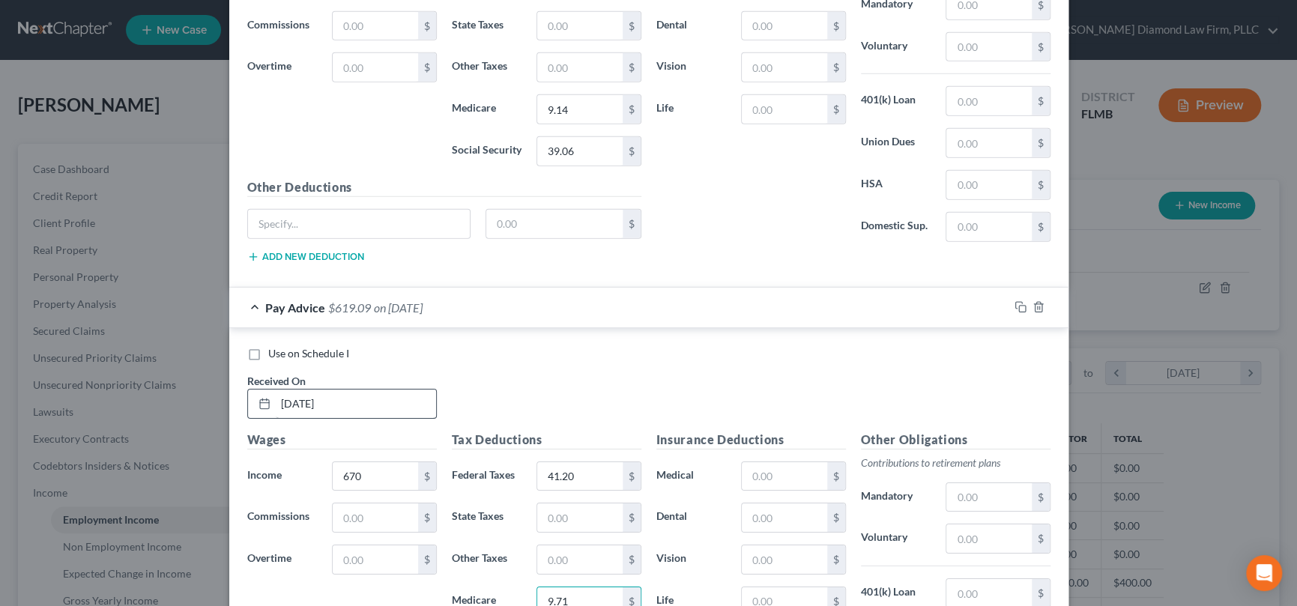
type input "9.71"
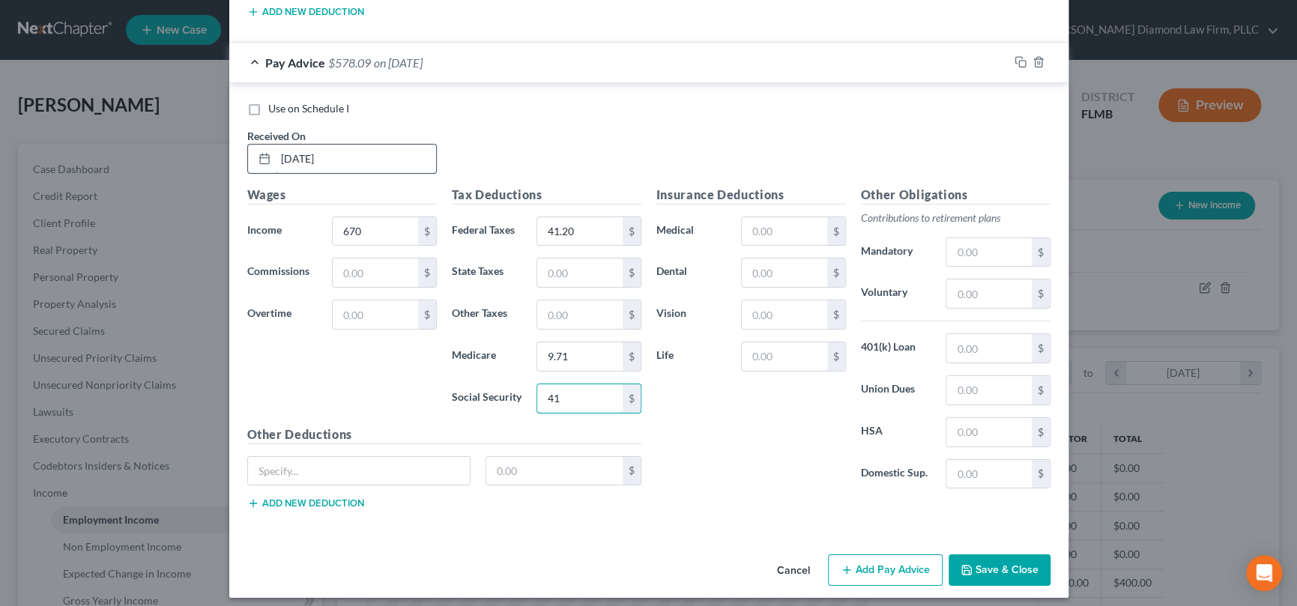
type input "4"
type input "41.54"
click at [907, 557] on button "Add Pay Advice" at bounding box center [885, 570] width 115 height 31
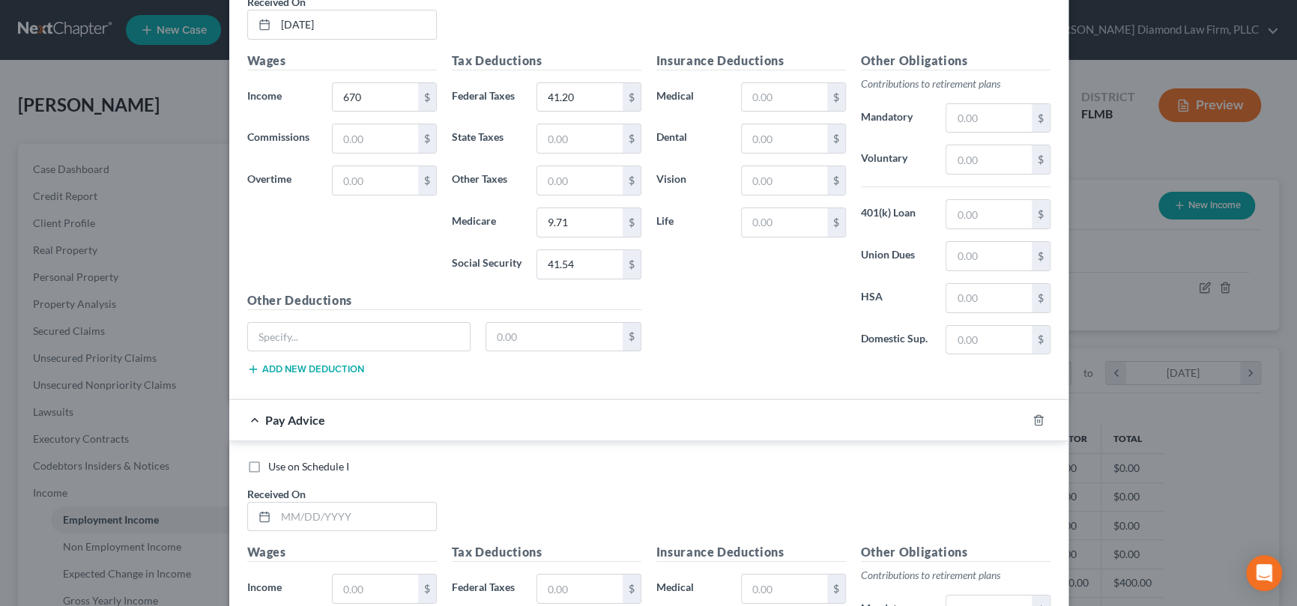
scroll to position [3191, 0]
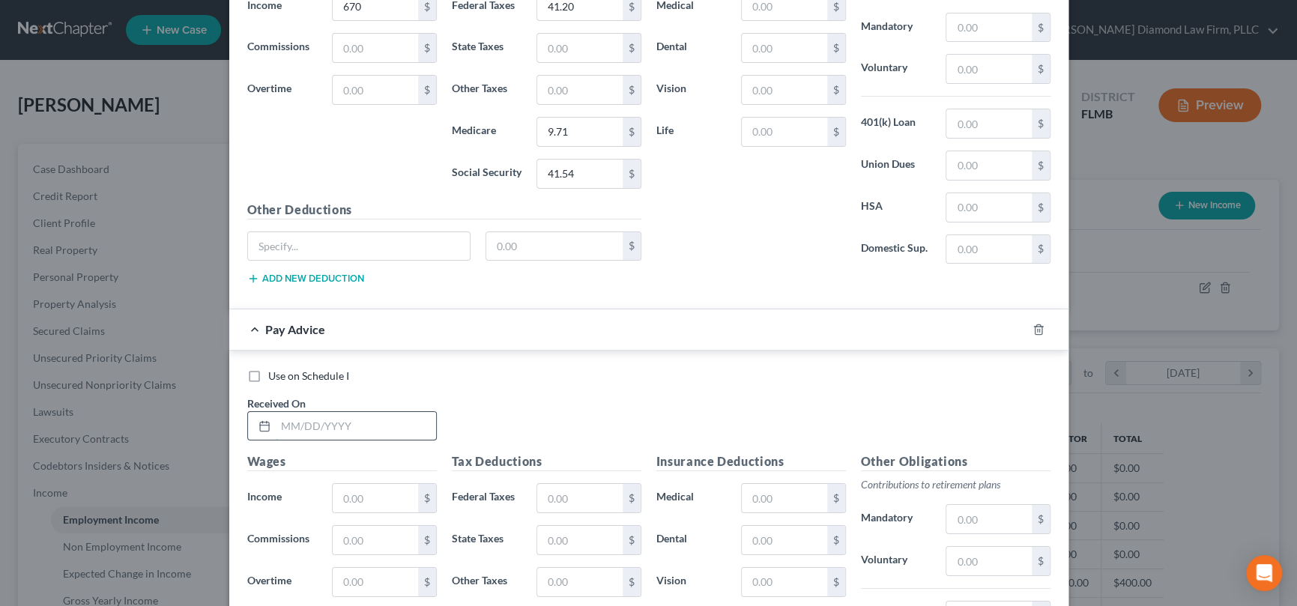
click at [334, 412] on input "text" at bounding box center [356, 426] width 160 height 28
type input "[DATE]"
type input "630"
type input "36.40"
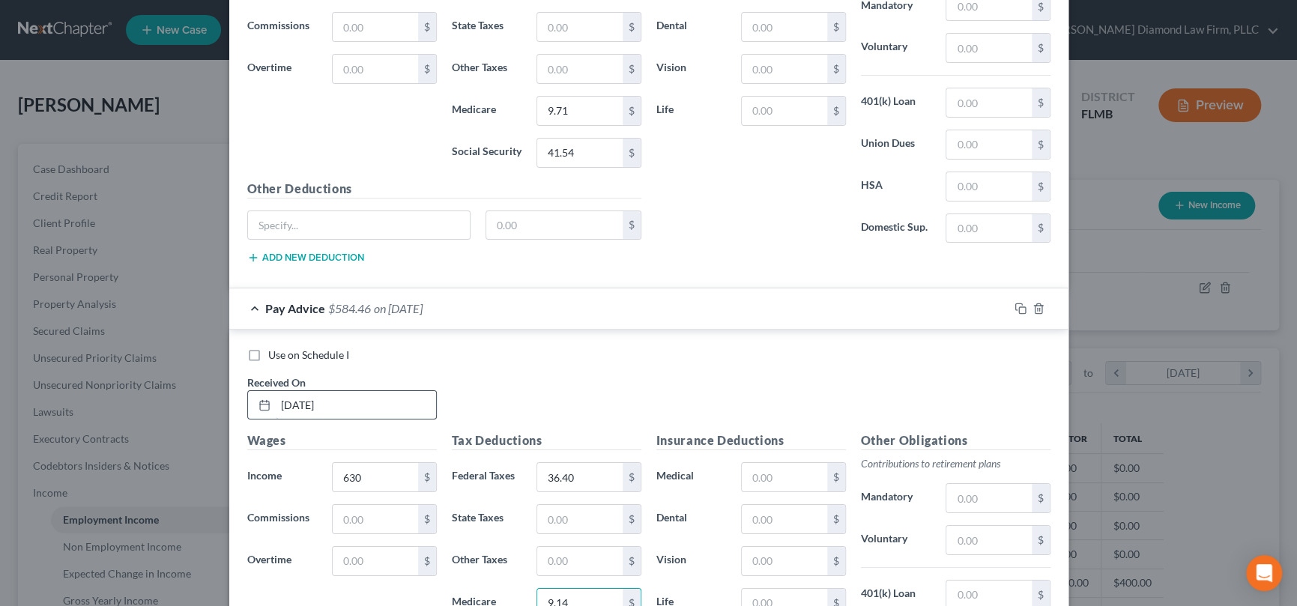
type input "9.14"
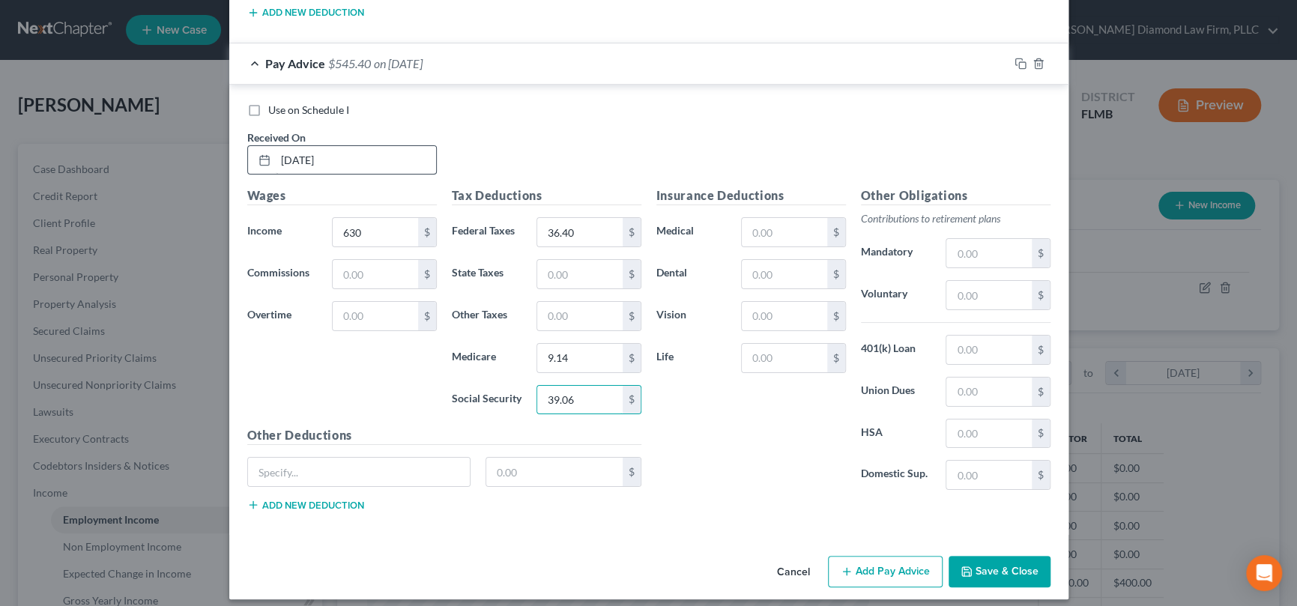
type input "39.06"
click at [864, 561] on button "Add Pay Advice" at bounding box center [885, 571] width 115 height 31
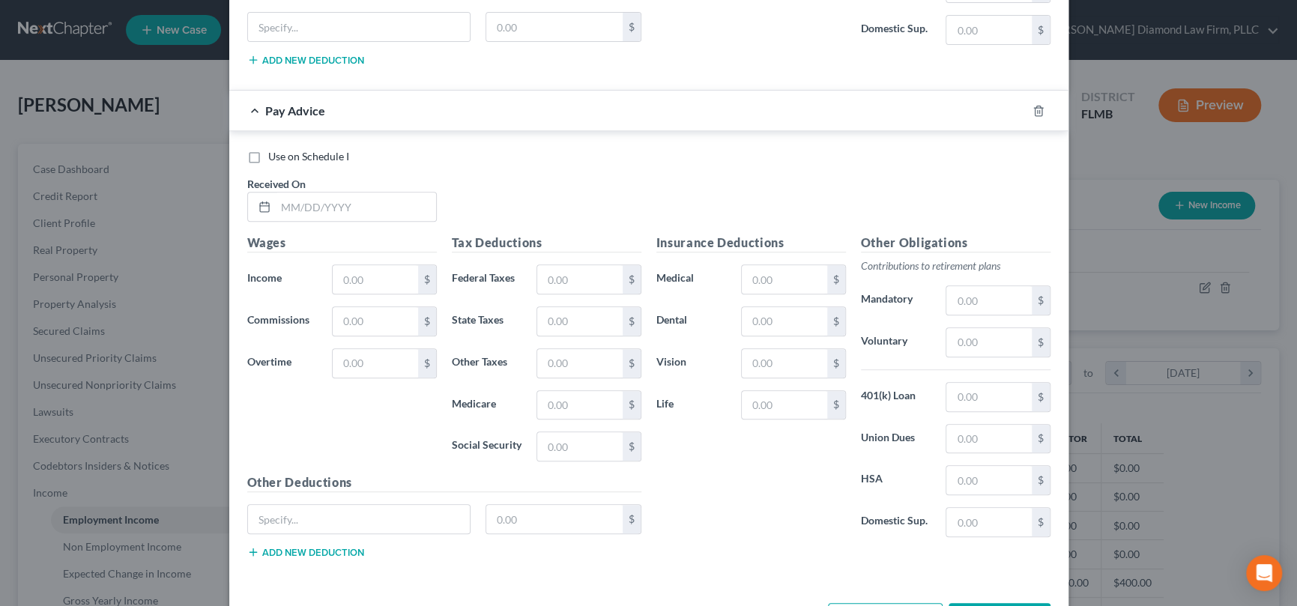
scroll to position [3907, 0]
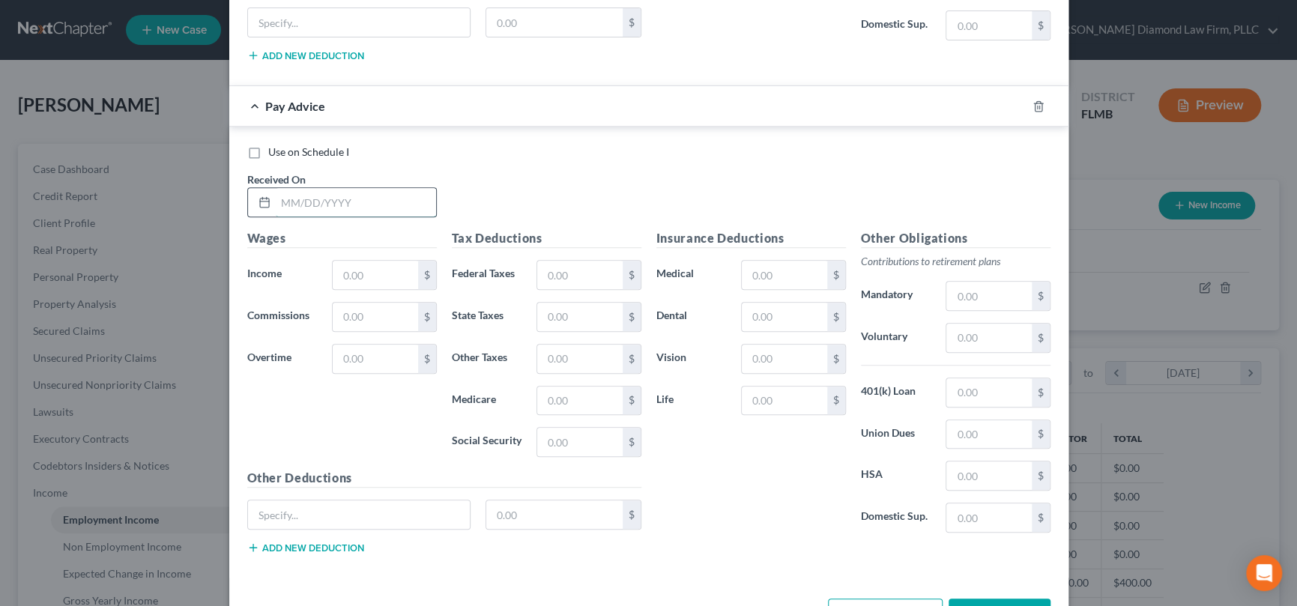
click at [363, 188] on input "text" at bounding box center [356, 202] width 160 height 28
type input "[DATE]"
type input "360"
type input "7.15"
click at [567, 387] on input "text" at bounding box center [579, 401] width 85 height 28
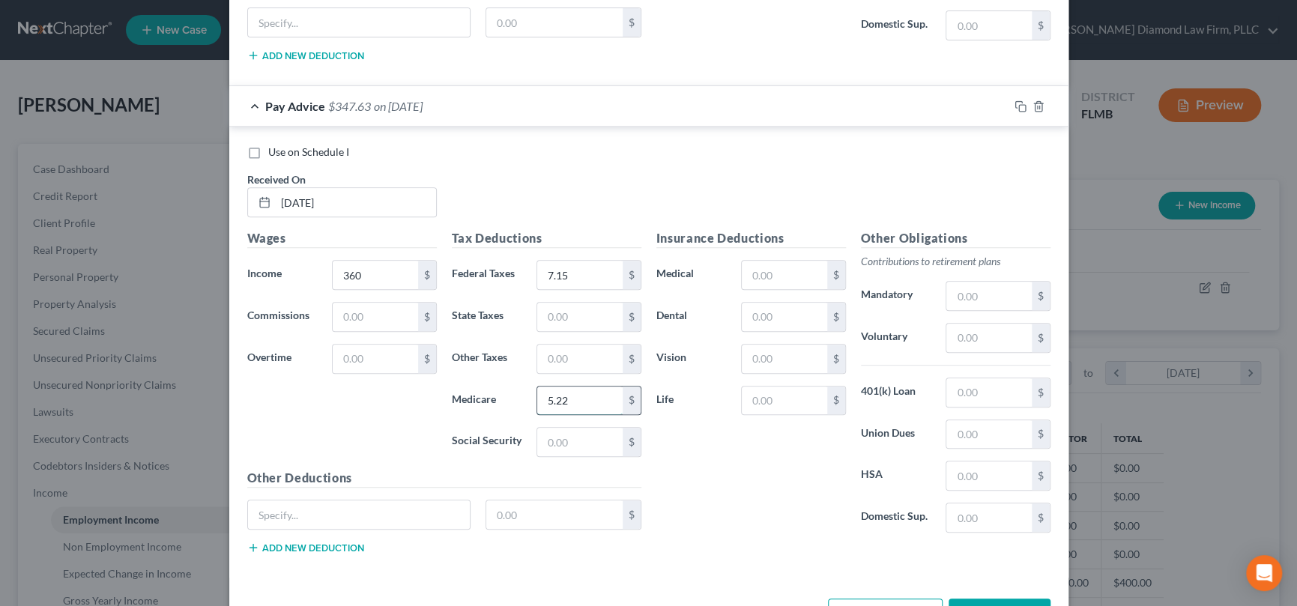
type input "5.22"
type input "22.32"
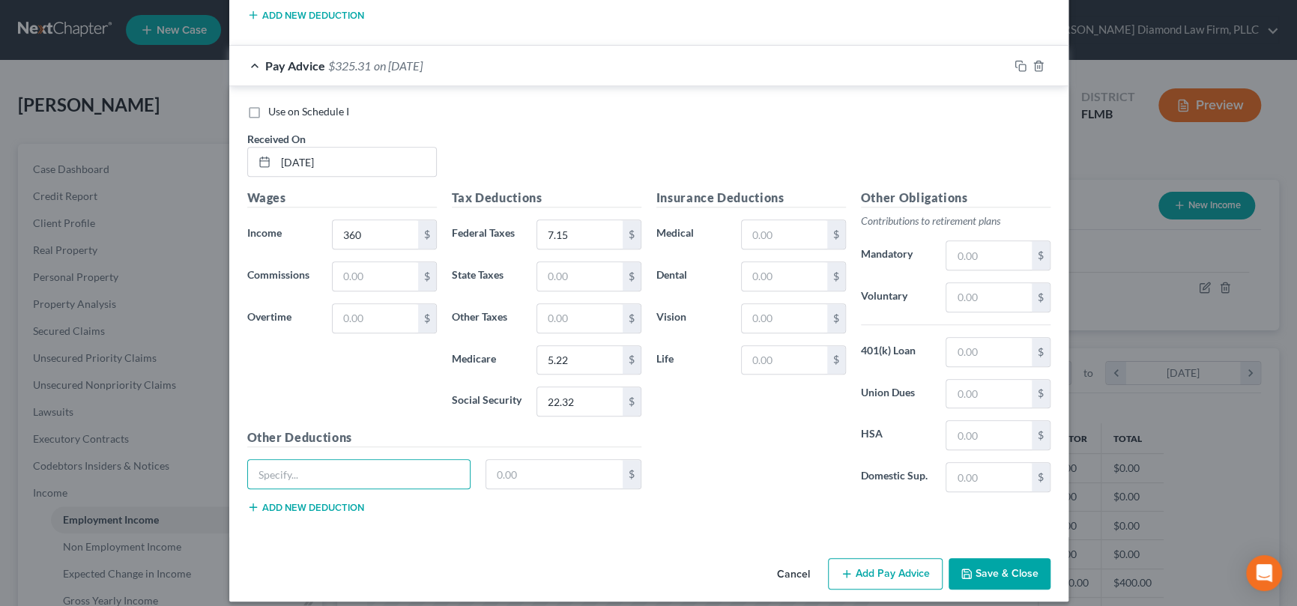
click at [875, 558] on button "Add Pay Advice" at bounding box center [885, 573] width 115 height 31
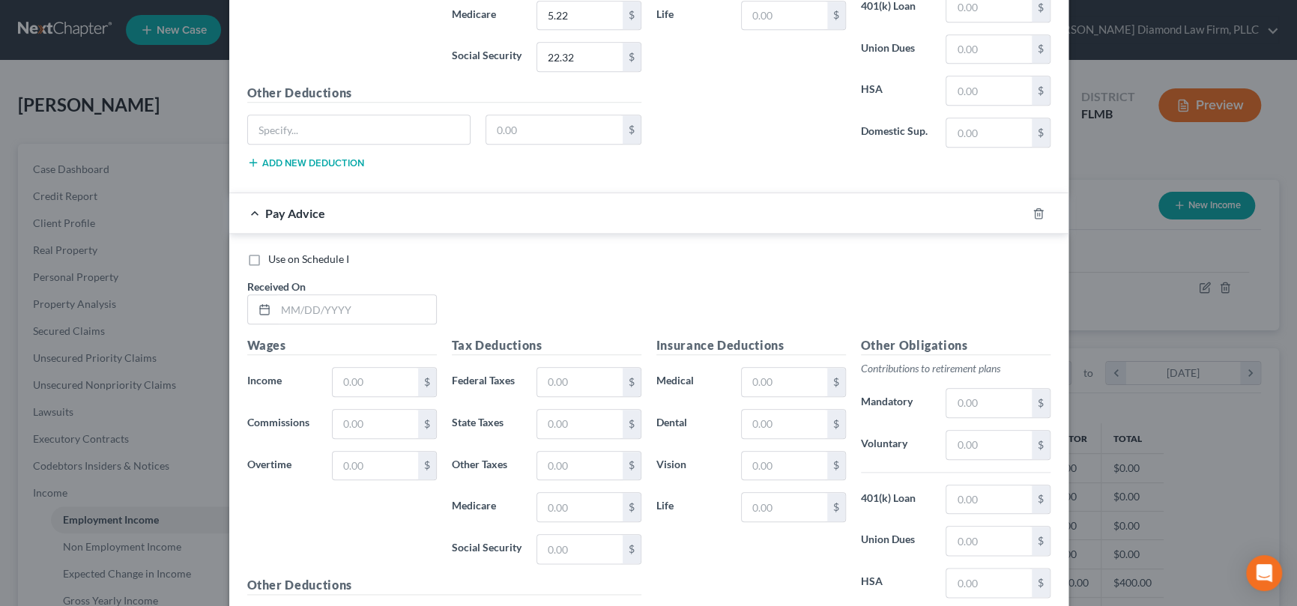
scroll to position [4438, 0]
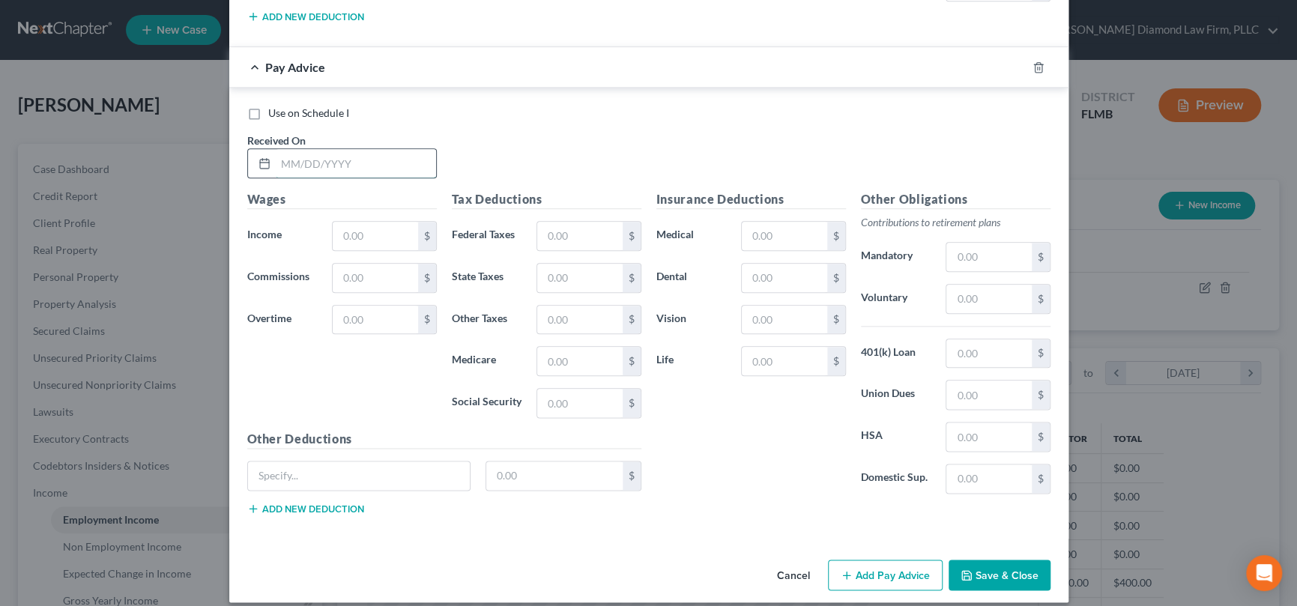
click at [333, 154] on input "text" at bounding box center [356, 163] width 160 height 28
type input "[DATE]"
type input "3"
type input "310"
type input "2.15"
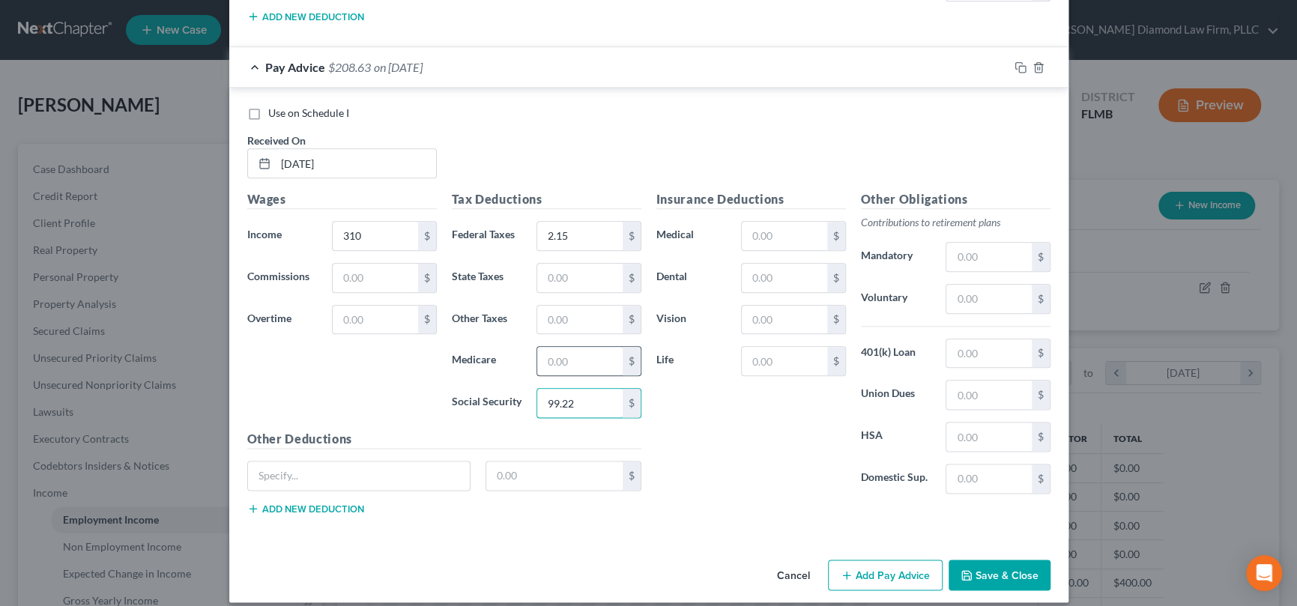
type input "99.22"
click at [600, 353] on input "text" at bounding box center [579, 361] width 85 height 28
type input "4.50"
click at [906, 561] on button "Add Pay Advice" at bounding box center [885, 575] width 115 height 31
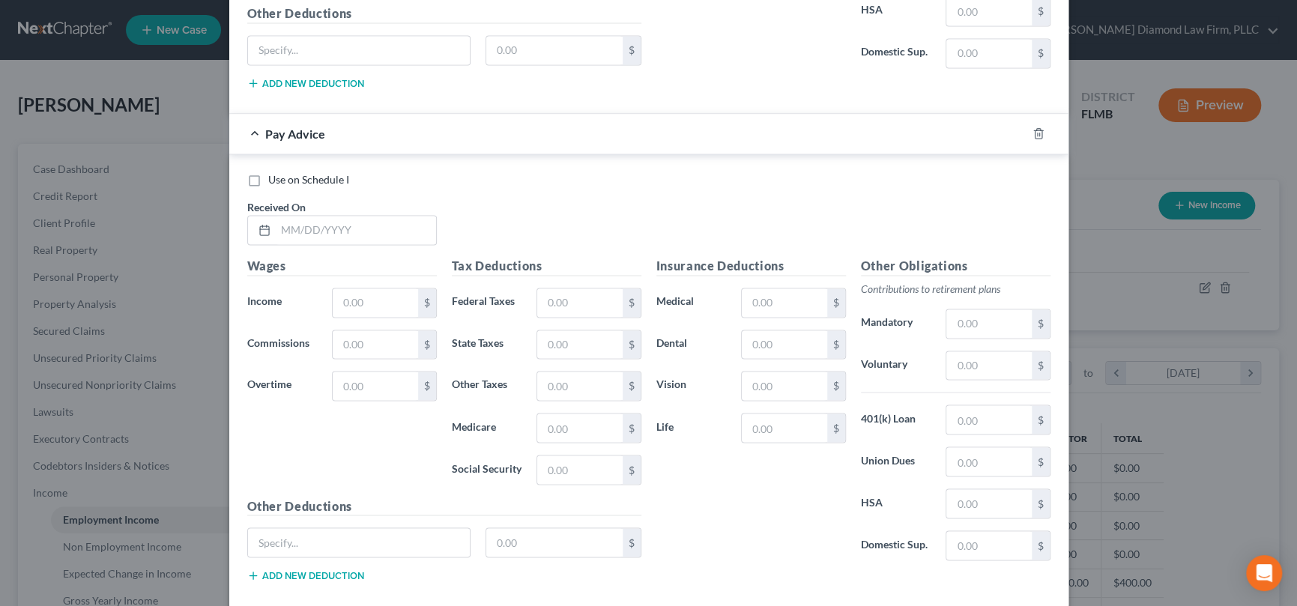
scroll to position [4929, 0]
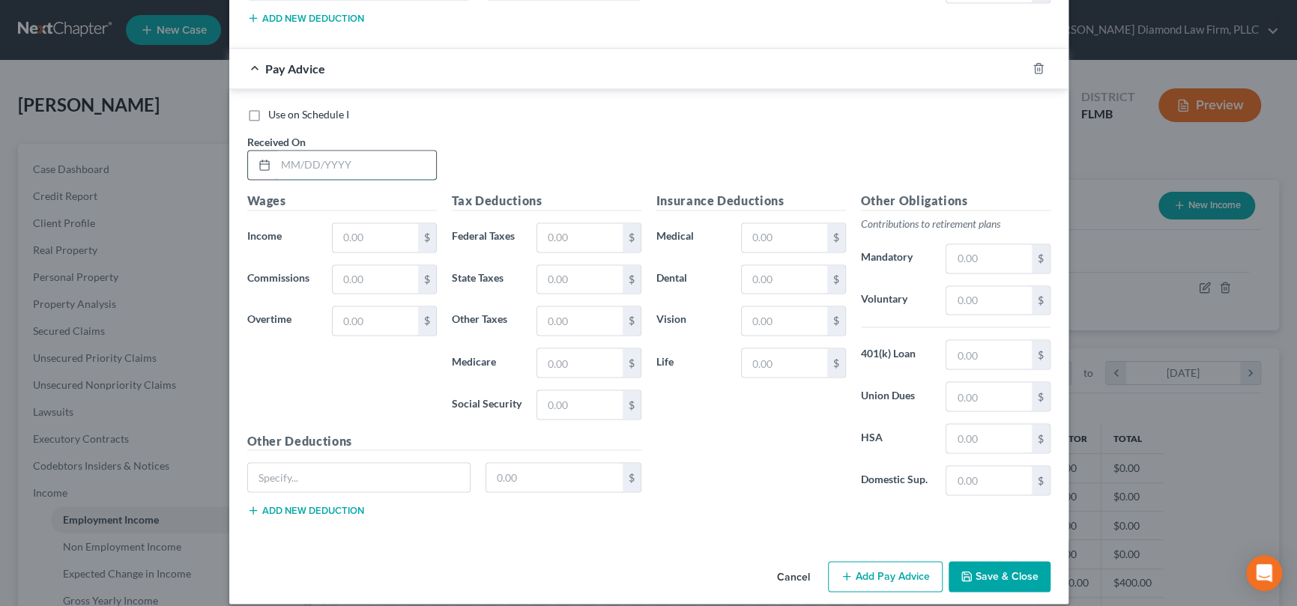
click at [373, 152] on input "text" at bounding box center [356, 165] width 160 height 28
type input "[DATE]"
type input "380"
type input "0"
type input "9.15"
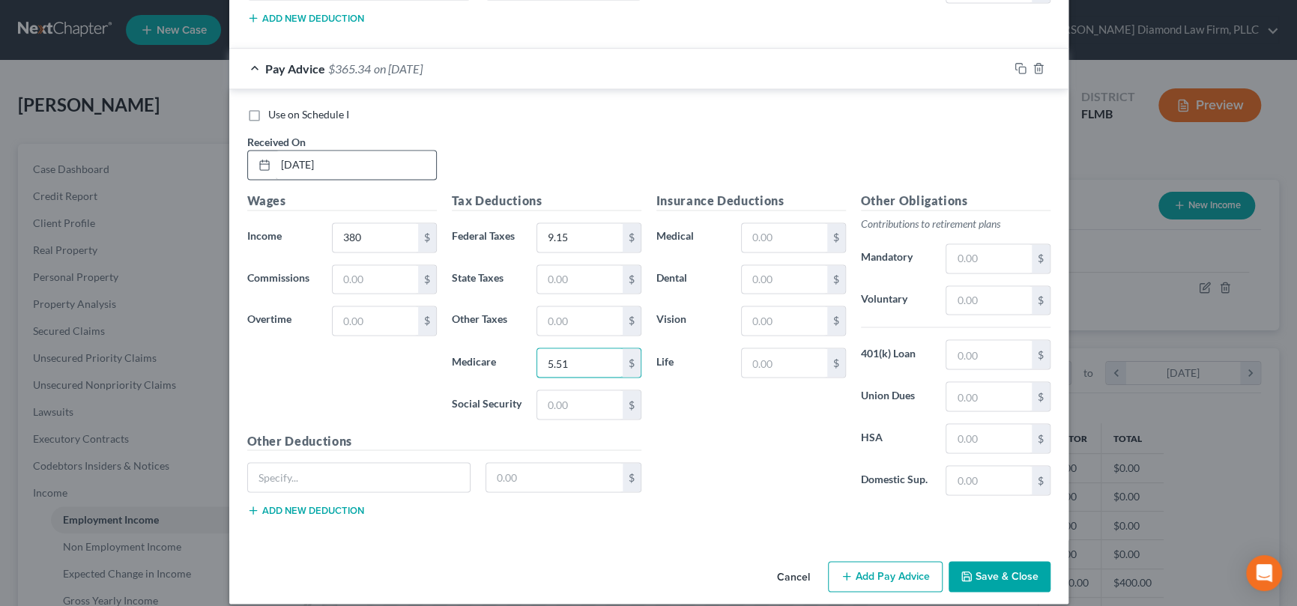
type input "5.51"
type input "23.56"
click at [872, 561] on button "Add Pay Advice" at bounding box center [885, 576] width 115 height 31
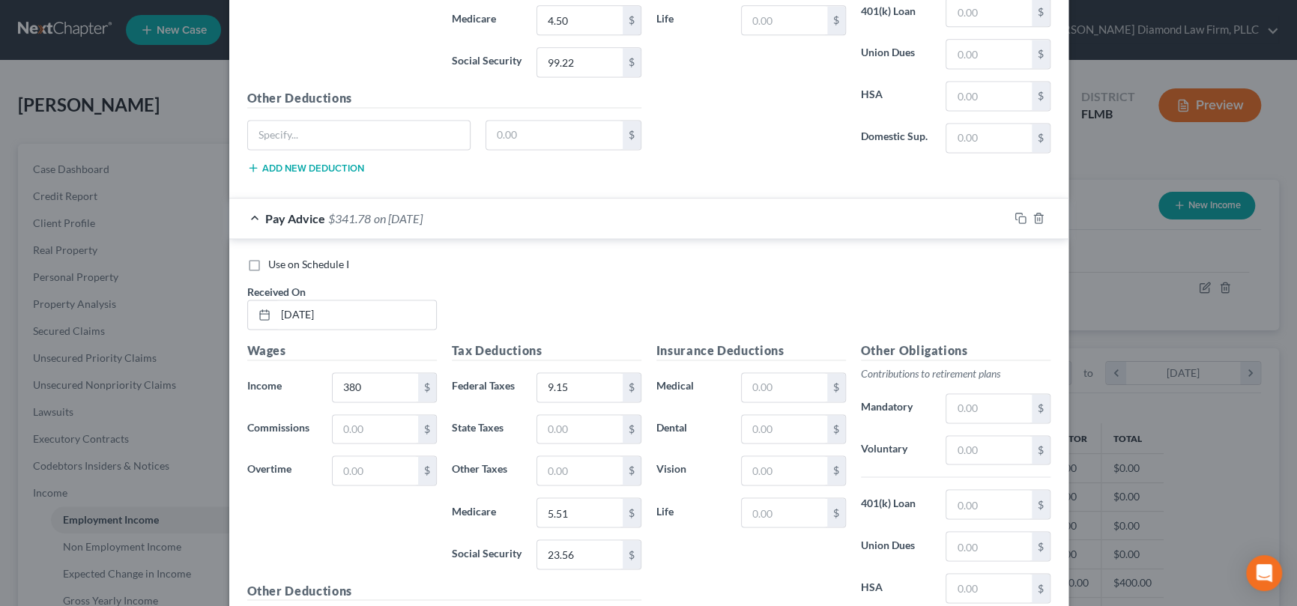
scroll to position [5304, 0]
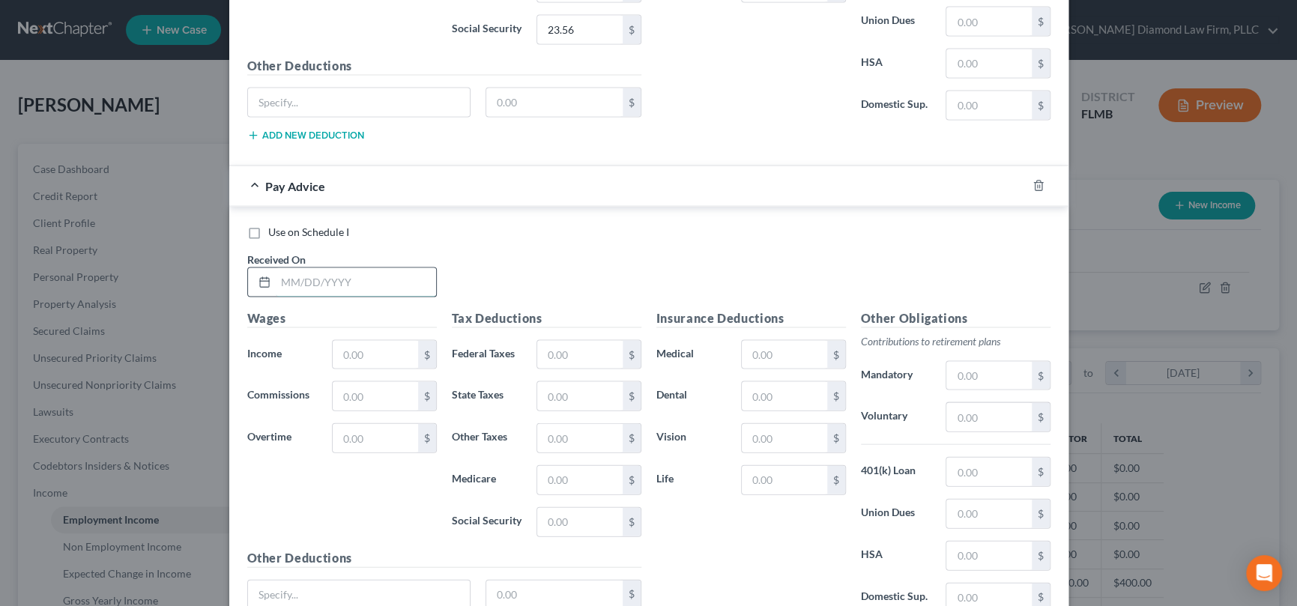
click at [378, 268] on input "text" at bounding box center [356, 282] width 160 height 28
type input "[DATE]"
type input "250"
type input "3.63"
type input "15.50"
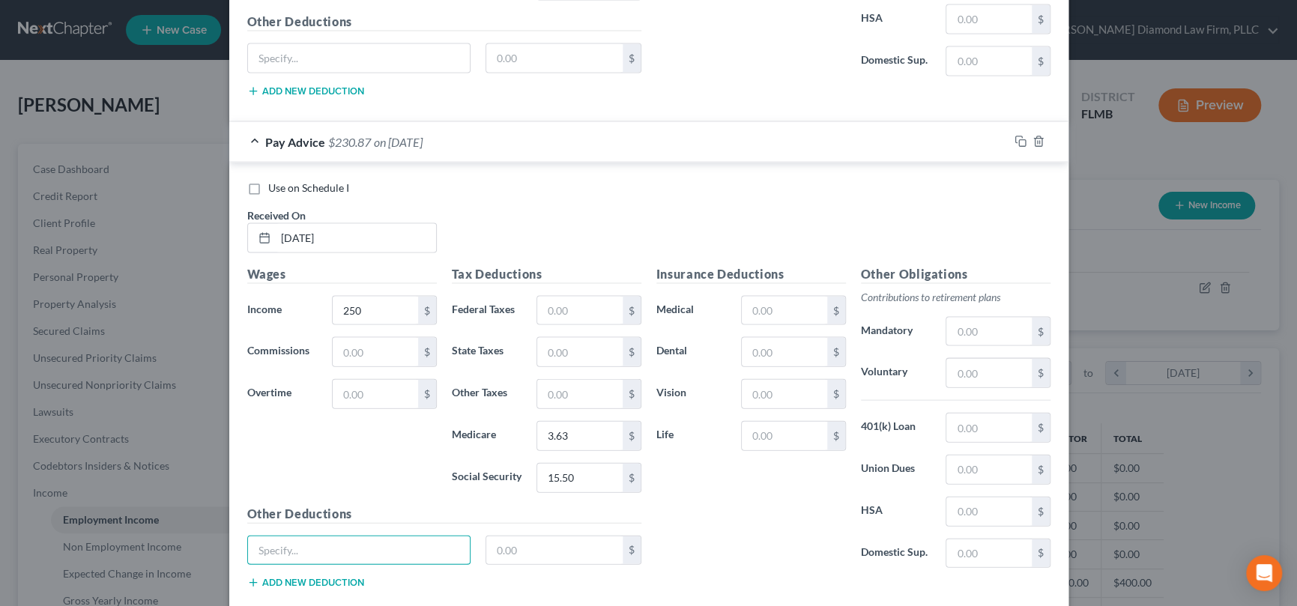
scroll to position [5420, 0]
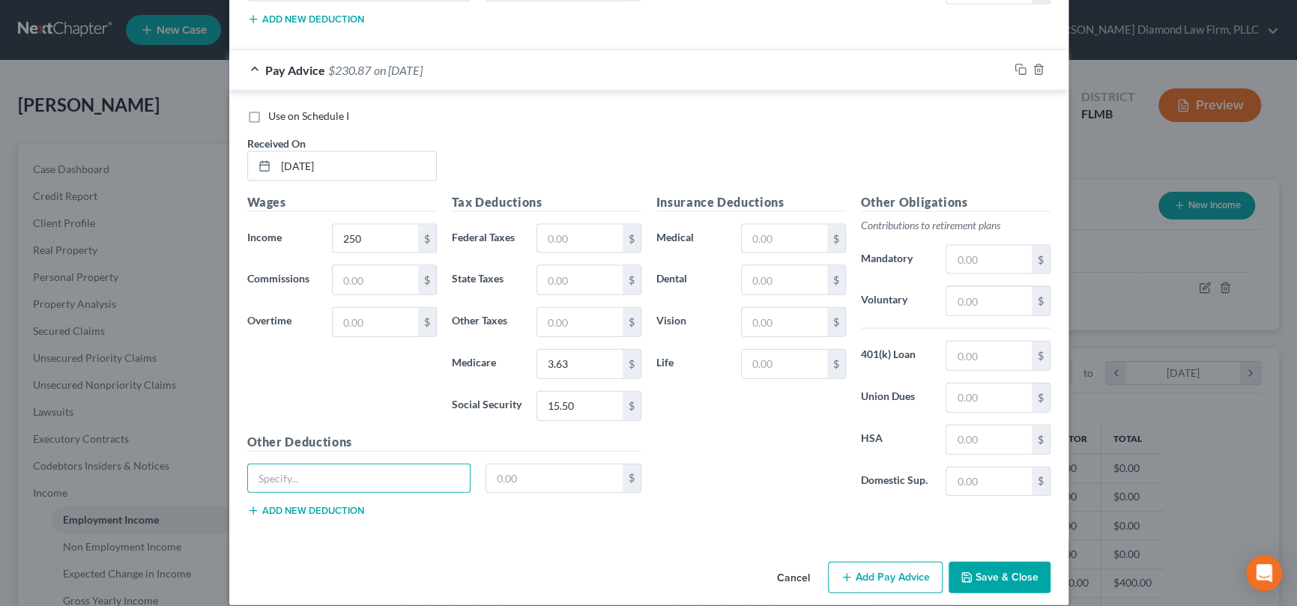
click at [893, 562] on button "Add Pay Advice" at bounding box center [885, 577] width 115 height 31
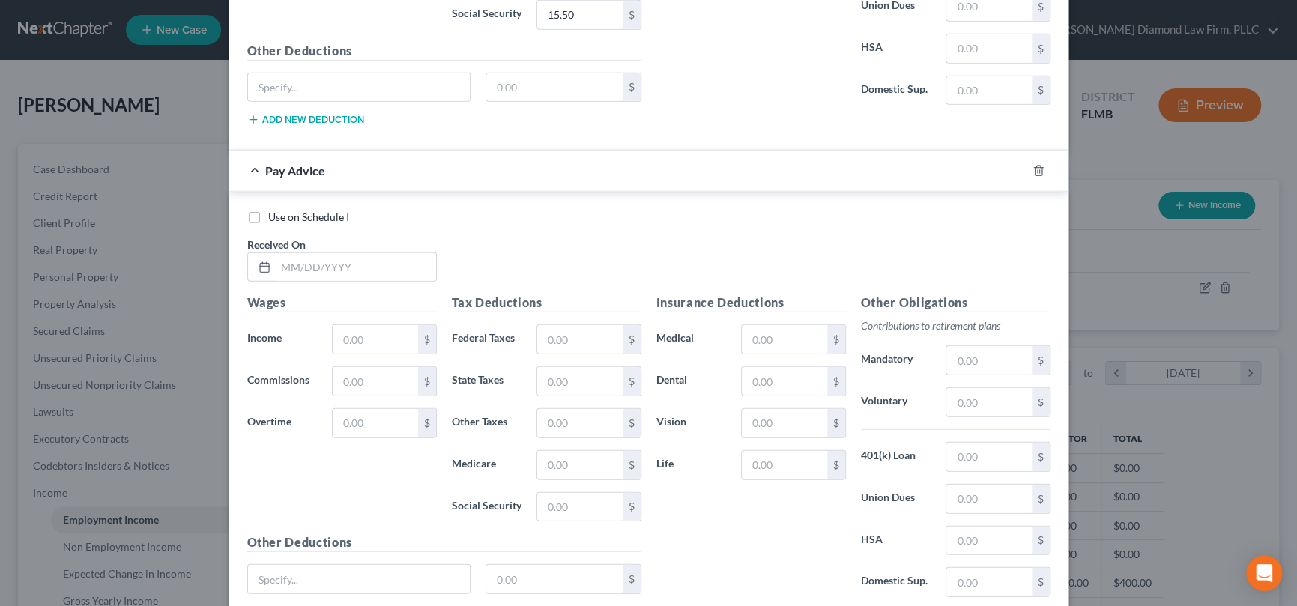
scroll to position [5870, 0]
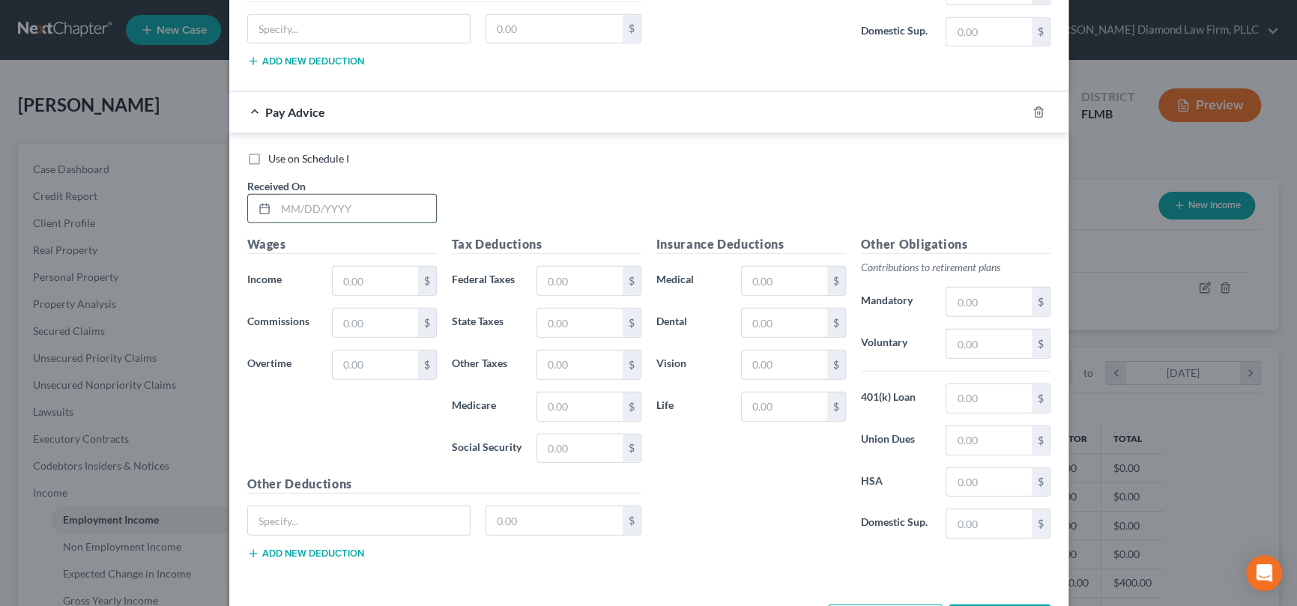
click at [349, 195] on input "text" at bounding box center [356, 209] width 160 height 28
type input "[DATE]"
type input "550"
type input "26.80"
type input "7.97"
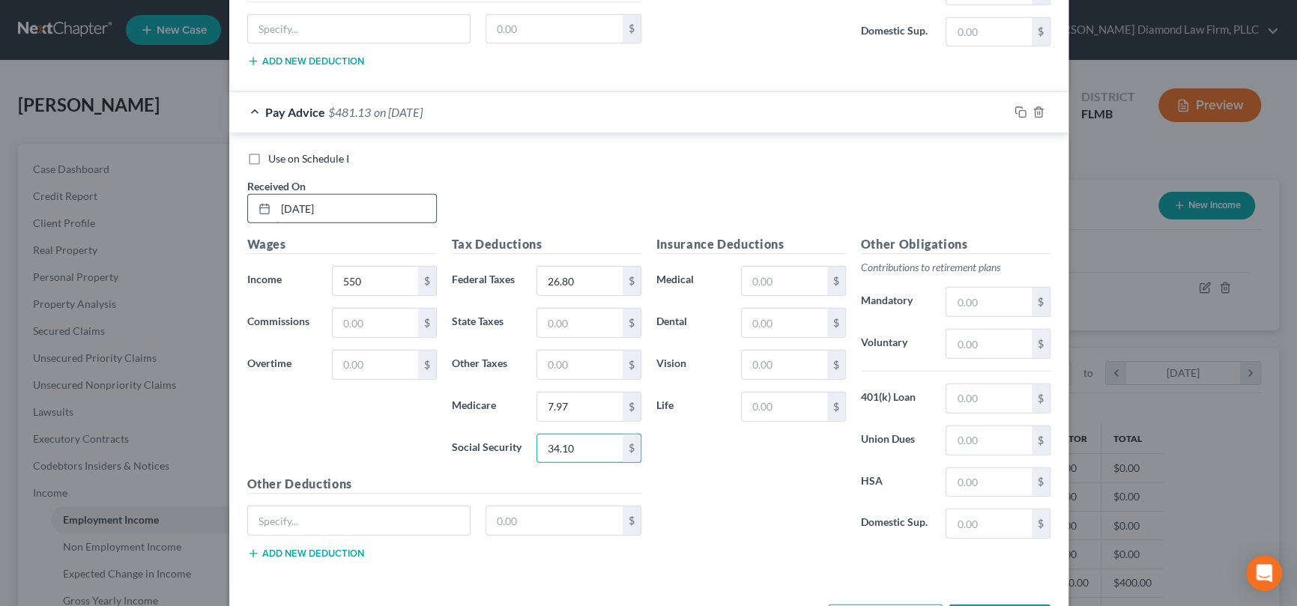
type input "34.10"
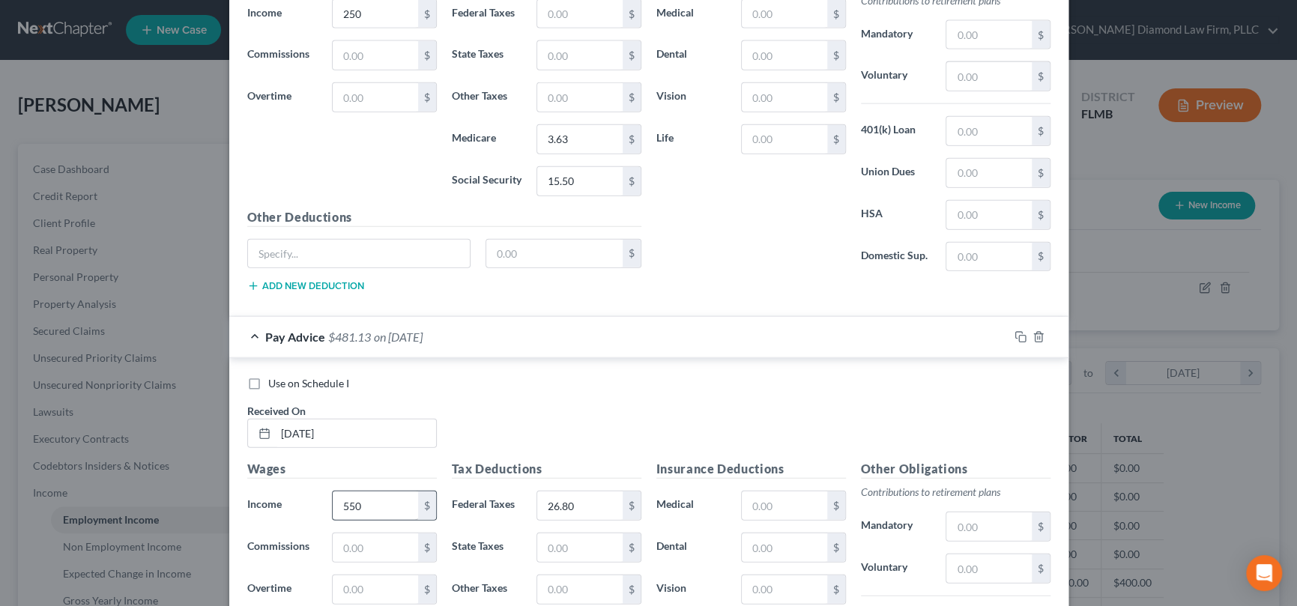
scroll to position [5420, 0]
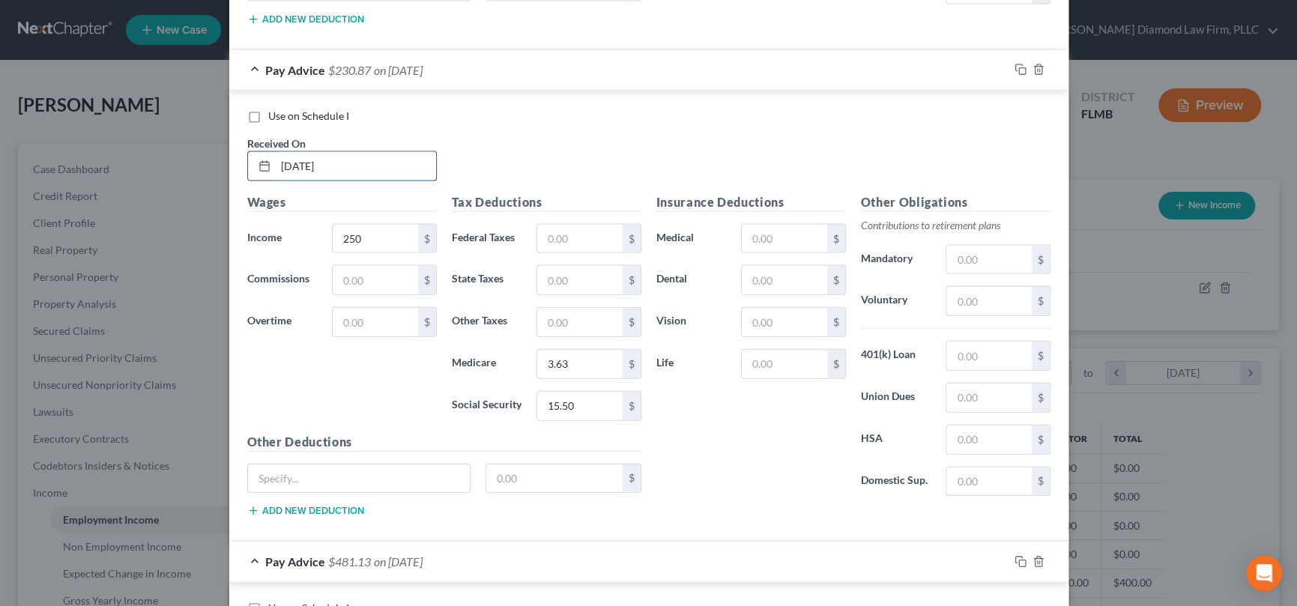
click at [370, 152] on input "[DATE]" at bounding box center [356, 166] width 160 height 28
drag, startPoint x: 356, startPoint y: 151, endPoint x: 190, endPoint y: 135, distance: 167.1
click at [202, 138] on div "Edit Income Source × Employment Type * Select Full or [DEMOGRAPHIC_DATA] Employ…" at bounding box center [648, 303] width 1297 height 606
type input "[DATE]"
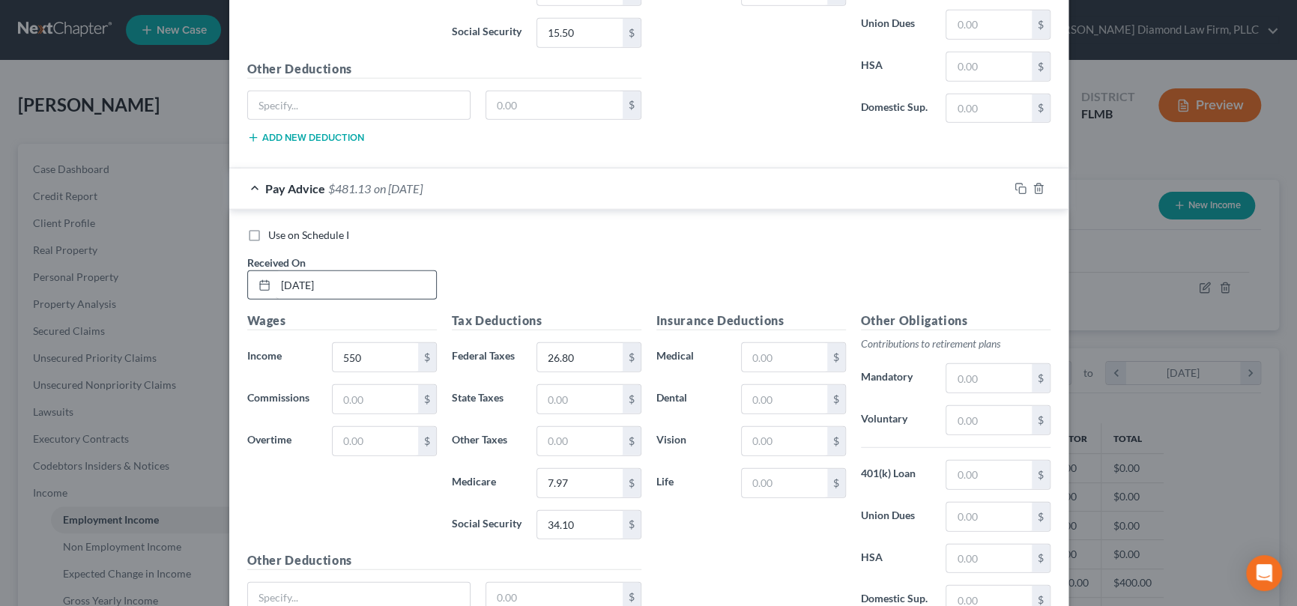
scroll to position [5795, 0]
click at [358, 270] on input "[DATE]" at bounding box center [356, 284] width 160 height 28
drag, startPoint x: 339, startPoint y: 268, endPoint x: 151, endPoint y: 255, distance: 188.6
click at [163, 265] on div "Edit Income Source × Employment Type * Select Full or [DEMOGRAPHIC_DATA] Employ…" at bounding box center [648, 303] width 1297 height 606
type input "[DATE]"
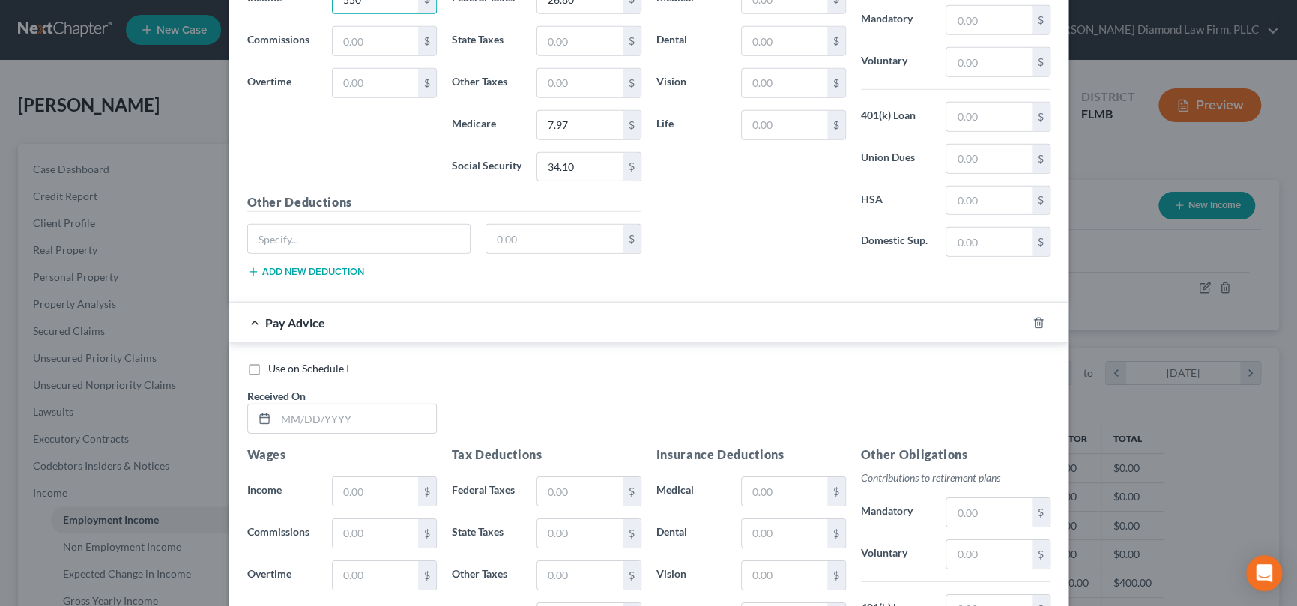
scroll to position [6170, 0]
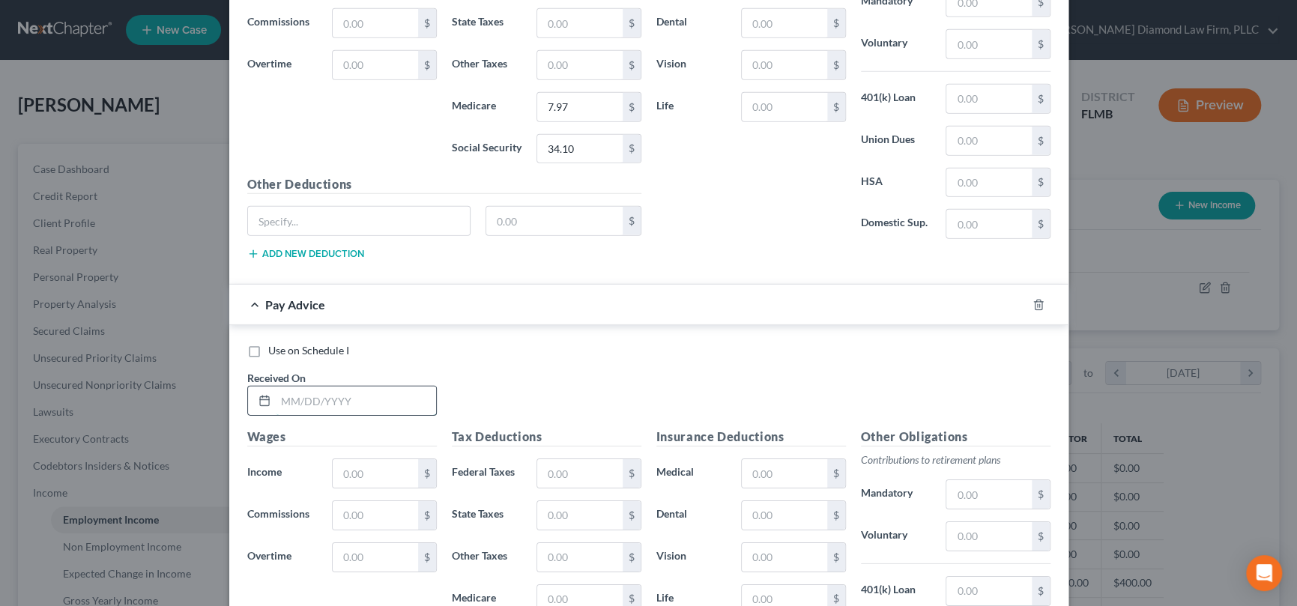
drag, startPoint x: 342, startPoint y: 383, endPoint x: 388, endPoint y: 378, distance: 46.8
click at [343, 387] on input "text" at bounding box center [356, 401] width 160 height 28
type input "[DATE]"
type input "270"
click at [579, 585] on input "text" at bounding box center [579, 599] width 85 height 28
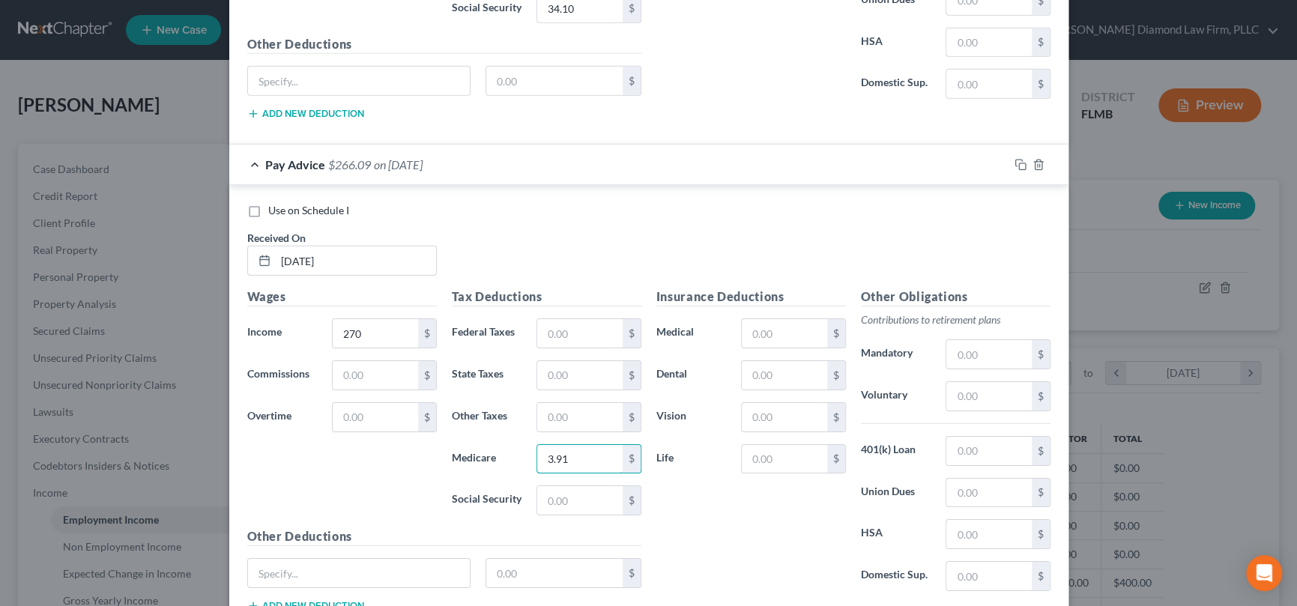
scroll to position [6320, 0]
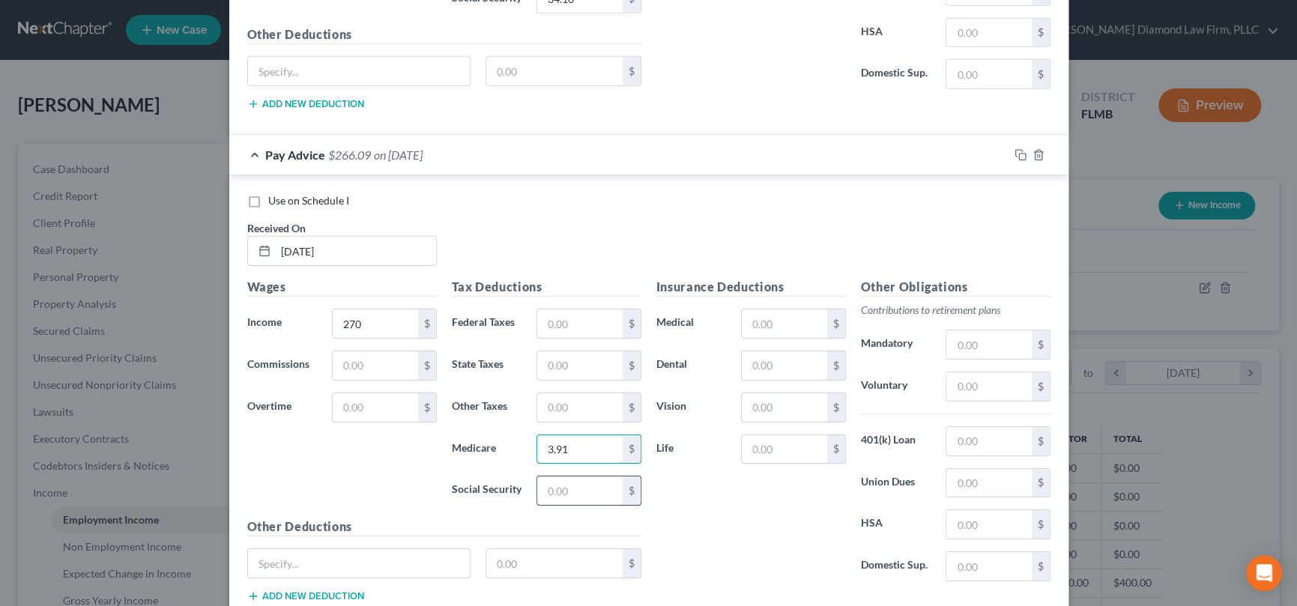
type input "3.91"
click at [567, 477] on input "text" at bounding box center [579, 491] width 85 height 28
type input "16.74"
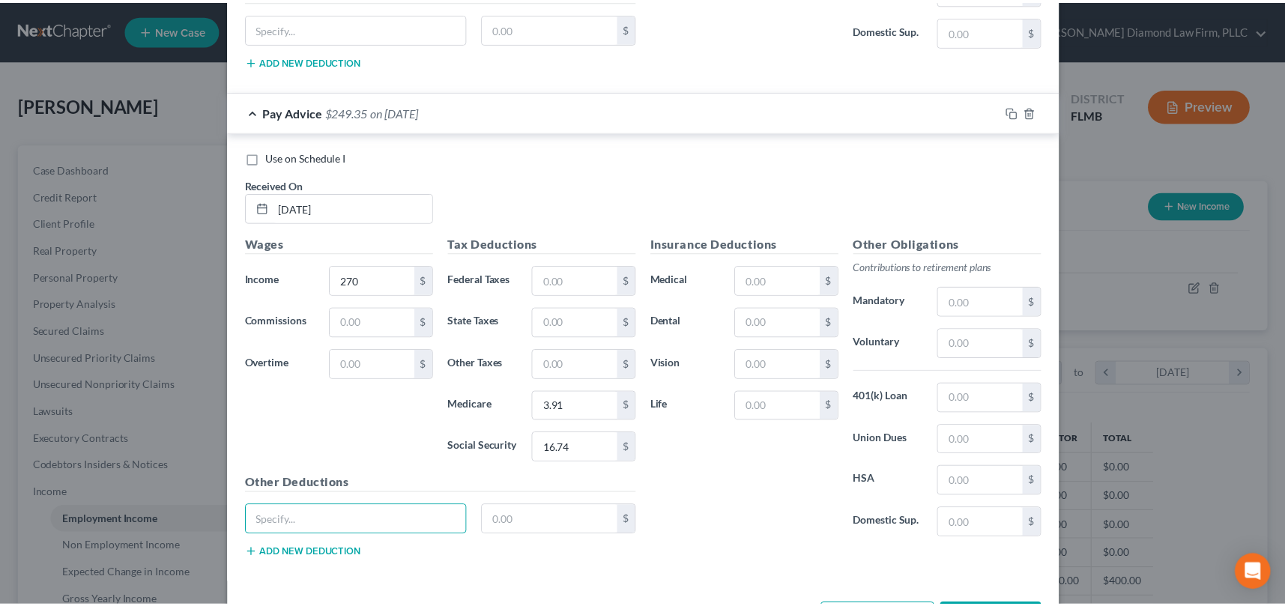
scroll to position [6401, 0]
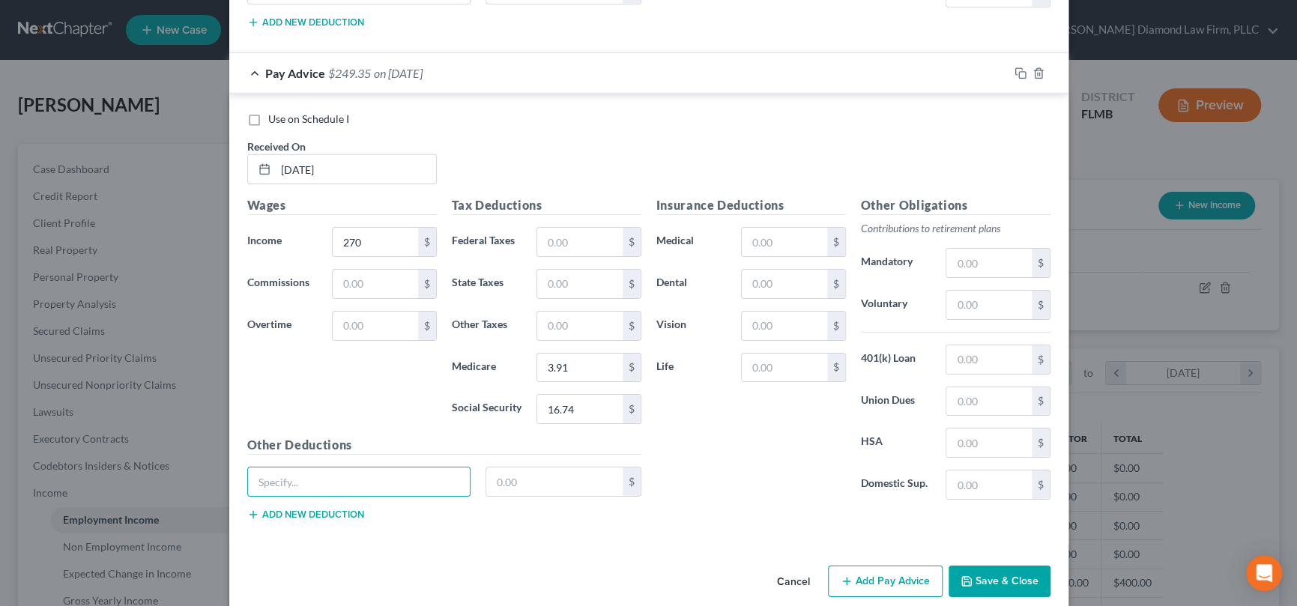
click at [1015, 566] on button "Save & Close" at bounding box center [1000, 581] width 102 height 31
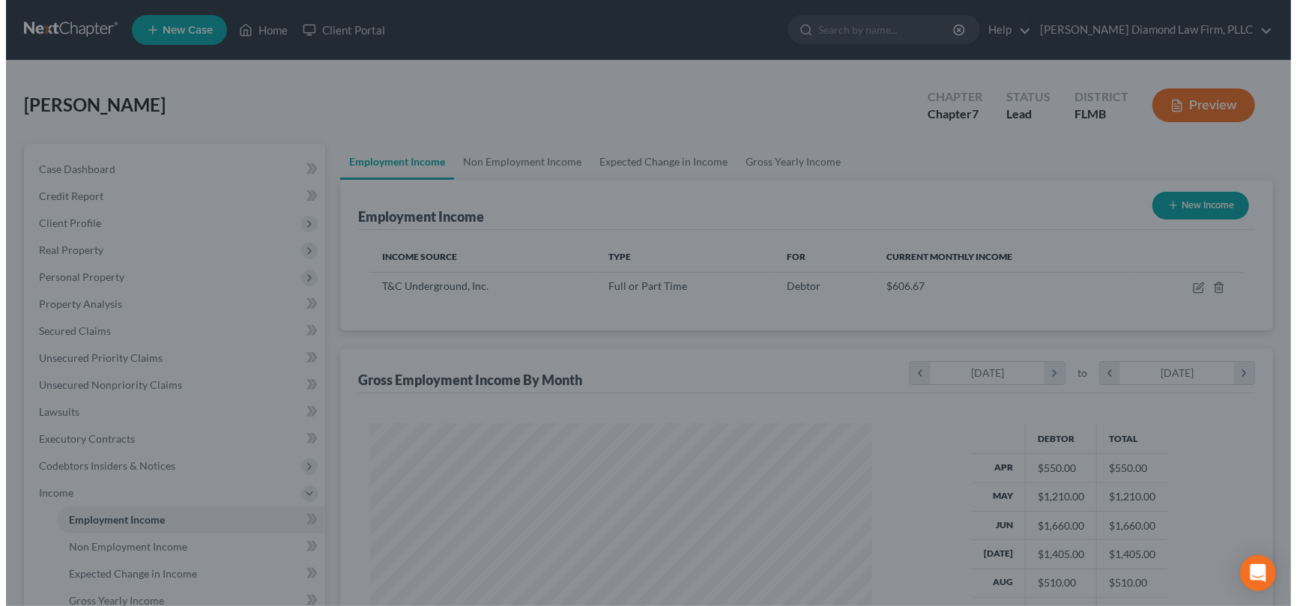
scroll to position [749198, 748939]
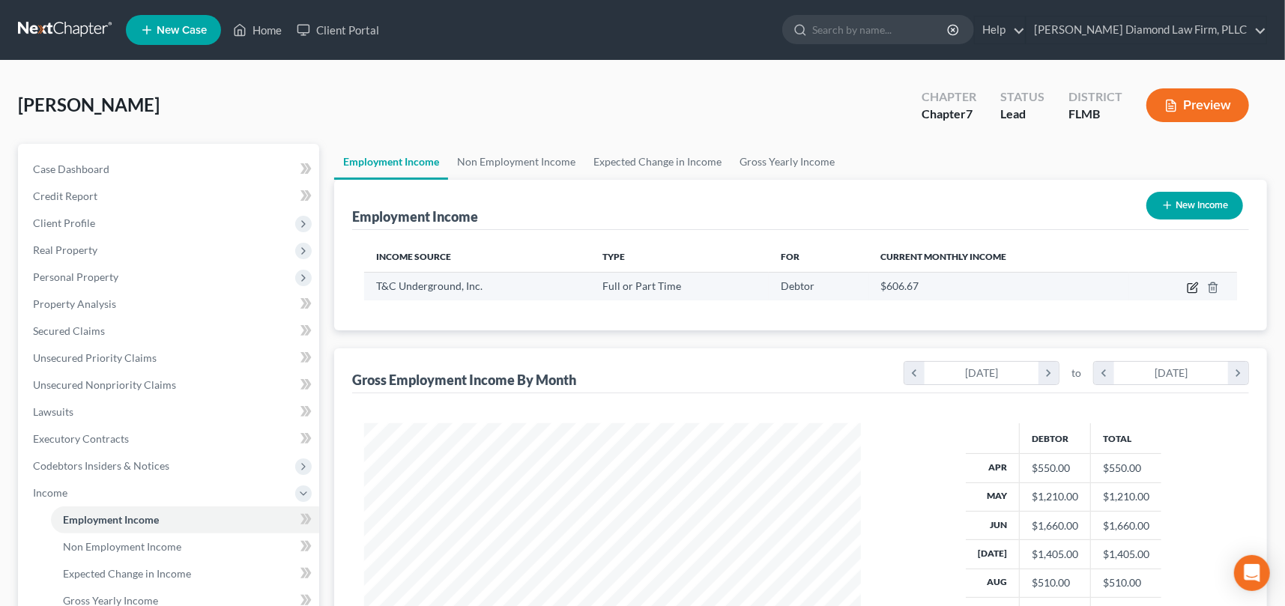
click at [1191, 286] on icon "button" at bounding box center [1193, 288] width 12 height 12
select select "0"
select select "9"
select select "3"
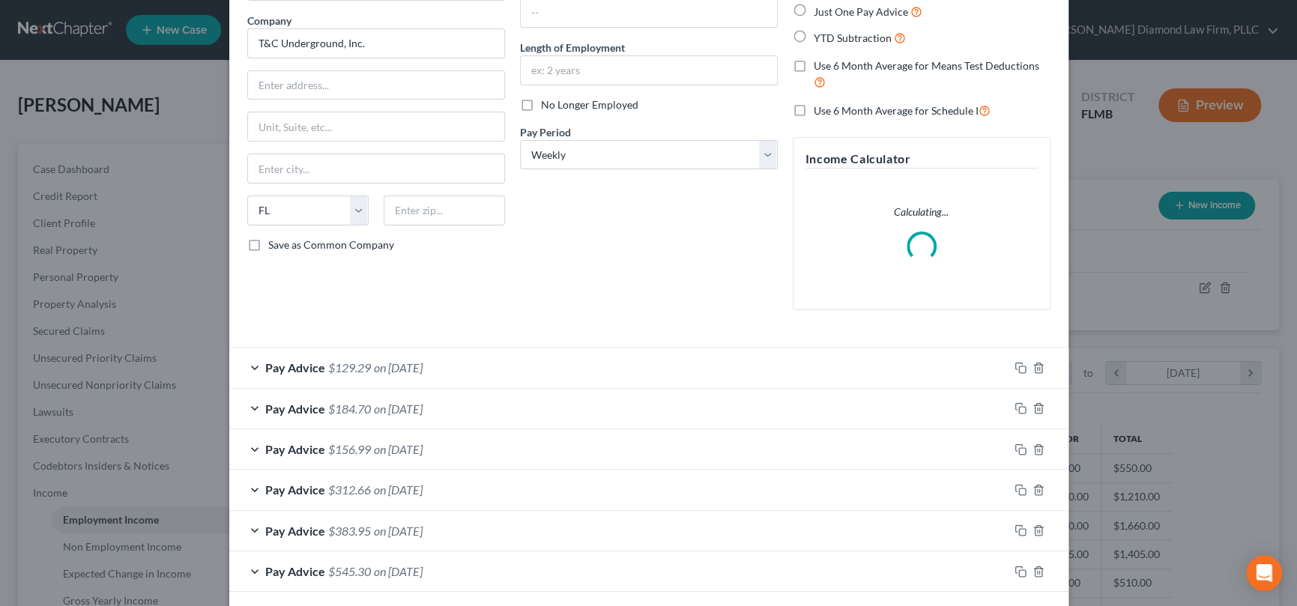
scroll to position [150, 0]
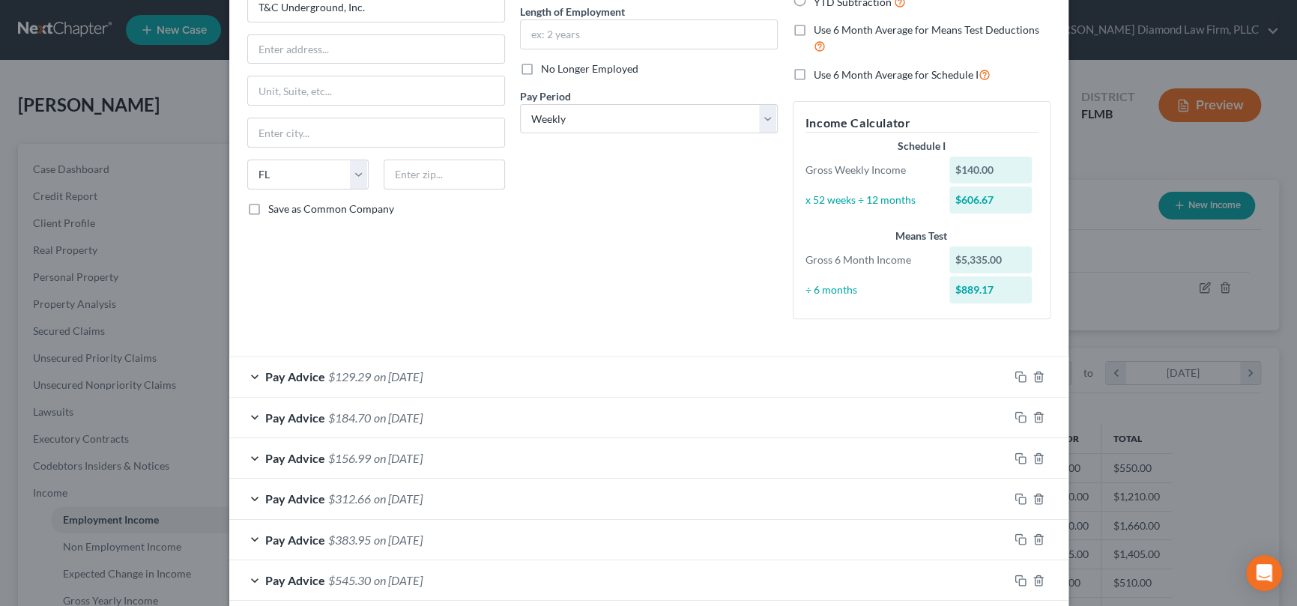
click at [245, 372] on div "Pay Advice $129.29 on [DATE]" at bounding box center [618, 377] width 779 height 40
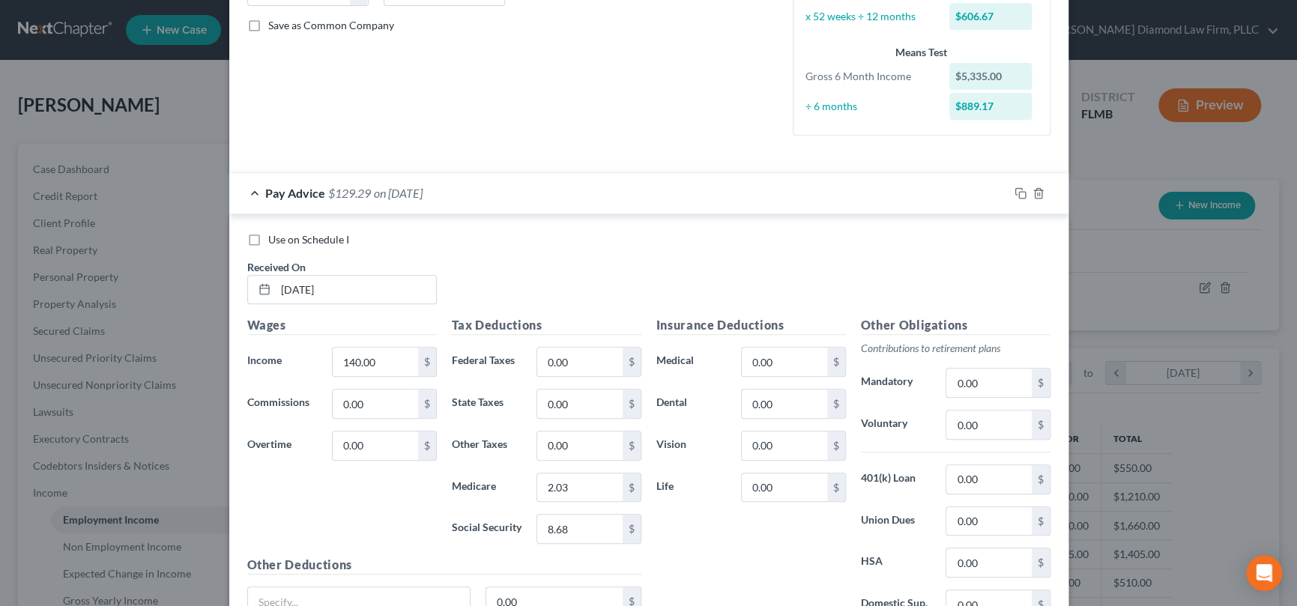
scroll to position [450, 0]
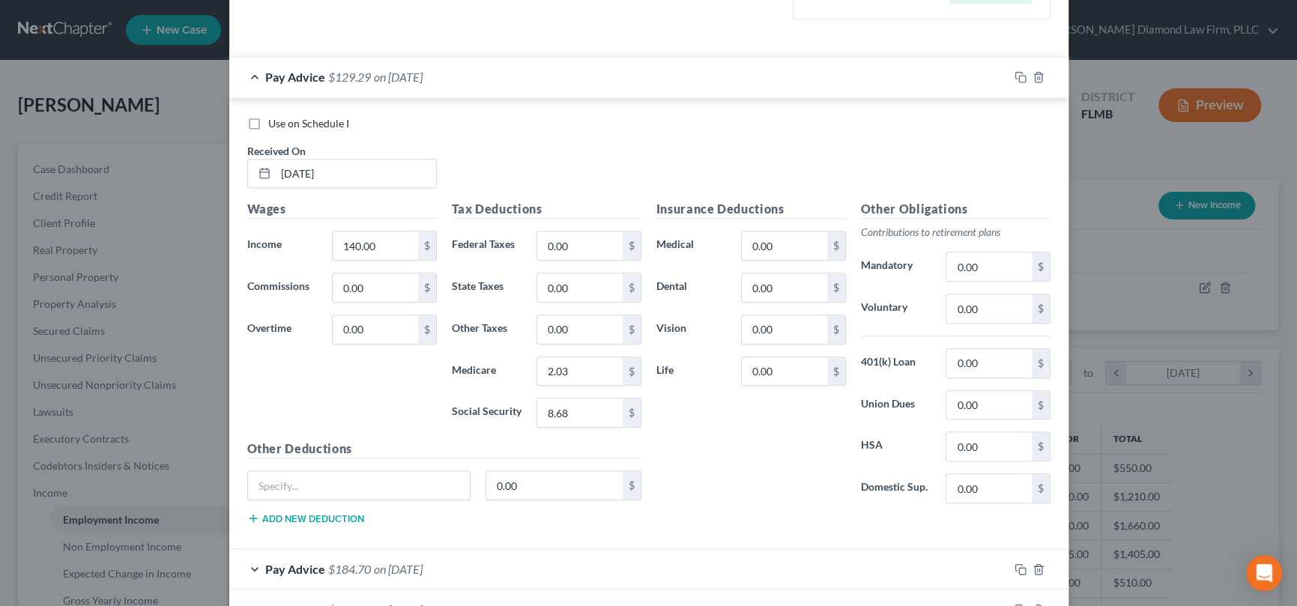
click at [249, 74] on div "Pay Advice $129.29 on [DATE]" at bounding box center [618, 77] width 779 height 40
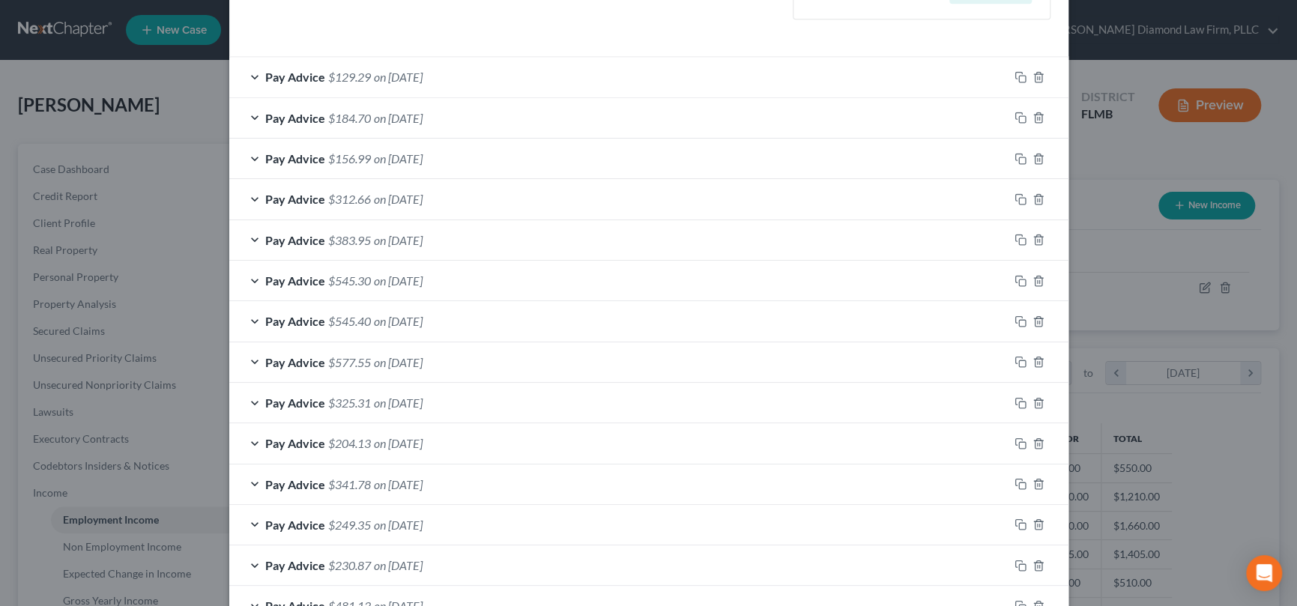
click at [254, 118] on div "Pay Advice $184.70 on [DATE]" at bounding box center [618, 118] width 779 height 40
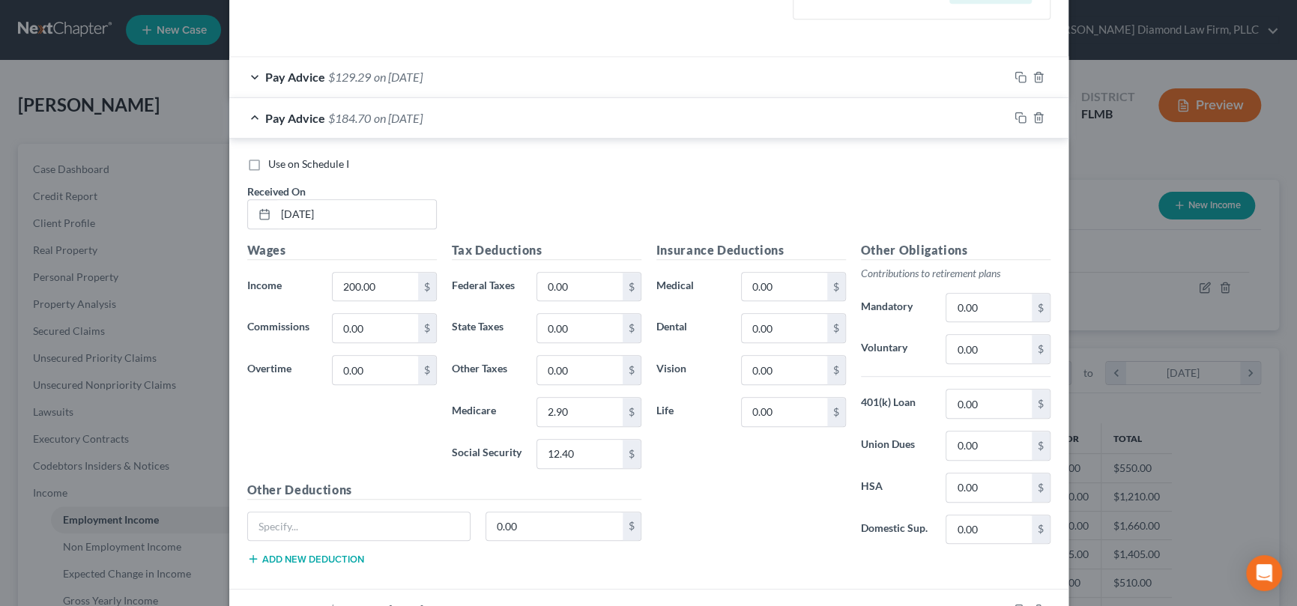
click at [248, 116] on div "Pay Advice $184.70 on [DATE]" at bounding box center [618, 118] width 779 height 40
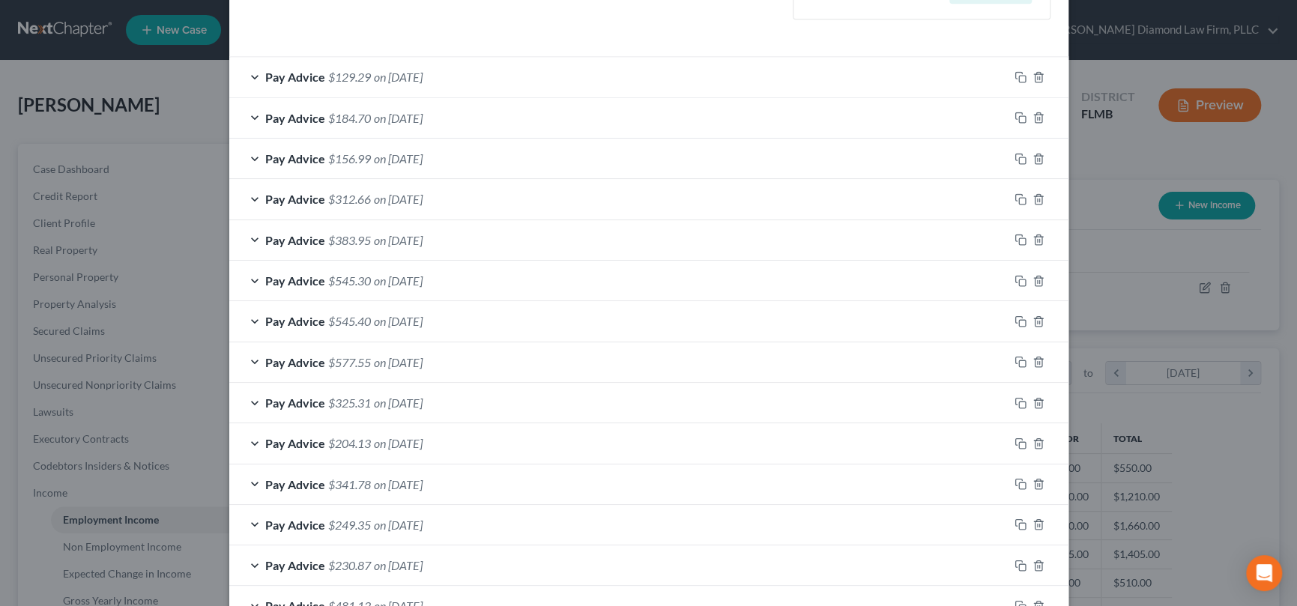
click at [247, 153] on div "Pay Advice $156.99 on [DATE]" at bounding box center [618, 159] width 779 height 40
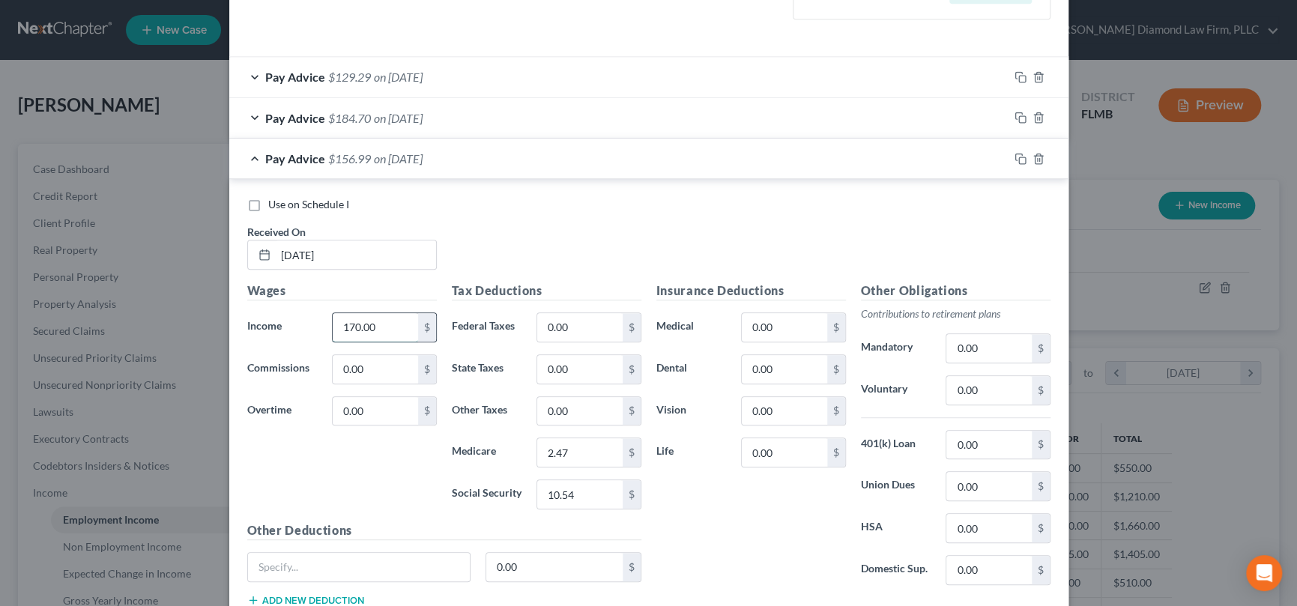
click at [382, 325] on input "170.00" at bounding box center [375, 327] width 85 height 28
type input "200"
type input "2.90"
type input "12.40"
click at [252, 157] on div "Pay Advice $184.70 on [DATE]" at bounding box center [618, 159] width 779 height 40
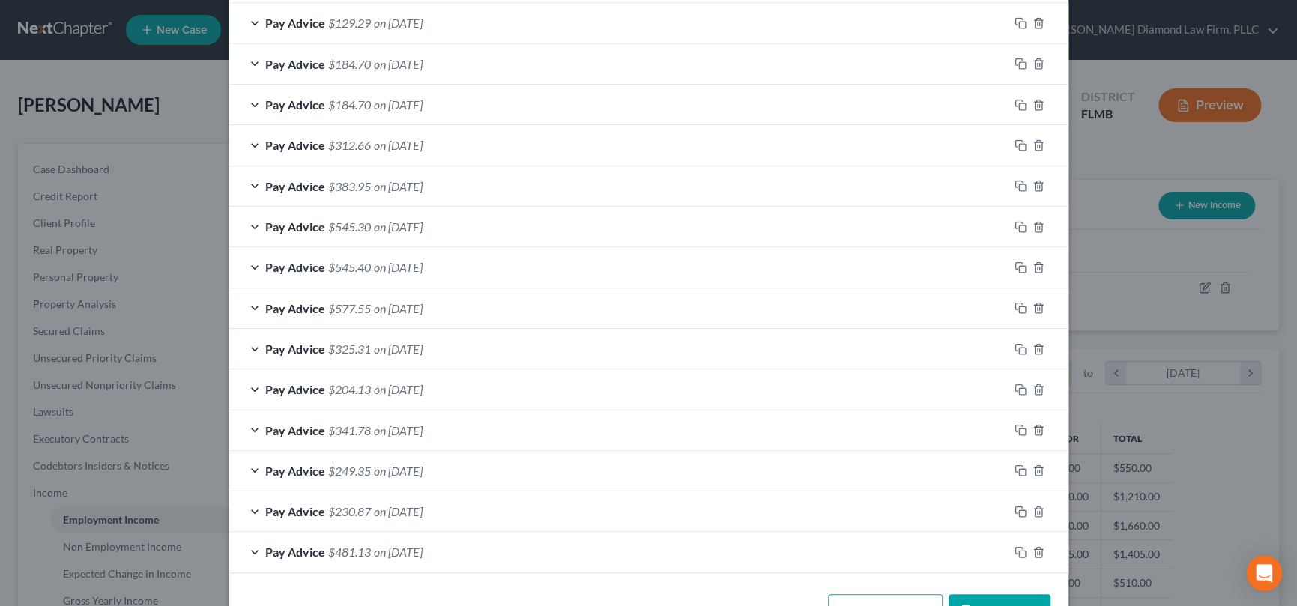
scroll to position [551, 0]
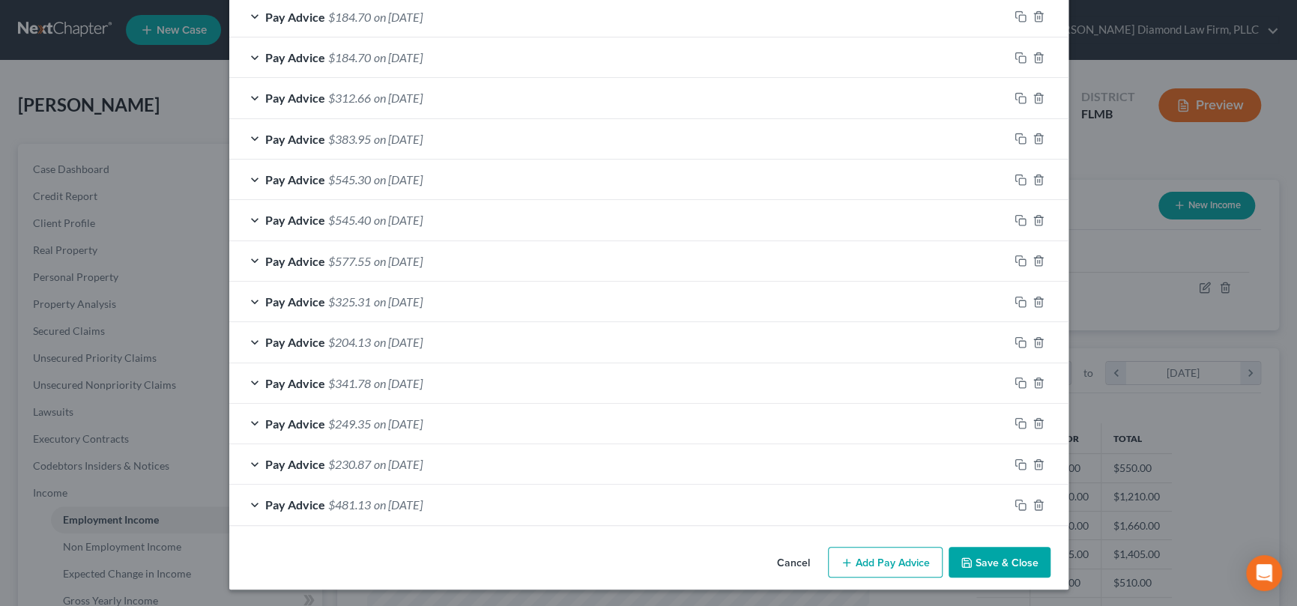
click at [890, 566] on button "Add Pay Advice" at bounding box center [885, 562] width 115 height 31
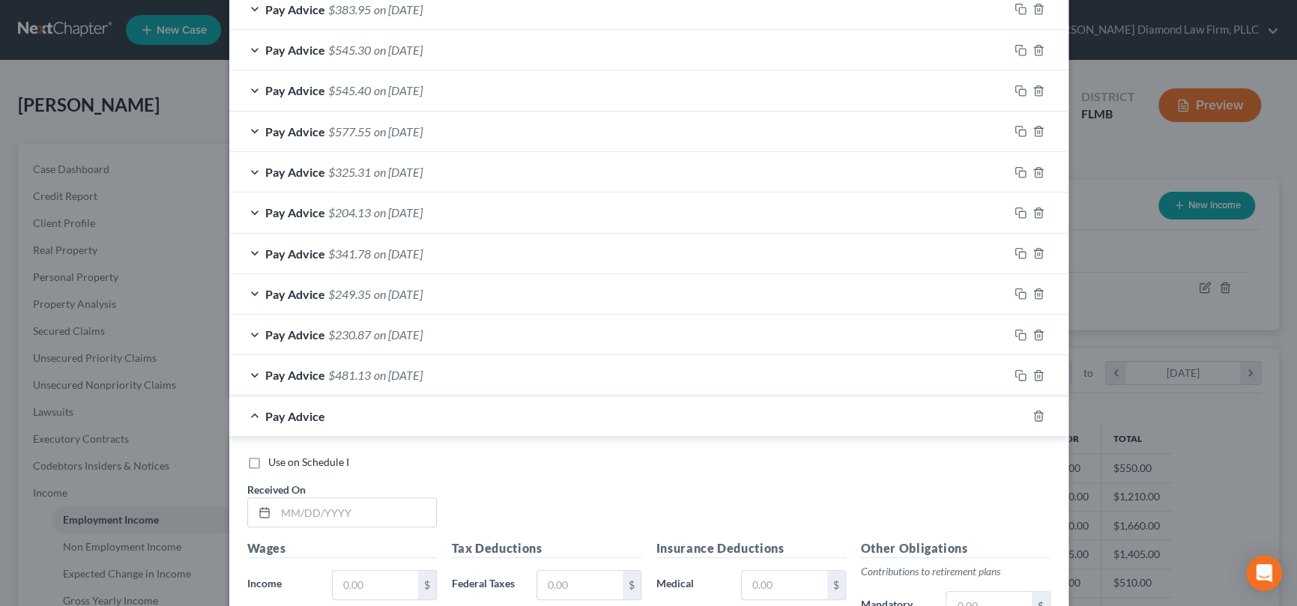
scroll to position [926, 0]
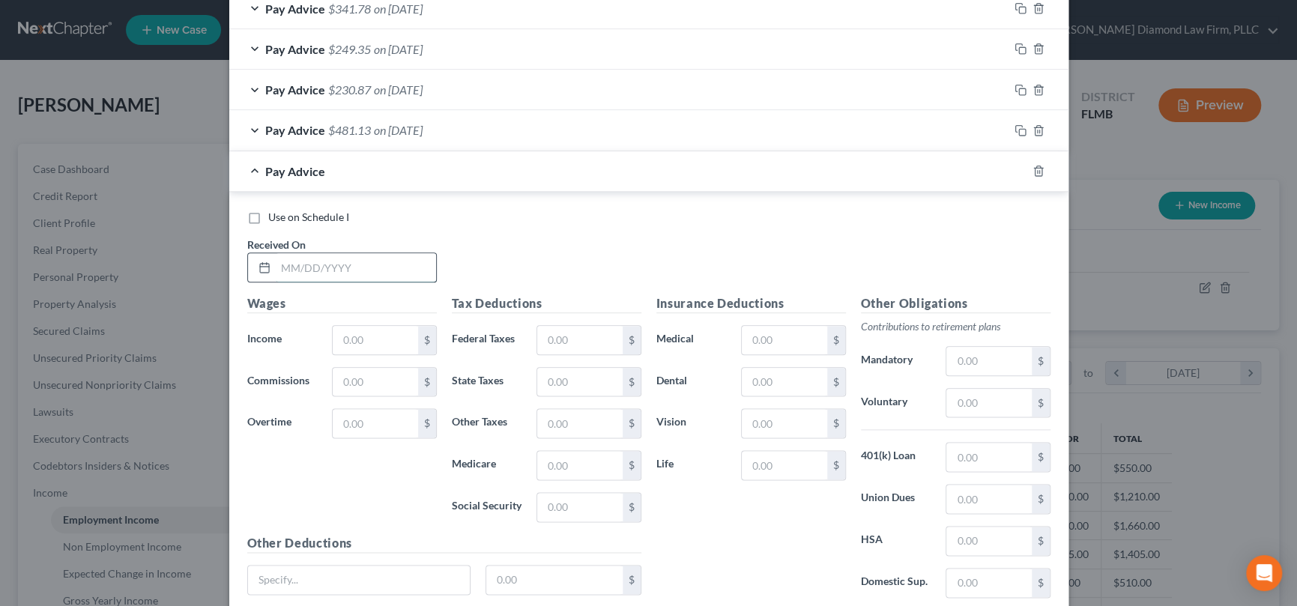
click at [328, 257] on input "text" at bounding box center [356, 267] width 160 height 28
type input "[DATE]"
type input "170"
type input "2.47"
type input "10.54"
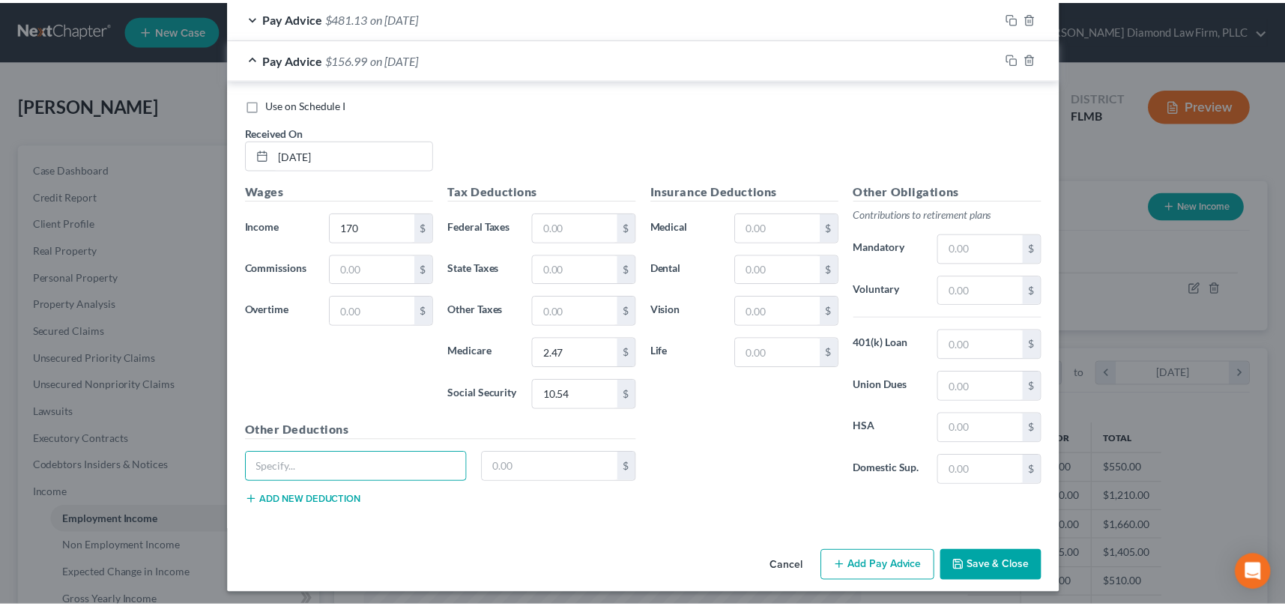
scroll to position [1041, 0]
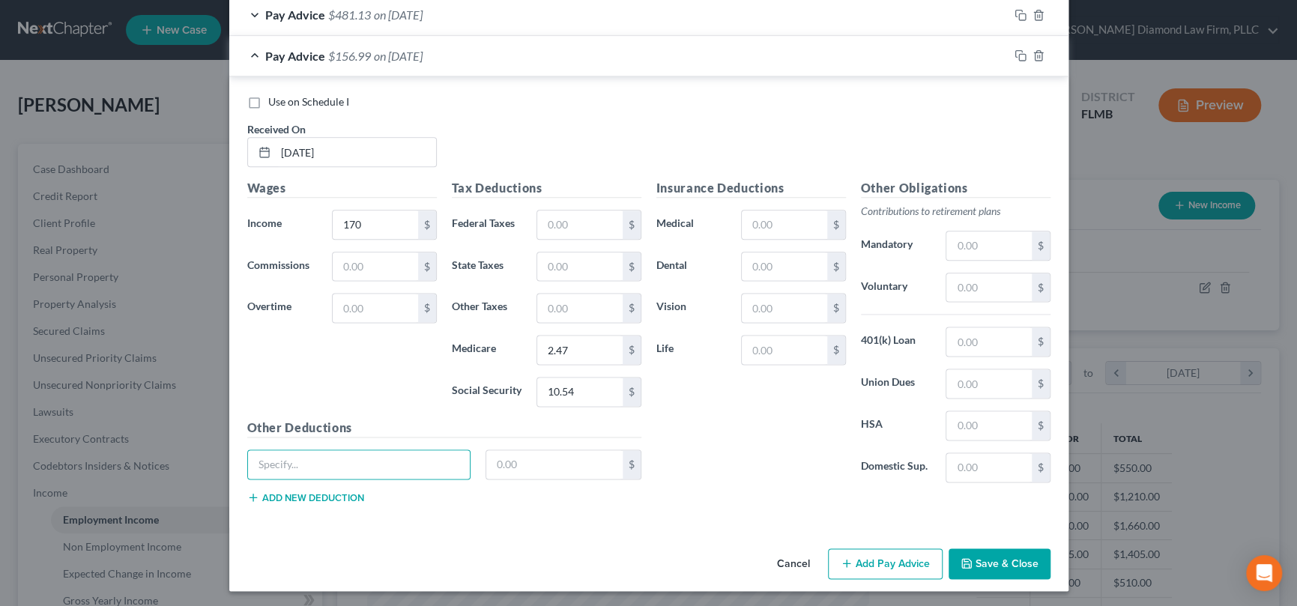
click at [977, 560] on button "Save & Close" at bounding box center [1000, 564] width 102 height 31
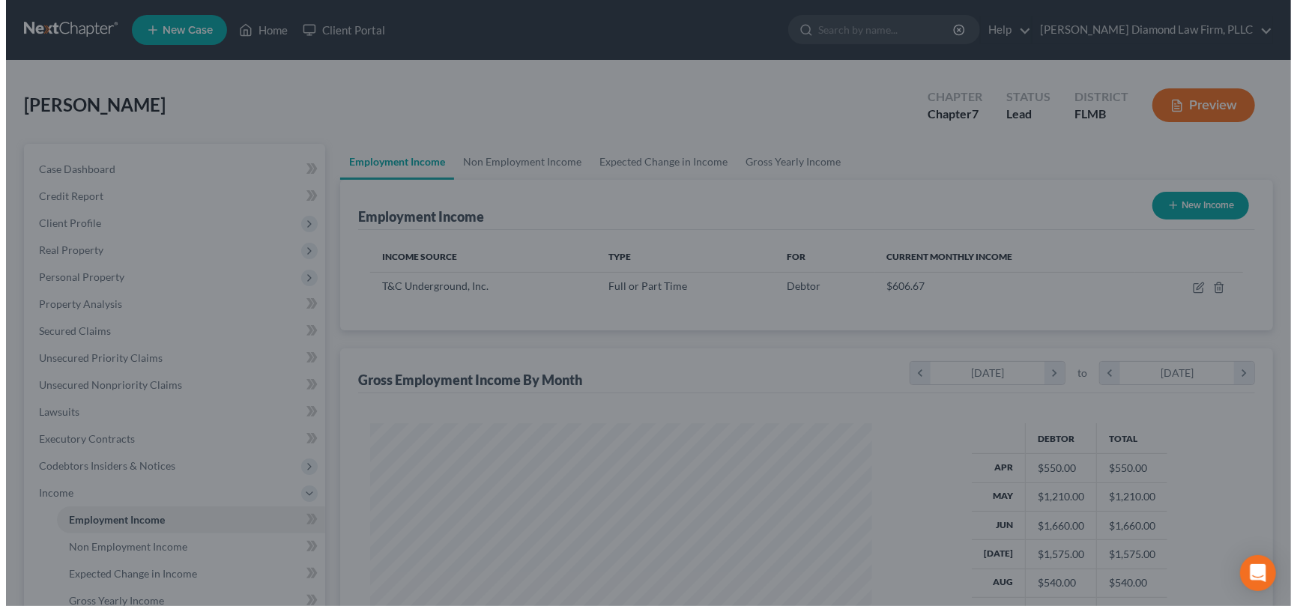
scroll to position [749198, 748939]
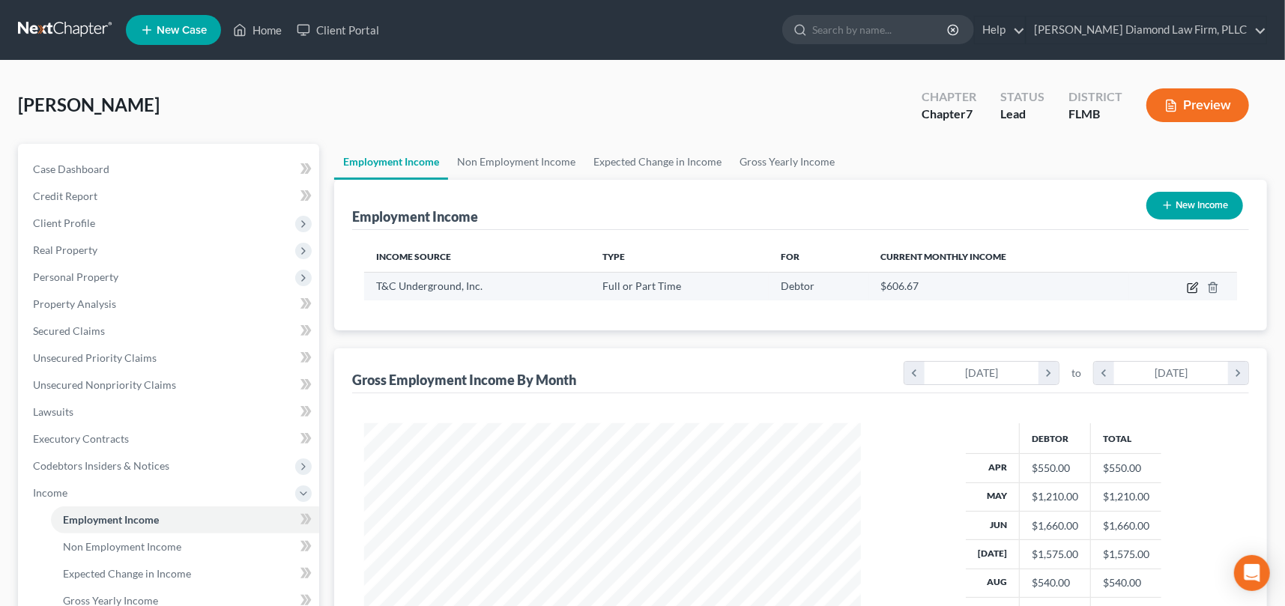
click at [1192, 288] on icon "button" at bounding box center [1194, 286] width 7 height 7
select select "0"
select select "9"
select select "3"
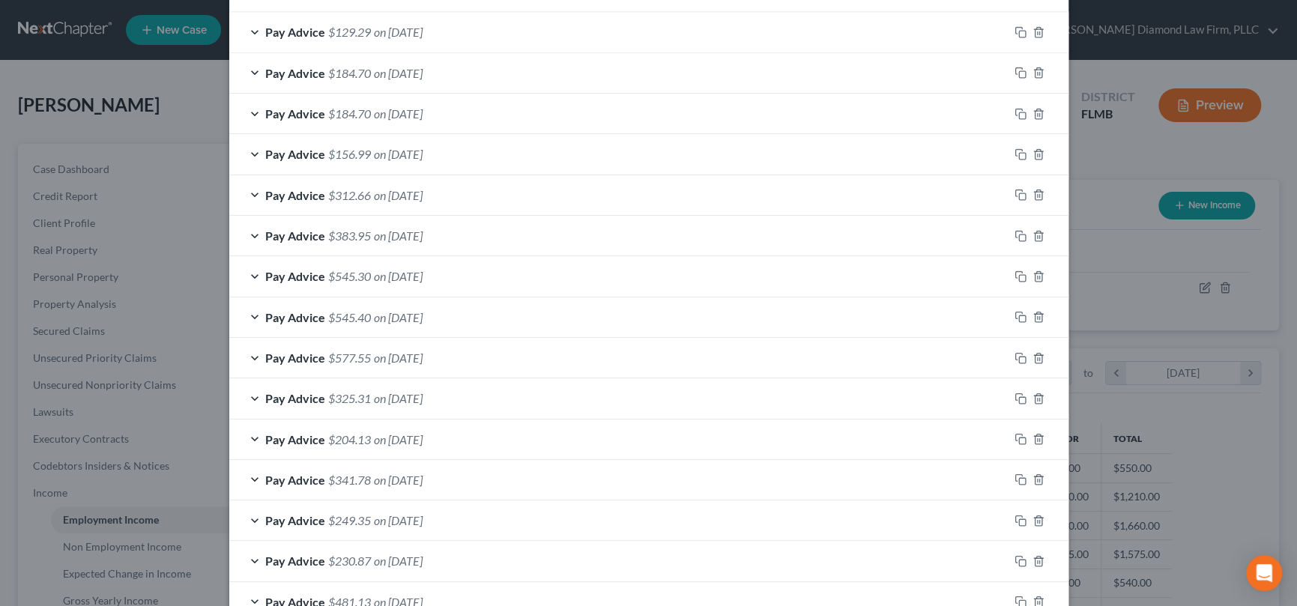
scroll to position [495, 0]
click at [247, 191] on div "Pay Advice $312.66 on [DATE]" at bounding box center [618, 195] width 779 height 40
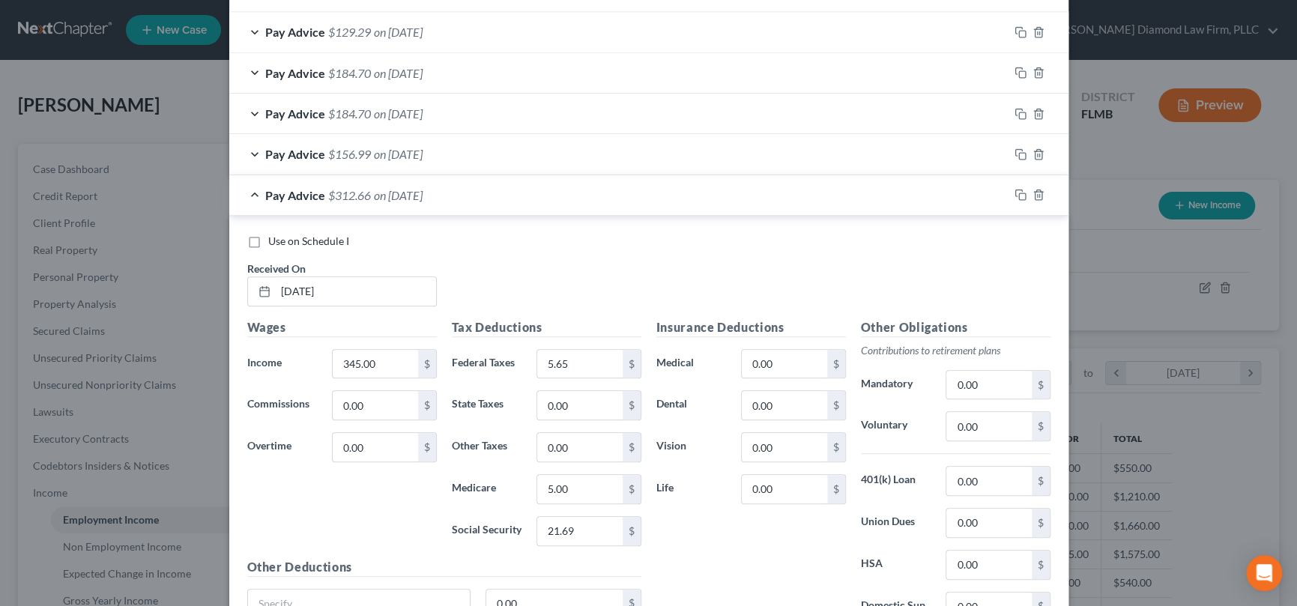
click at [245, 195] on div "Pay Advice $312.66 on [DATE]" at bounding box center [618, 195] width 779 height 40
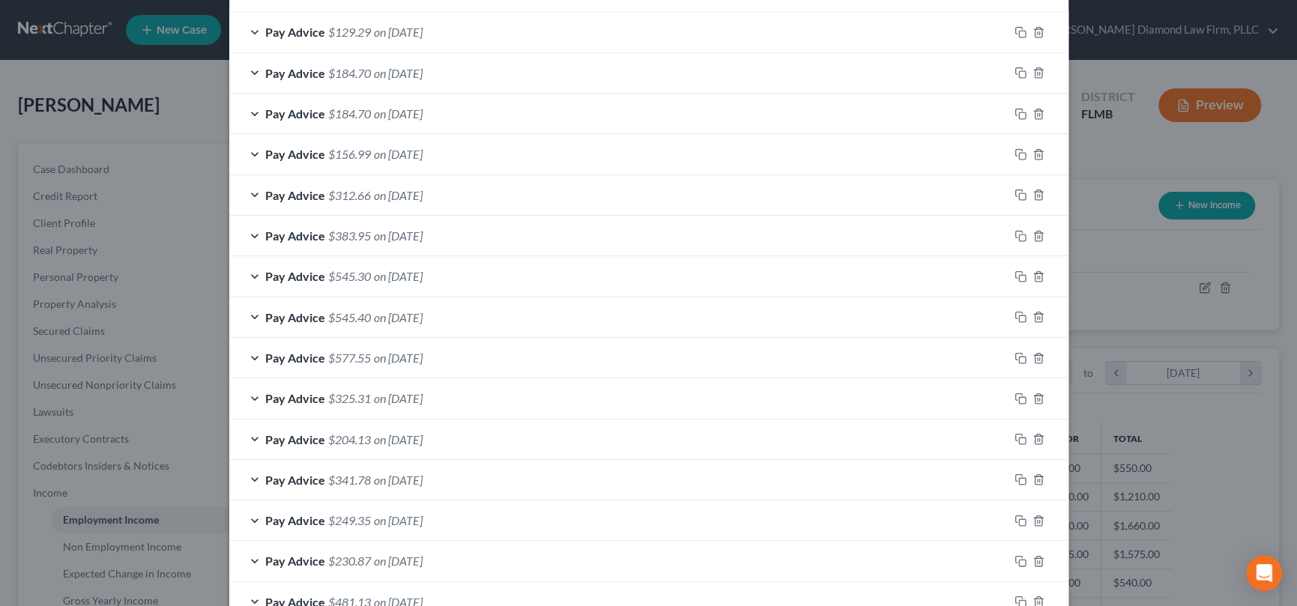
click at [247, 229] on div "Pay Advice $383.95 on [DATE]" at bounding box center [618, 236] width 779 height 40
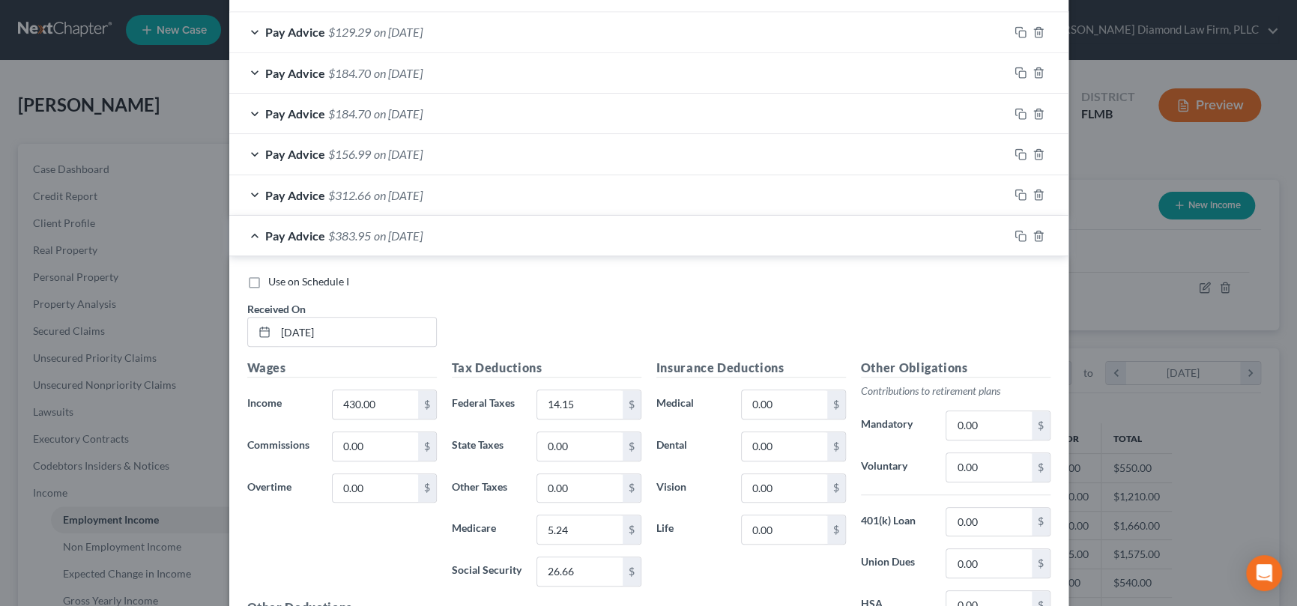
click at [250, 236] on div "Pay Advice $383.95 on [DATE]" at bounding box center [618, 236] width 779 height 40
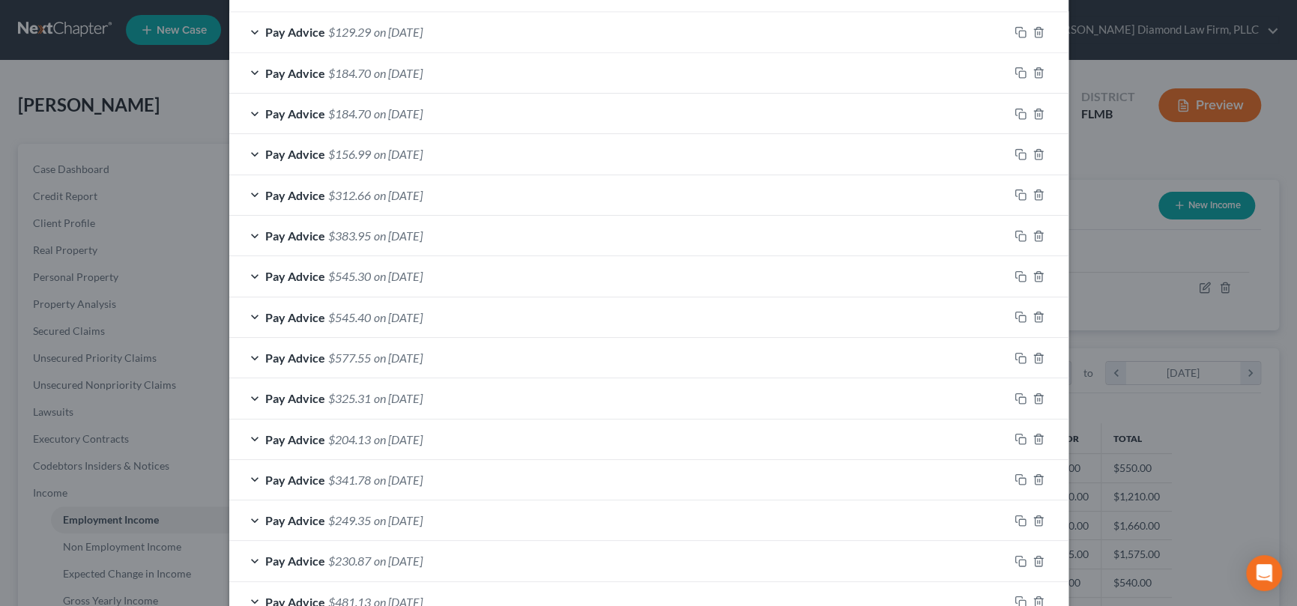
click at [250, 275] on div "Pay Advice $545.30 on [DATE]" at bounding box center [618, 276] width 779 height 40
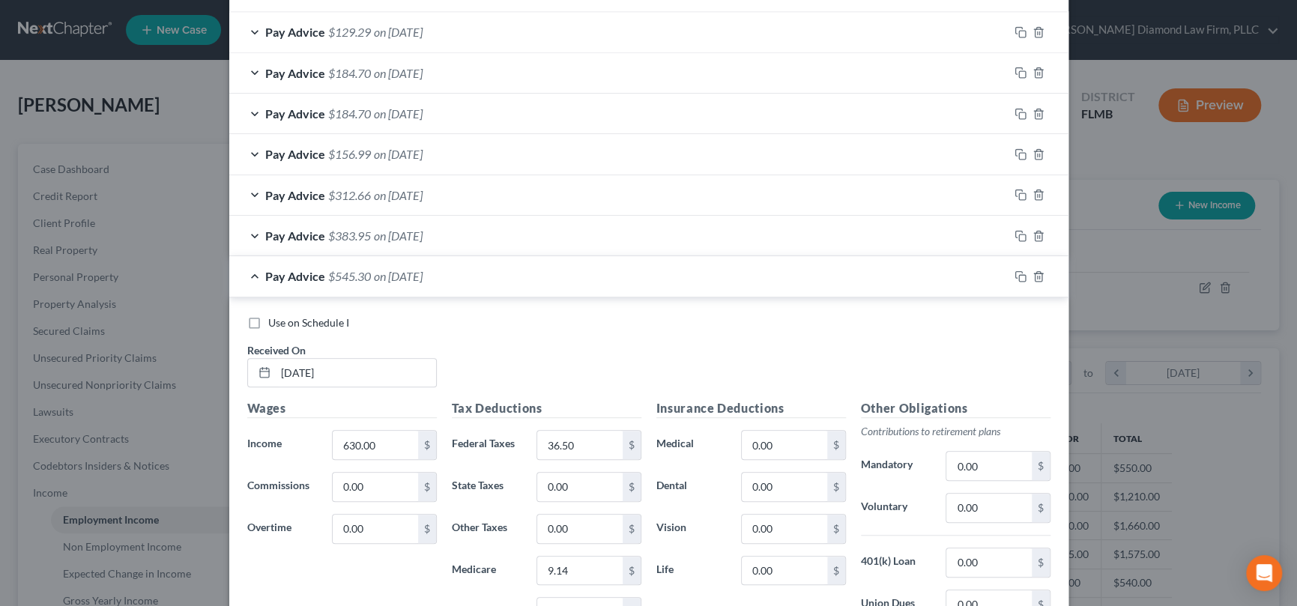
click at [250, 277] on div "Pay Advice $545.30 on [DATE]" at bounding box center [618, 276] width 779 height 40
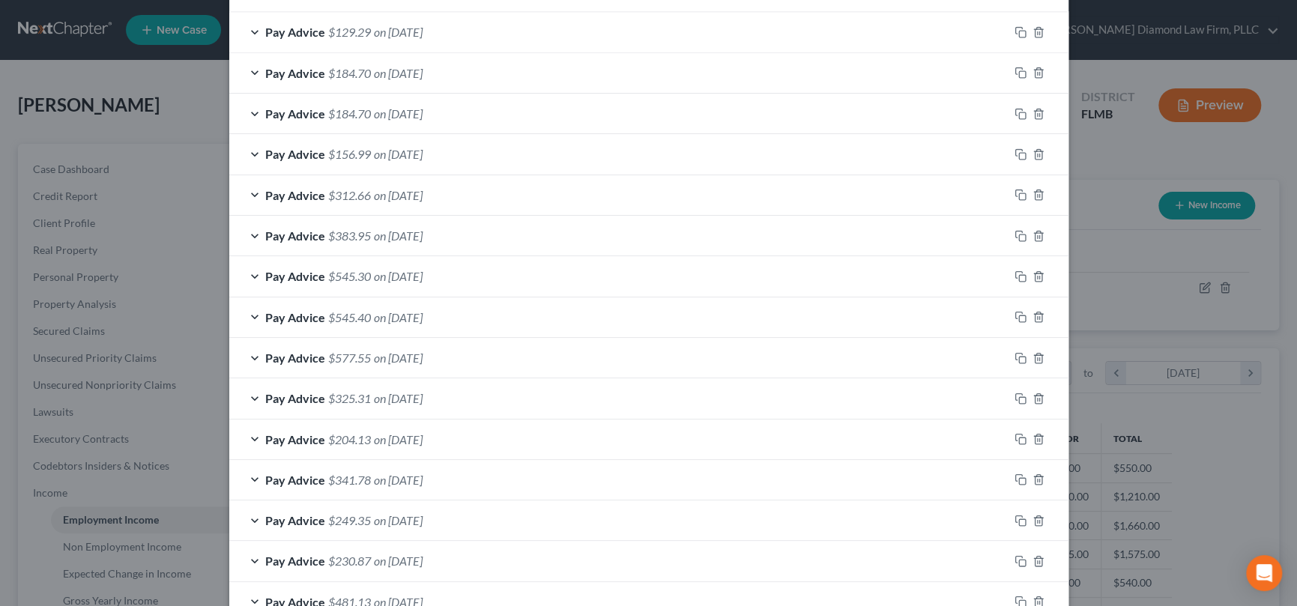
click at [251, 277] on div "Pay Advice $545.30 on [DATE]" at bounding box center [618, 276] width 779 height 40
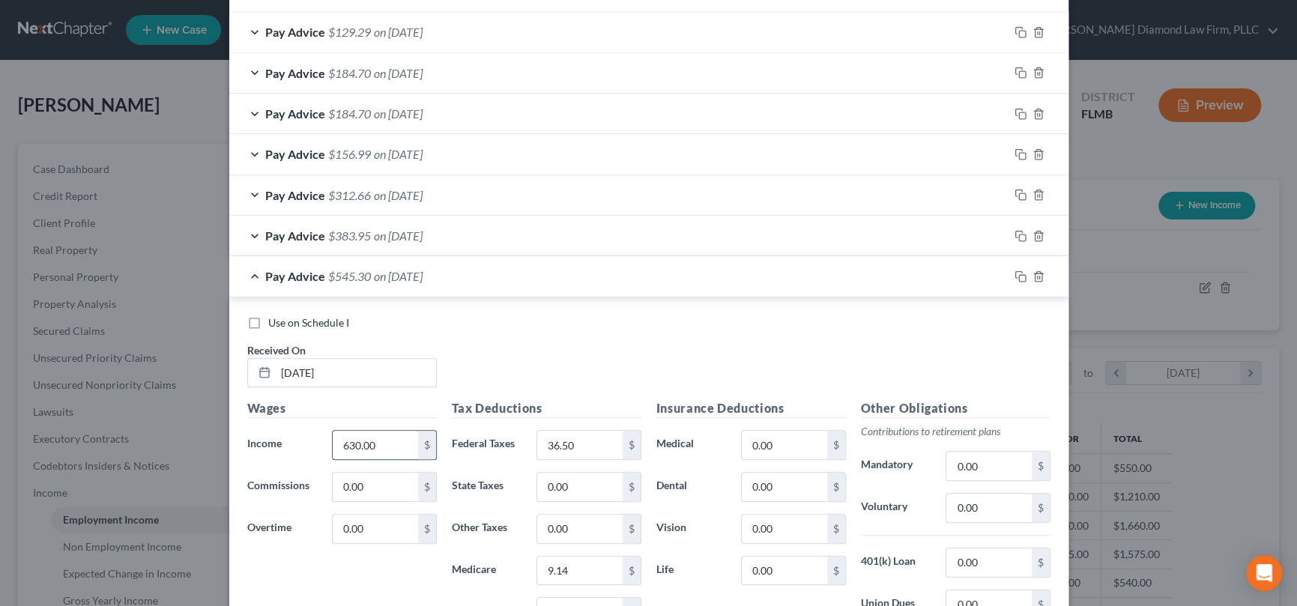
click at [387, 436] on input "630.00" at bounding box center [375, 445] width 85 height 28
type input "570"
type input "29.20"
type input "8.26"
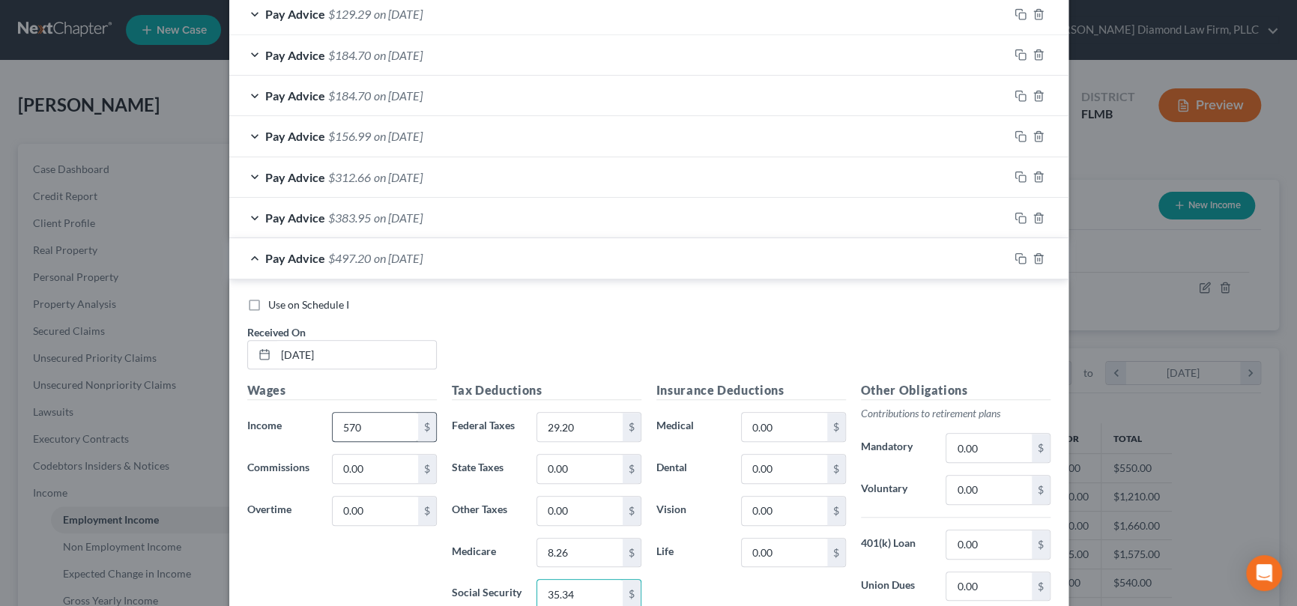
type input "35.34"
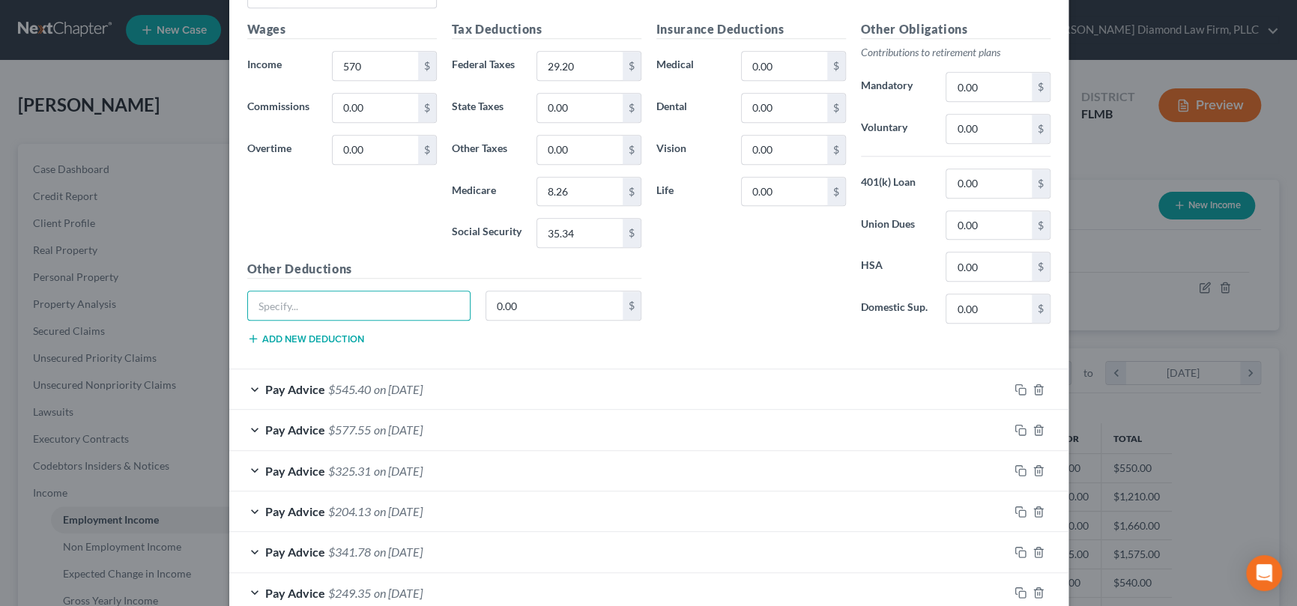
click at [252, 383] on div "Pay Advice $545.40 on [DATE]" at bounding box center [618, 389] width 779 height 40
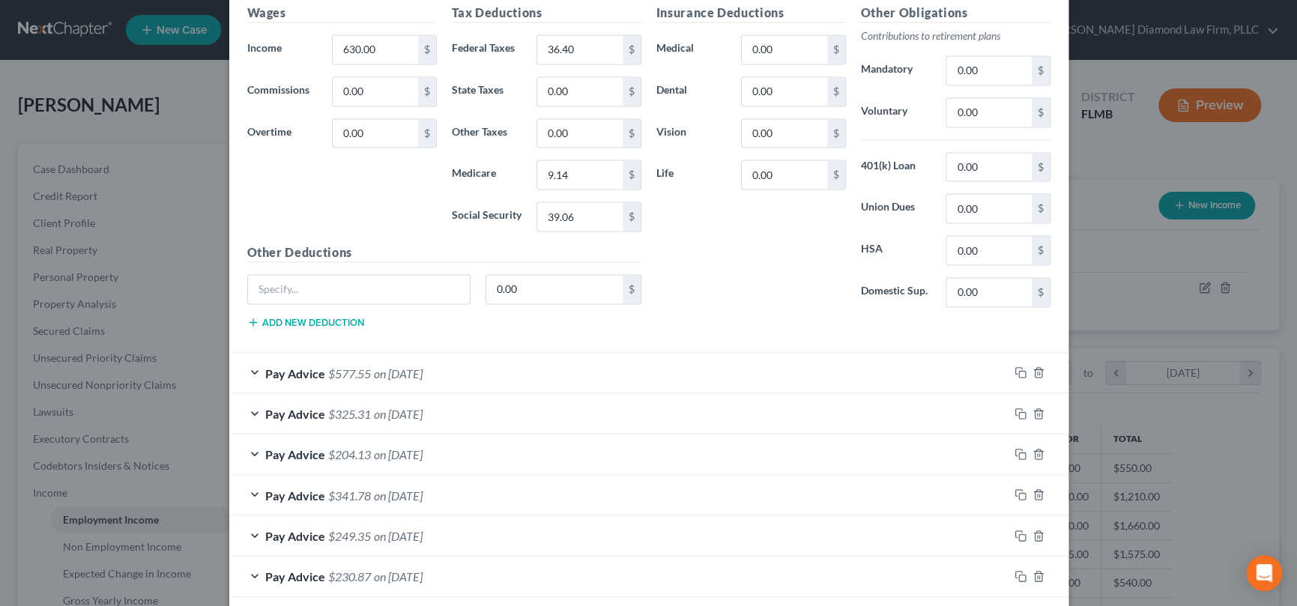
scroll to position [1399, 0]
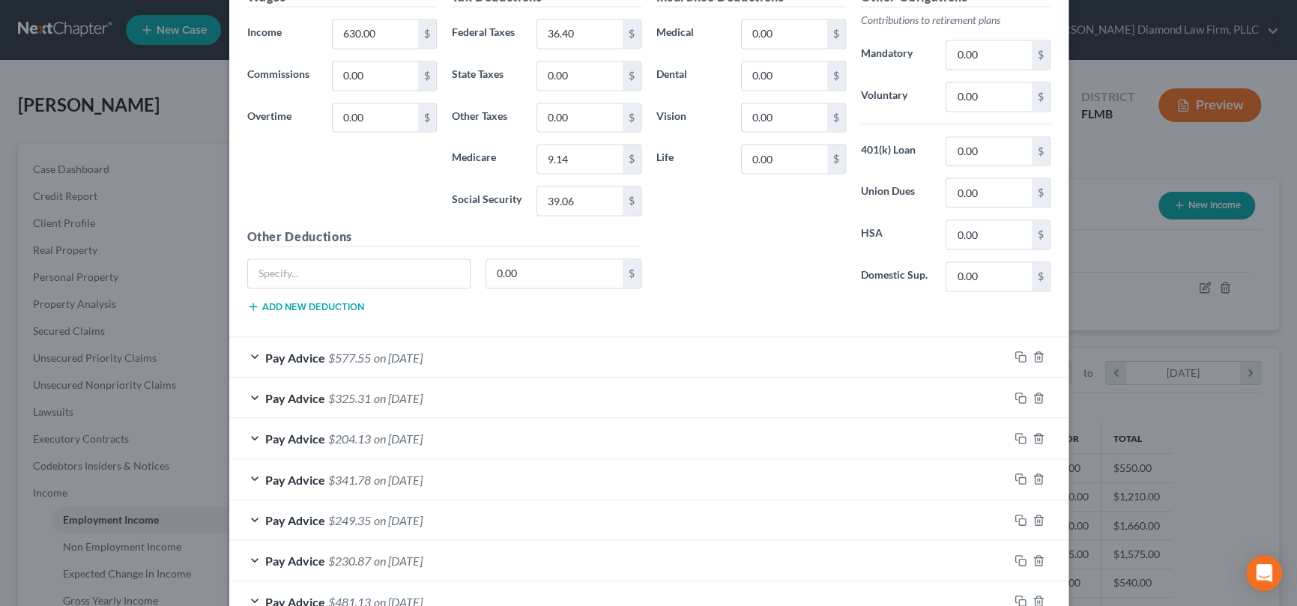
click at [253, 351] on div "Pay Advice $577.55 on [DATE]" at bounding box center [618, 357] width 779 height 40
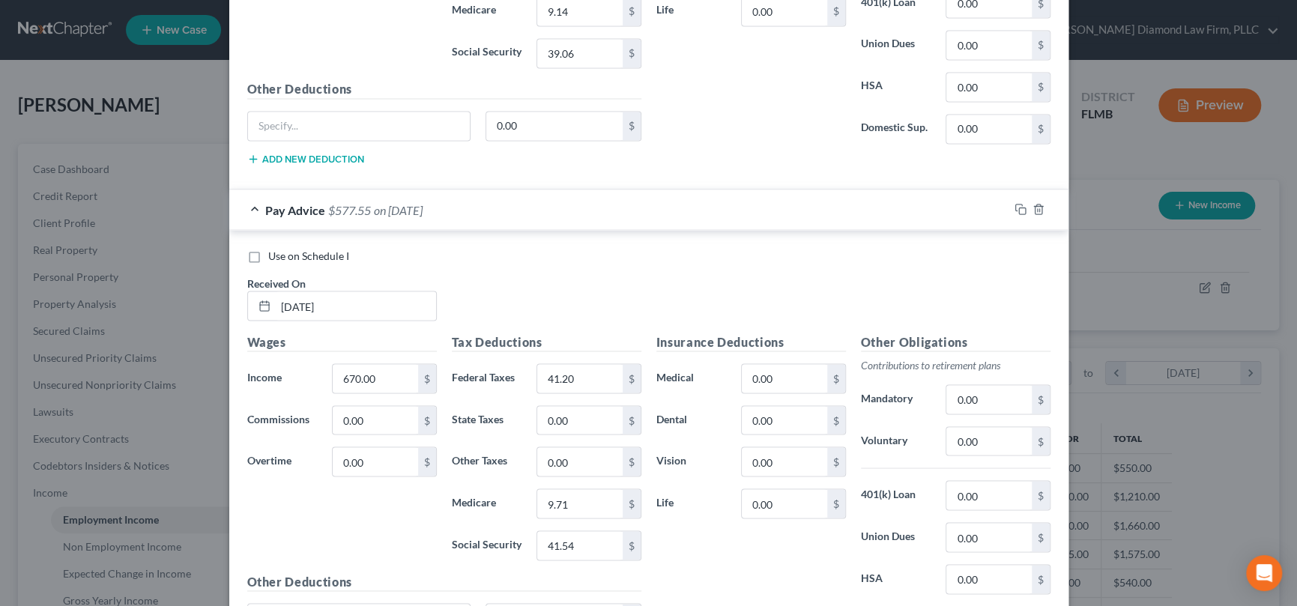
scroll to position [1548, 0]
click at [247, 202] on div "Pay Advice $577.55 on [DATE]" at bounding box center [618, 207] width 779 height 40
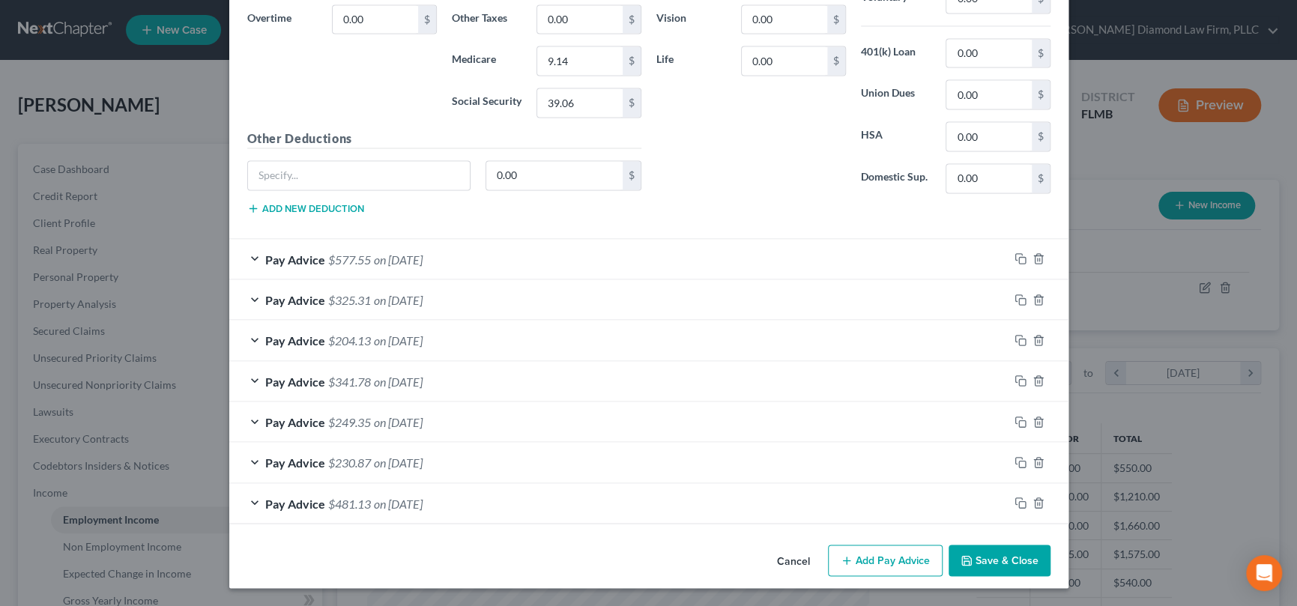
scroll to position [1491, 0]
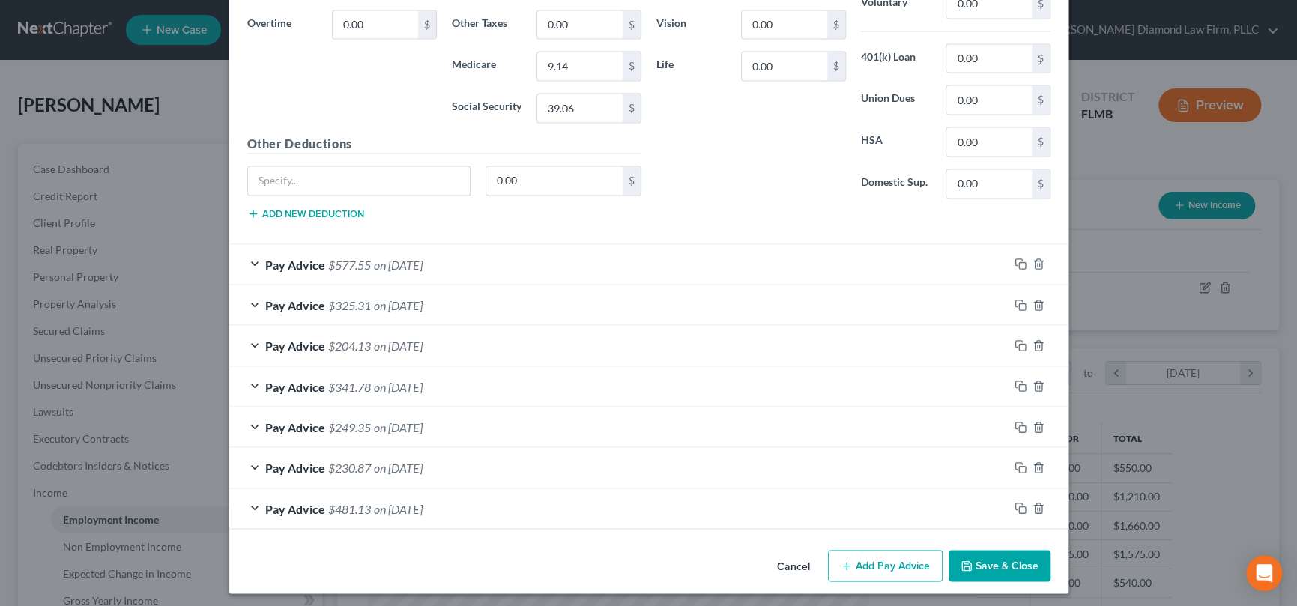
click at [241, 297] on div "Pay Advice $325.31 on [DATE]" at bounding box center [618, 305] width 779 height 40
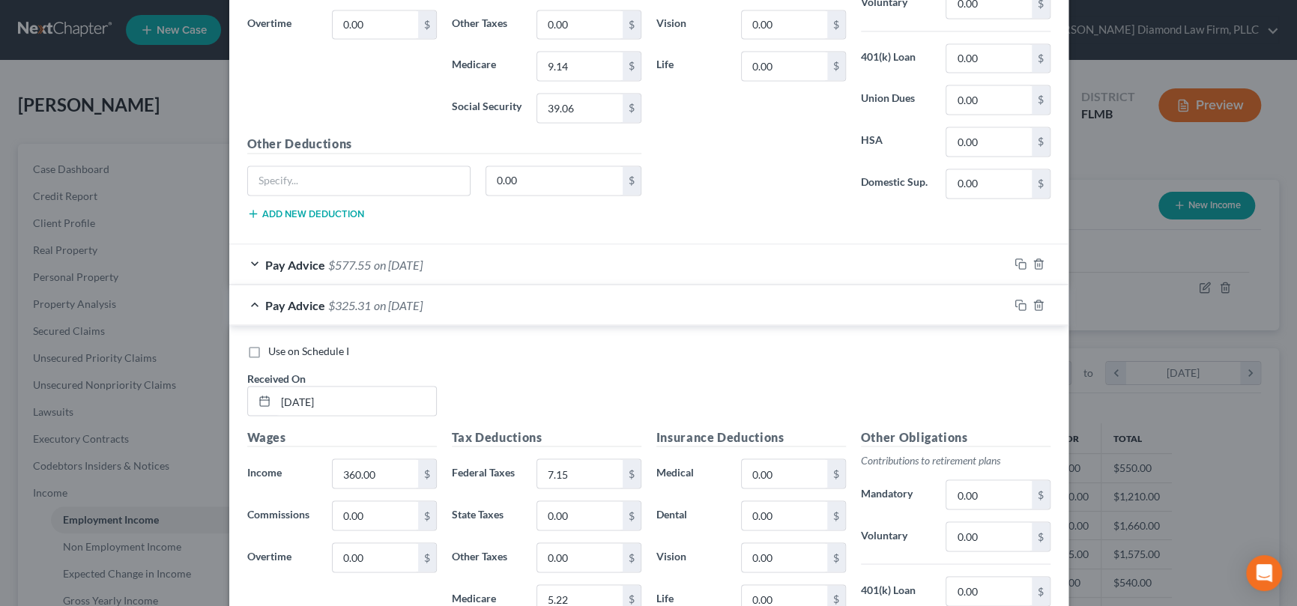
scroll to position [1548, 0]
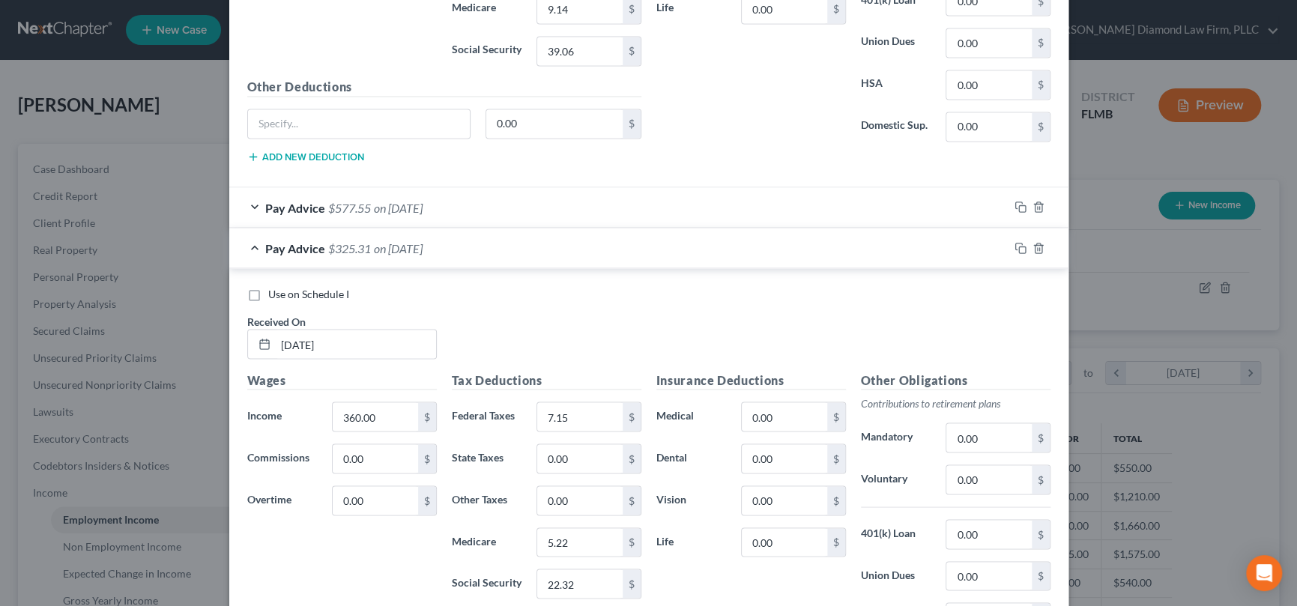
click at [248, 244] on div "Pay Advice $325.31 on [DATE]" at bounding box center [618, 248] width 779 height 40
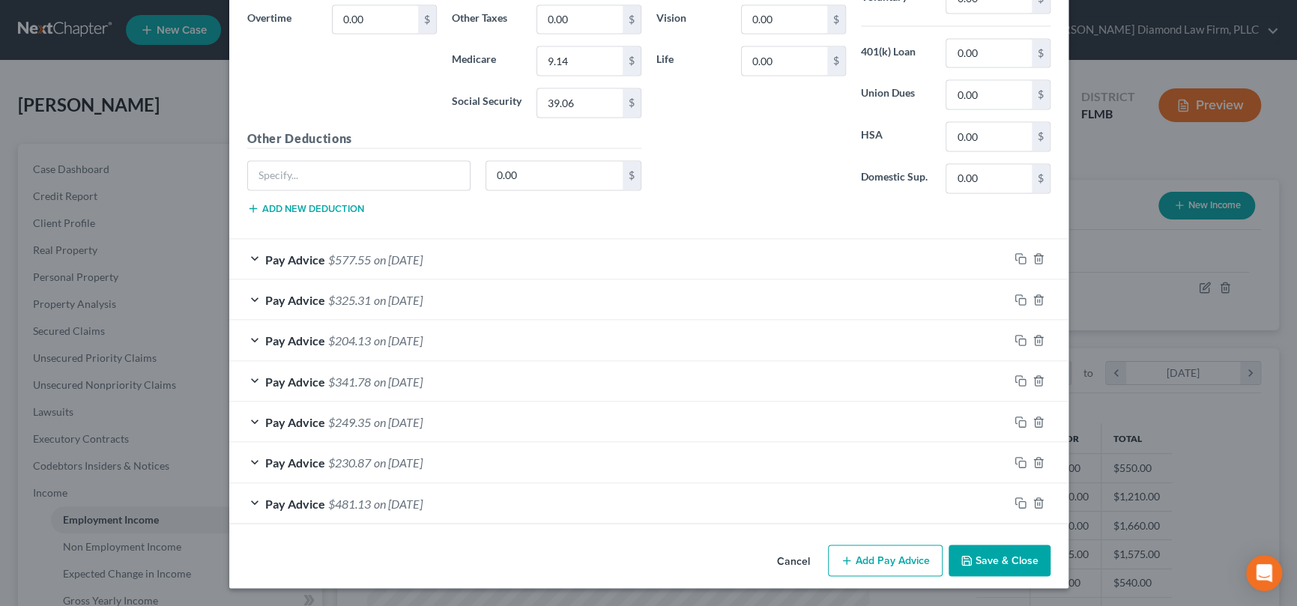
scroll to position [1491, 0]
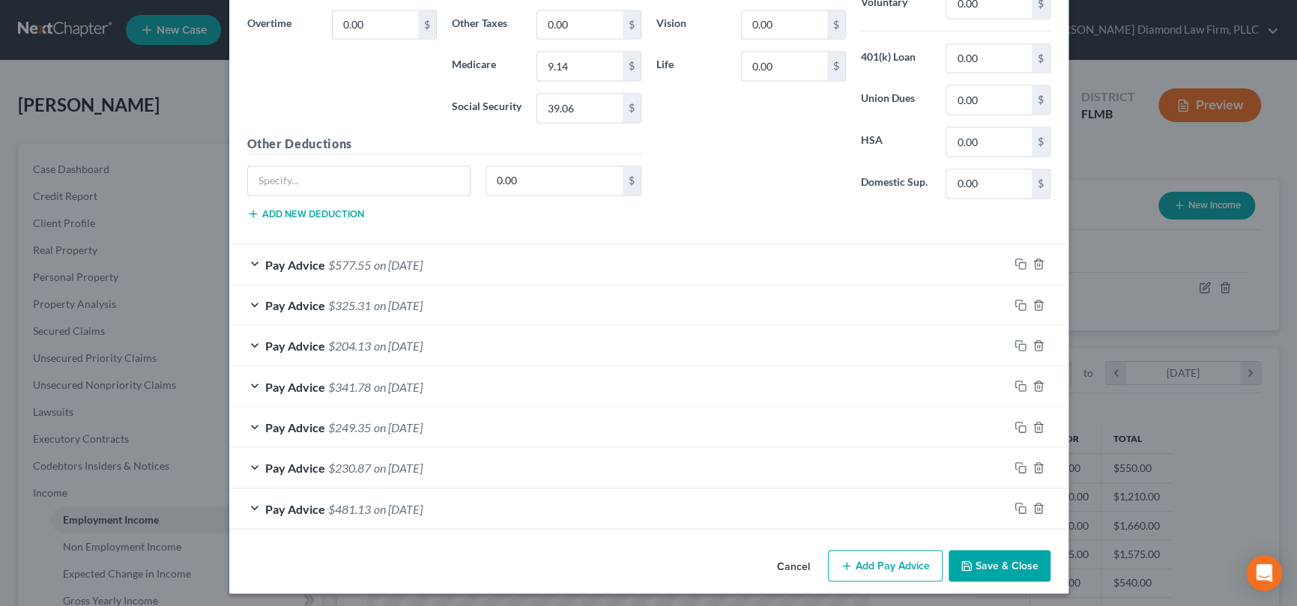
click at [245, 336] on div "Pay Advice $204.13 on [DATE]" at bounding box center [618, 345] width 779 height 40
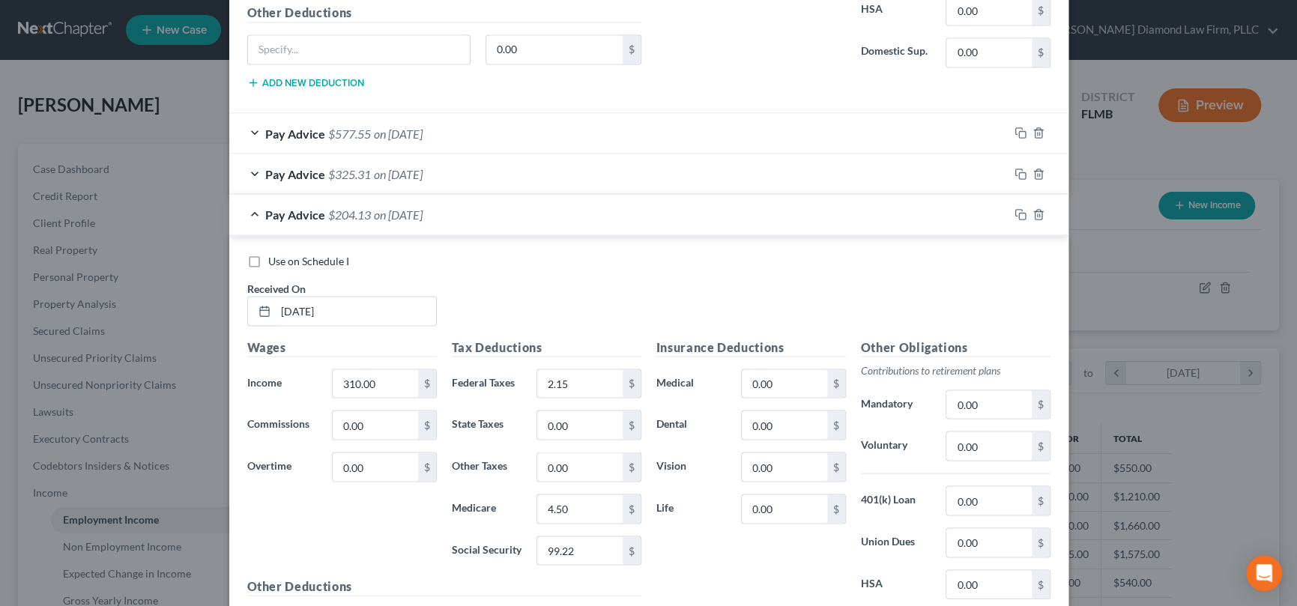
scroll to position [1698, 0]
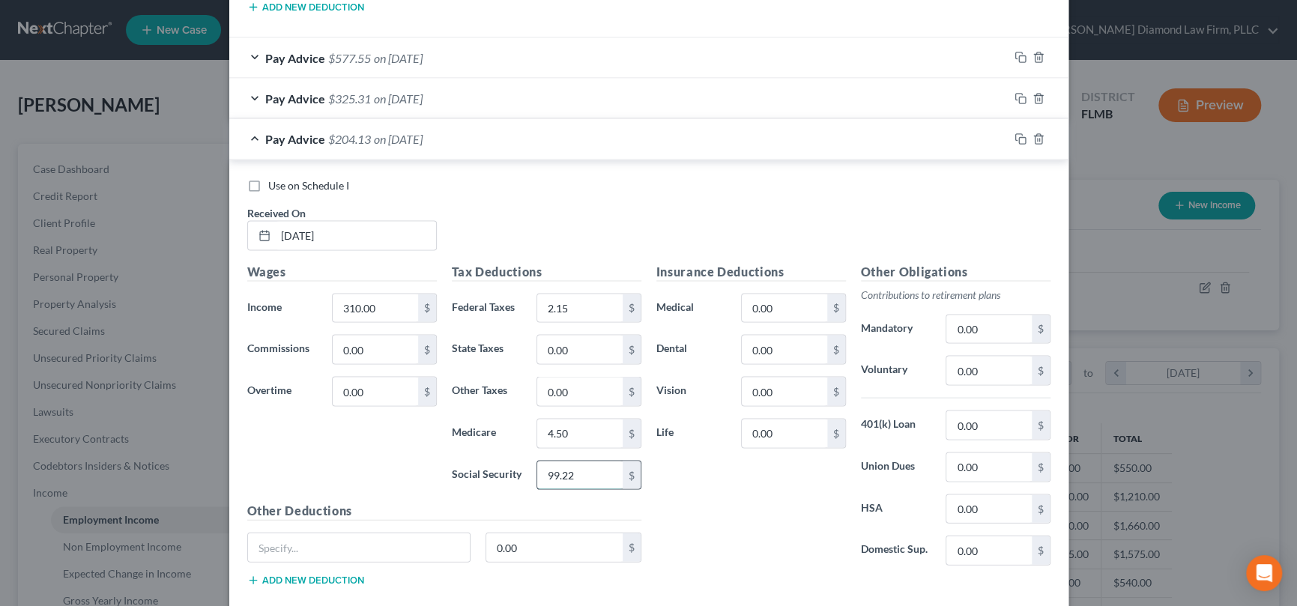
click at [552, 471] on input "99.22" at bounding box center [579, 475] width 85 height 28
type input "19.22"
click at [247, 133] on div "Pay Advice $284.13 on [DATE]" at bounding box center [618, 138] width 779 height 40
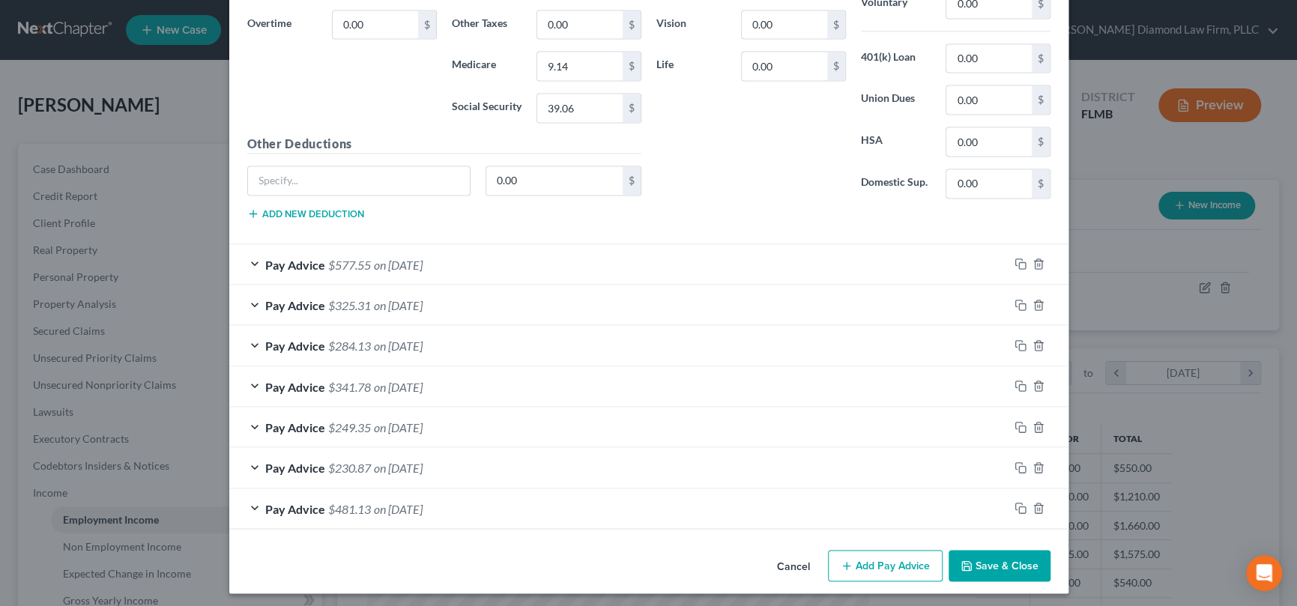
scroll to position [1491, 0]
click at [252, 381] on div "Pay Advice $341.78 on [DATE]" at bounding box center [618, 386] width 779 height 40
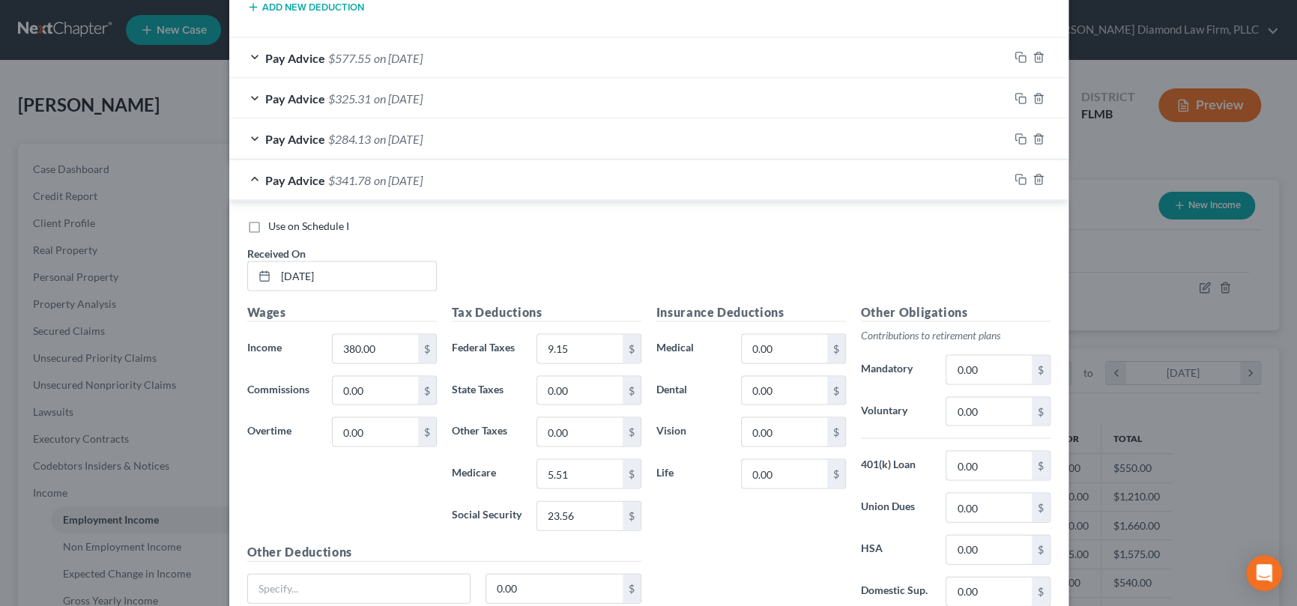
click at [253, 174] on div "Pay Advice $341.78 on [DATE]" at bounding box center [618, 180] width 779 height 40
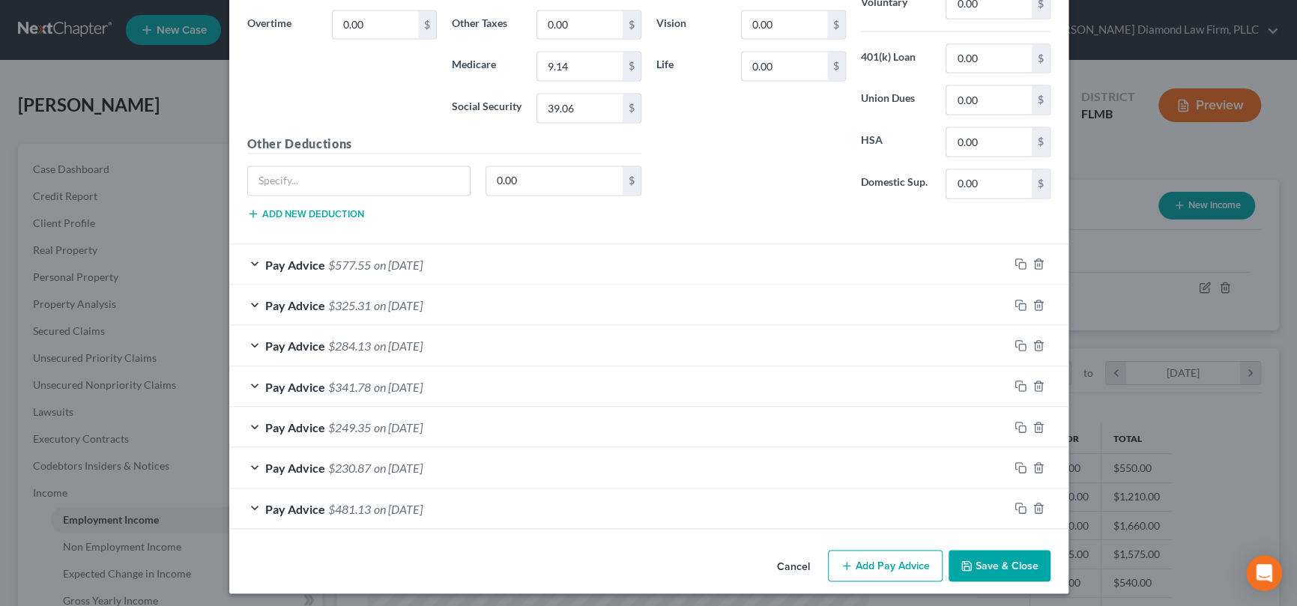
scroll to position [1491, 0]
click at [251, 418] on div "Pay Advice $249.35 on [DATE]" at bounding box center [618, 427] width 779 height 40
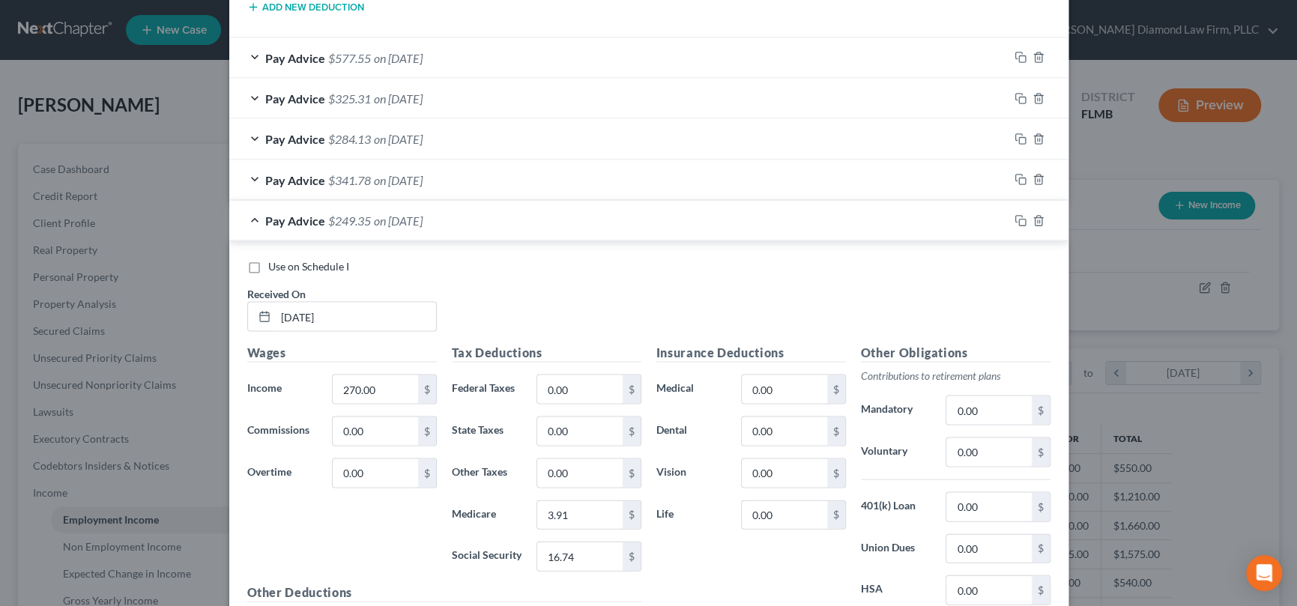
click at [247, 216] on div "Pay Advice $249.35 on [DATE]" at bounding box center [618, 220] width 779 height 40
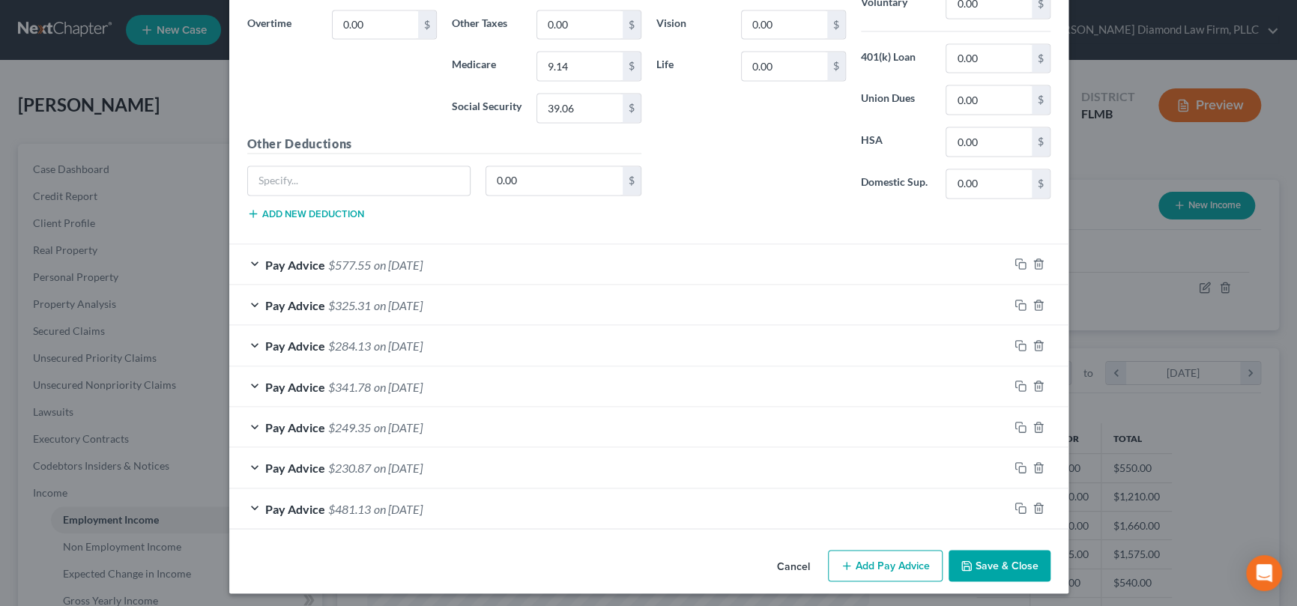
scroll to position [1491, 0]
click at [250, 458] on div "Pay Advice $230.87 on [DATE]" at bounding box center [618, 467] width 779 height 40
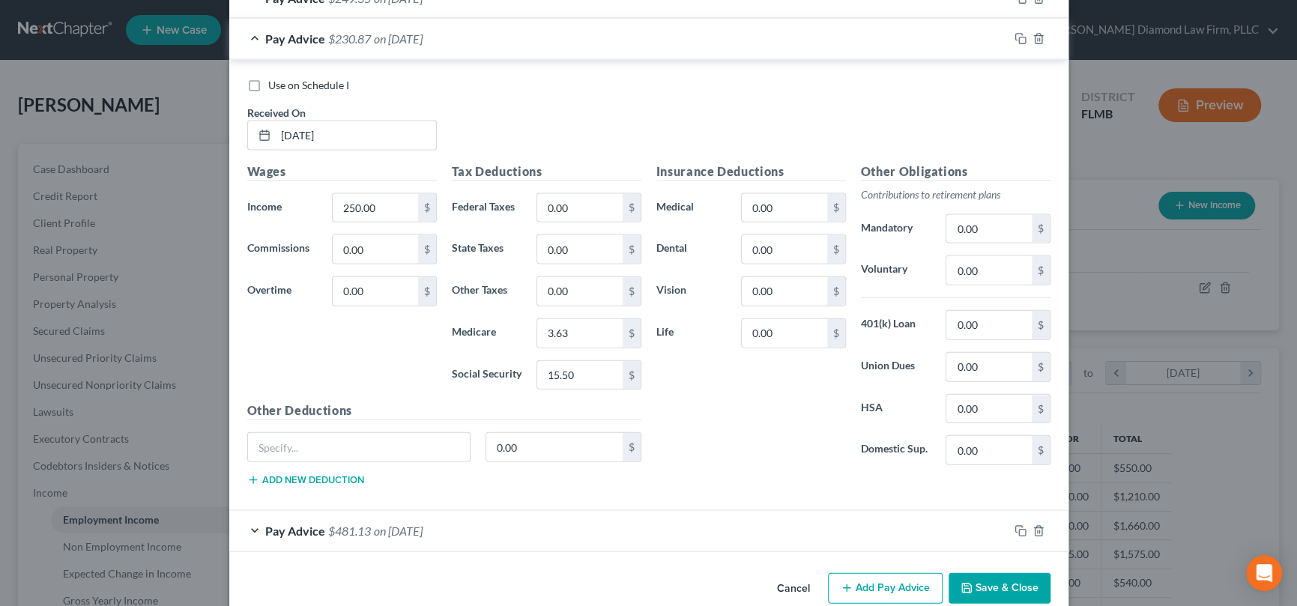
scroll to position [1923, 0]
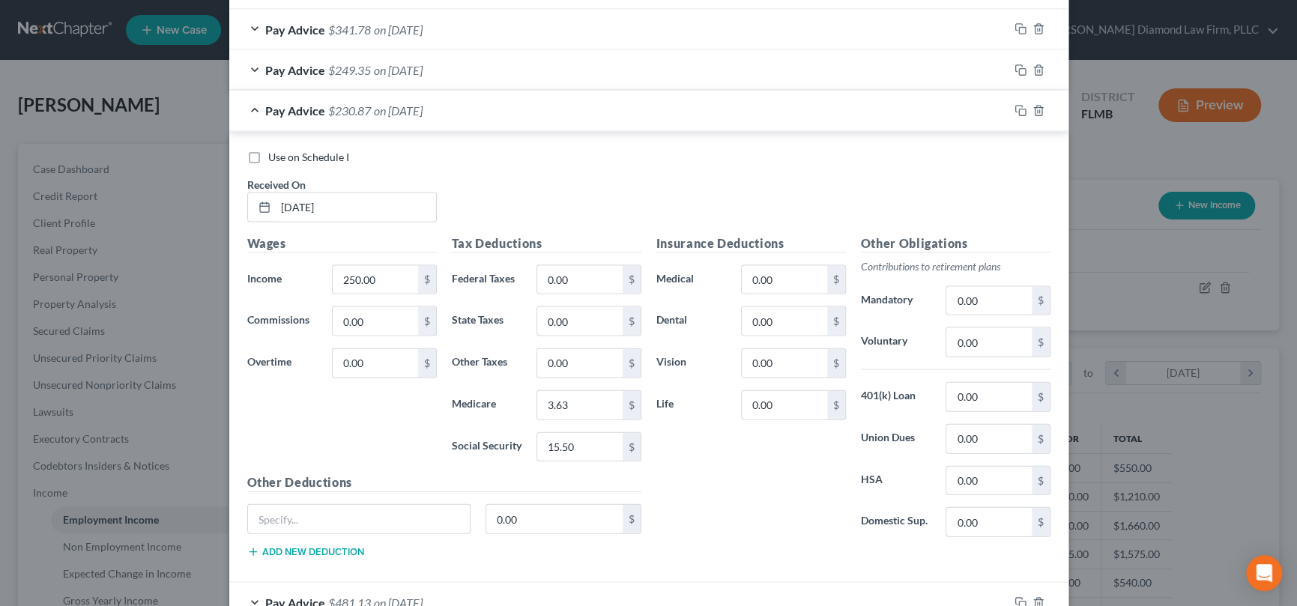
click at [250, 102] on div "Pay Advice $230.87 on [DATE]" at bounding box center [618, 111] width 779 height 40
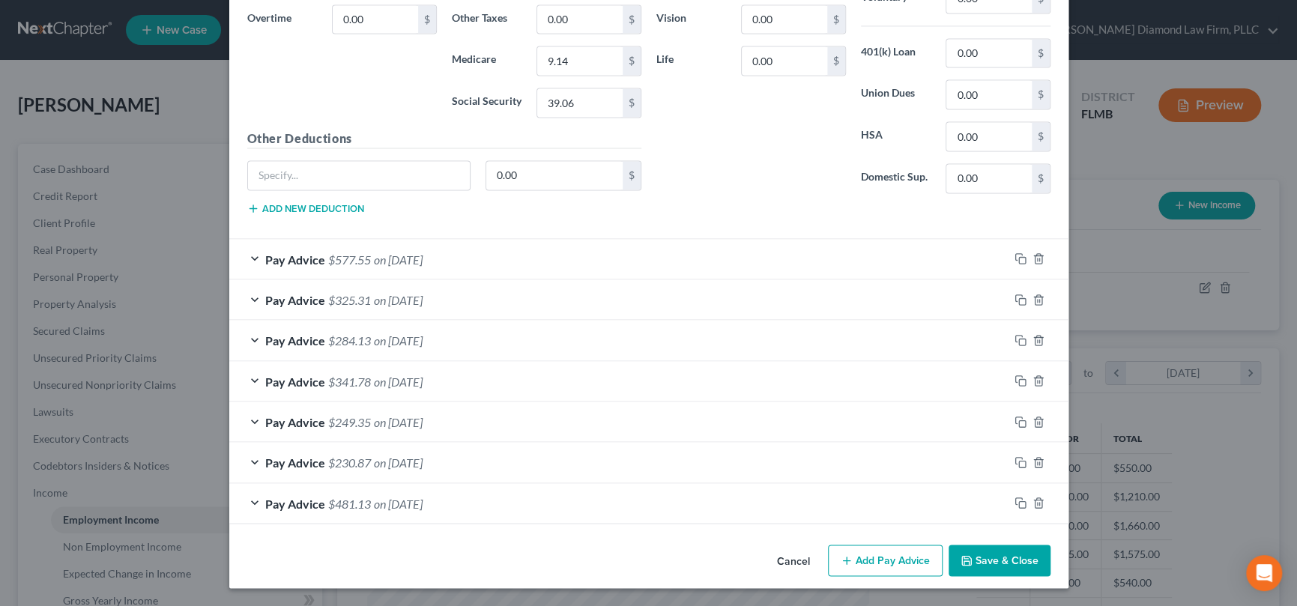
scroll to position [1491, 0]
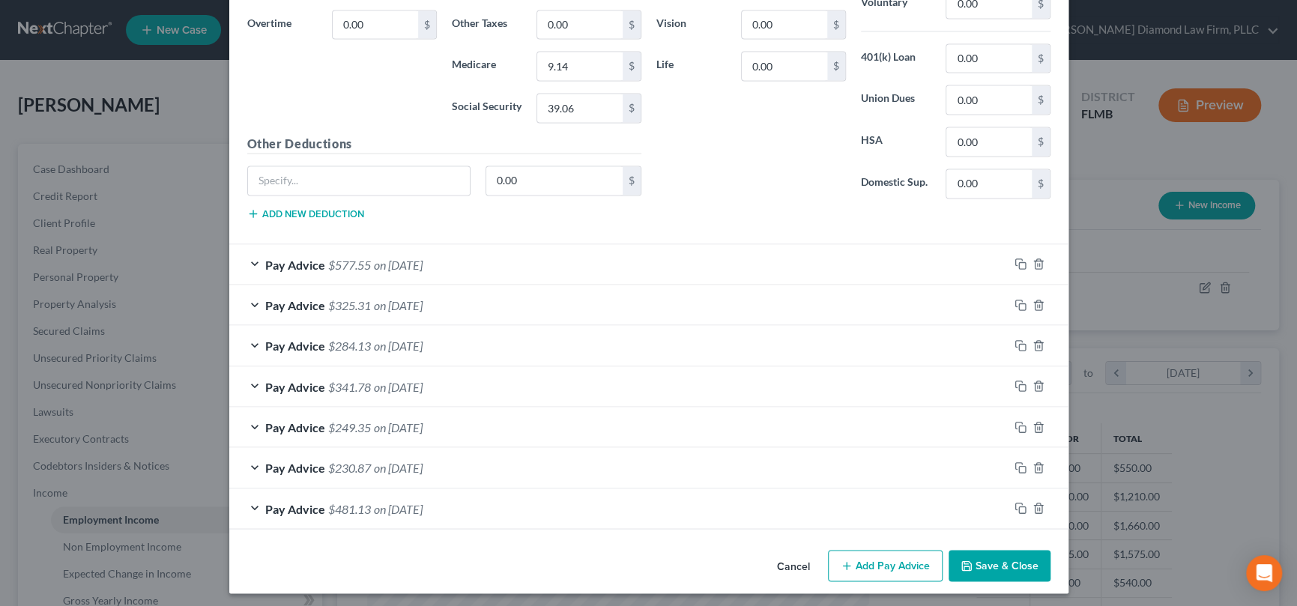
click at [249, 502] on div "Pay Advice $481.13 on [DATE]" at bounding box center [618, 509] width 779 height 40
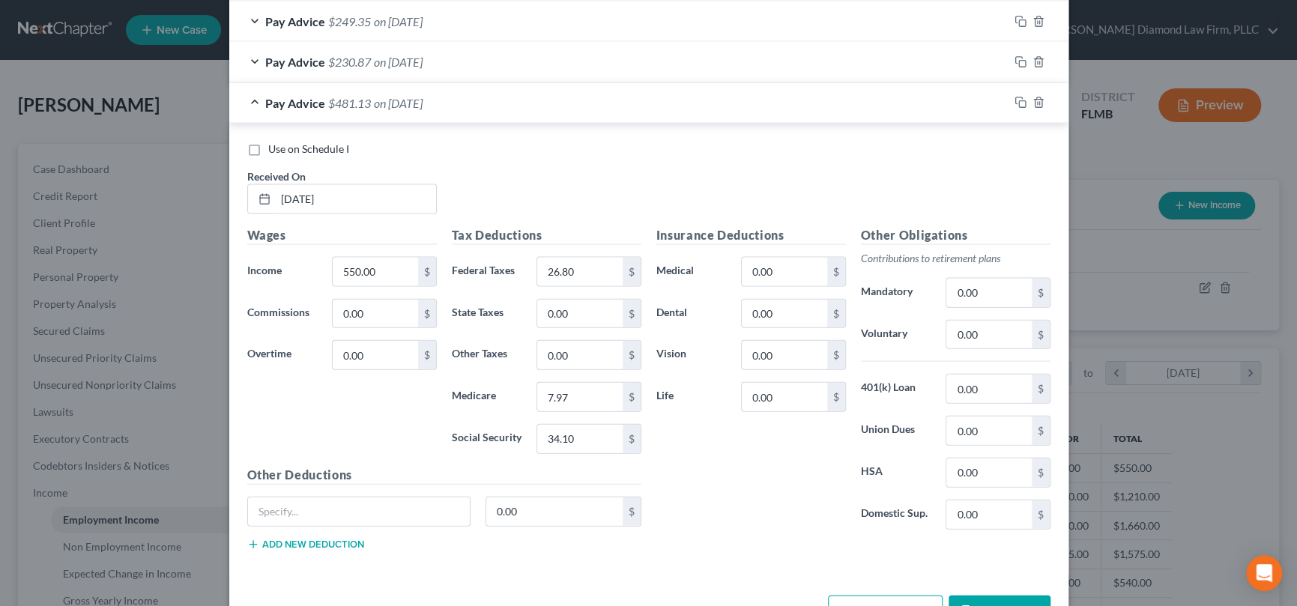
scroll to position [1941, 0]
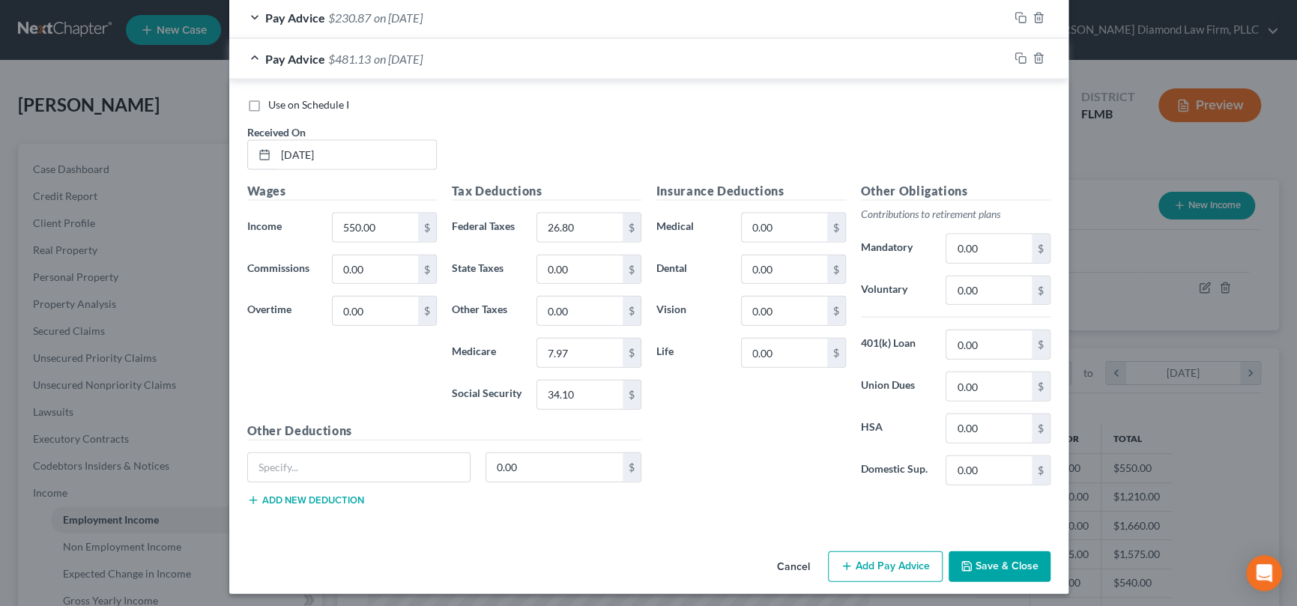
click at [902, 567] on button "Add Pay Advice" at bounding box center [885, 567] width 115 height 31
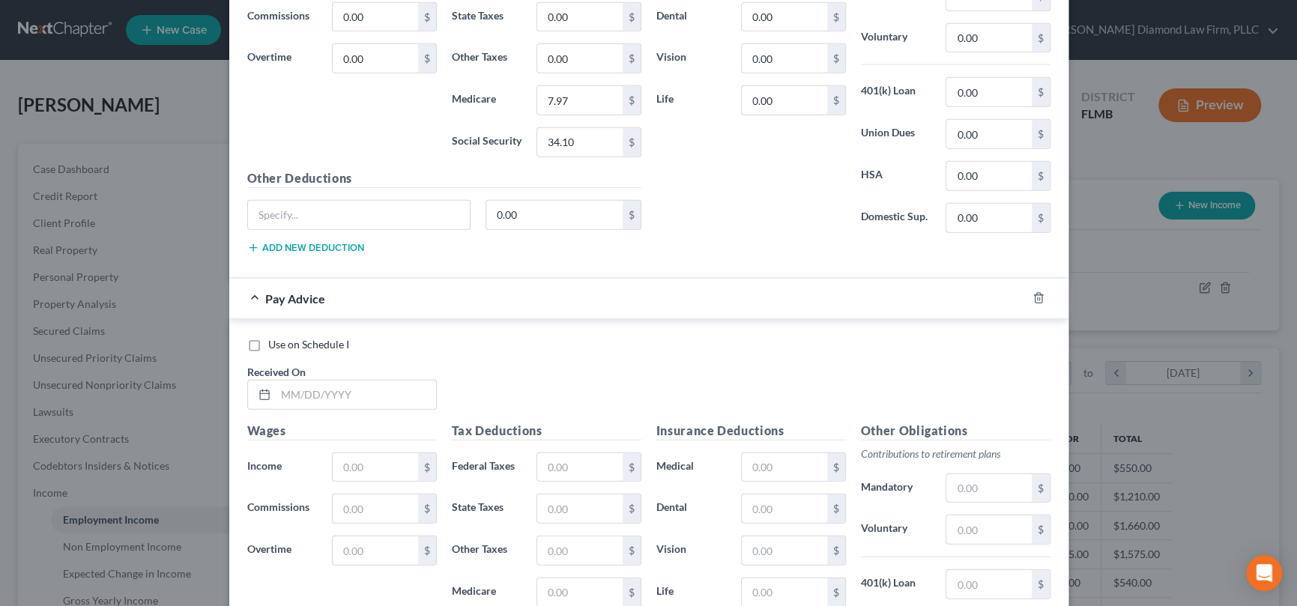
scroll to position [2391, 0]
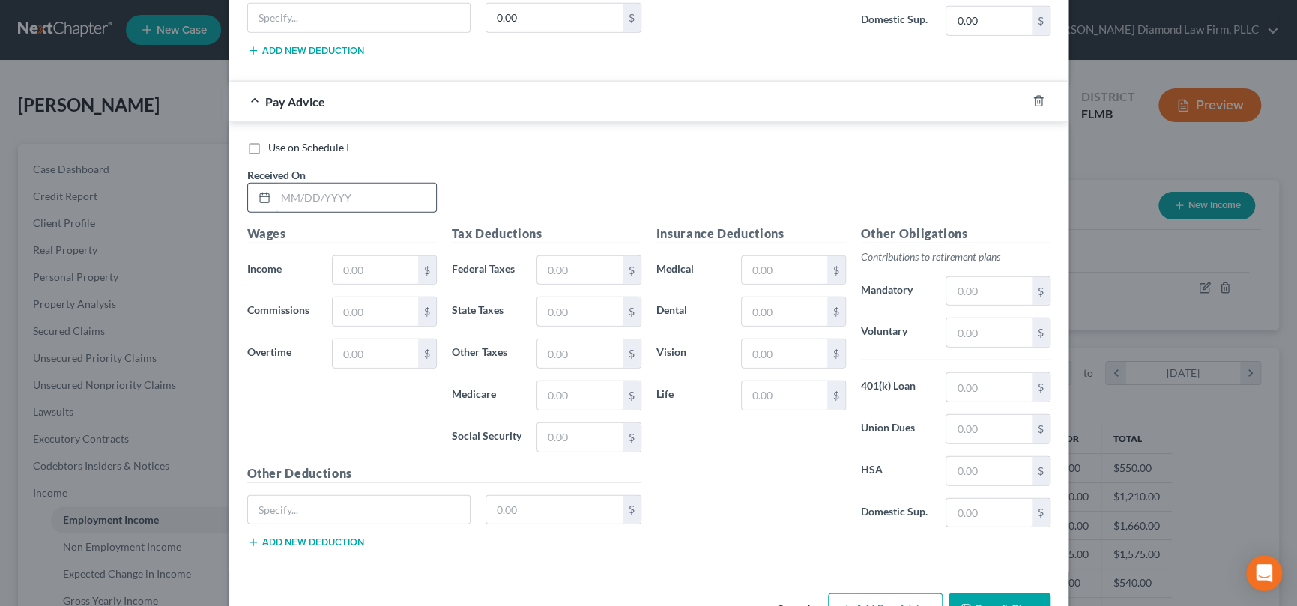
click at [322, 196] on input "text" at bounding box center [356, 198] width 160 height 28
type input "[DATE]"
type input "350"
type input "8"
type input "5.15"
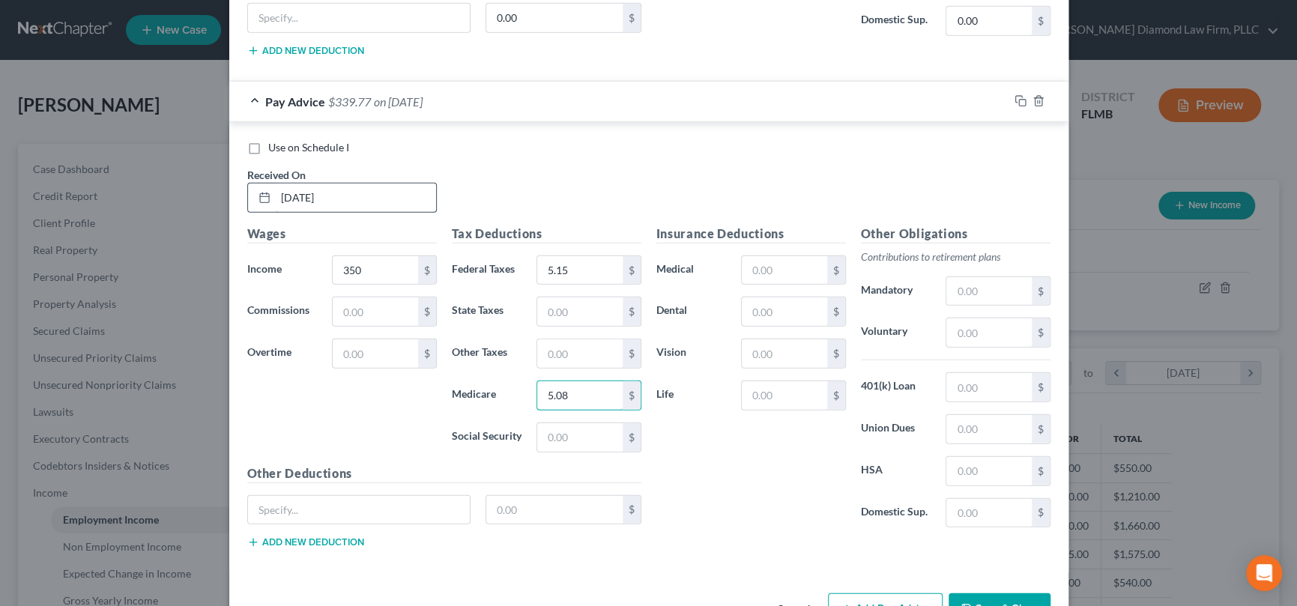
type input "5.08"
type input "21.70"
click at [601, 266] on input "5.15" at bounding box center [579, 270] width 85 height 28
type input "6.15"
click at [869, 595] on button "Add Pay Advice" at bounding box center [885, 609] width 115 height 31
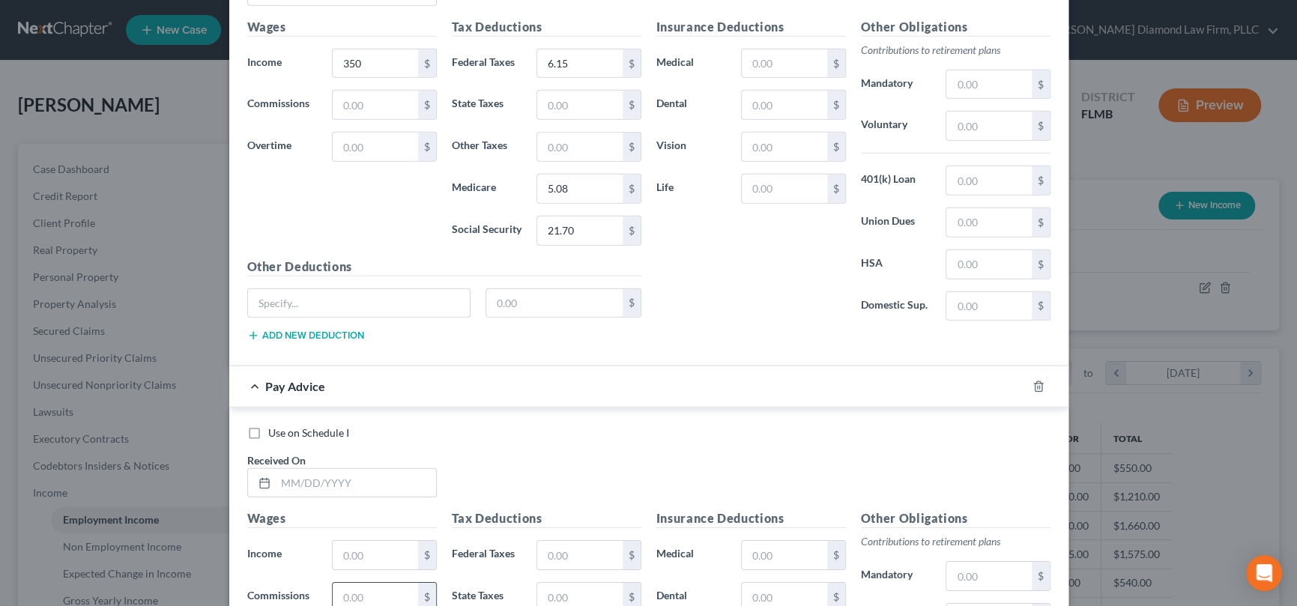
scroll to position [2840, 0]
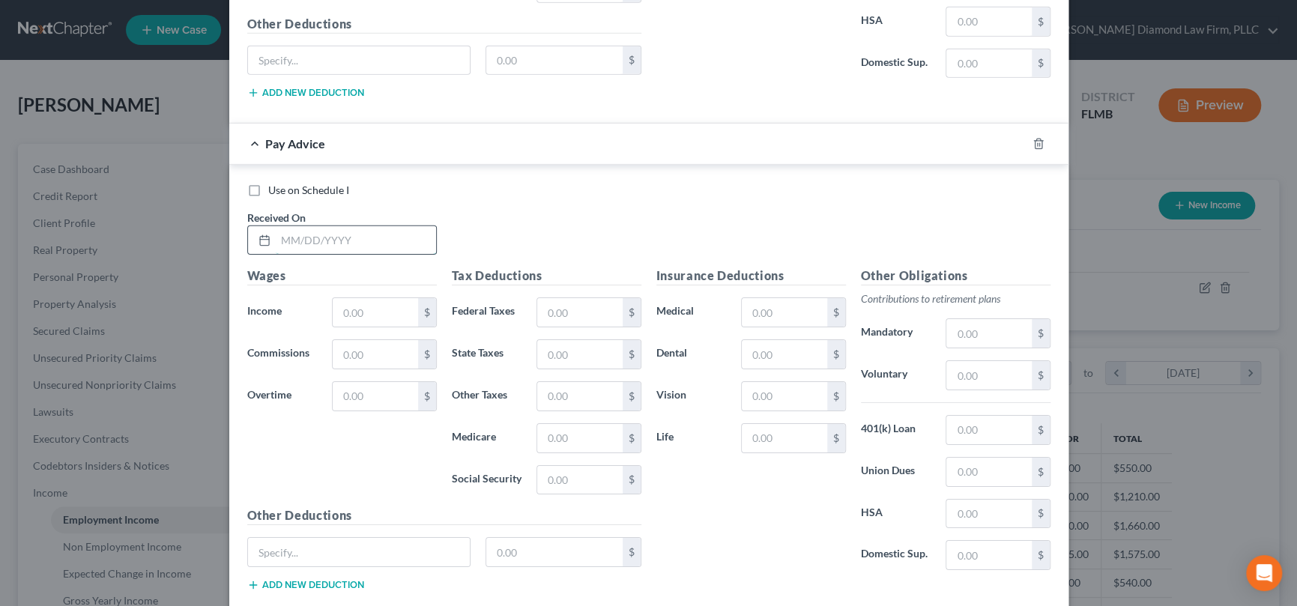
click at [346, 226] on input "text" at bounding box center [356, 240] width 160 height 28
type input "[DATE]"
type input "240"
type input "3.48"
type input "14.88"
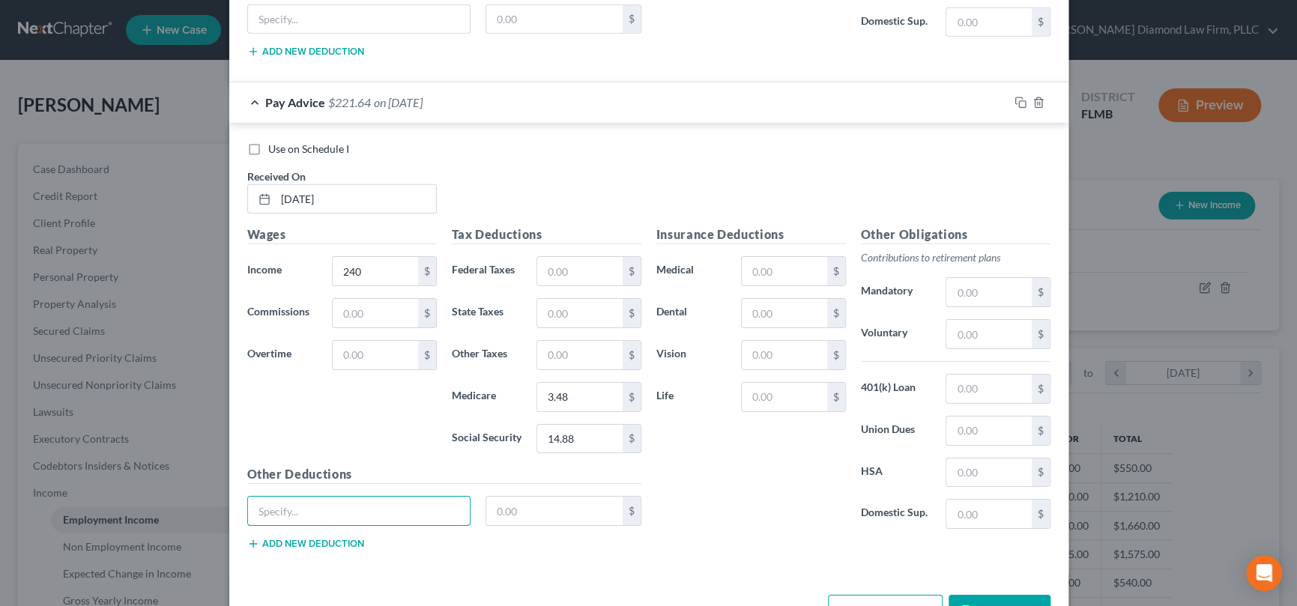
scroll to position [2923, 0]
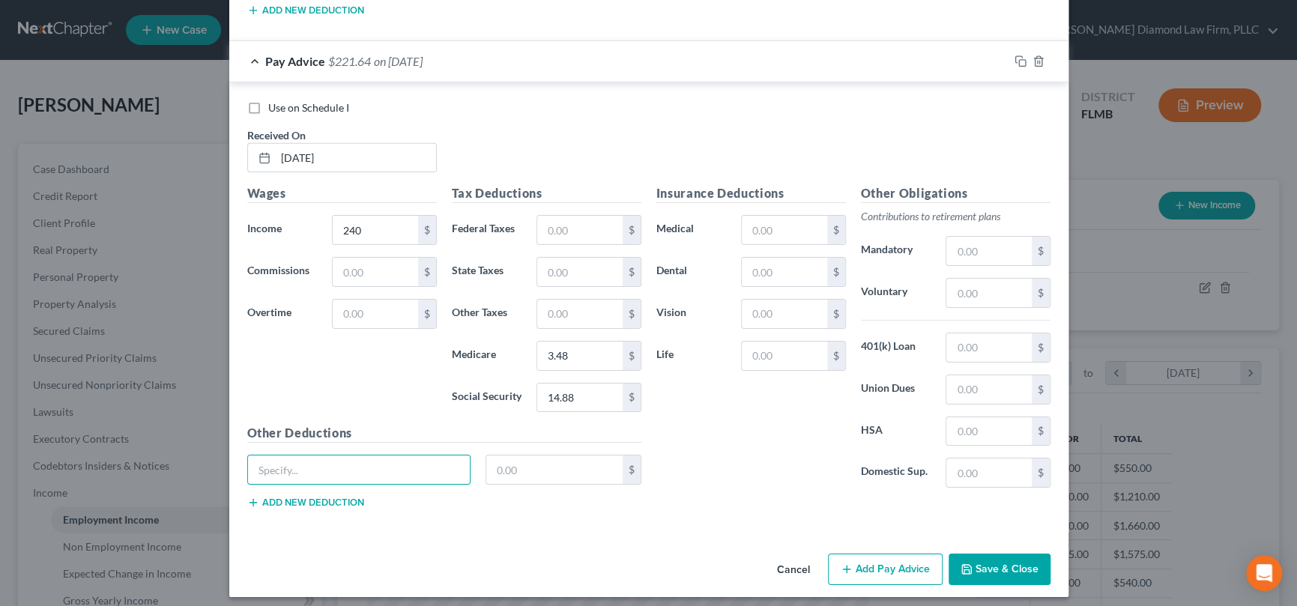
click at [877, 561] on button "Add Pay Advice" at bounding box center [885, 569] width 115 height 31
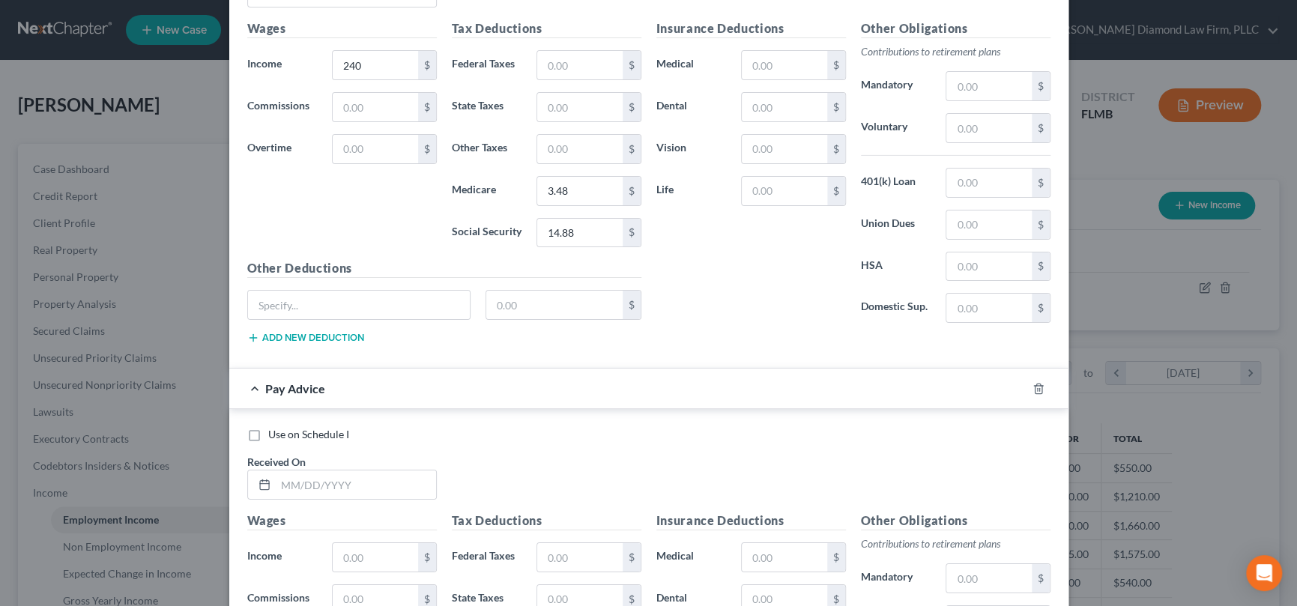
scroll to position [3223, 0]
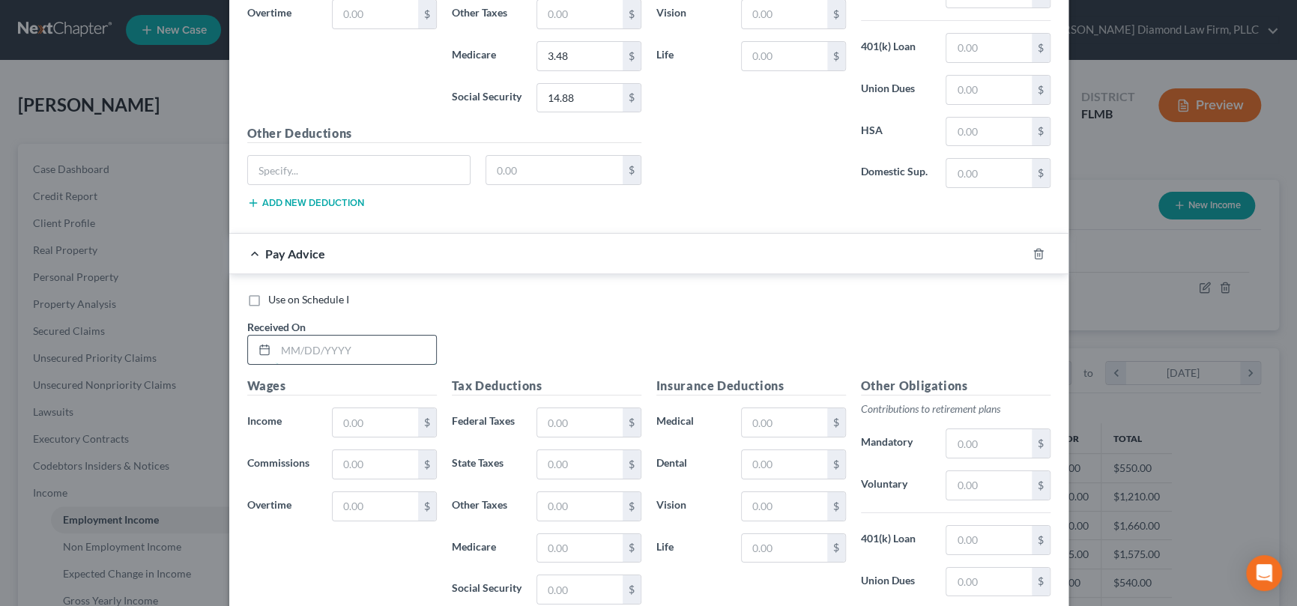
click at [360, 343] on input "text" at bounding box center [356, 350] width 160 height 28
type input "[DATE]"
type input "650"
type input "38.80"
type input "9.42"
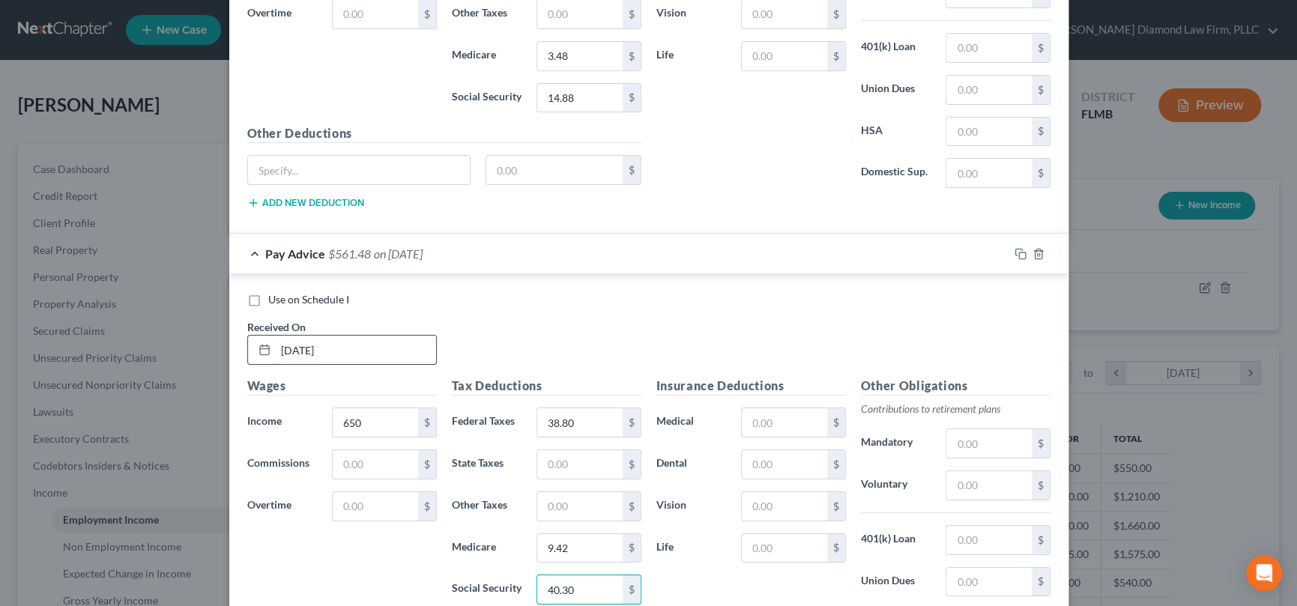
type input "40.30"
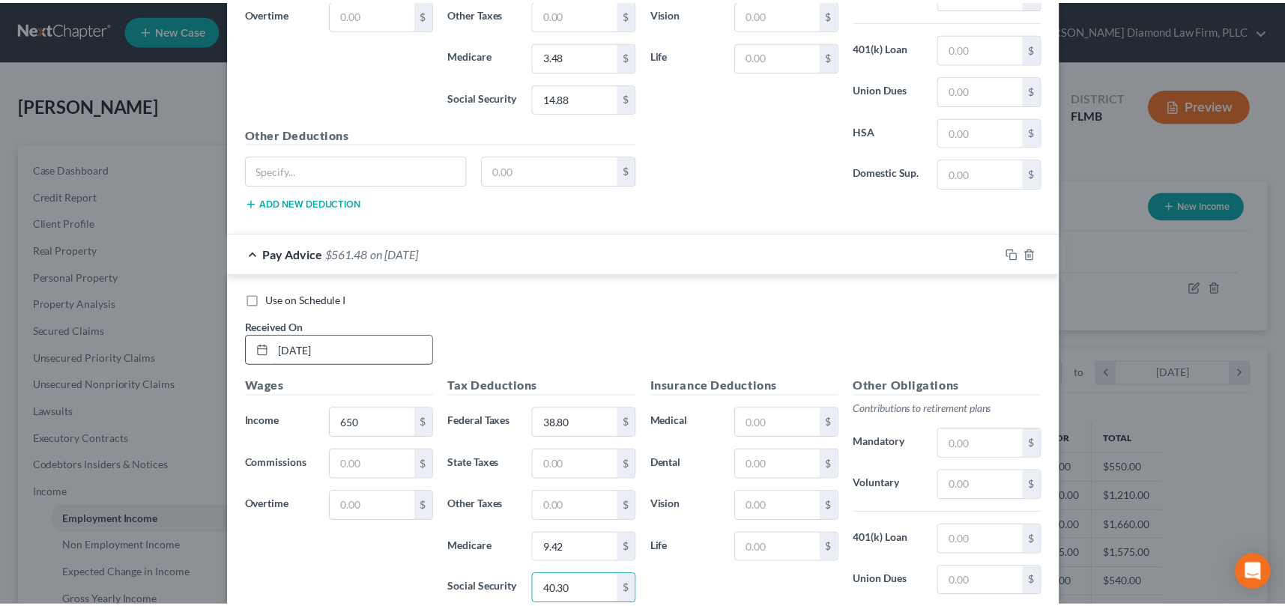
scroll to position [3413, 0]
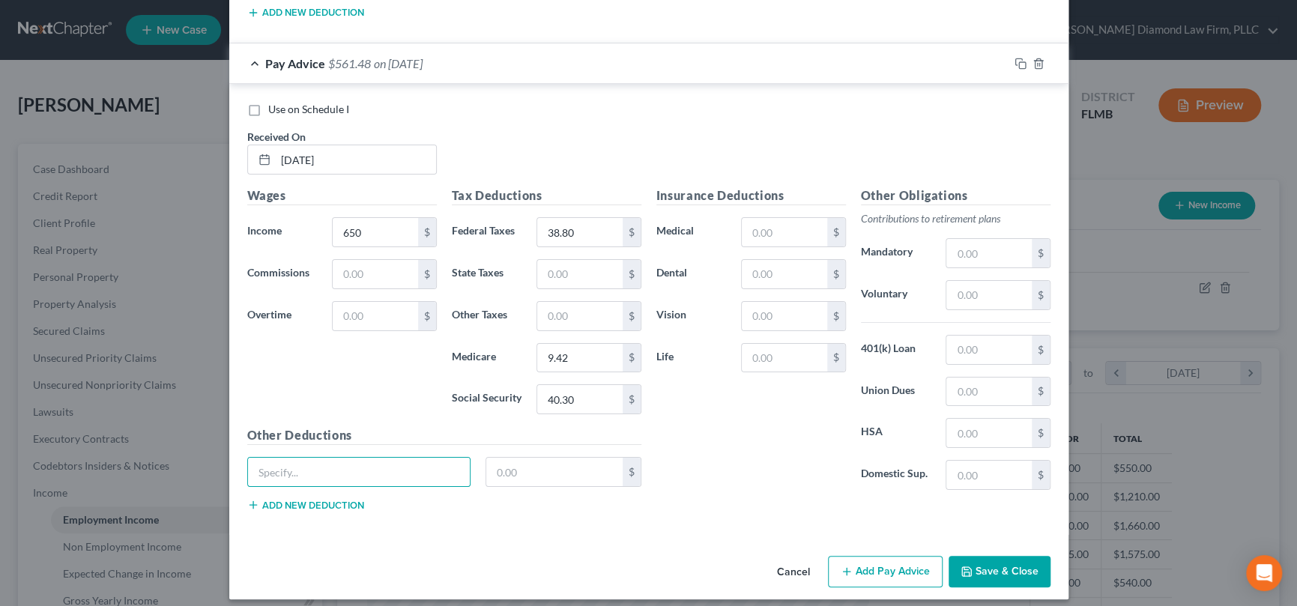
click at [995, 557] on button "Save & Close" at bounding box center [1000, 571] width 102 height 31
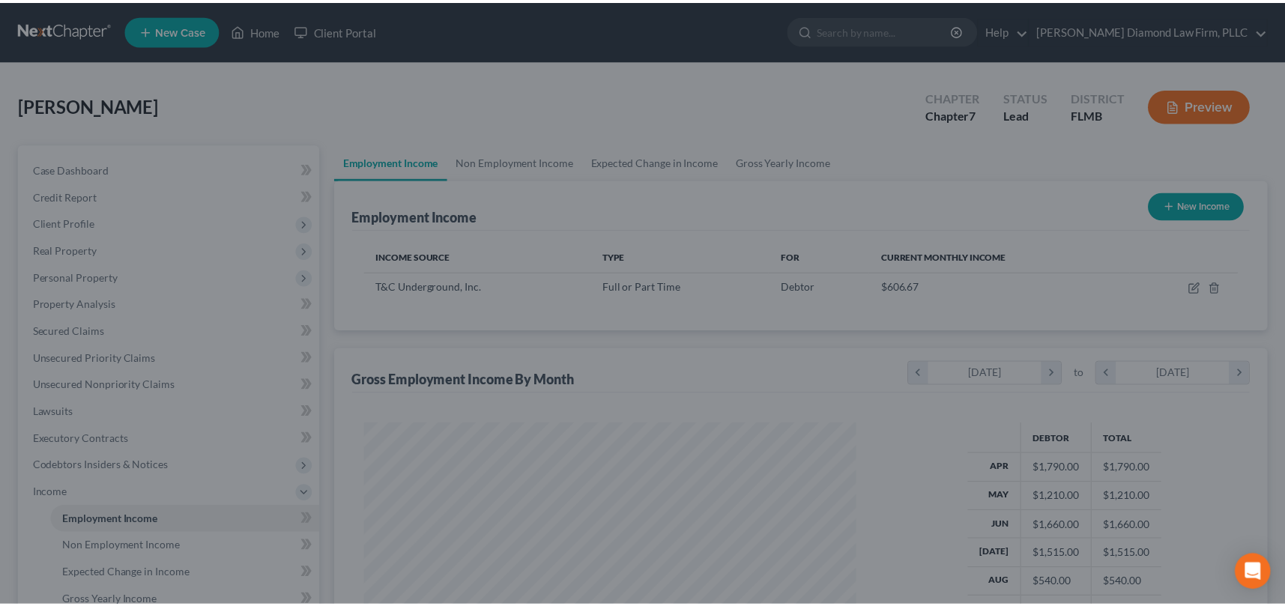
scroll to position [749198, 748939]
